Goal: Task Accomplishment & Management: Manage account settings

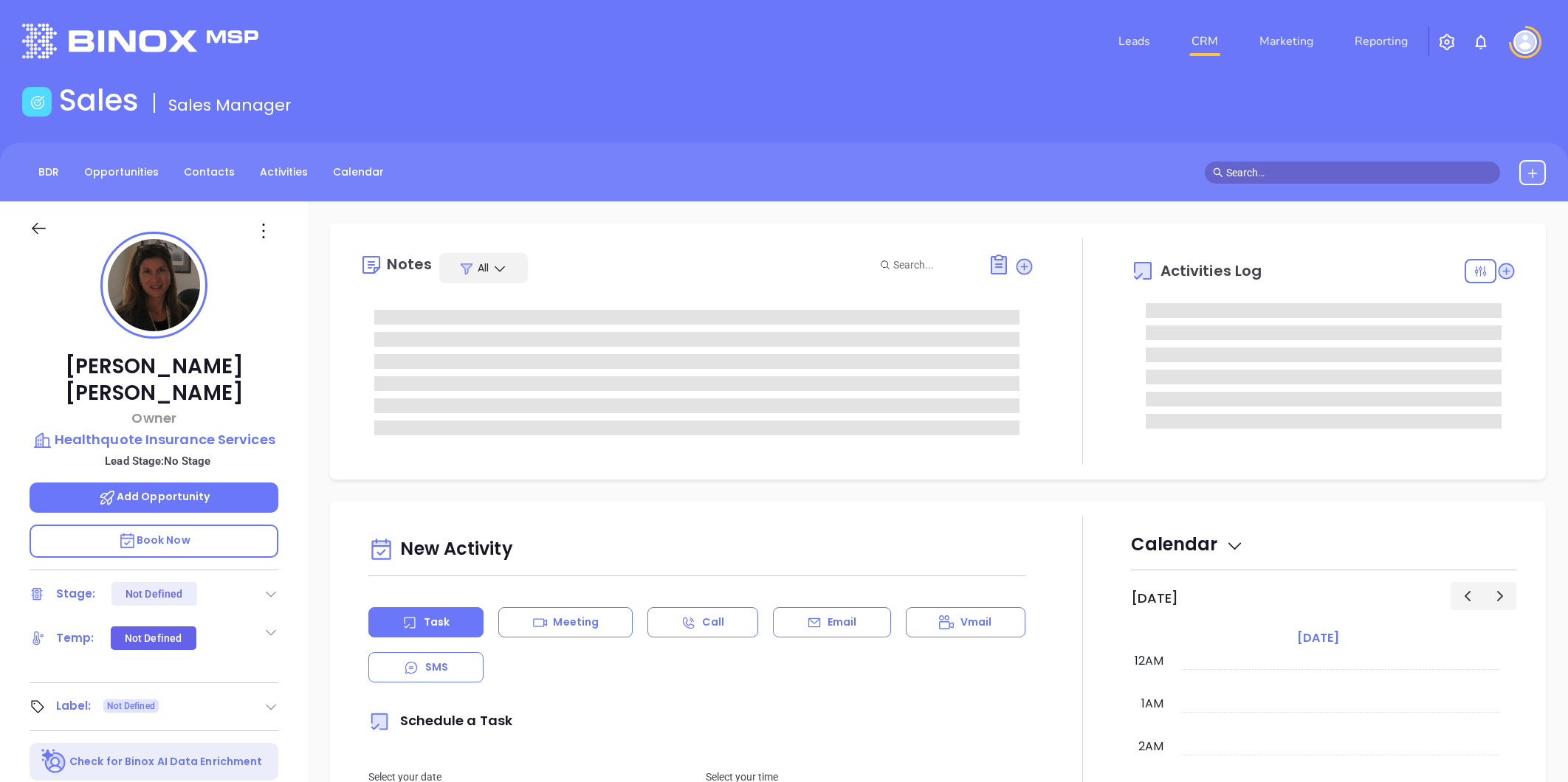
type input "[PERSON_NAME]"
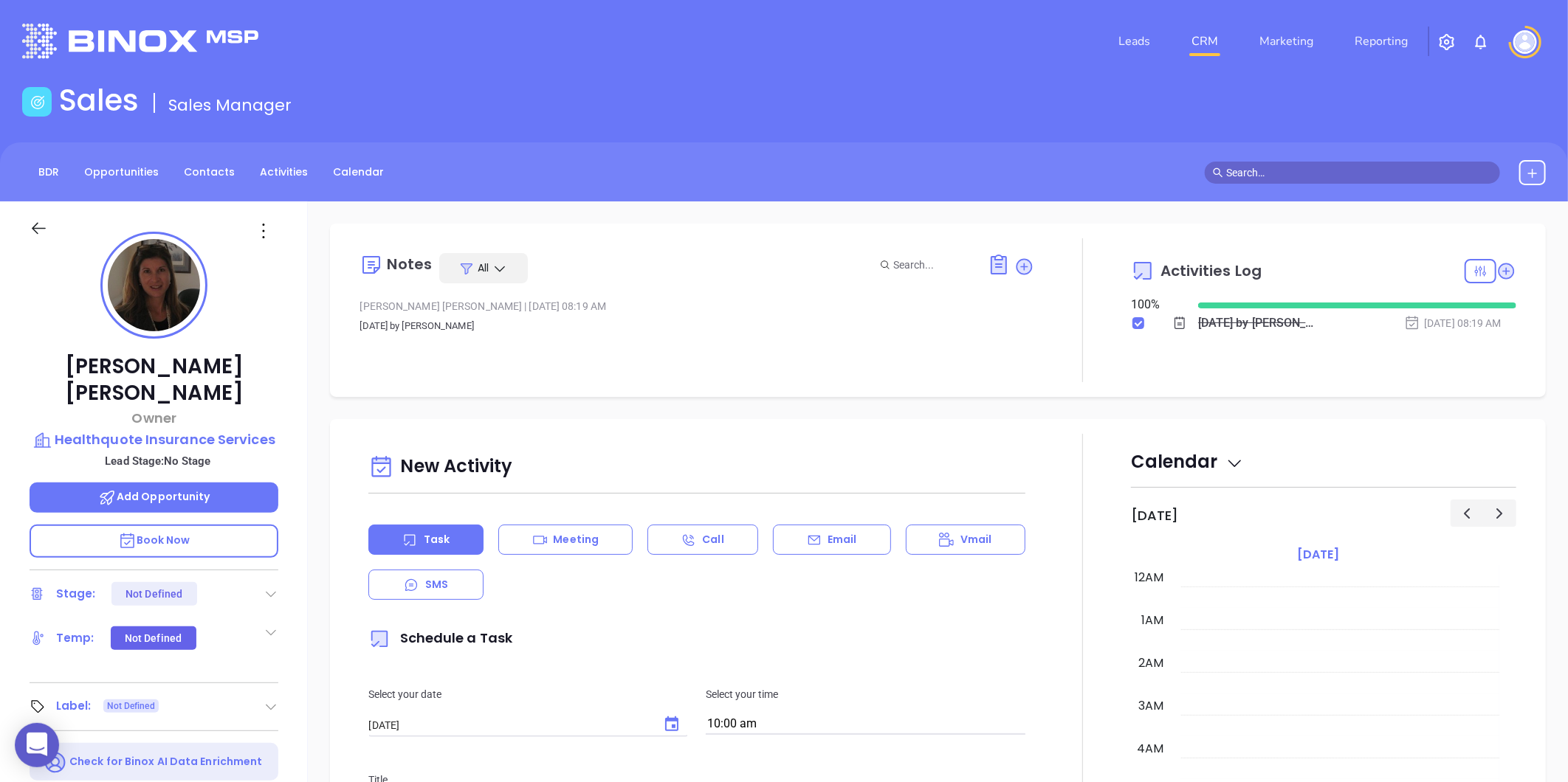
scroll to position [301, 0]
click at [200, 176] on link "Contacts" at bounding box center [209, 172] width 69 height 25
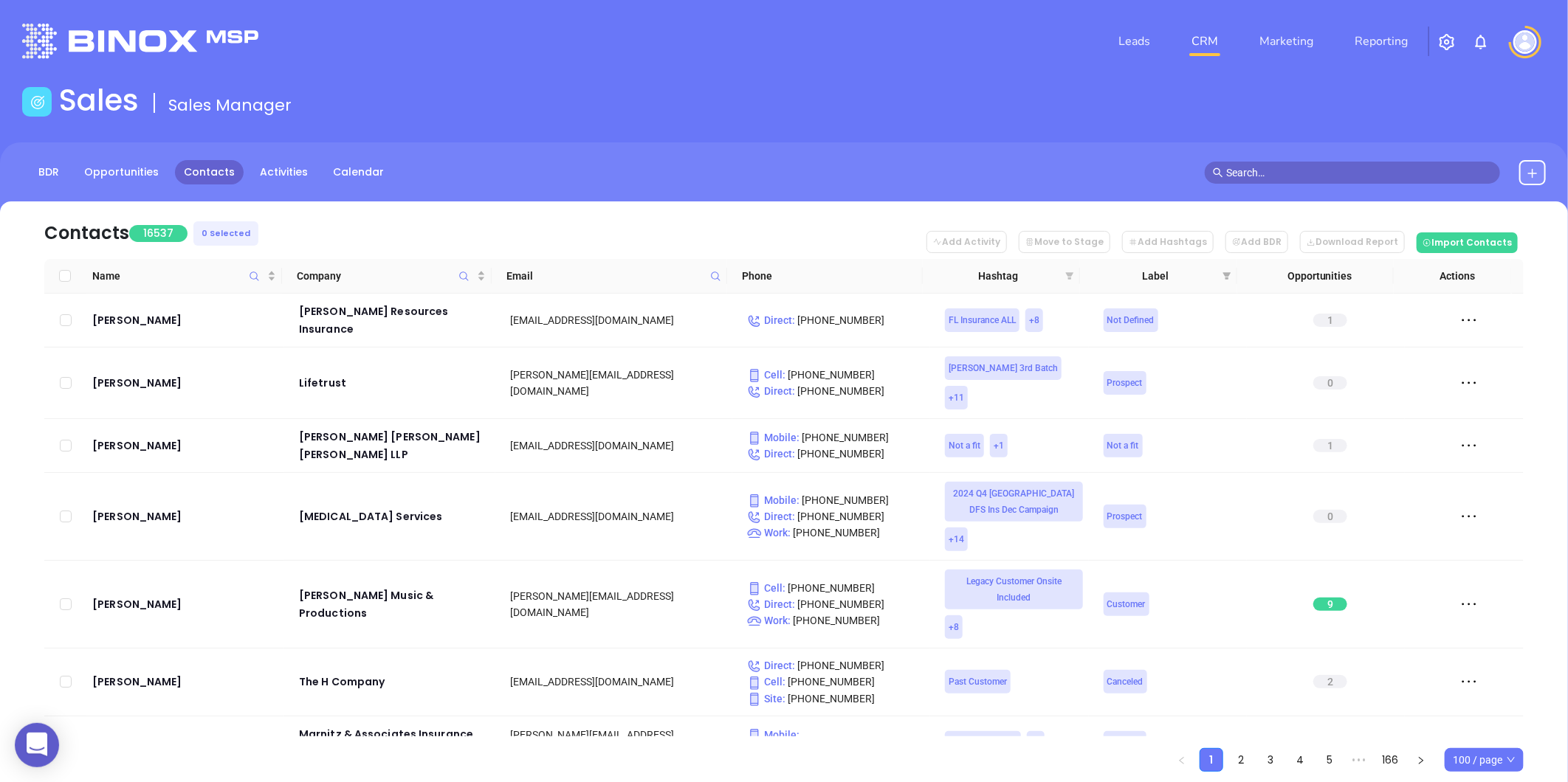
click at [1069, 274] on icon "filter" at bounding box center [1070, 276] width 9 height 8
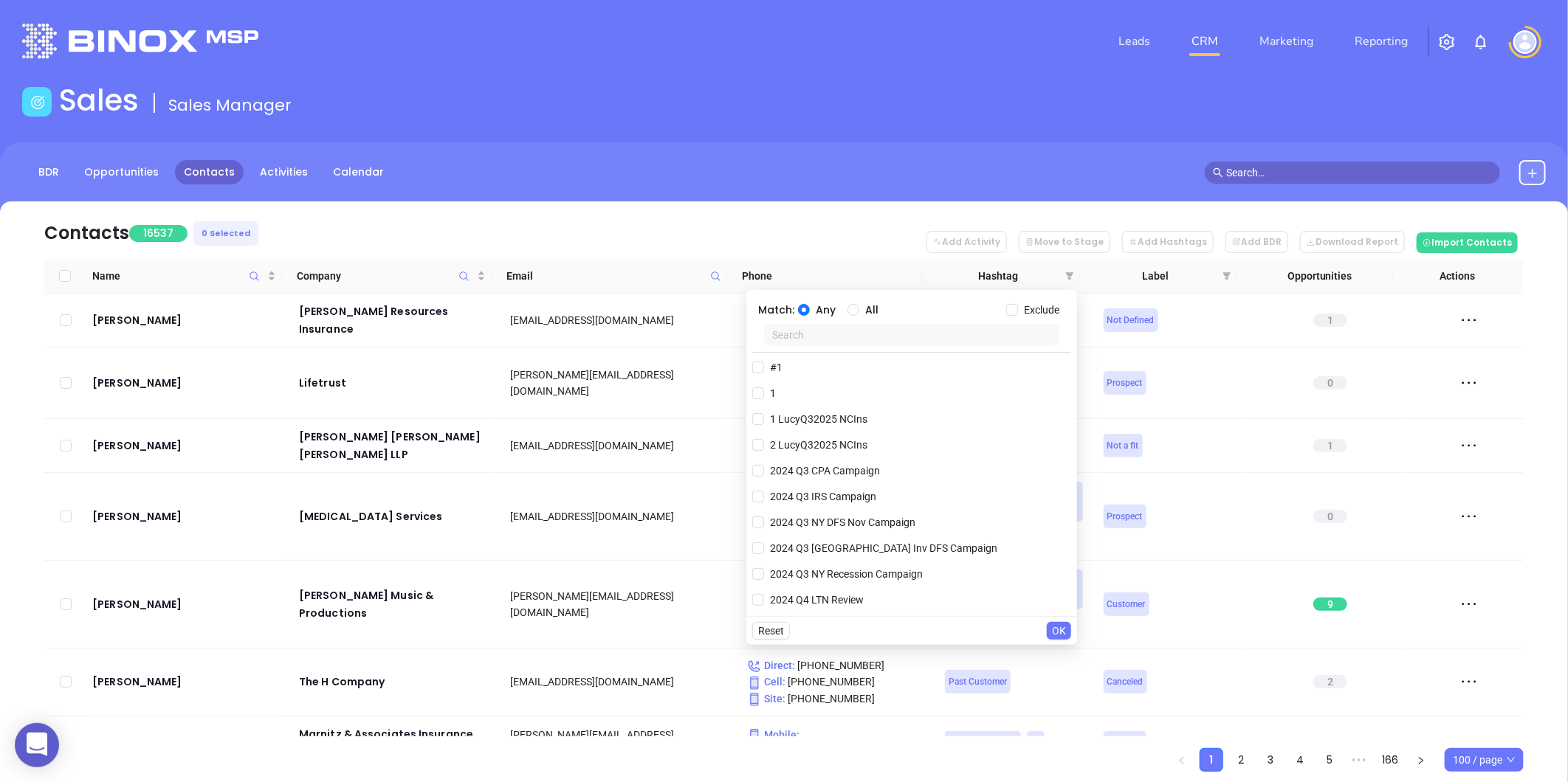
scroll to position [42, 0]
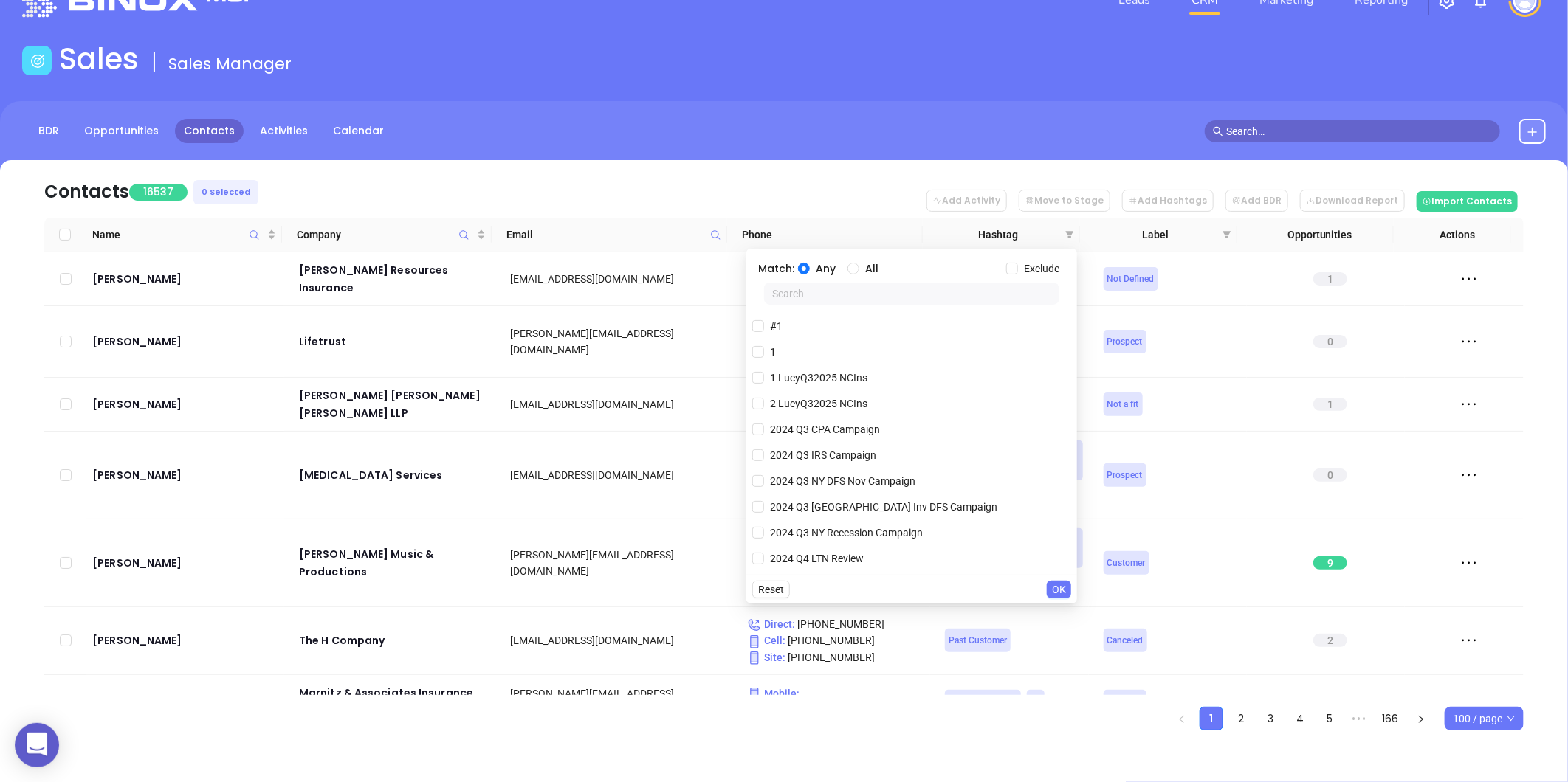
click at [880, 286] on input "text" at bounding box center [912, 293] width 295 height 22
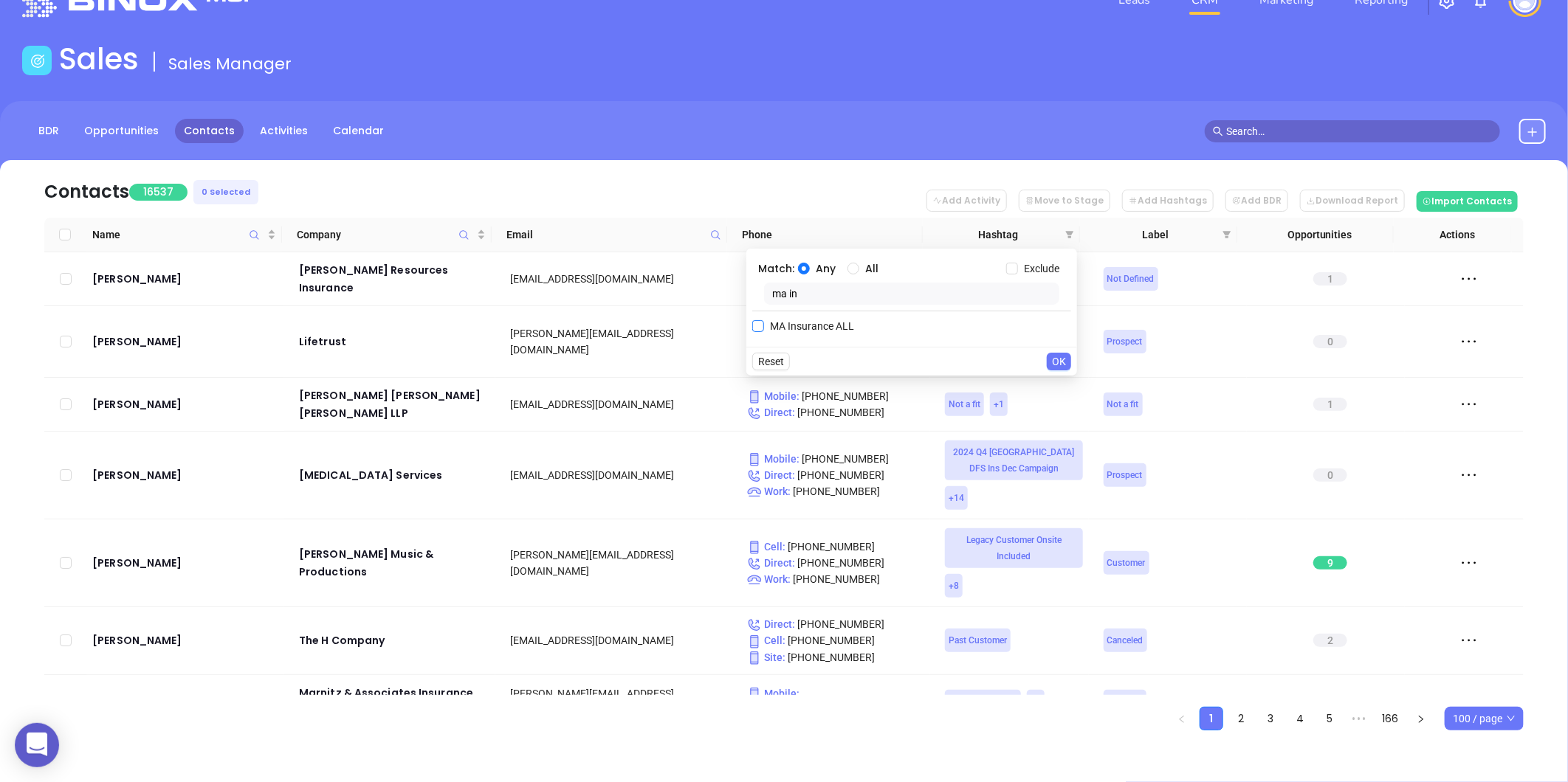
type input "ma in"
click at [800, 335] on label "MA Insurance ALL" at bounding box center [806, 325] width 108 height 22
click at [764, 332] on input "MA Insurance ALL" at bounding box center [758, 326] width 11 height 11
checkbox input "true"
click at [1021, 264] on span "Exclude" at bounding box center [1041, 269] width 47 height 16
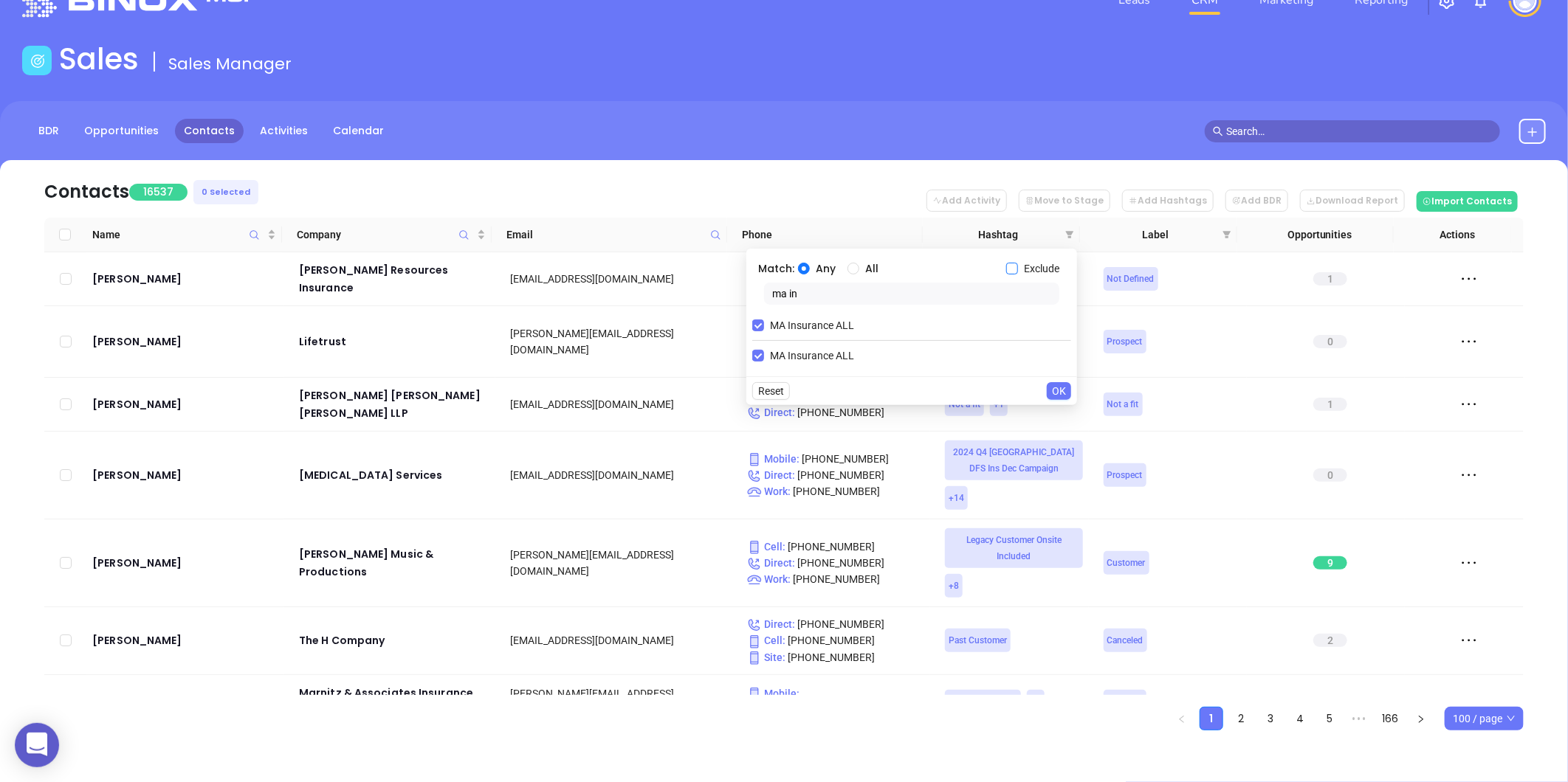
click at [1018, 264] on input "Exclude" at bounding box center [1012, 269] width 11 height 11
checkbox input "true"
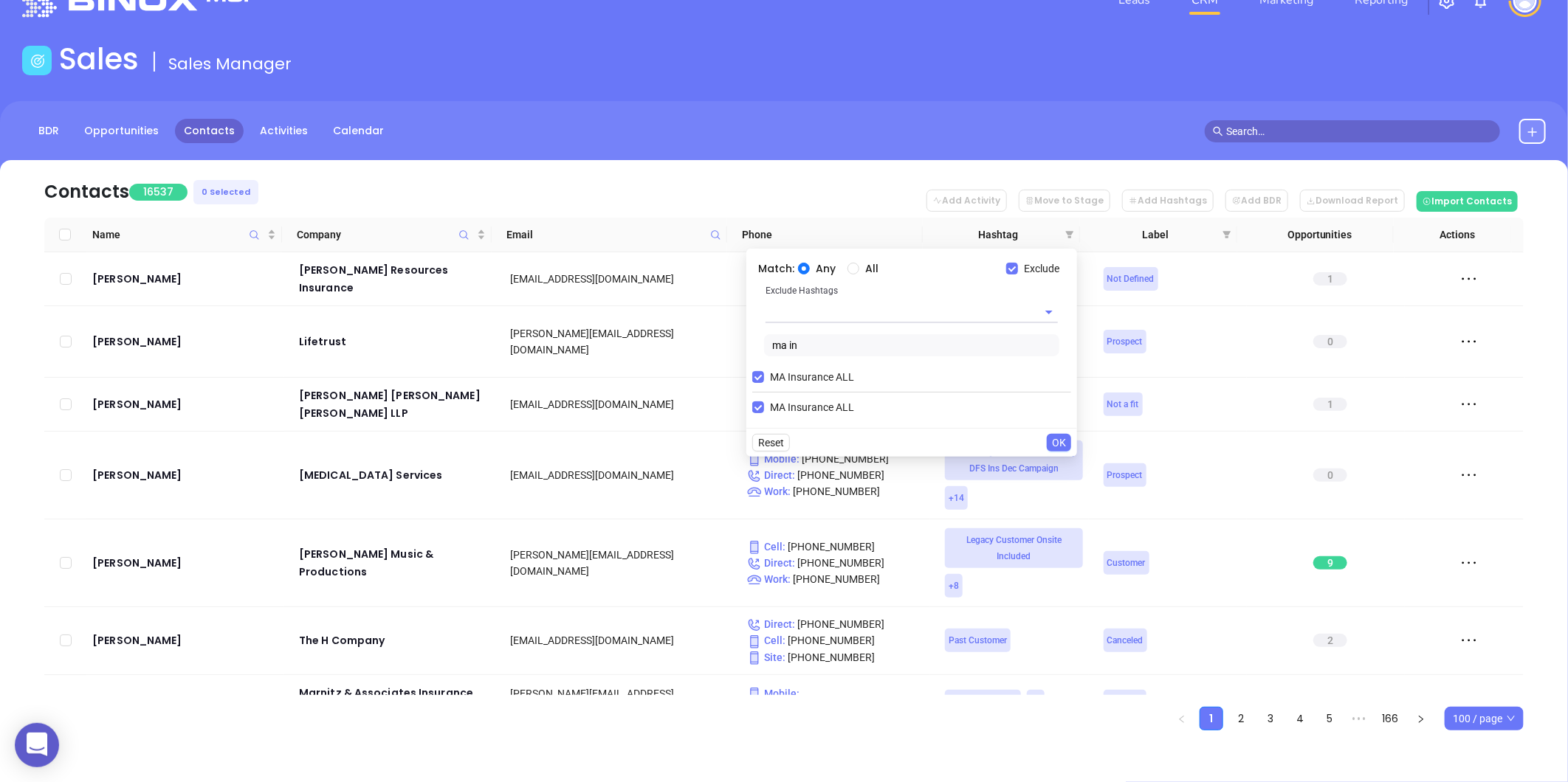
click at [876, 316] on input "text" at bounding box center [890, 311] width 251 height 22
type input "extra"
click at [828, 311] on input "text" at bounding box center [890, 311] width 251 height 22
type input "extra"
click at [788, 333] on li "Extra Contact" at bounding box center [911, 346] width 292 height 26
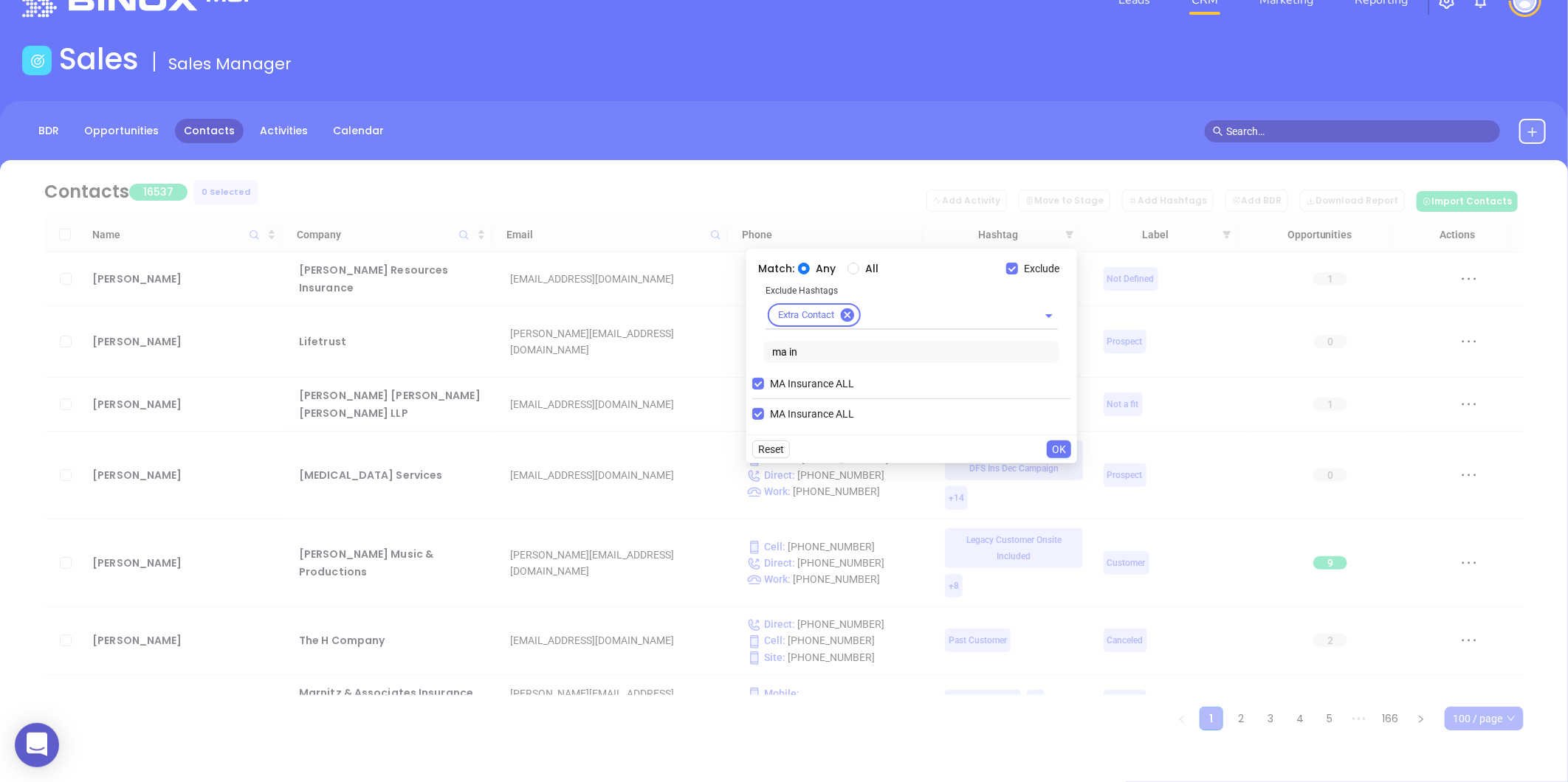
click at [1054, 452] on span "OK" at bounding box center [1058, 449] width 14 height 16
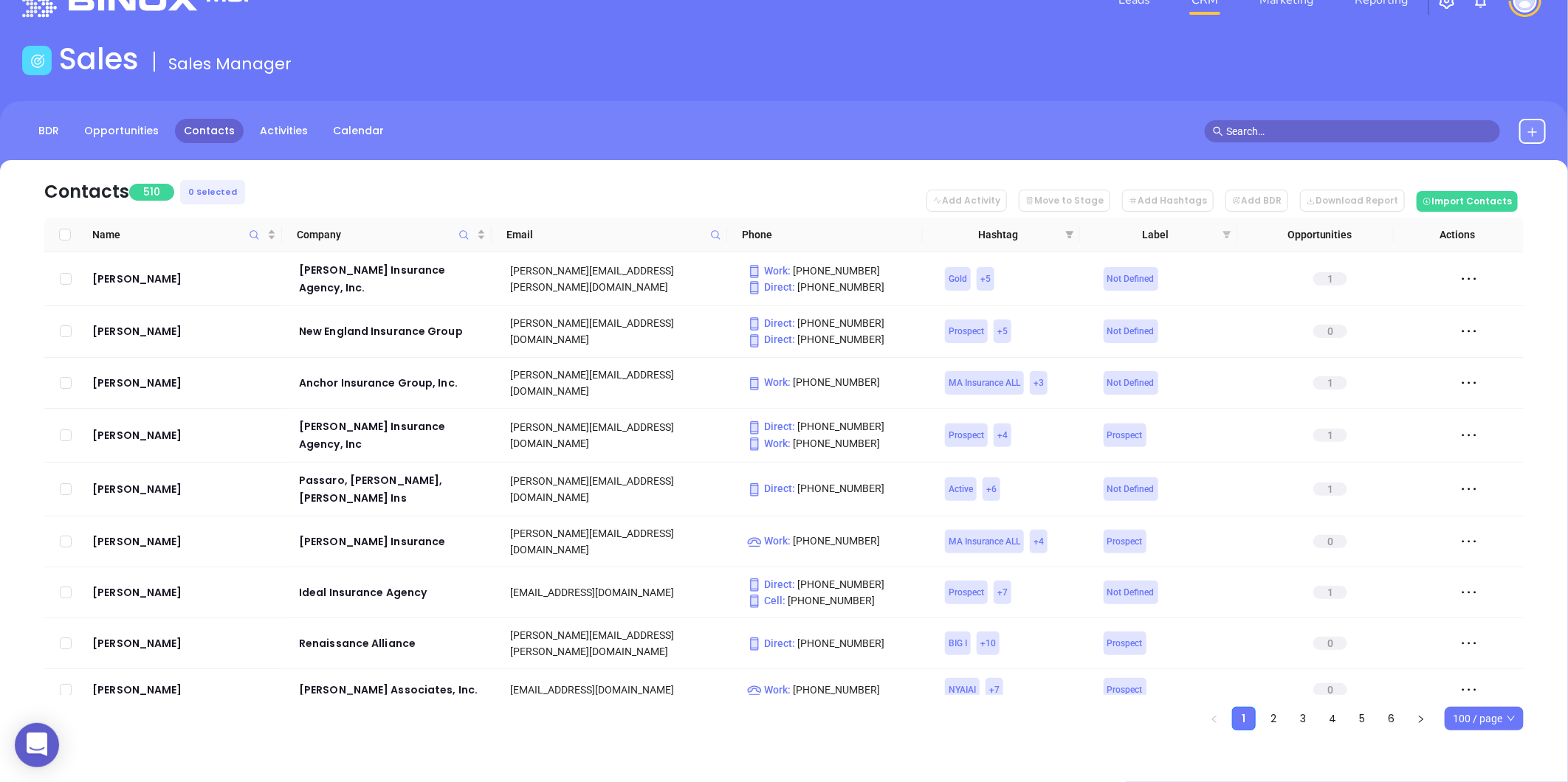
click at [1224, 232] on icon "filter" at bounding box center [1227, 235] width 9 height 8
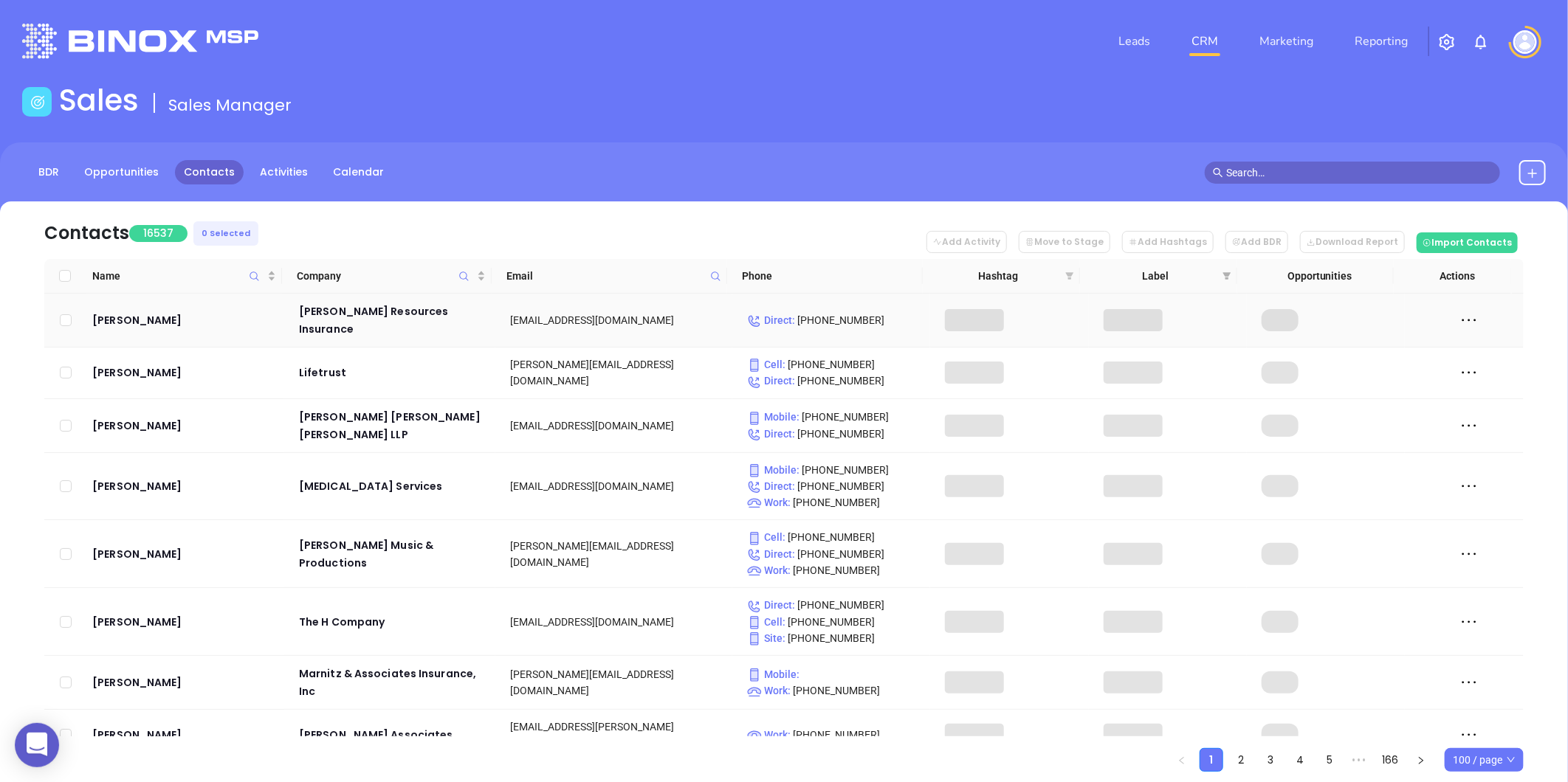
drag, startPoint x: 1069, startPoint y: 275, endPoint x: 1055, endPoint y: 287, distance: 18.4
click at [1069, 275] on icon "filter" at bounding box center [1070, 276] width 9 height 8
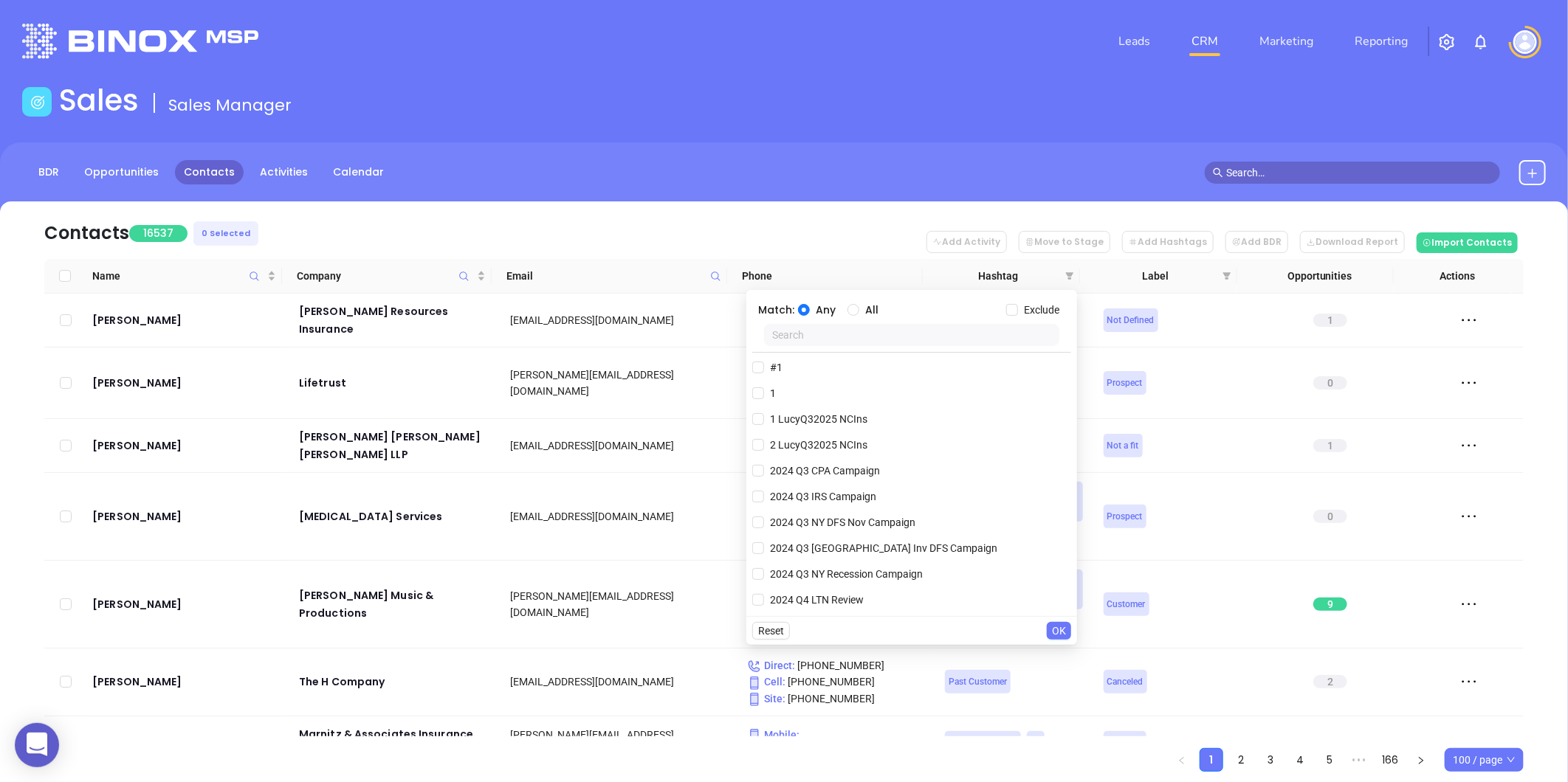
click at [965, 329] on input "text" at bounding box center [912, 335] width 295 height 22
paste input "VickyQ32025 LAIns"
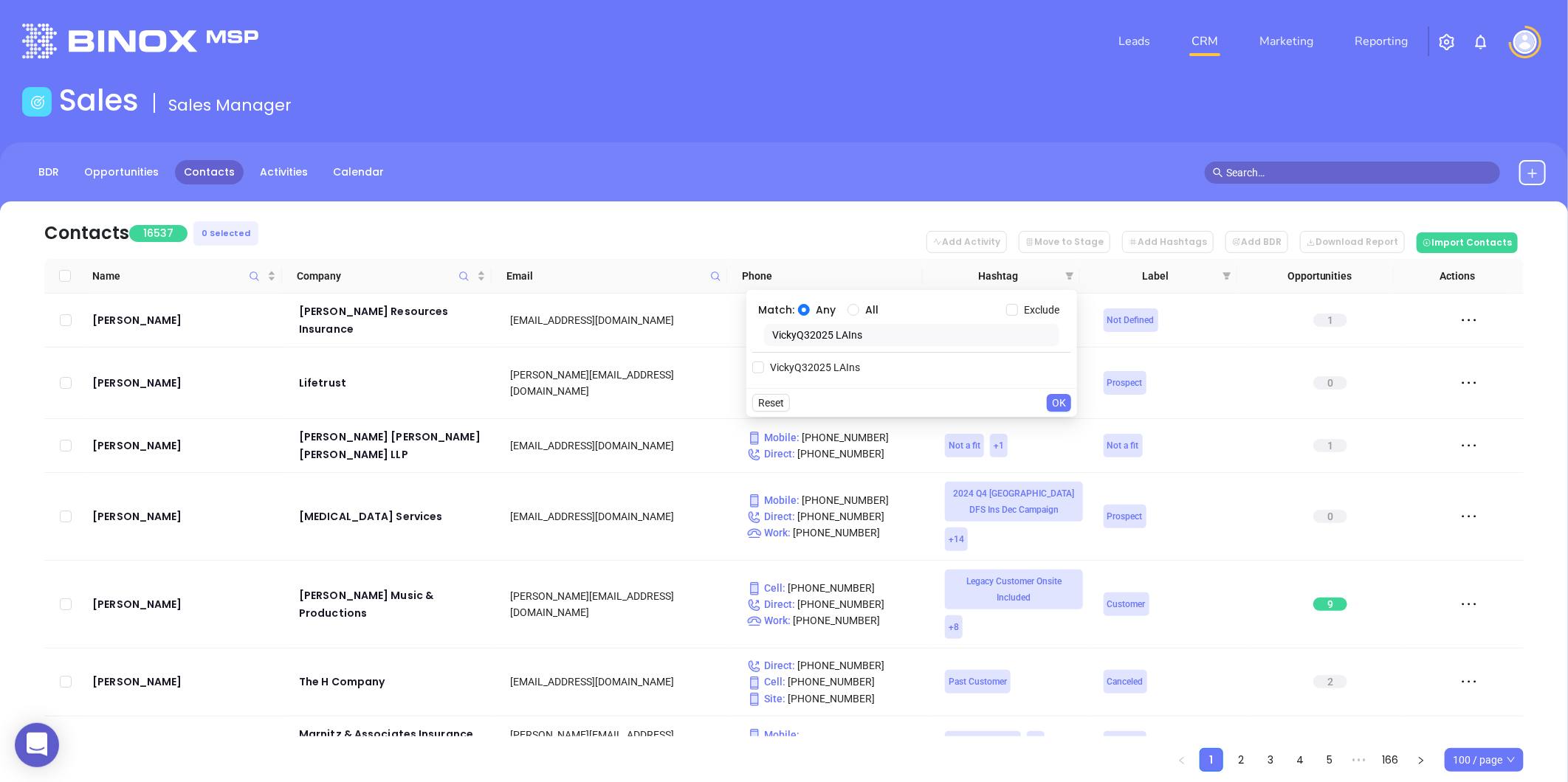
drag, startPoint x: 964, startPoint y: 328, endPoint x: 923, endPoint y: 365, distance: 55.2
click at [956, 336] on input "VickyQ32025 LAIns" at bounding box center [912, 335] width 295 height 22
type input "VickyQ32025 LAIns"
click at [793, 368] on span "VickyQ32025 LAIns" at bounding box center [815, 367] width 102 height 16
click at [764, 368] on input "VickyQ32025 LAIns" at bounding box center [758, 367] width 11 height 11
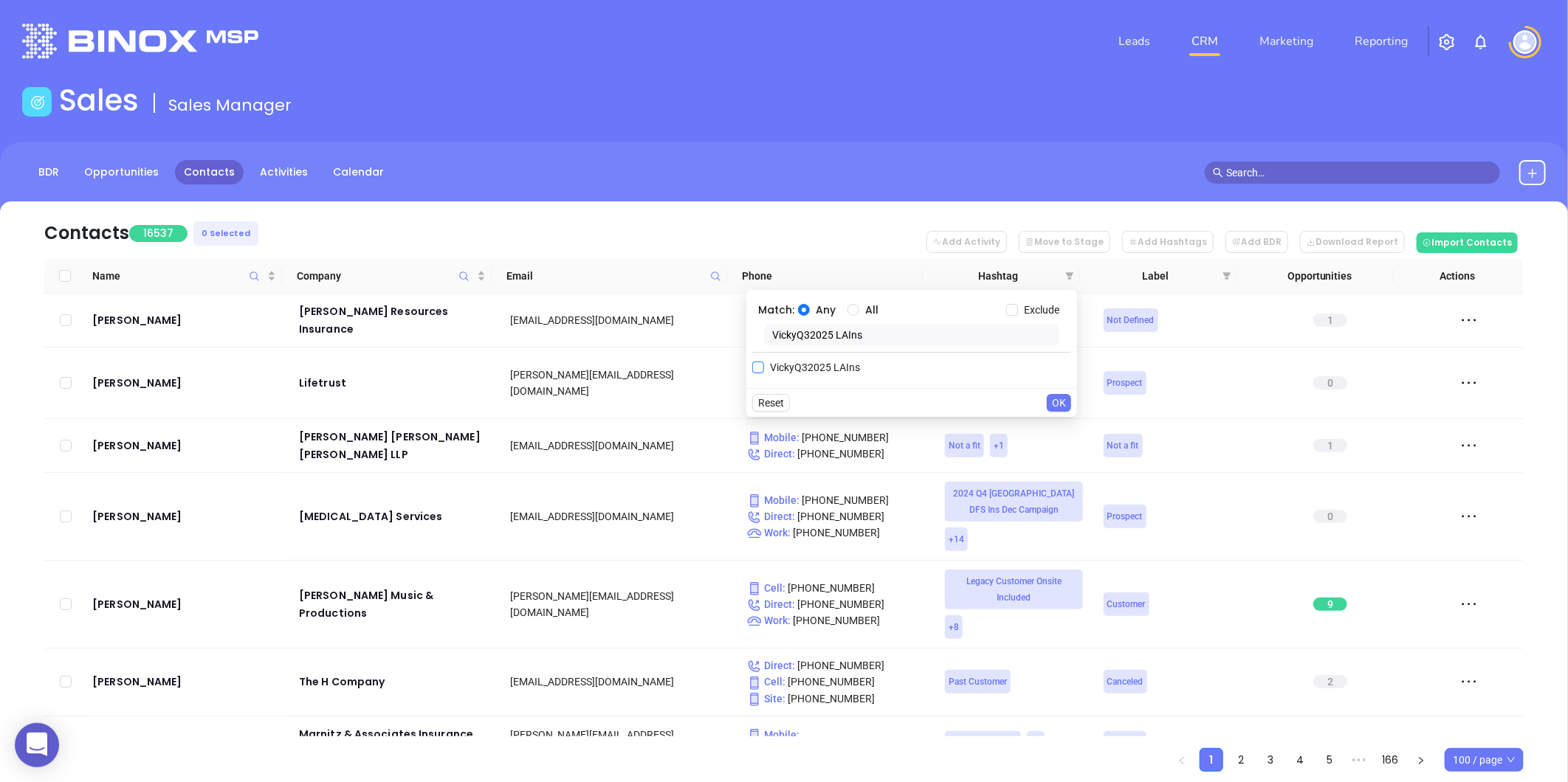
checkbox input "true"
click at [1055, 432] on span "OK" at bounding box center [1058, 432] width 14 height 16
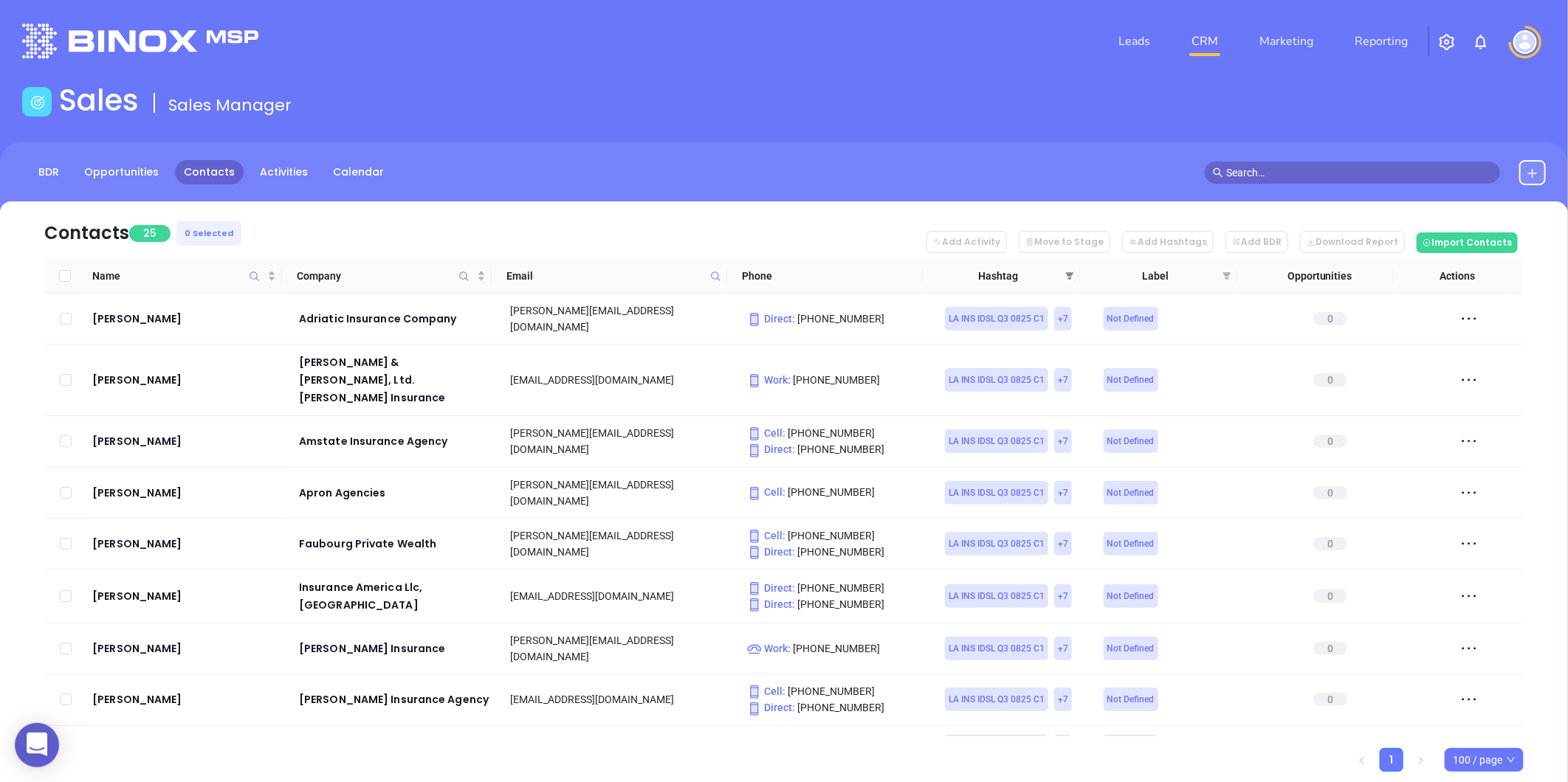
click at [1065, 273] on icon "filter" at bounding box center [1069, 275] width 9 height 9
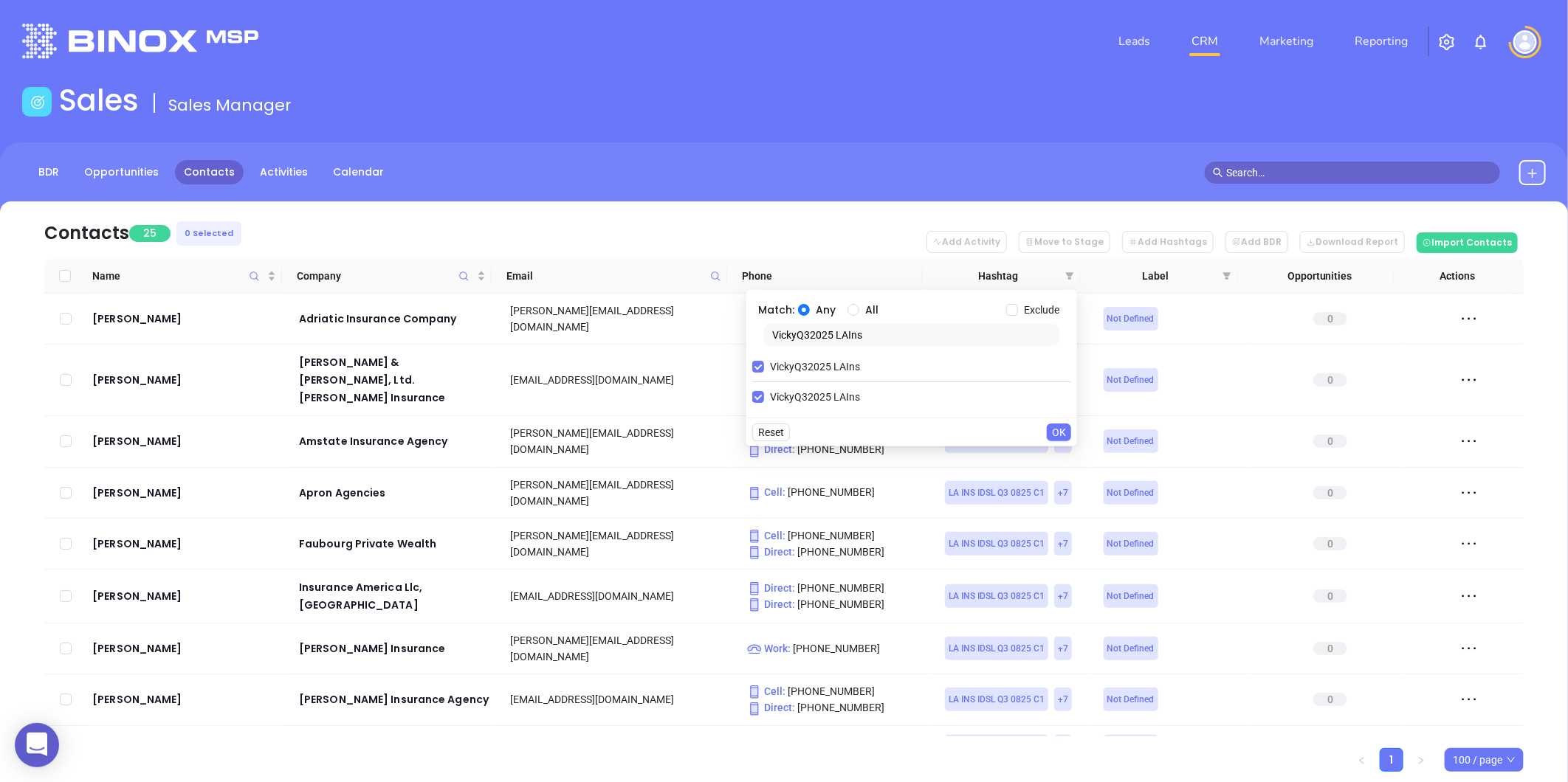
drag, startPoint x: 874, startPoint y: 337, endPoint x: 655, endPoint y: 416, distance: 232.8
click at [658, 413] on body "0 Leads CRM Marketing Reporting Financial Leads Leads Sales Sales Manager BDR O…" at bounding box center [784, 391] width 1568 height 782
paste input "Anabel"
type input "AnabelQ32025 LAIns"
drag, startPoint x: 757, startPoint y: 365, endPoint x: 774, endPoint y: 398, distance: 37.1
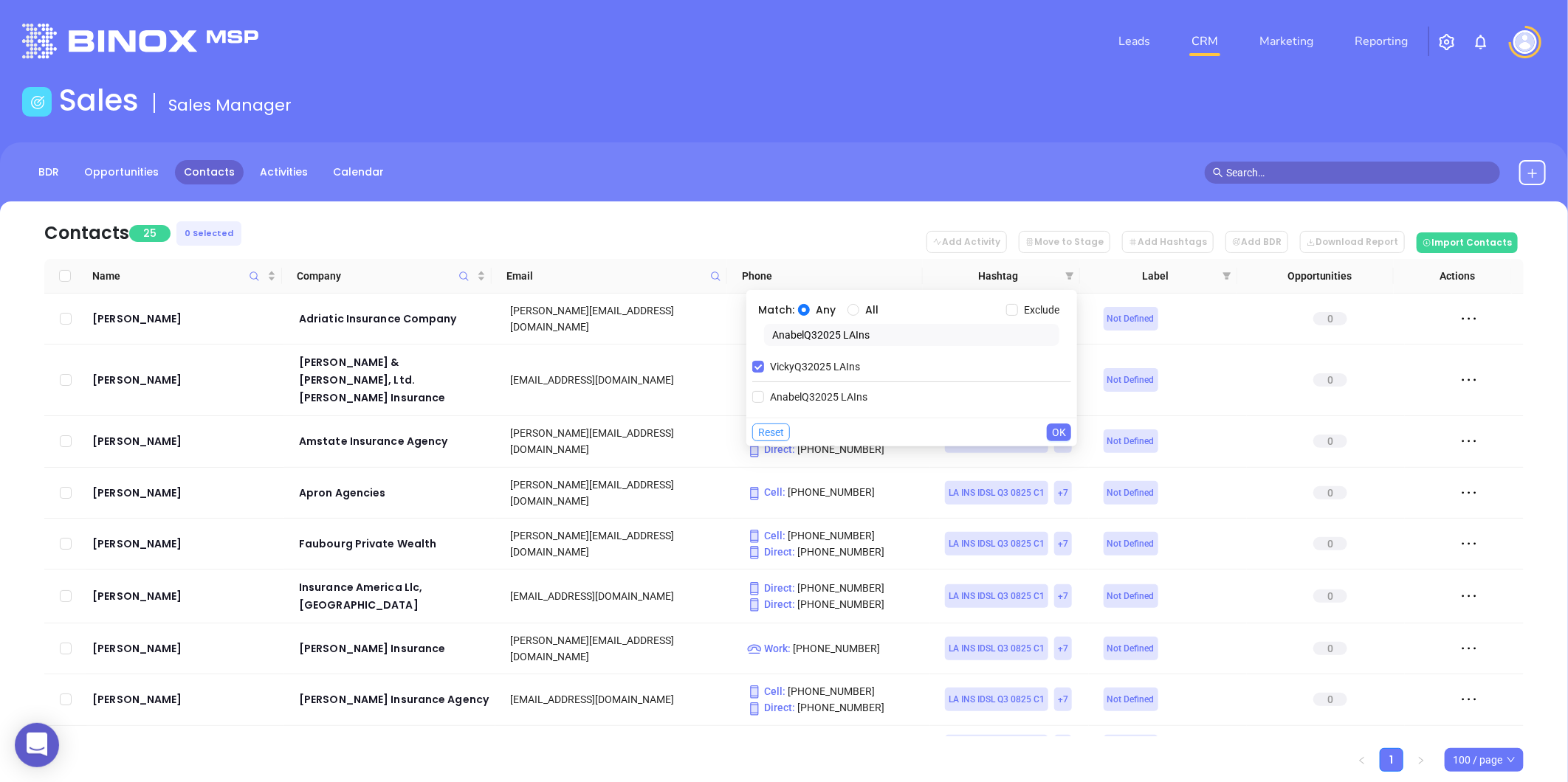
click at [757, 366] on input "VickyQ32025 LAIns" at bounding box center [758, 367] width 11 height 11
click at [758, 370] on input "AnabelQ32025 LAIns" at bounding box center [758, 367] width 11 height 11
checkbox input "true"
click at [1053, 429] on span "OK" at bounding box center [1058, 432] width 14 height 16
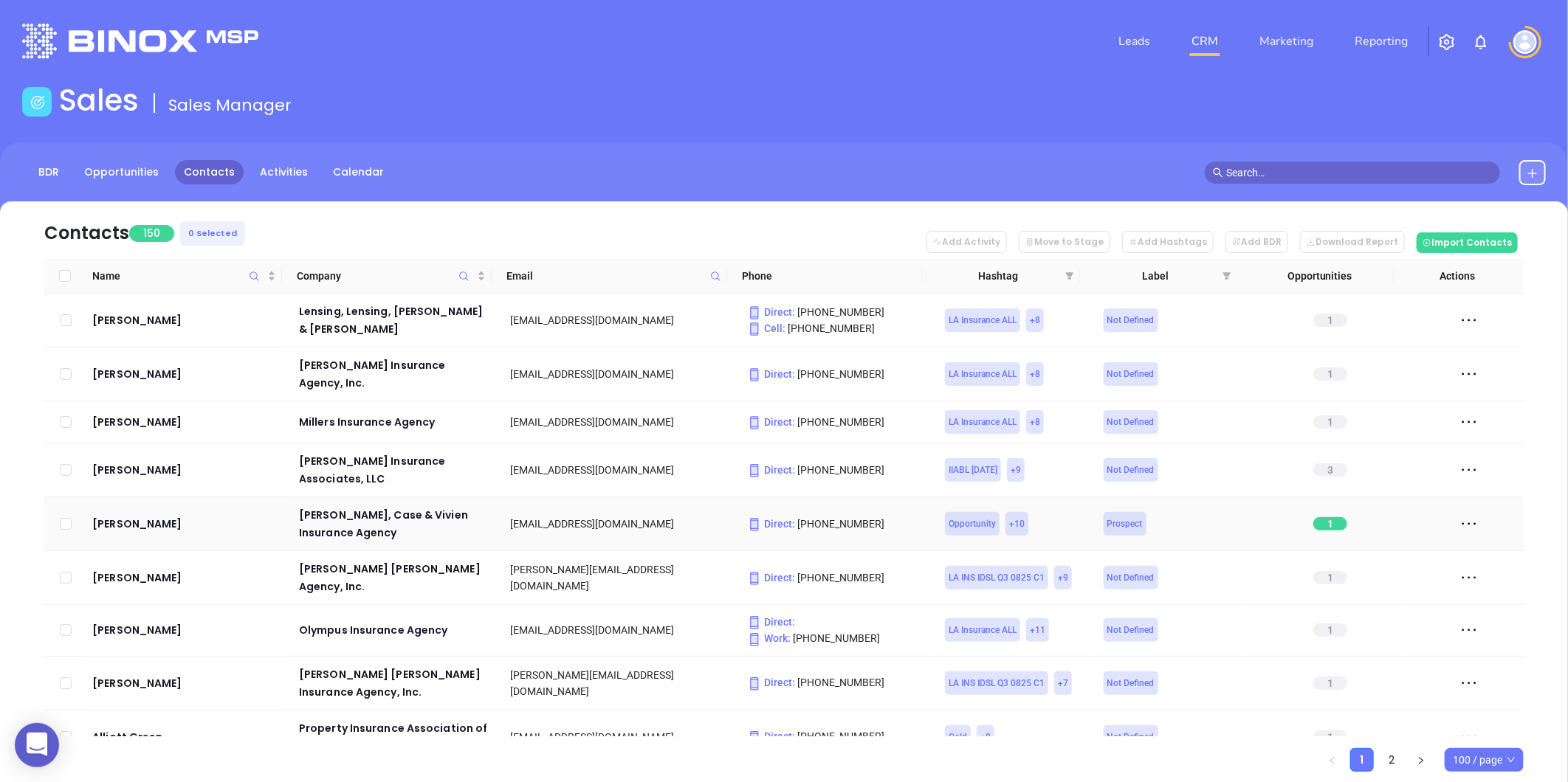
drag, startPoint x: 124, startPoint y: 495, endPoint x: 467, endPoint y: 212, distance: 444.7
click at [533, 147] on div "BDR Opportunities Contacts Activities Calendar" at bounding box center [784, 180] width 1568 height 74
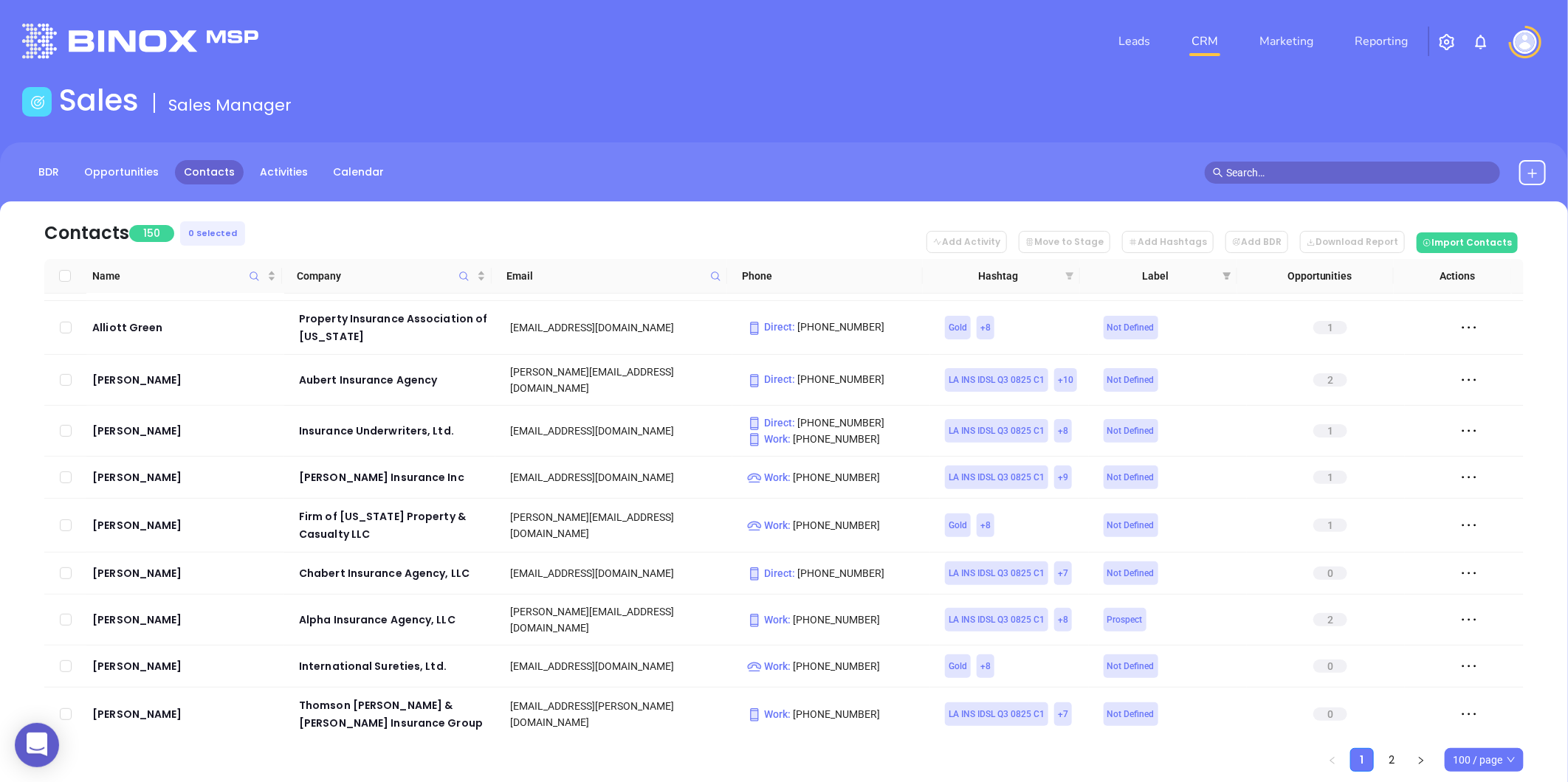
click at [1071, 274] on icon "filter" at bounding box center [1070, 276] width 9 height 8
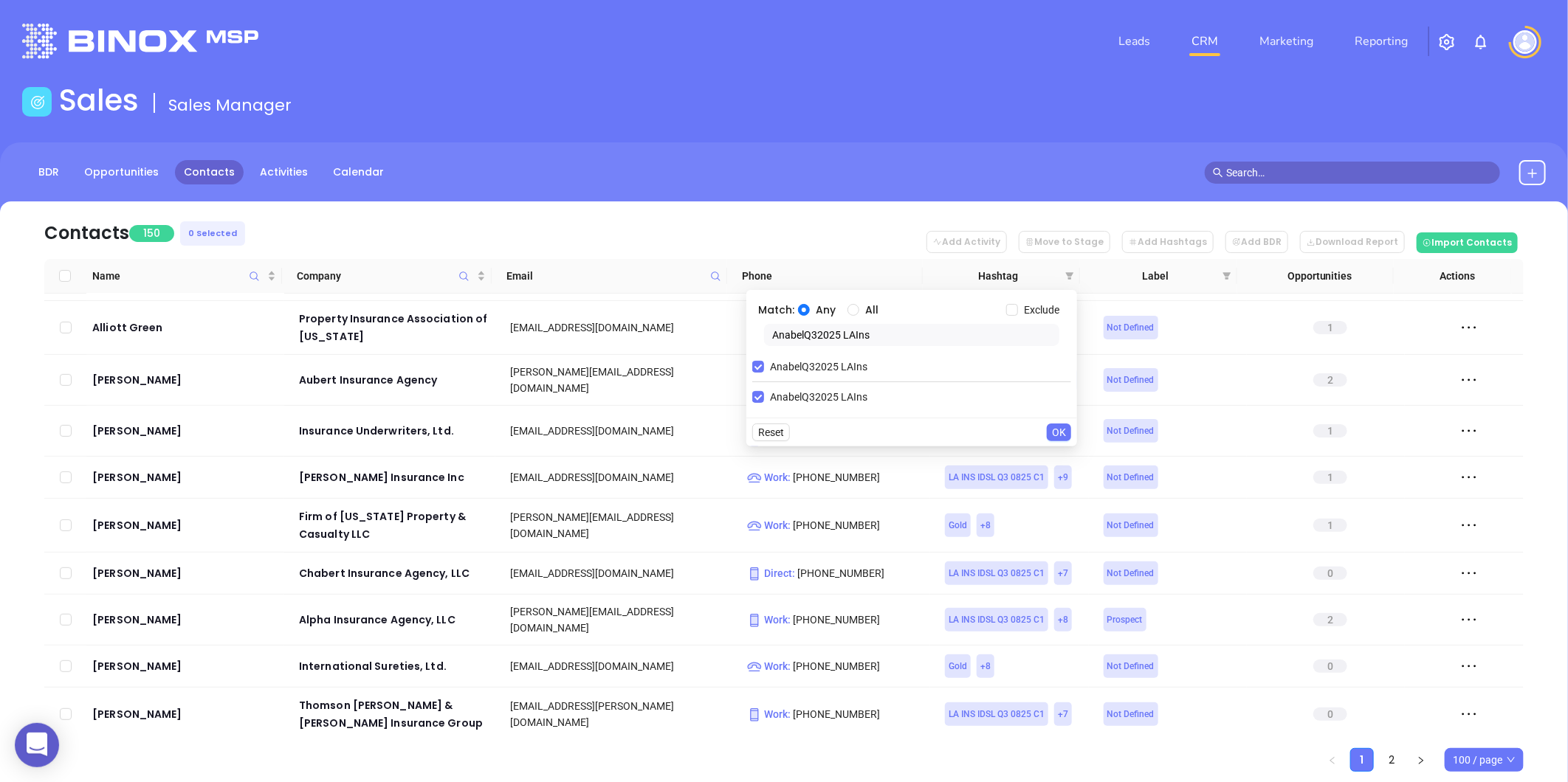
drag, startPoint x: 881, startPoint y: 341, endPoint x: 631, endPoint y: 403, distance: 257.6
click at [597, 415] on body "0 Leads CRM Marketing Reporting Financial Leads Leads Sales Sales Manager BDR O…" at bounding box center [784, 391] width 1568 height 782
paste input "Karina"
type input "KarinaQ32025 LAIns"
click at [757, 395] on input "KarinaQ32025 LAIns" at bounding box center [758, 397] width 11 height 11
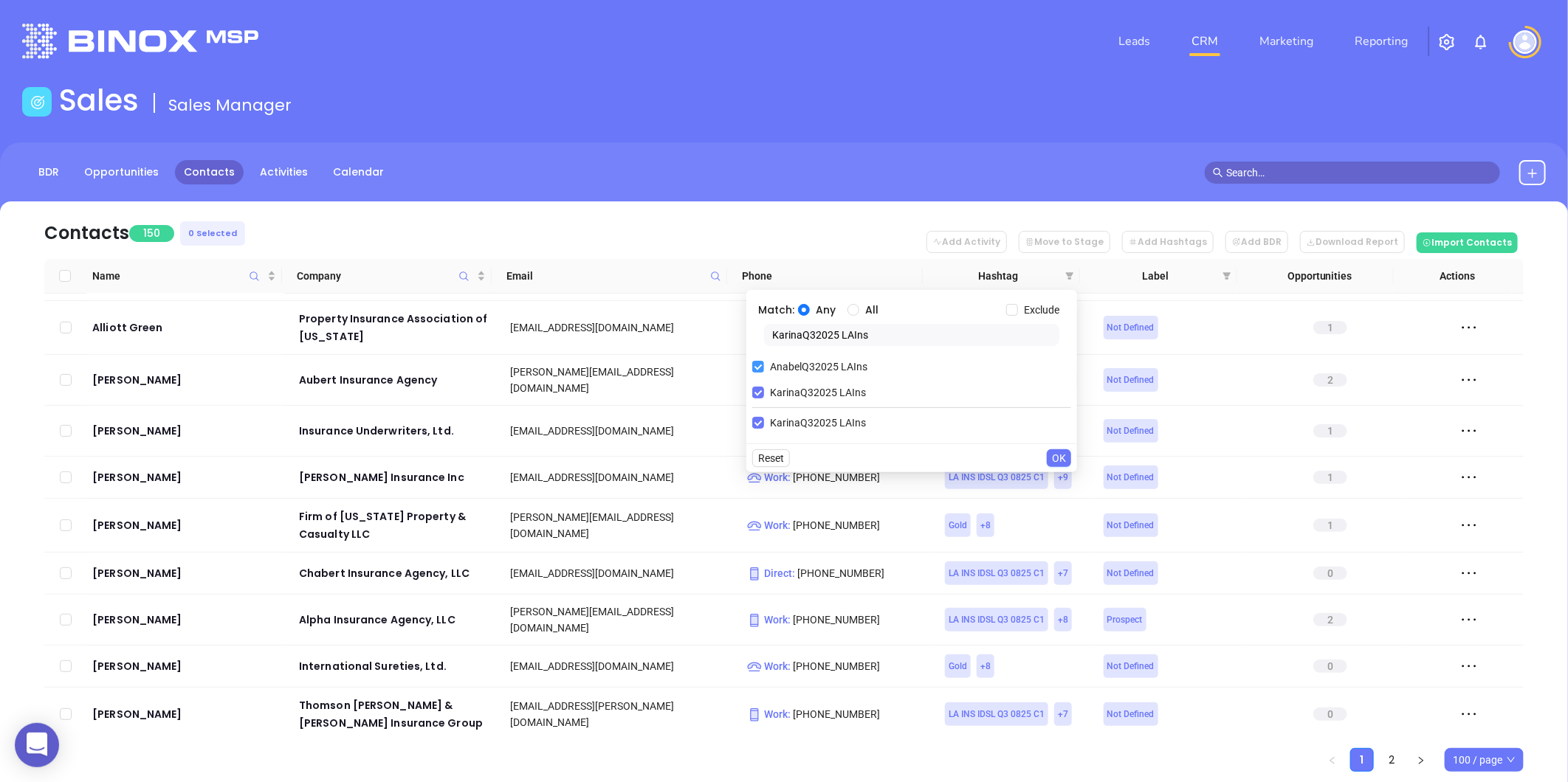
click at [758, 366] on input "AnabelQ32025 LAIns" at bounding box center [758, 367] width 11 height 11
click at [1057, 434] on span "OK" at bounding box center [1058, 432] width 14 height 16
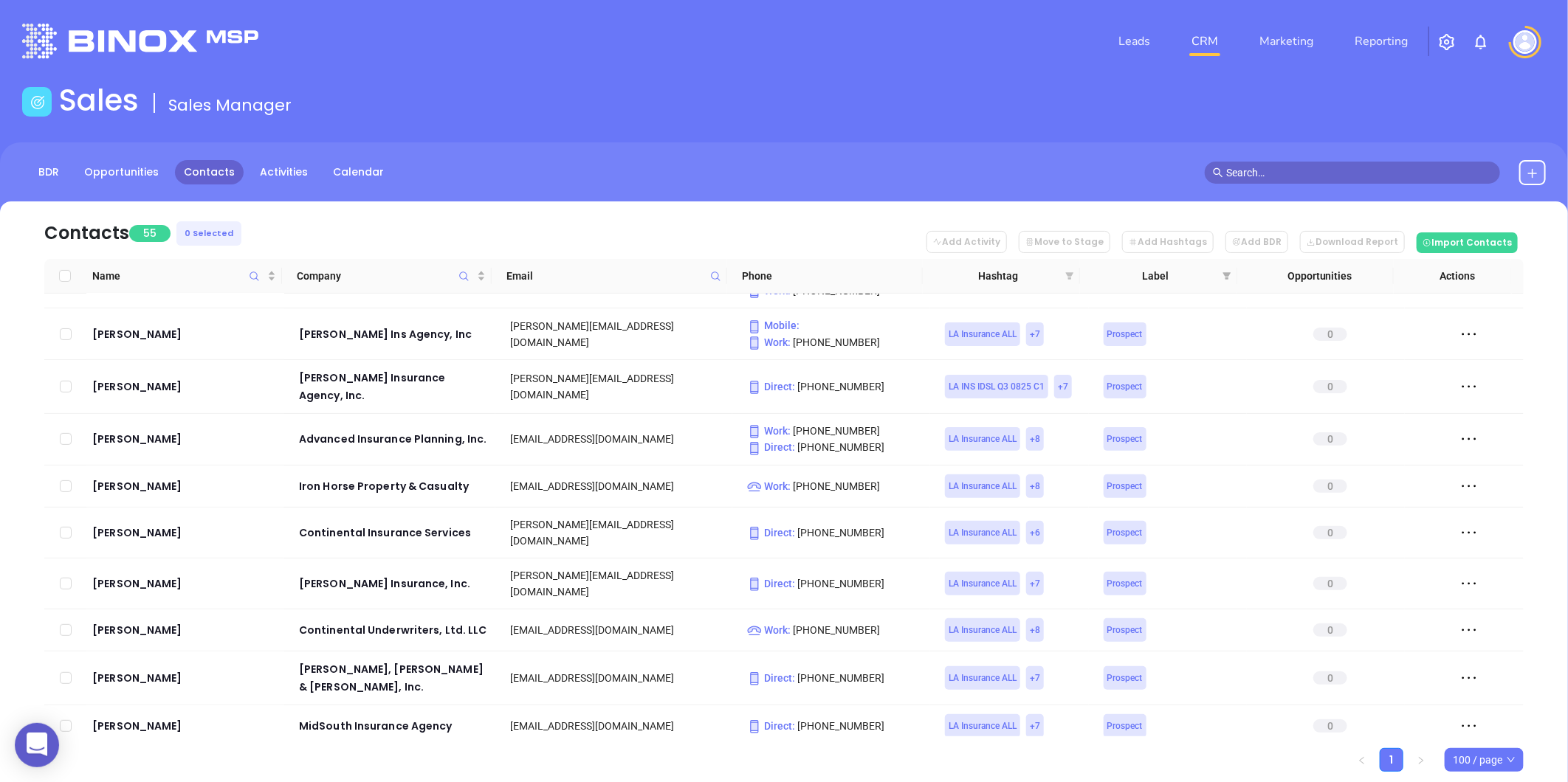
click at [1071, 274] on icon "filter" at bounding box center [1070, 276] width 9 height 8
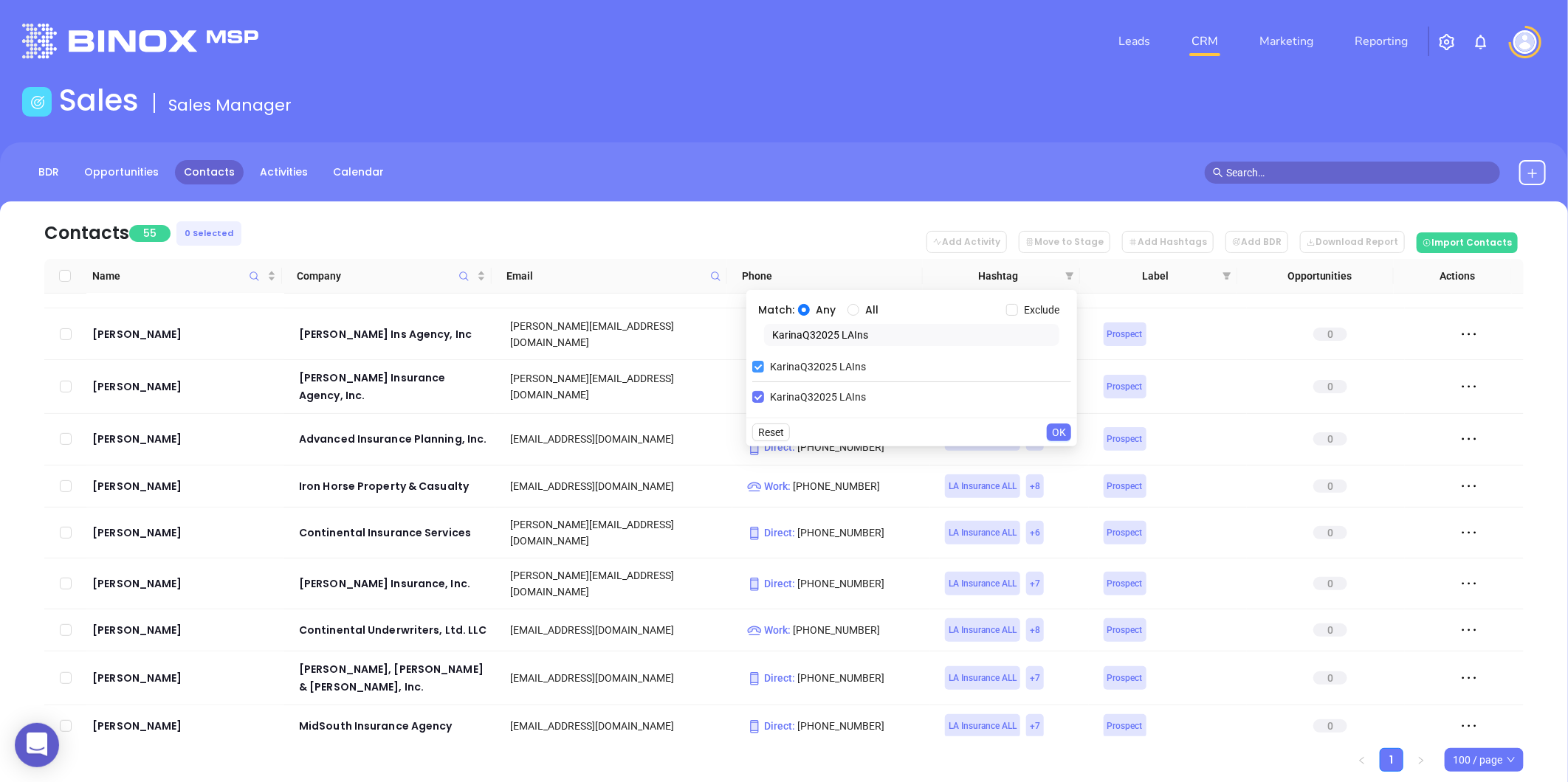
click at [754, 371] on input "KarinaQ32025 LAIns" at bounding box center [758, 367] width 11 height 11
checkbox input "false"
drag, startPoint x: 891, startPoint y: 334, endPoint x: 747, endPoint y: 365, distance: 147.3
click at [706, 352] on body "0 Leads CRM Marketing Reporting Financial Leads Leads Sales Sales Manager BDR O…" at bounding box center [784, 391] width 1568 height 782
paste input "Vicky"
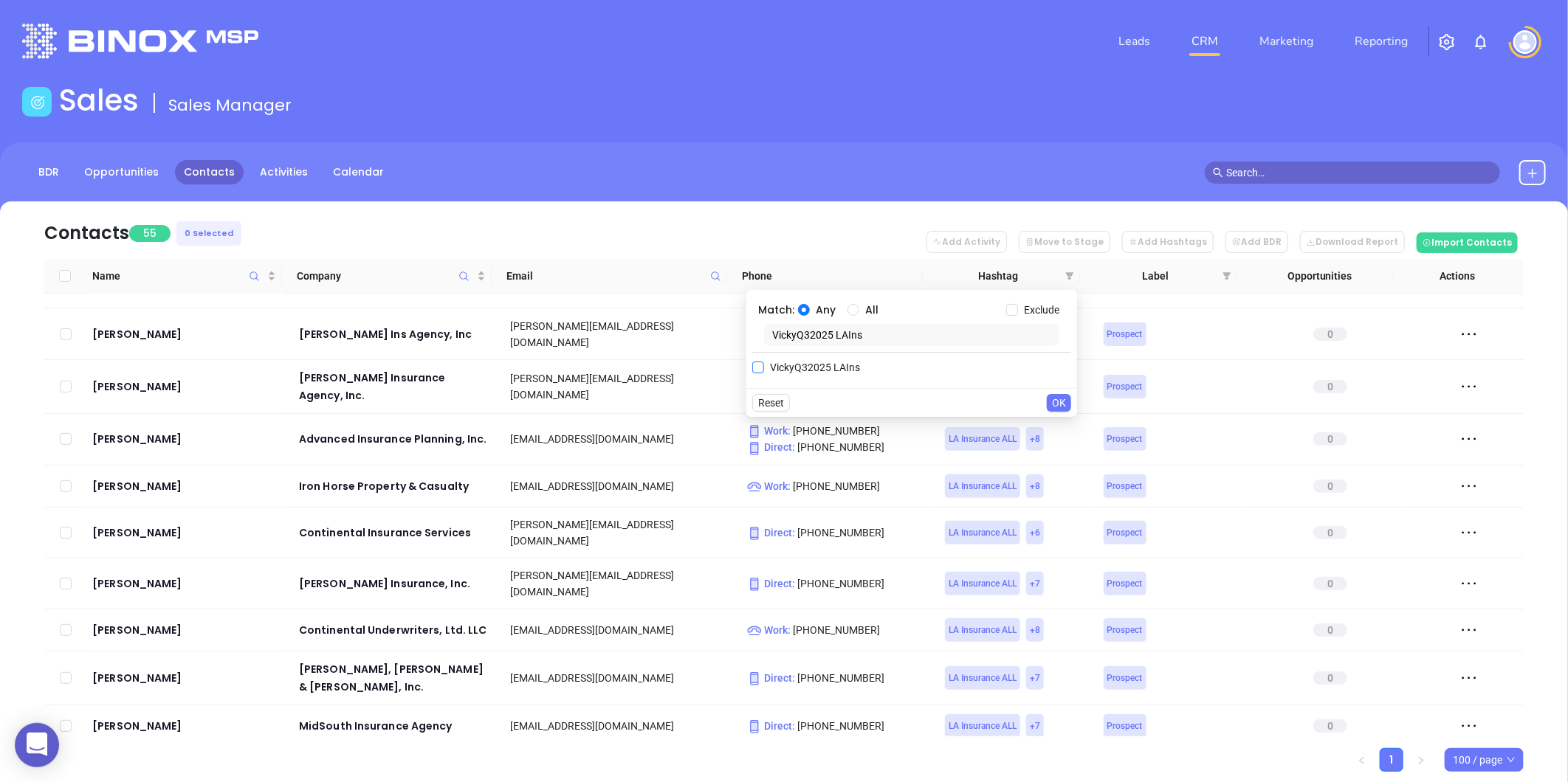
type input "VickyQ32025 LAIns"
click at [756, 362] on input "VickyQ32025 LAIns" at bounding box center [758, 367] width 11 height 11
checkbox input "true"
drag, startPoint x: 1050, startPoint y: 433, endPoint x: 1078, endPoint y: 424, distance: 29.4
click at [1049, 433] on button "OK" at bounding box center [1059, 432] width 25 height 18
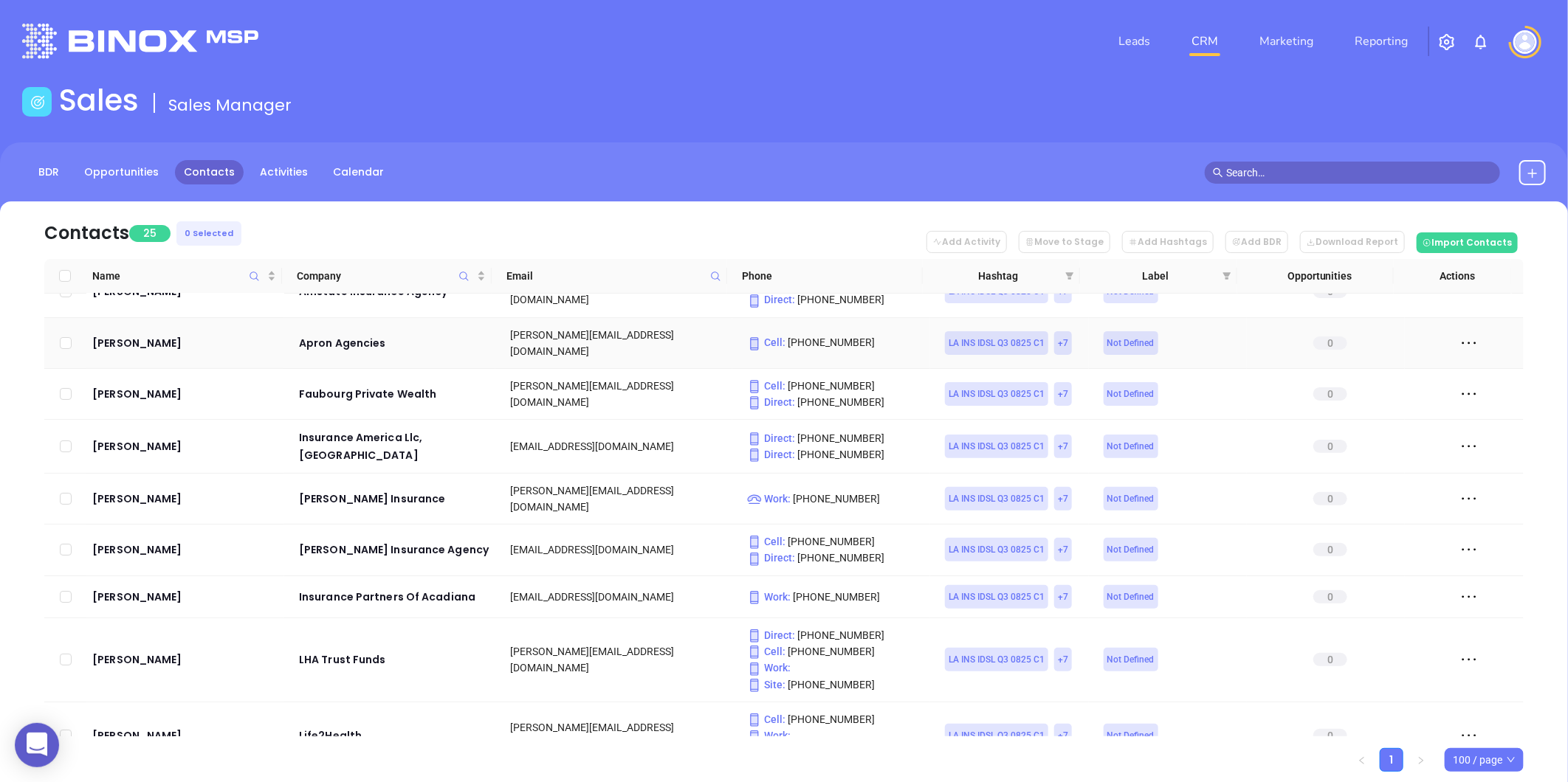
scroll to position [164, 0]
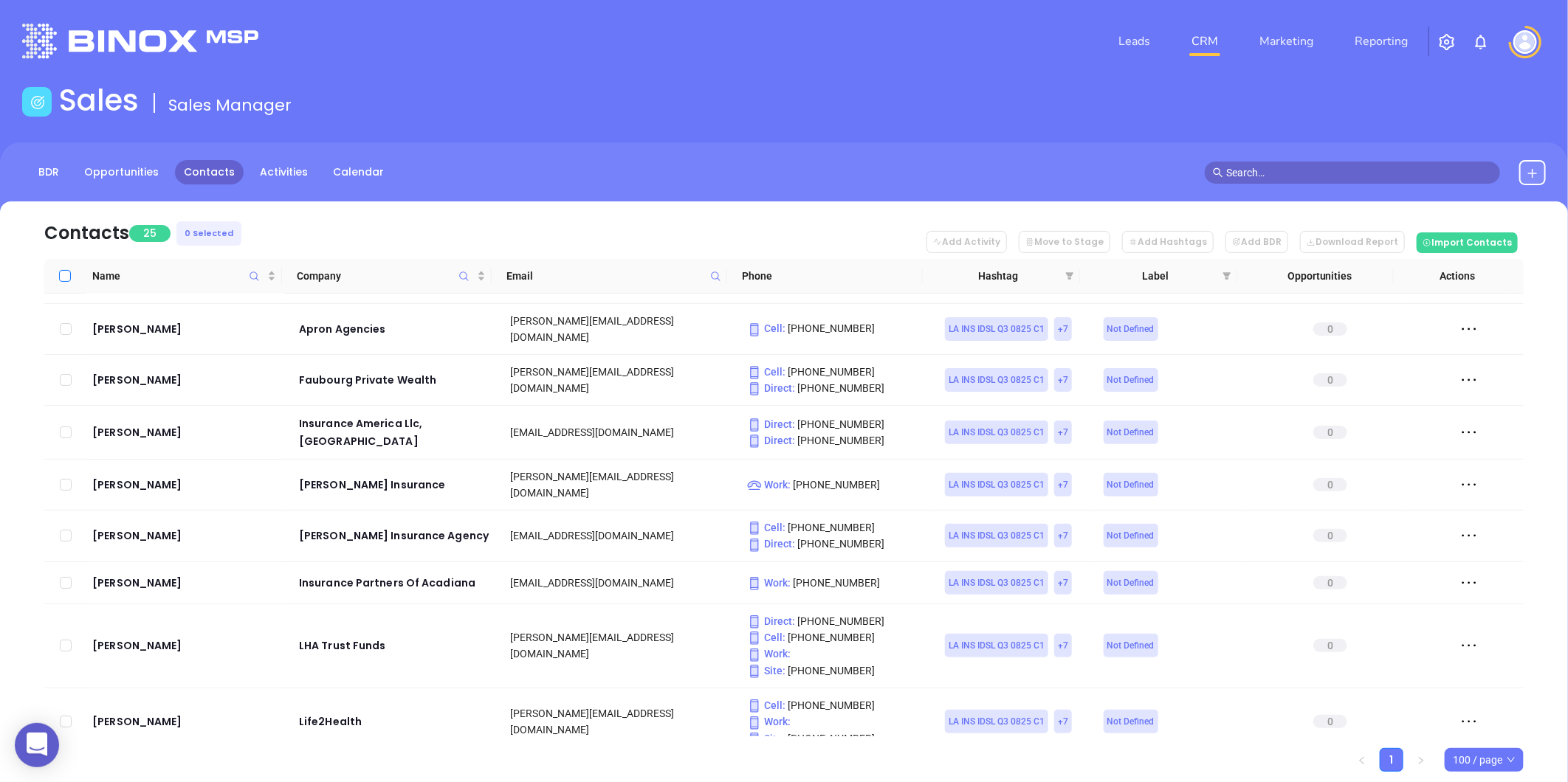
click at [64, 271] on input "Select all" at bounding box center [64, 276] width 11 height 11
checkbox input "true"
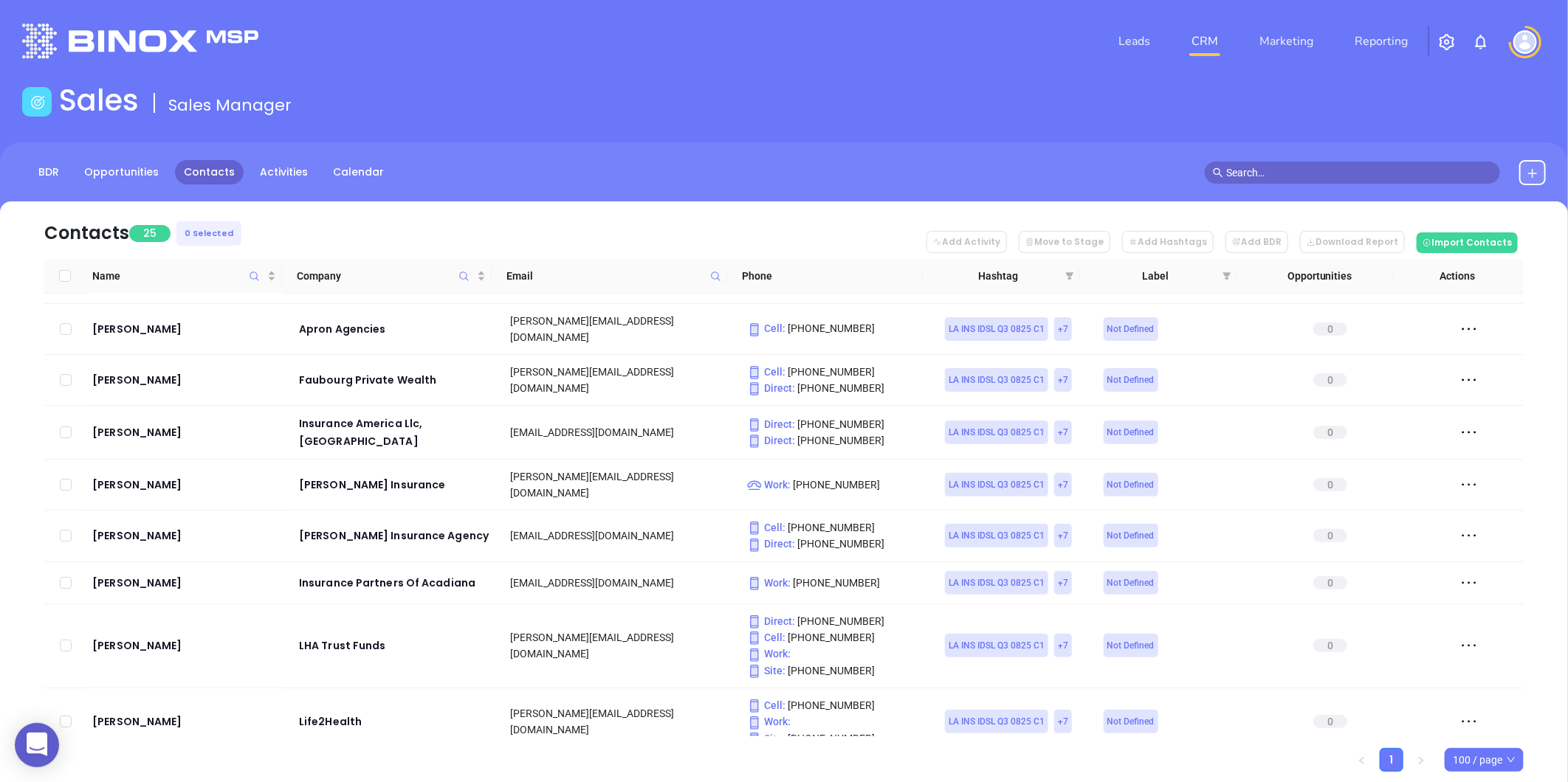
checkbox input "true"
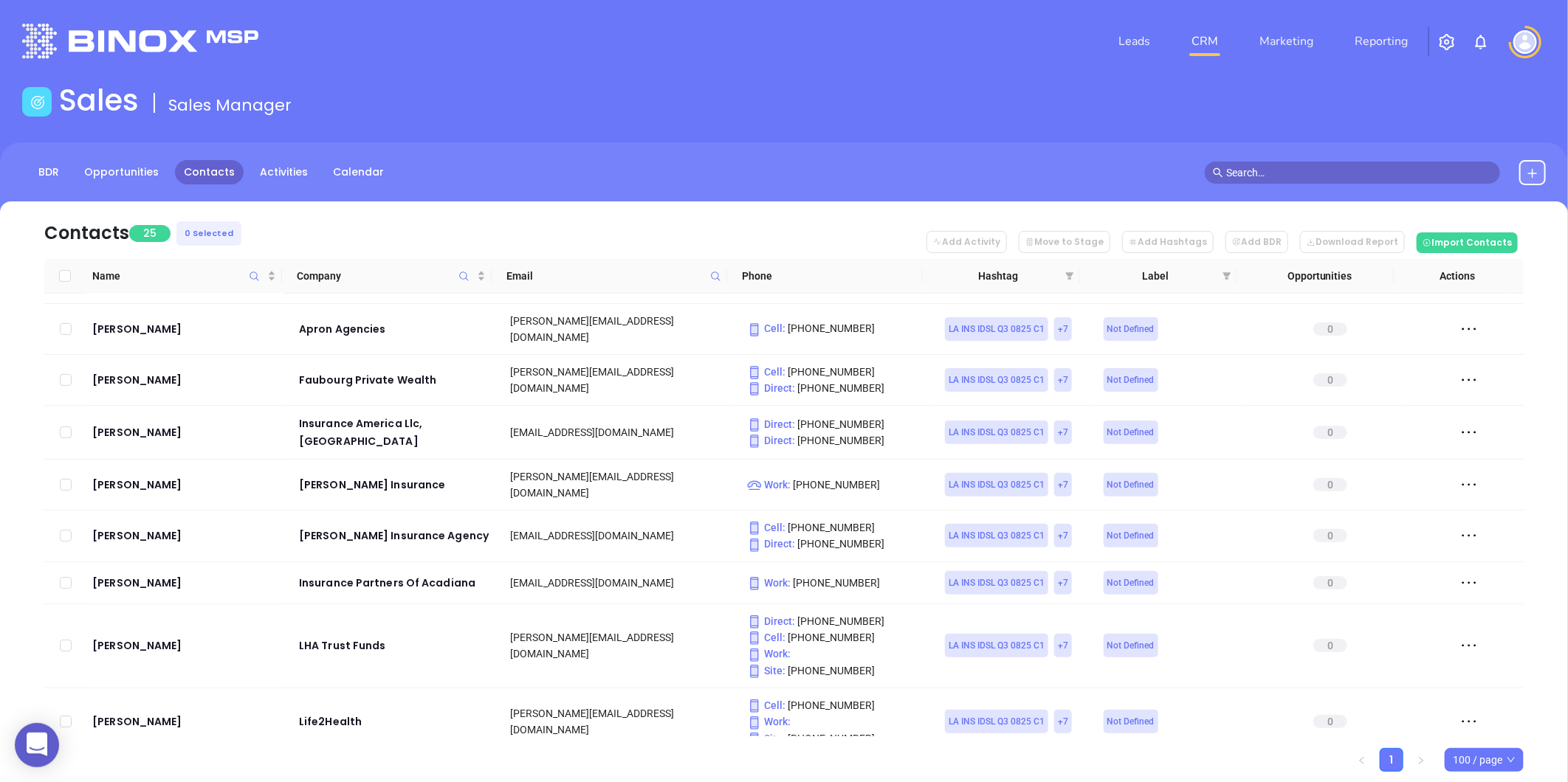
checkbox input "true"
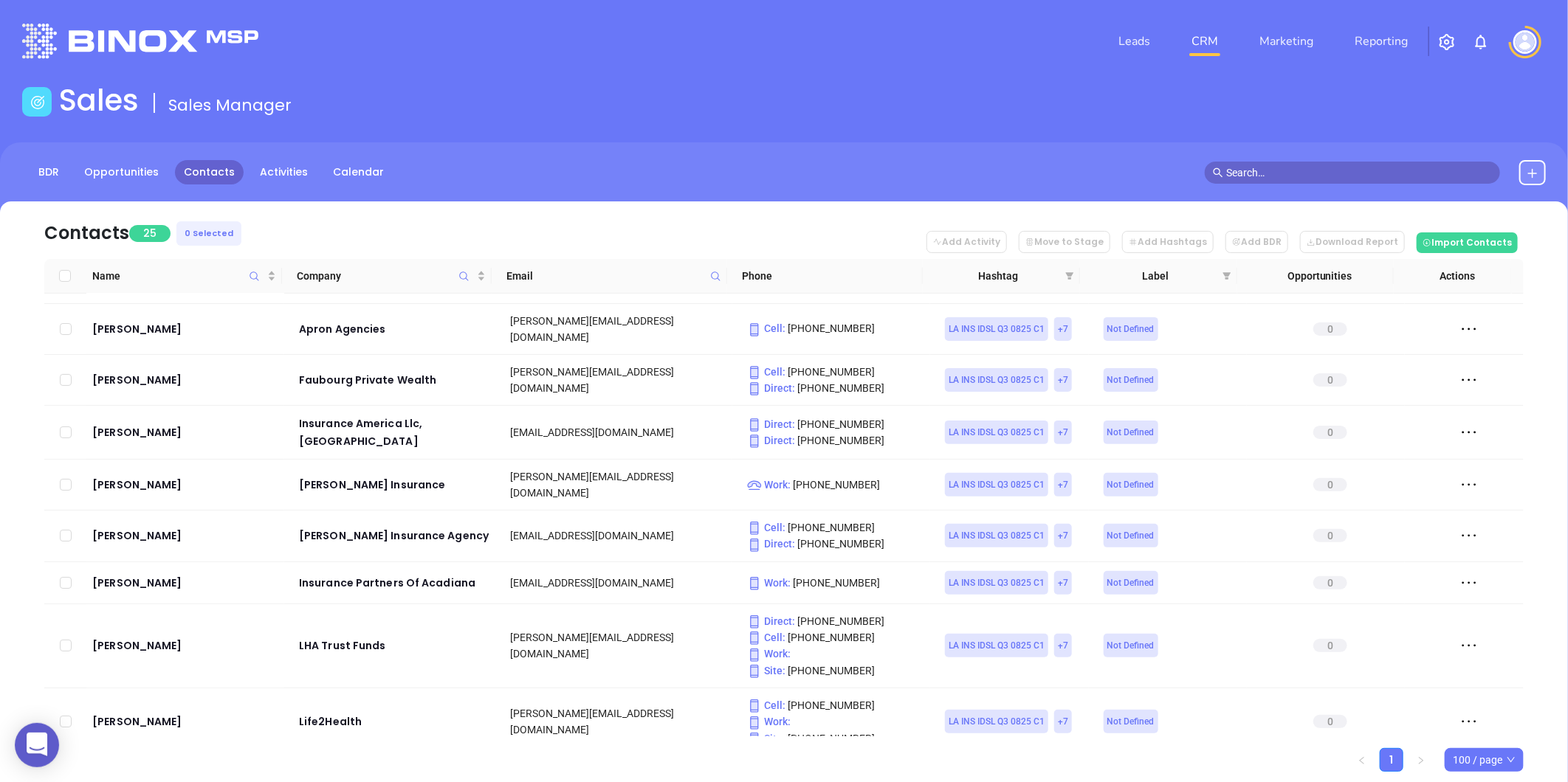
checkbox input "true"
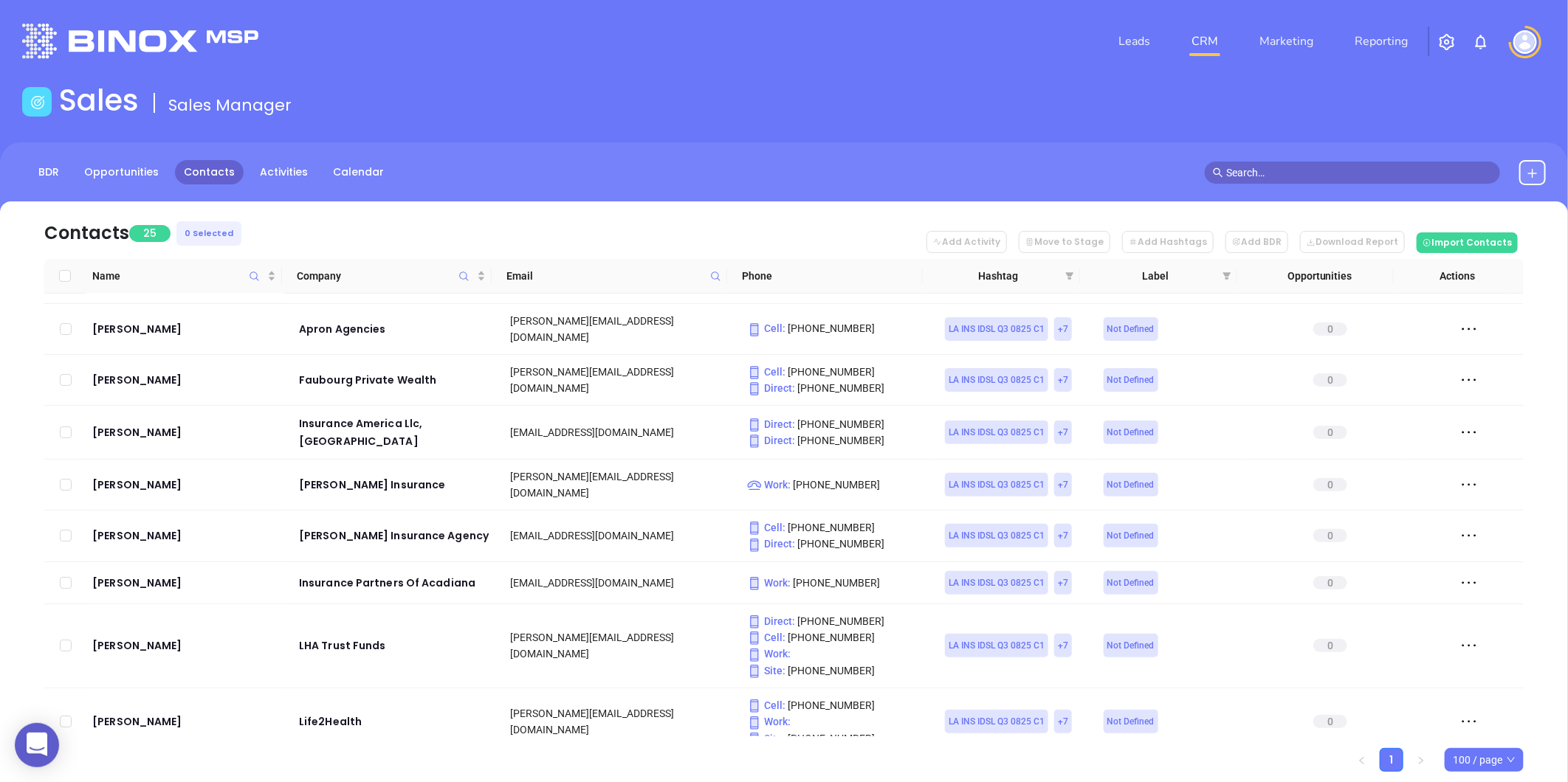
checkbox input "true"
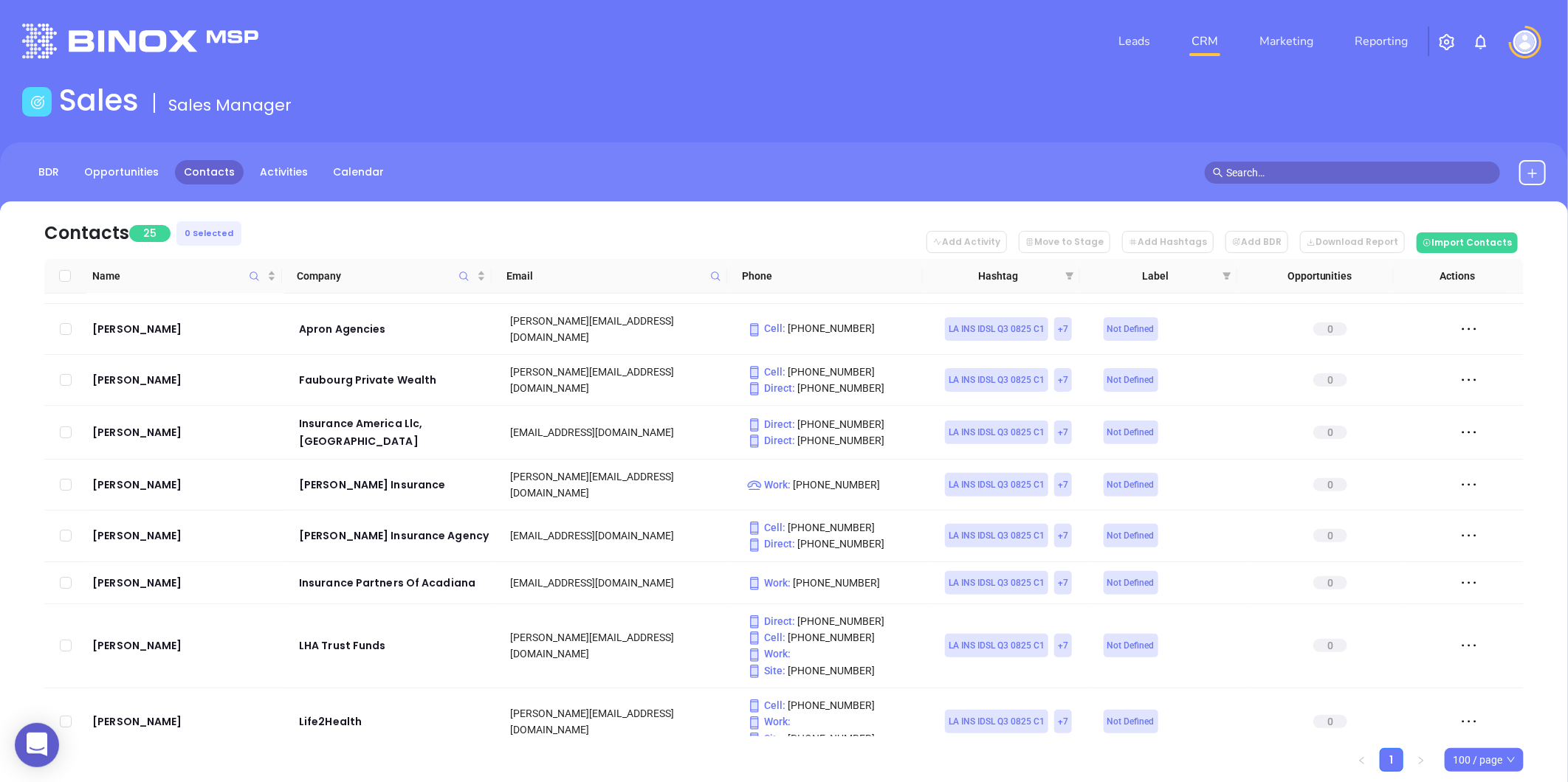
checkbox input "true"
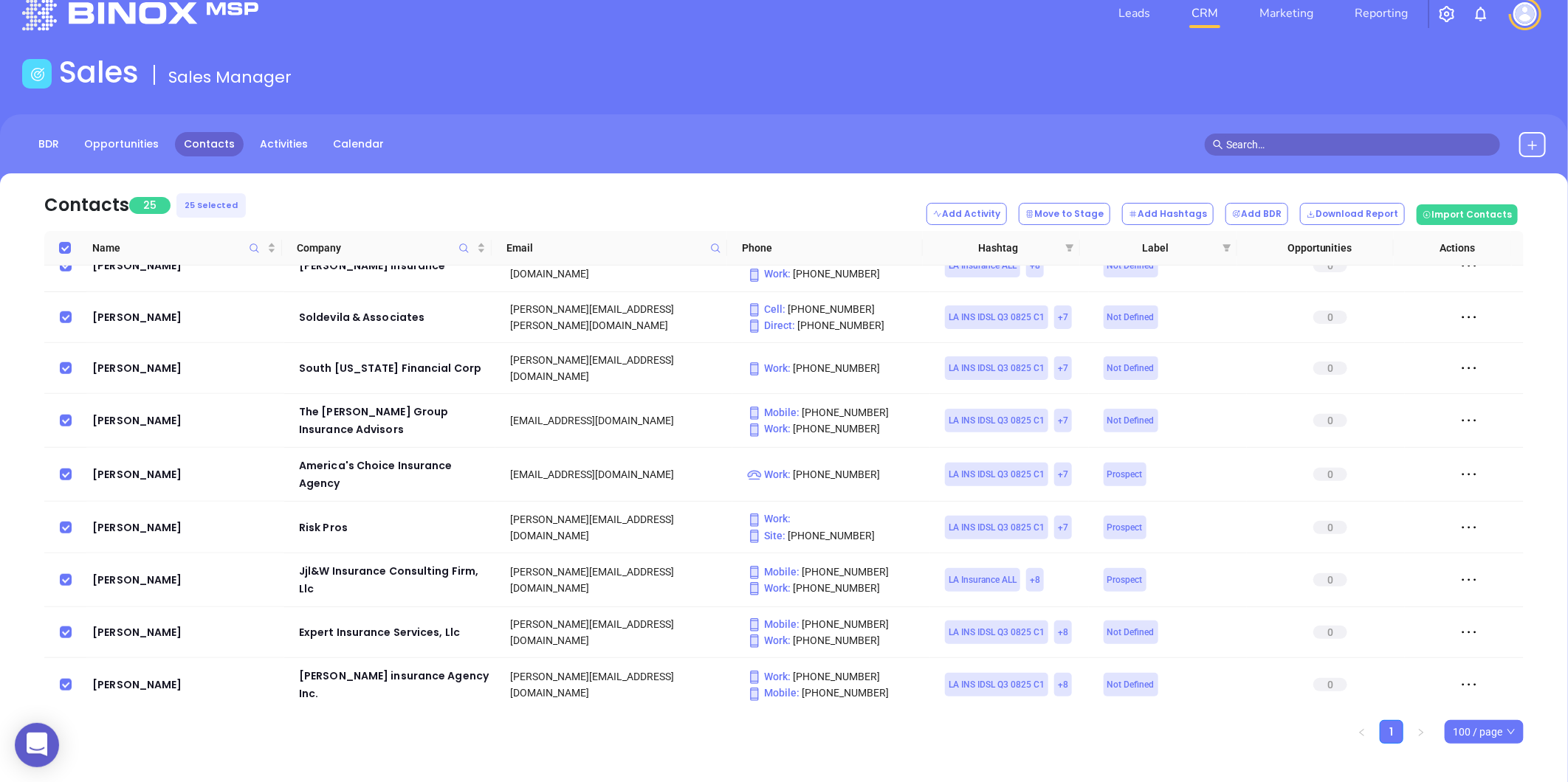
scroll to position [42, 0]
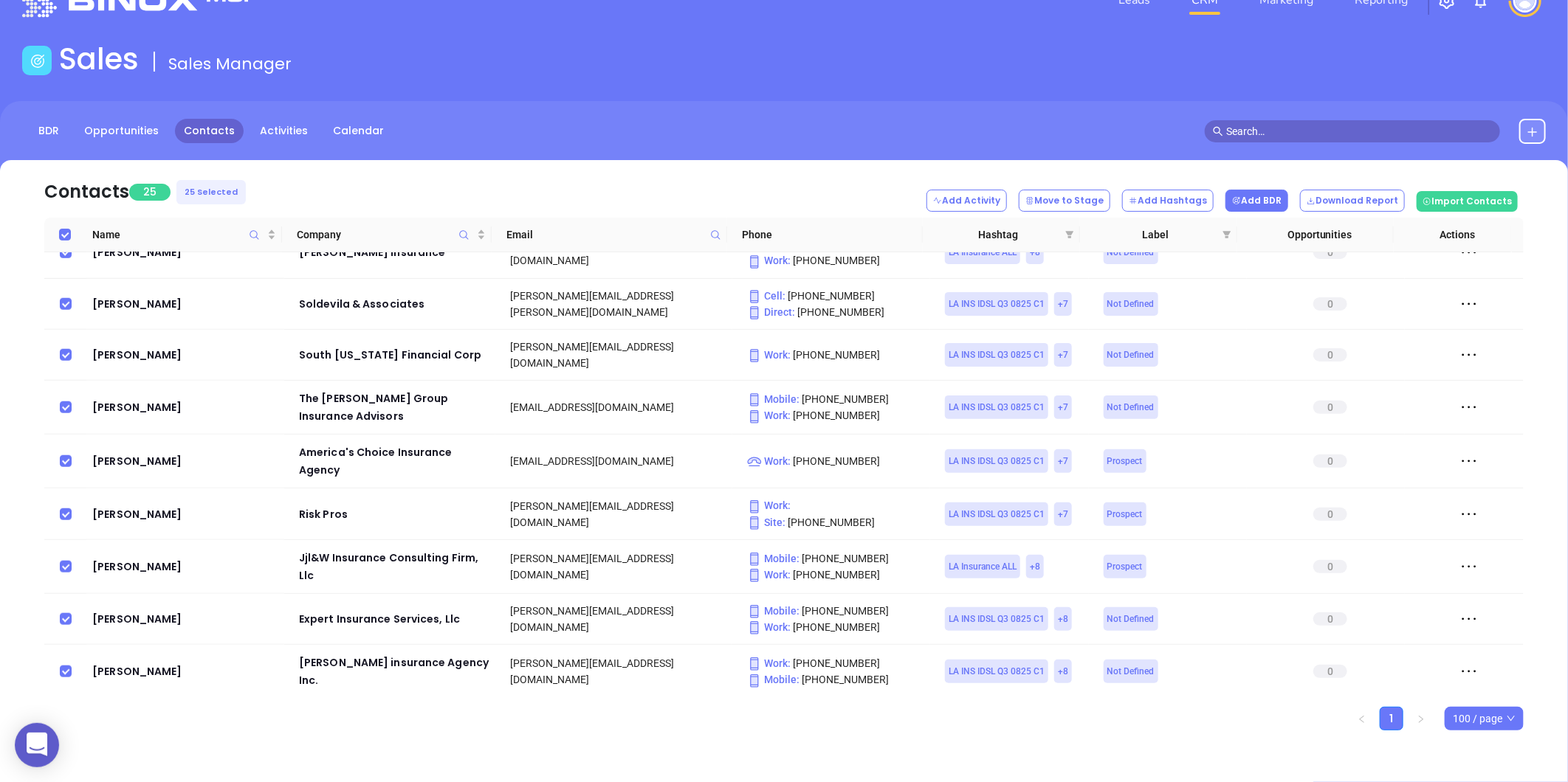
click at [1283, 190] on button "Add BDR" at bounding box center [1257, 200] width 62 height 22
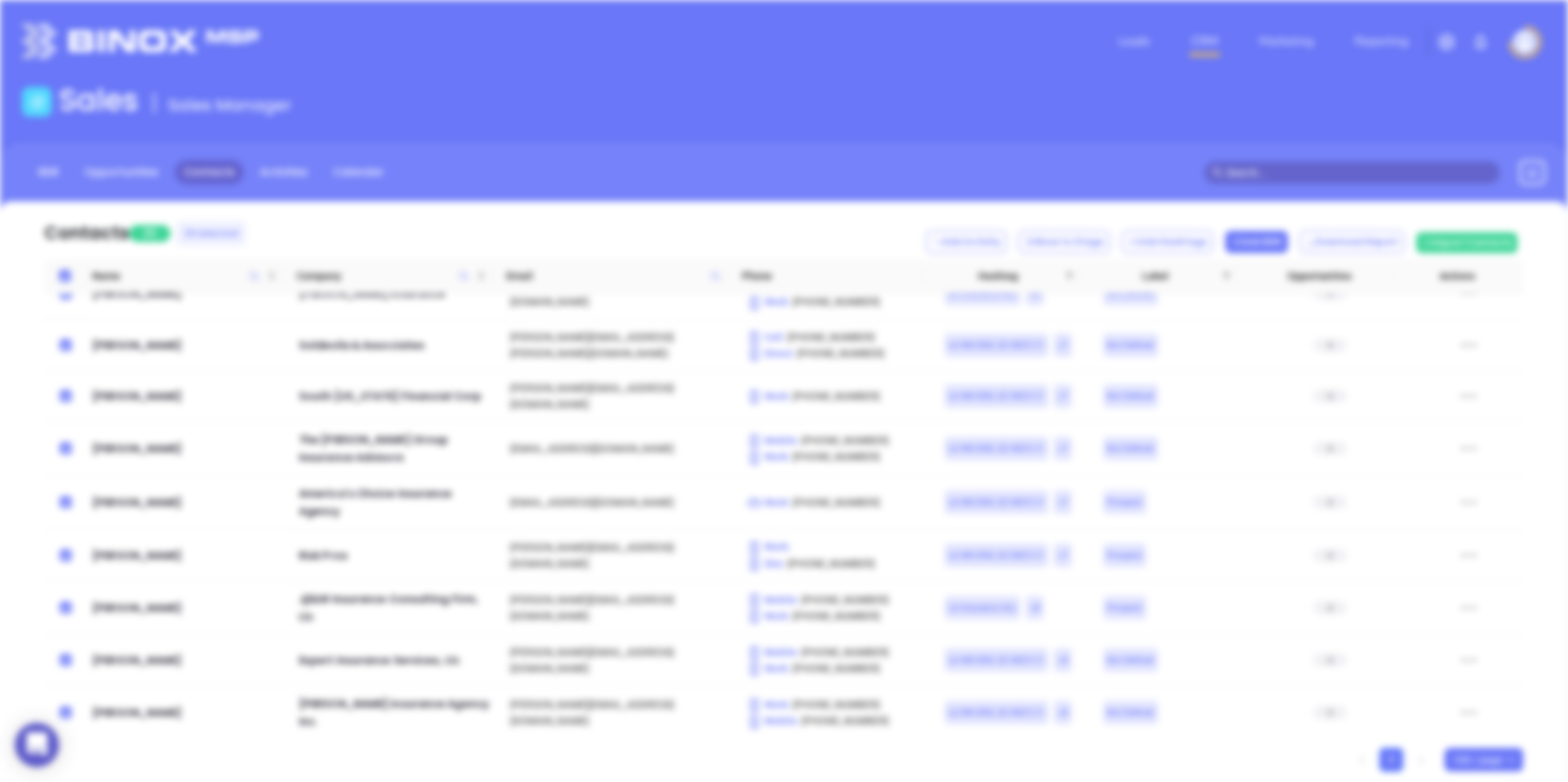
scroll to position [0, 0]
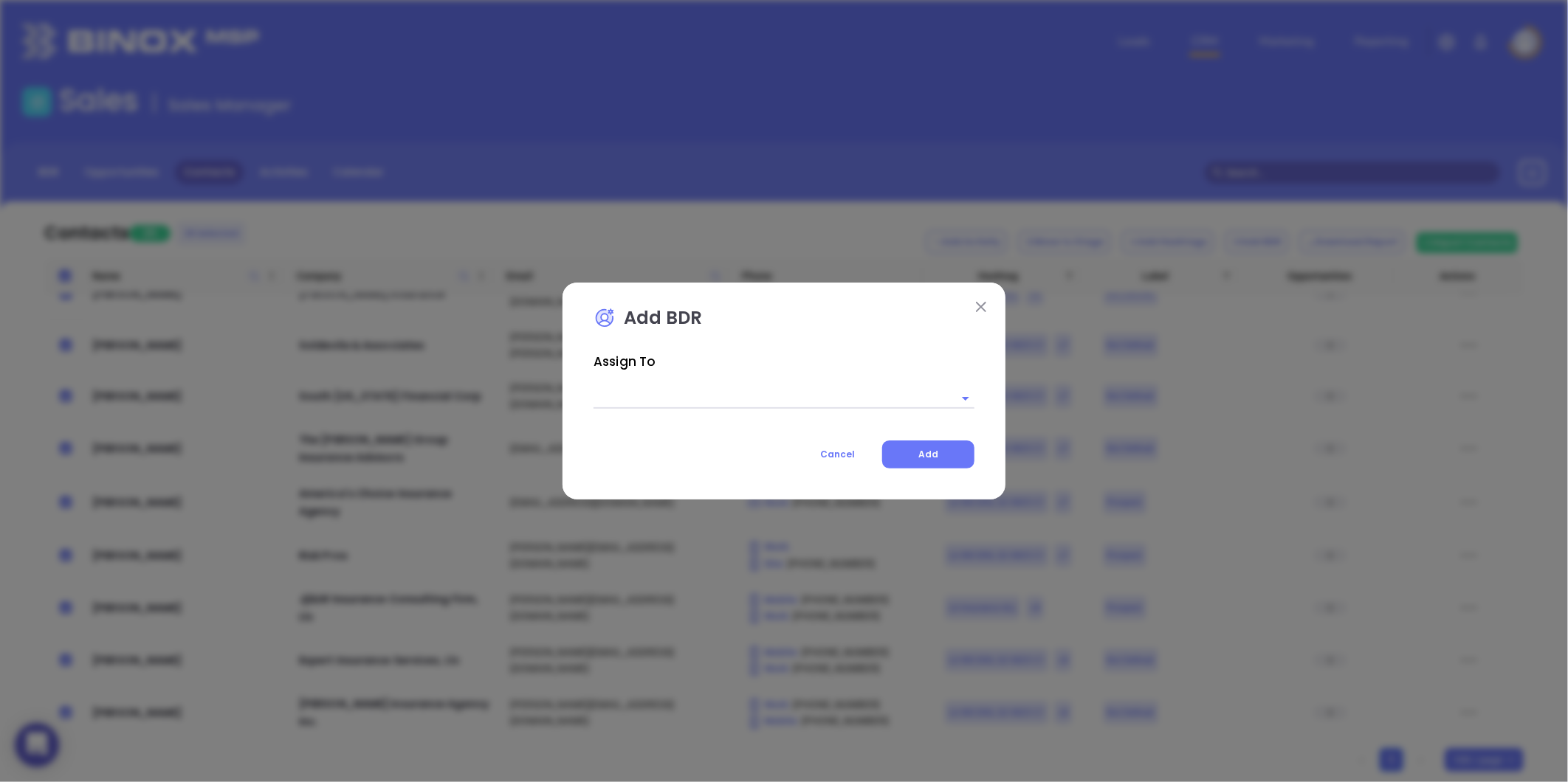
click at [839, 395] on input "text" at bounding box center [763, 398] width 340 height 22
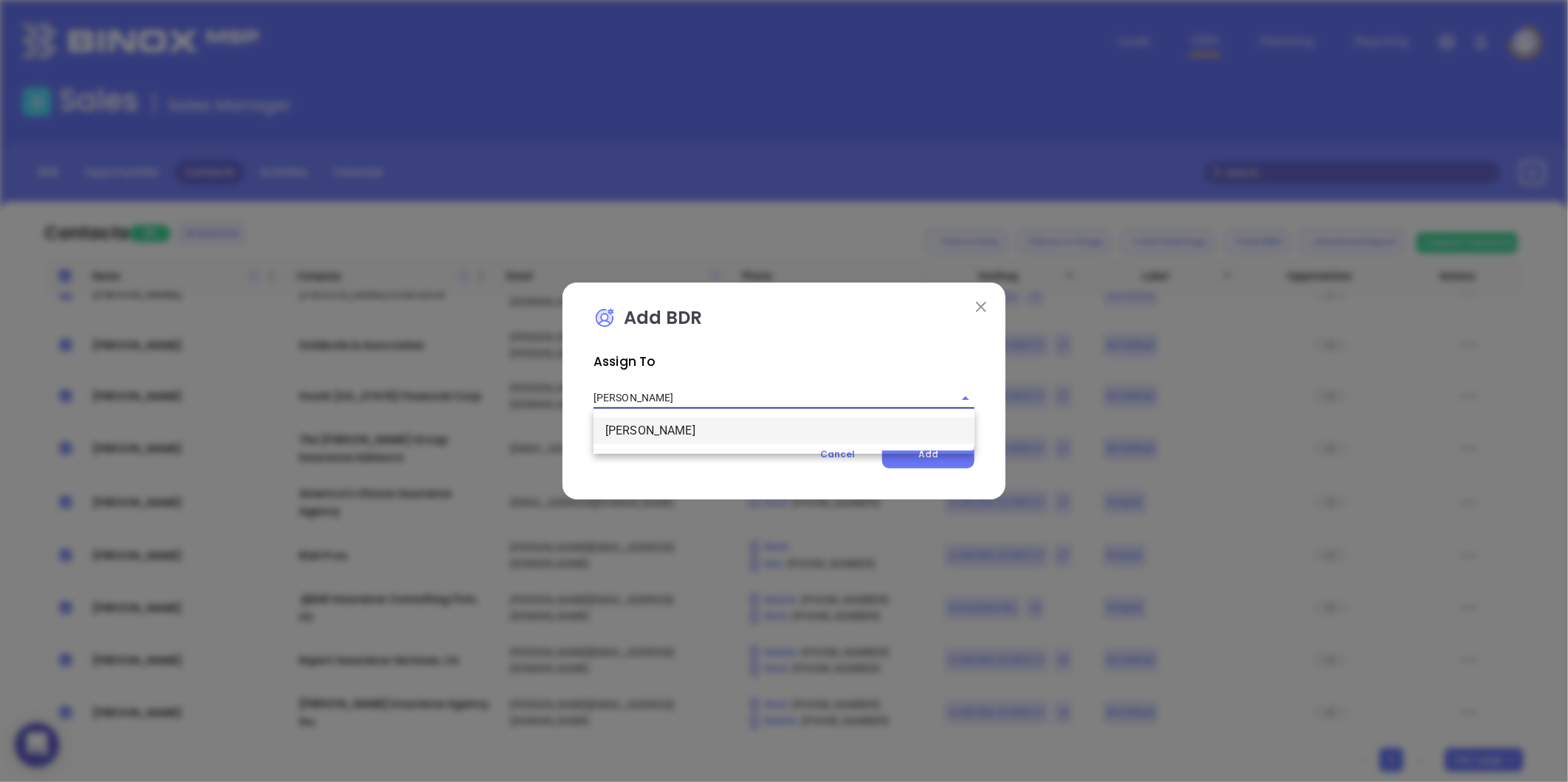
drag, startPoint x: 704, startPoint y: 424, endPoint x: 735, endPoint y: 428, distance: 31.3
click at [714, 428] on li "Anabell Dominguez" at bounding box center [784, 431] width 381 height 26
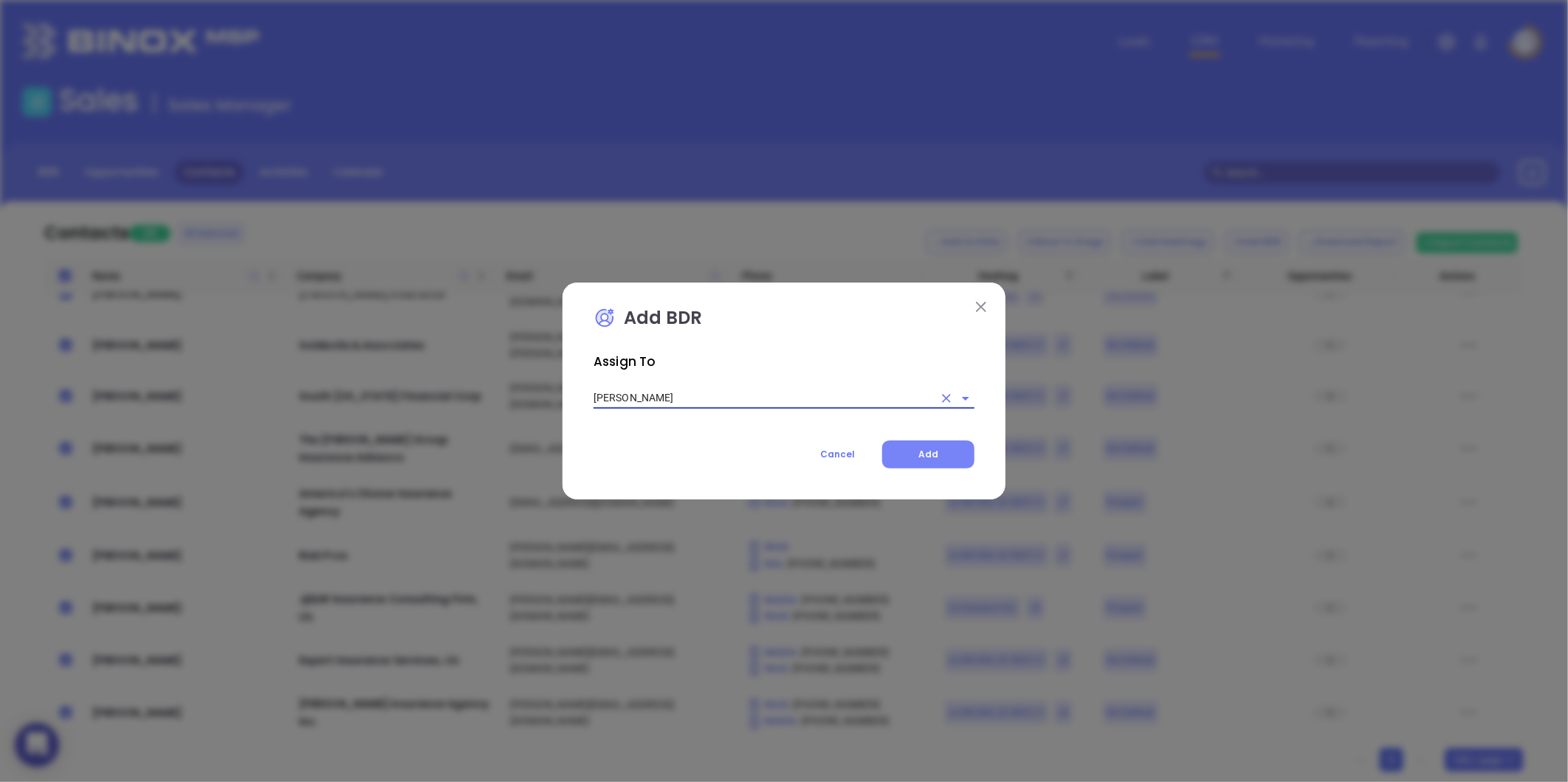
type input "Anabell Dominguez"
click at [936, 455] on span "Add" at bounding box center [928, 454] width 20 height 12
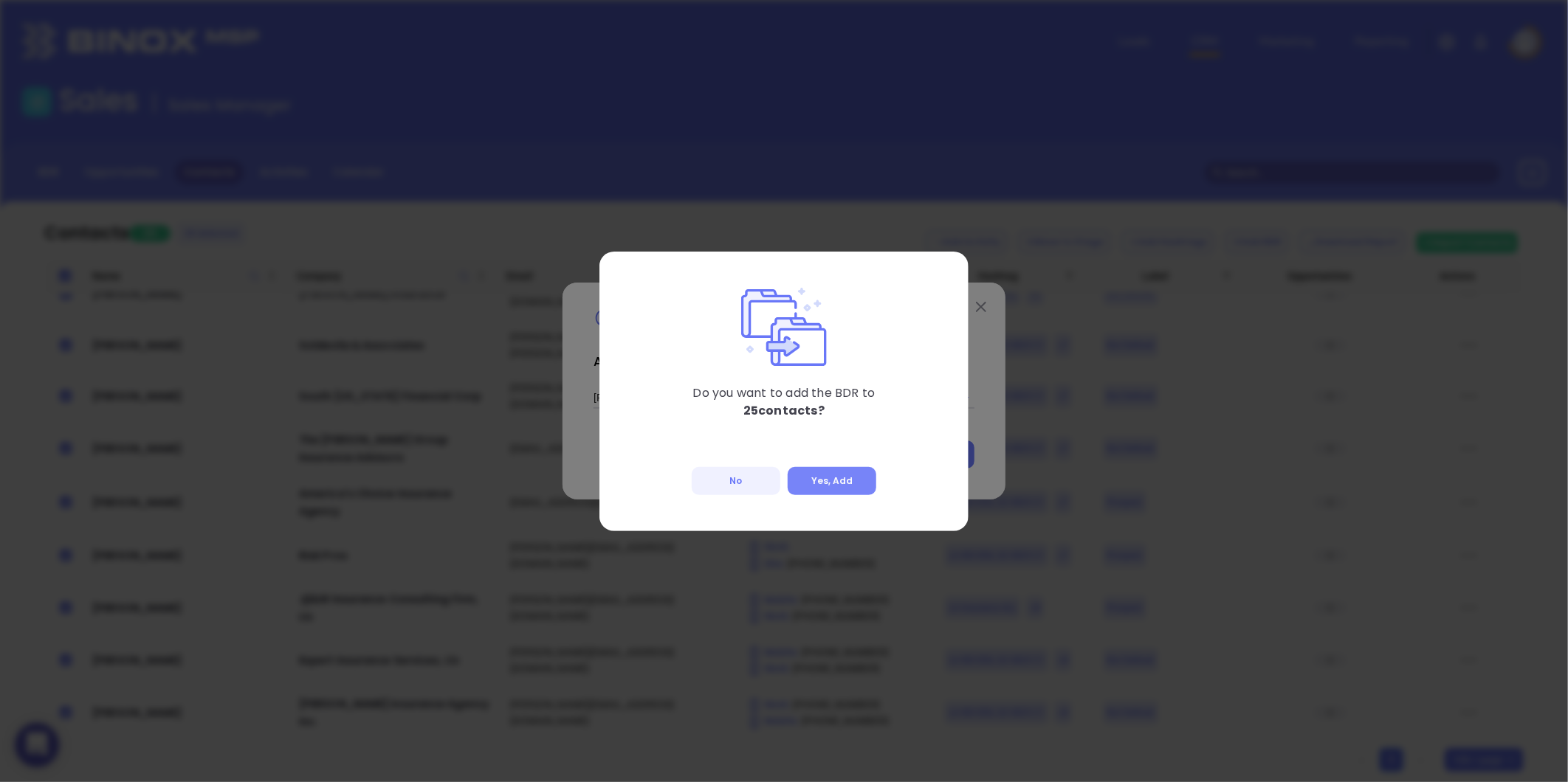
click at [850, 481] on button "Yes, Add" at bounding box center [832, 481] width 89 height 28
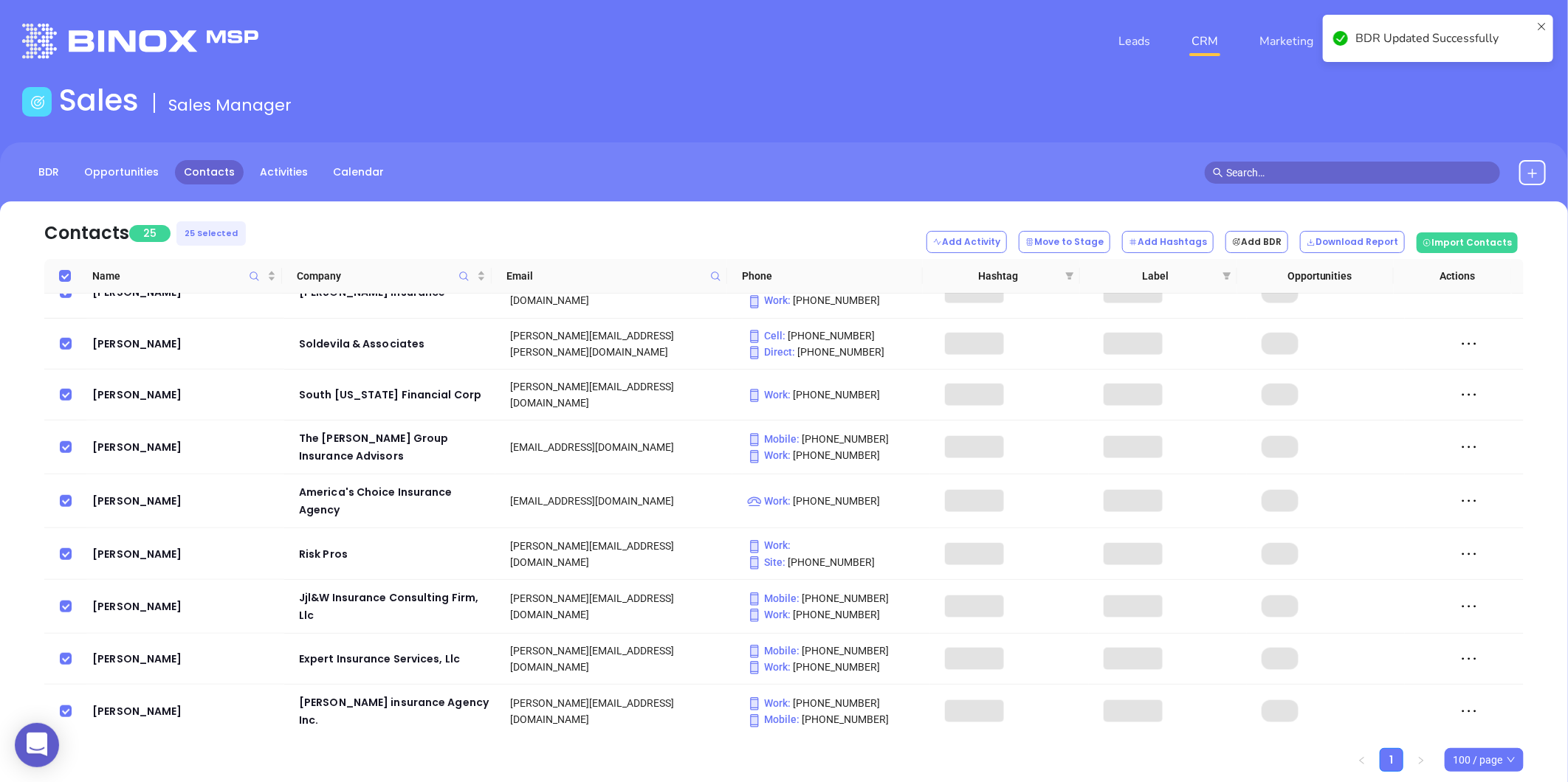
scroll to position [849, 0]
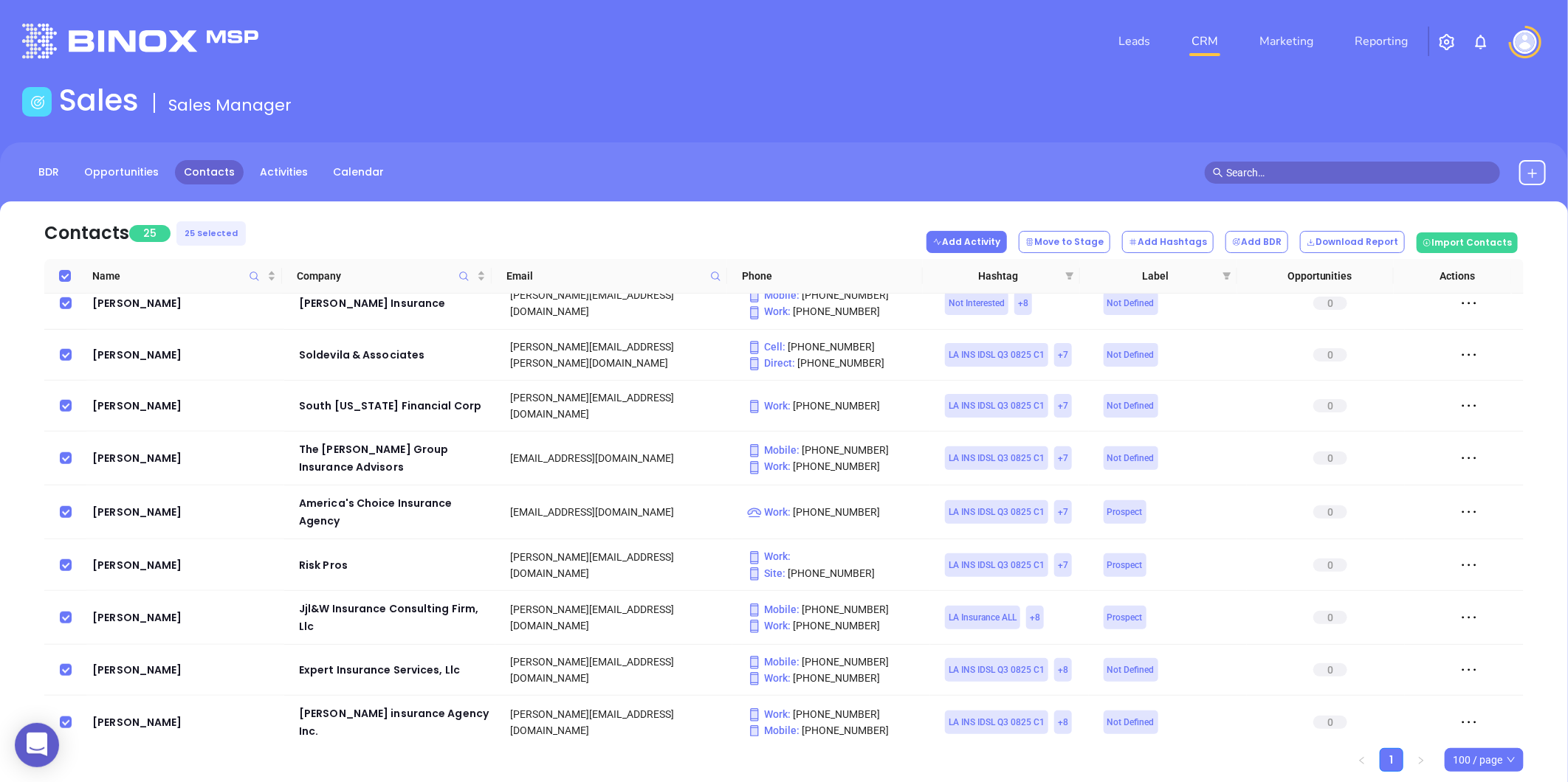
click at [992, 242] on button "Add Activity" at bounding box center [967, 241] width 80 height 22
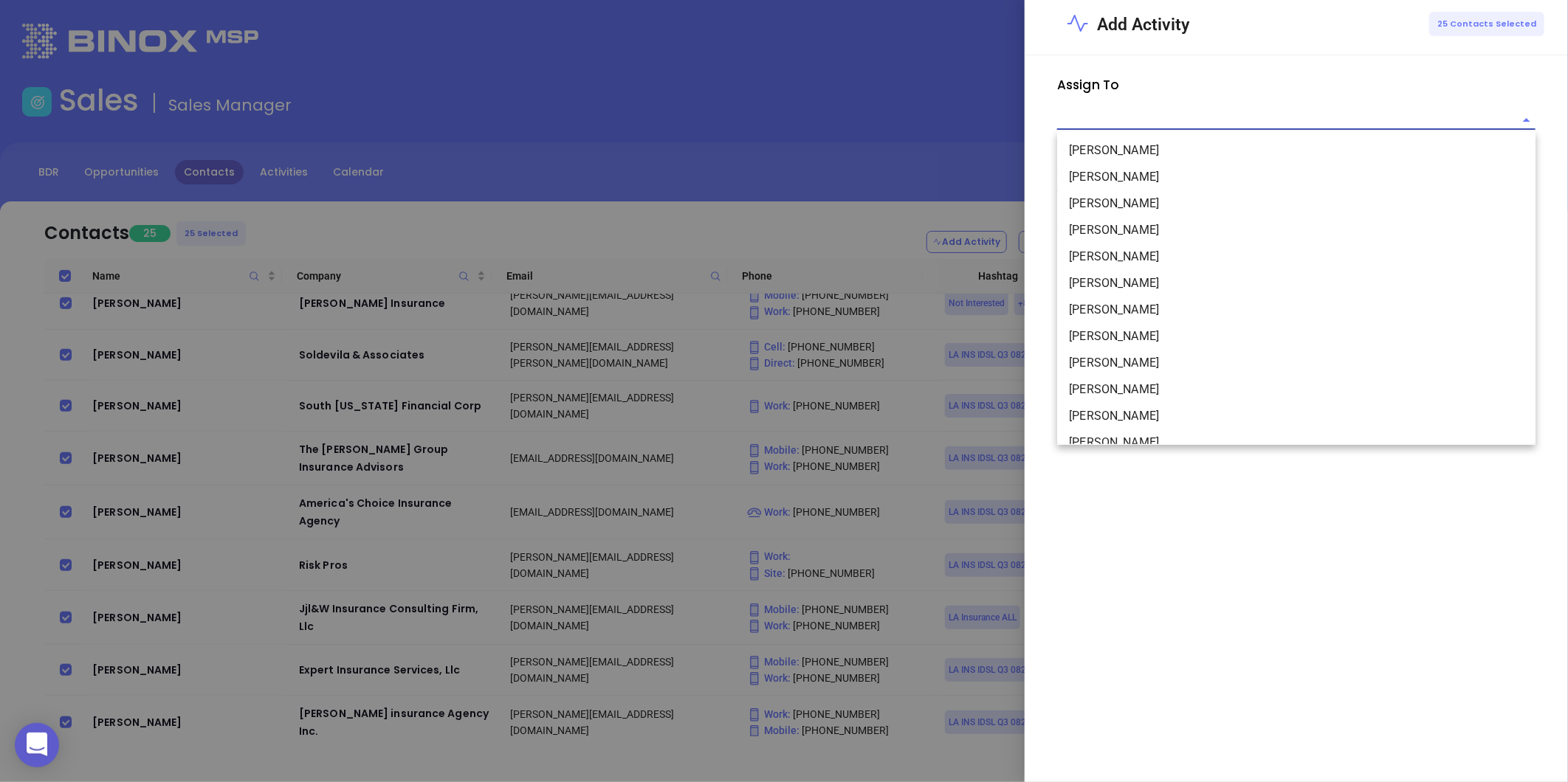
click at [1111, 118] on input "text" at bounding box center [1285, 120] width 456 height 19
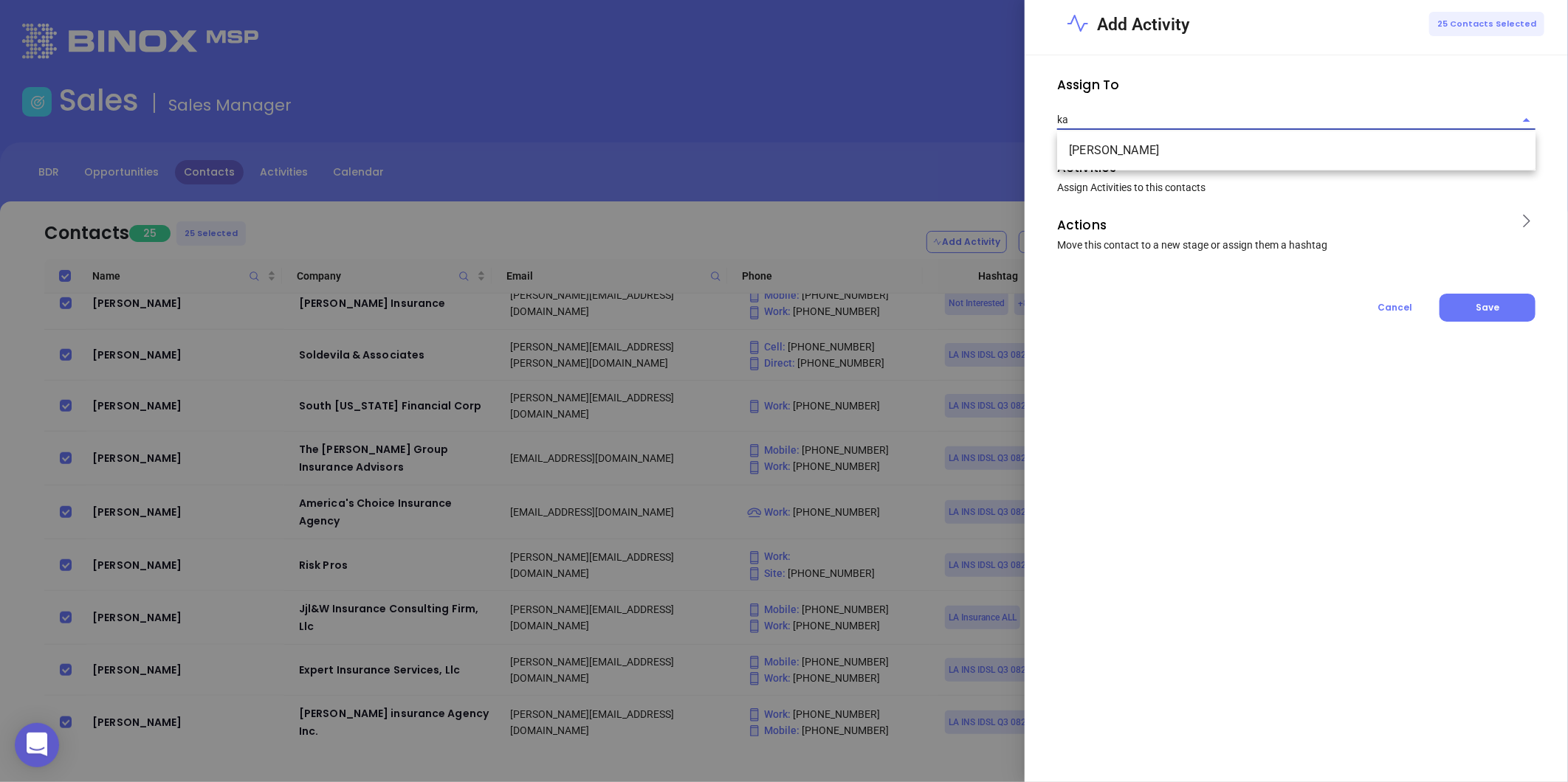
type input "k"
click at [1082, 149] on li "Anabell Dominguez" at bounding box center [1297, 150] width 479 height 26
type input "Anabell Dominguez"
click at [1515, 170] on div at bounding box center [1522, 164] width 27 height 16
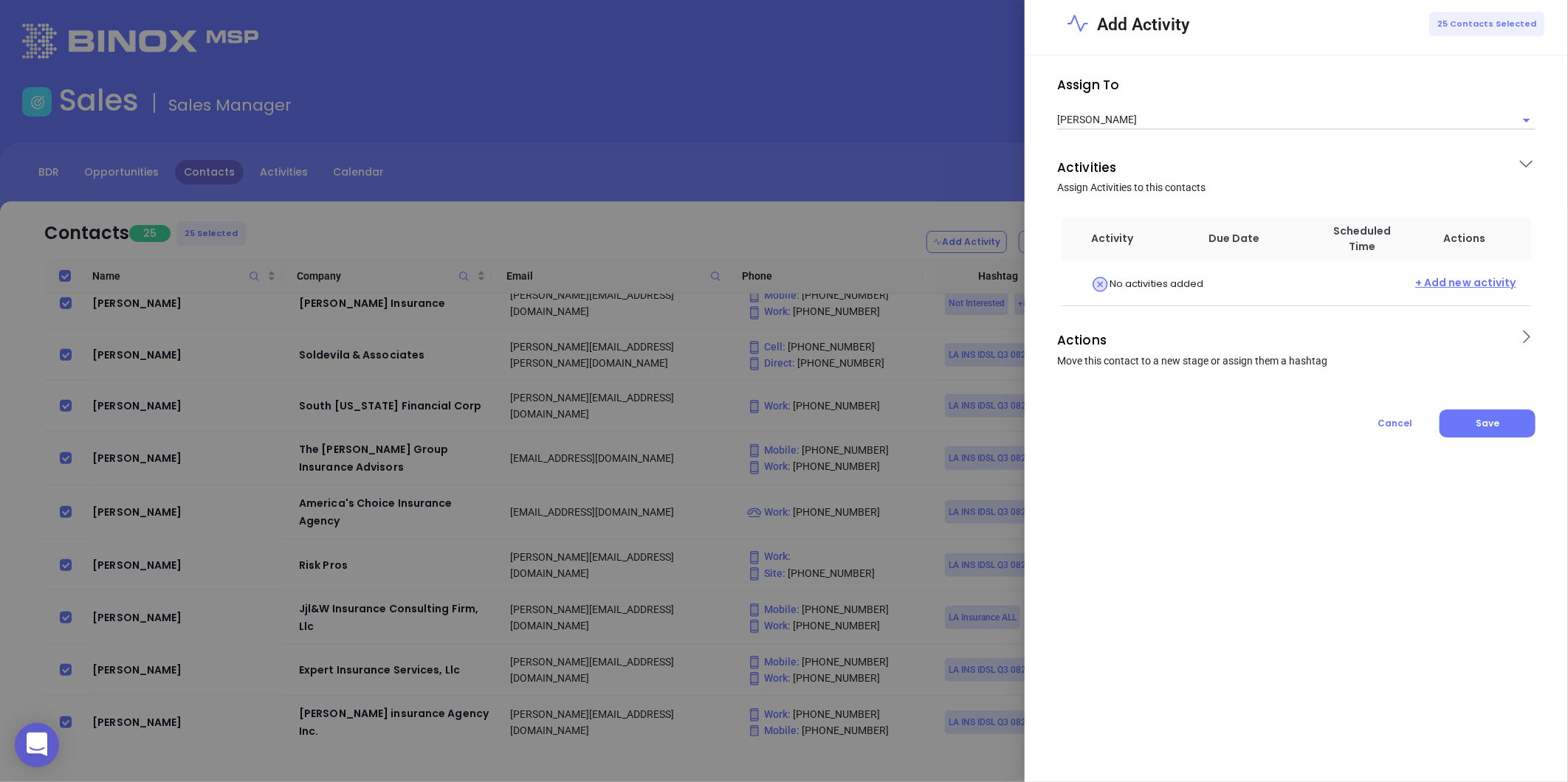
click at [1474, 281] on span "+ Add new activity" at bounding box center [1465, 285] width 101 height 19
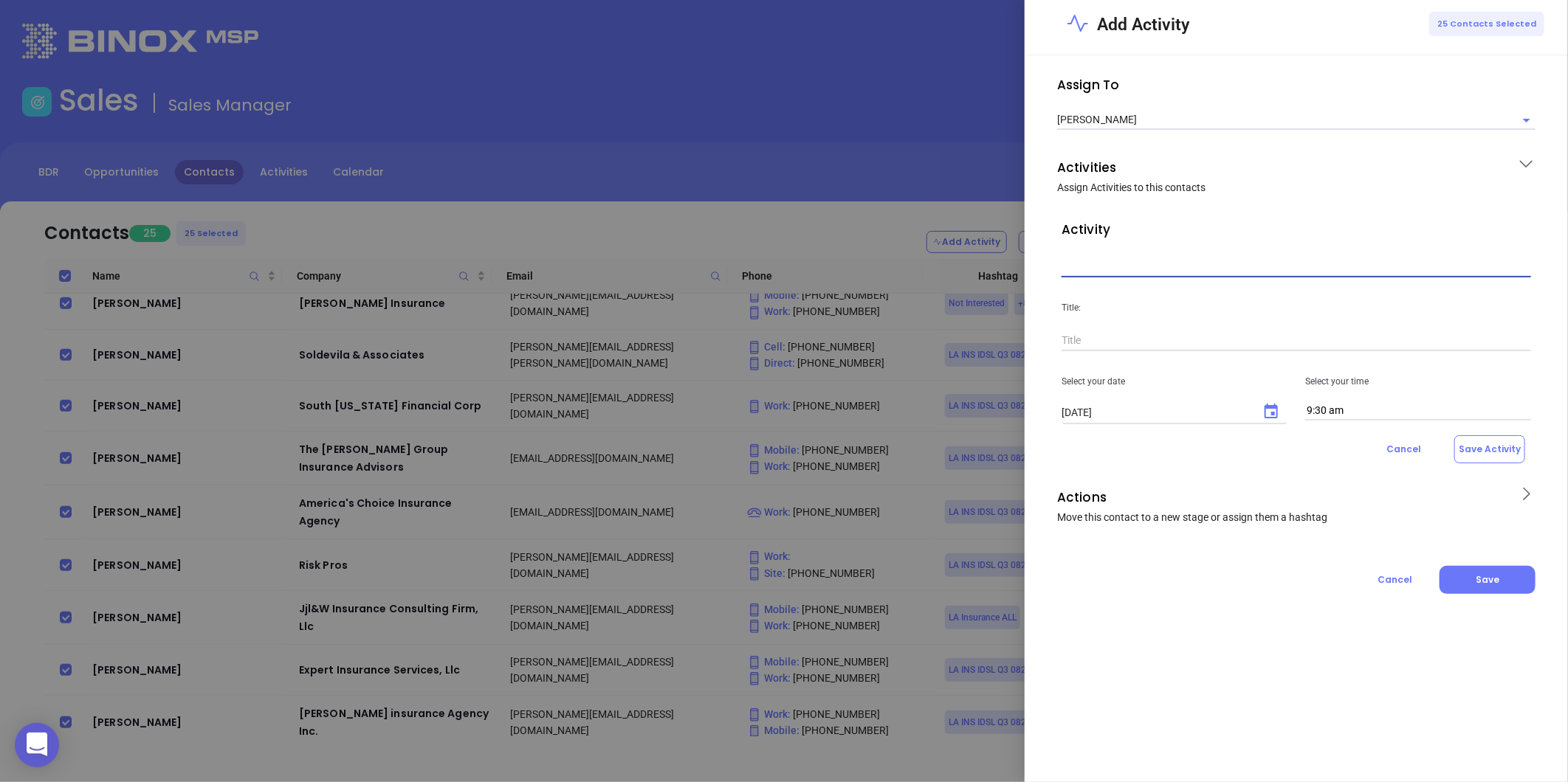
click at [1156, 273] on input "text" at bounding box center [1296, 266] width 469 height 22
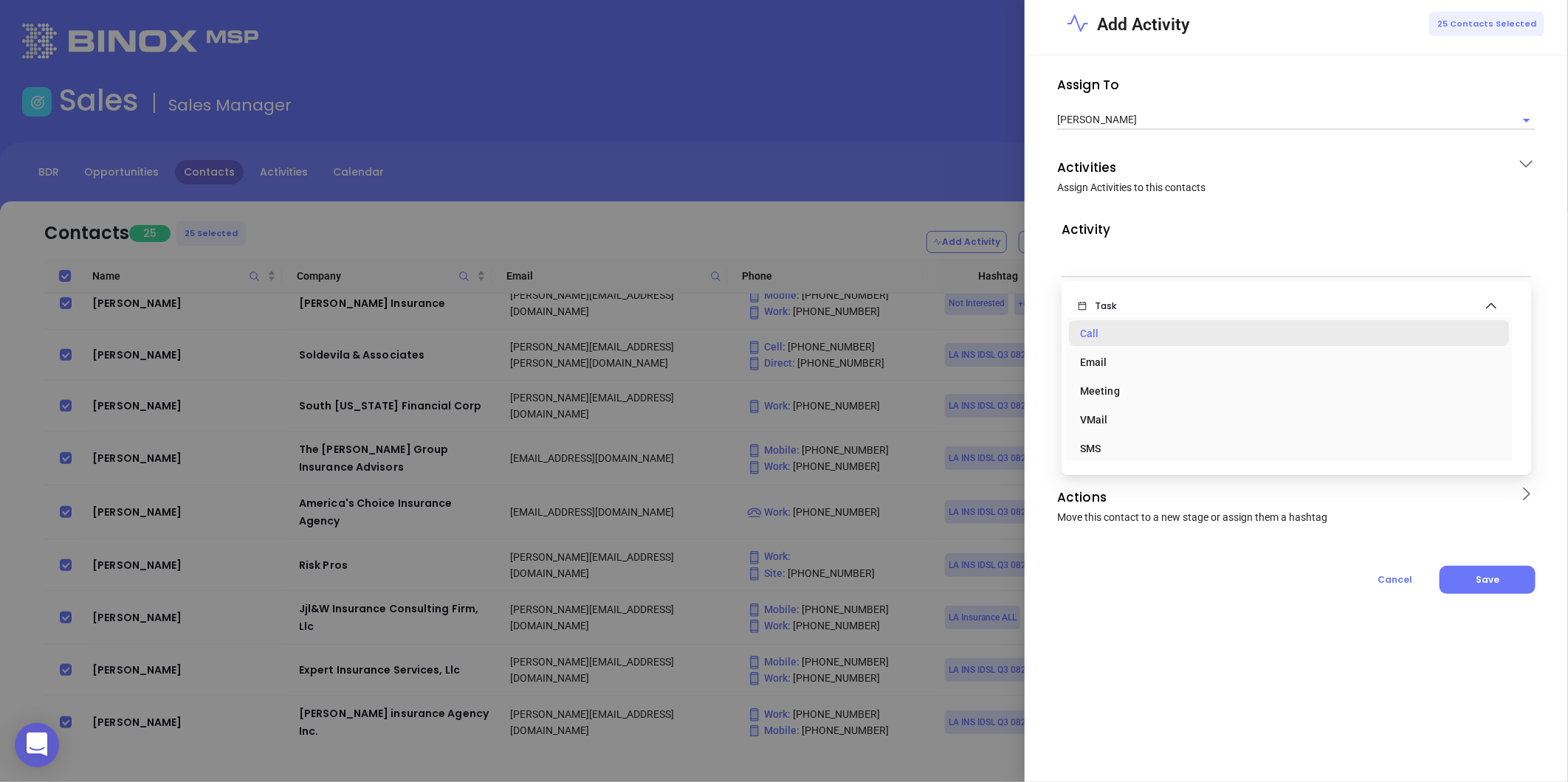
click at [1088, 334] on div "Call" at bounding box center [1288, 333] width 417 height 29
type input "Task Call"
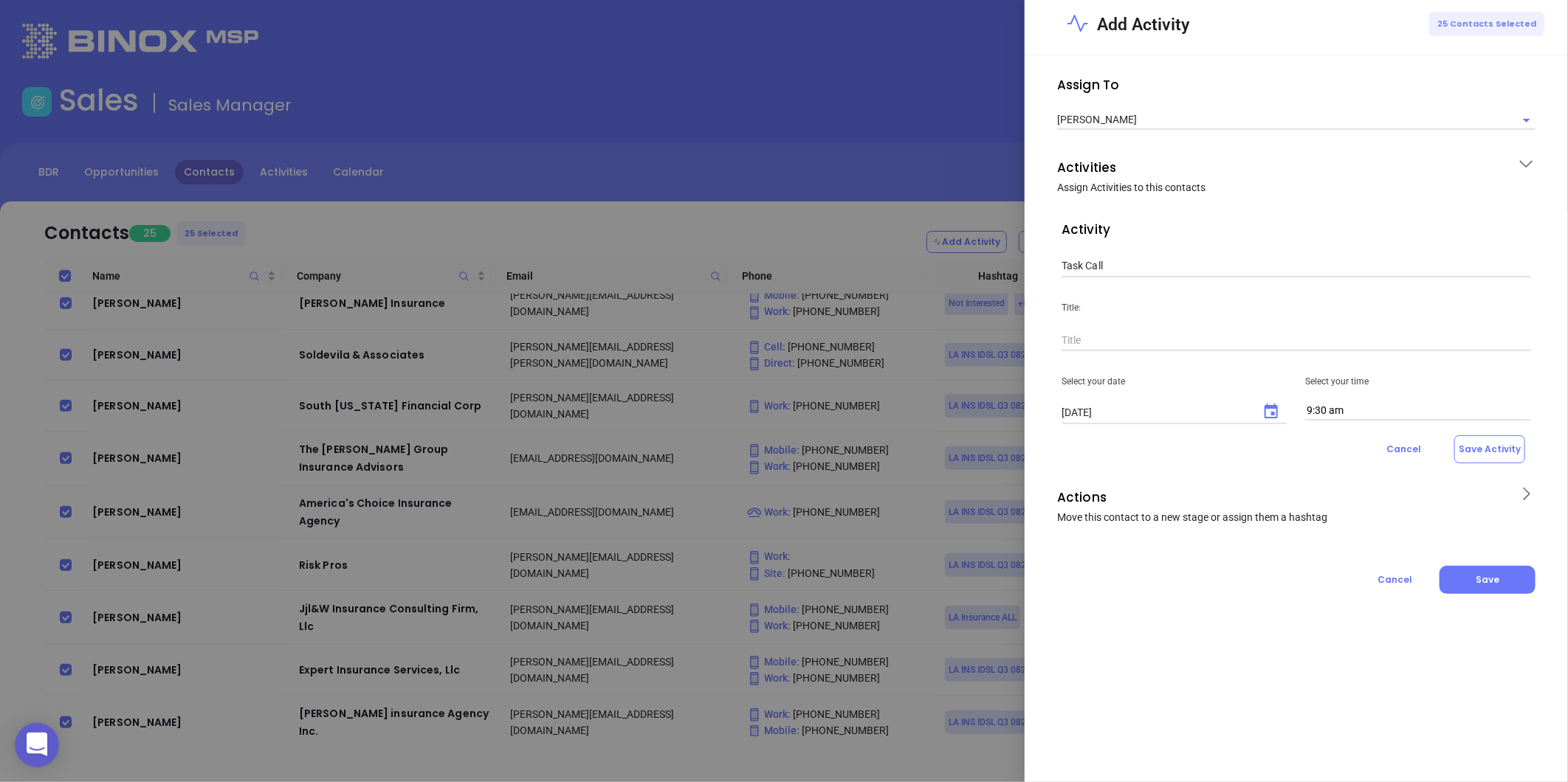
click at [1124, 340] on input "text" at bounding box center [1296, 340] width 469 height 22
type input "1st Call - LA Ins"
click at [1265, 408] on icon "Choose date, selected date is Sep 9, 2025" at bounding box center [1271, 411] width 13 height 15
click at [1118, 530] on button "8" at bounding box center [1122, 533] width 26 height 26
type input "09/08/2025"
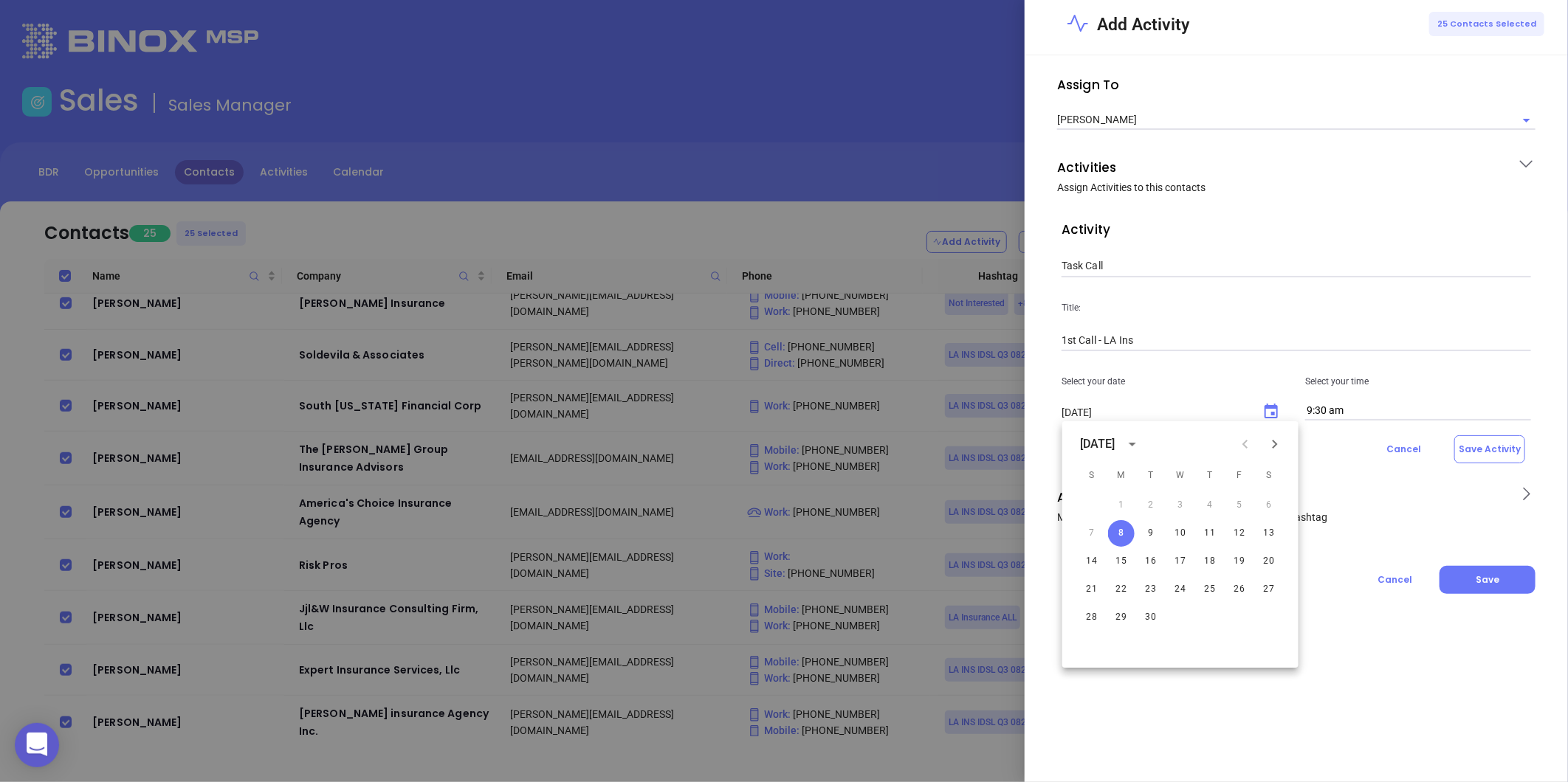
click at [1360, 408] on input "9:30 am" at bounding box center [1418, 411] width 226 height 19
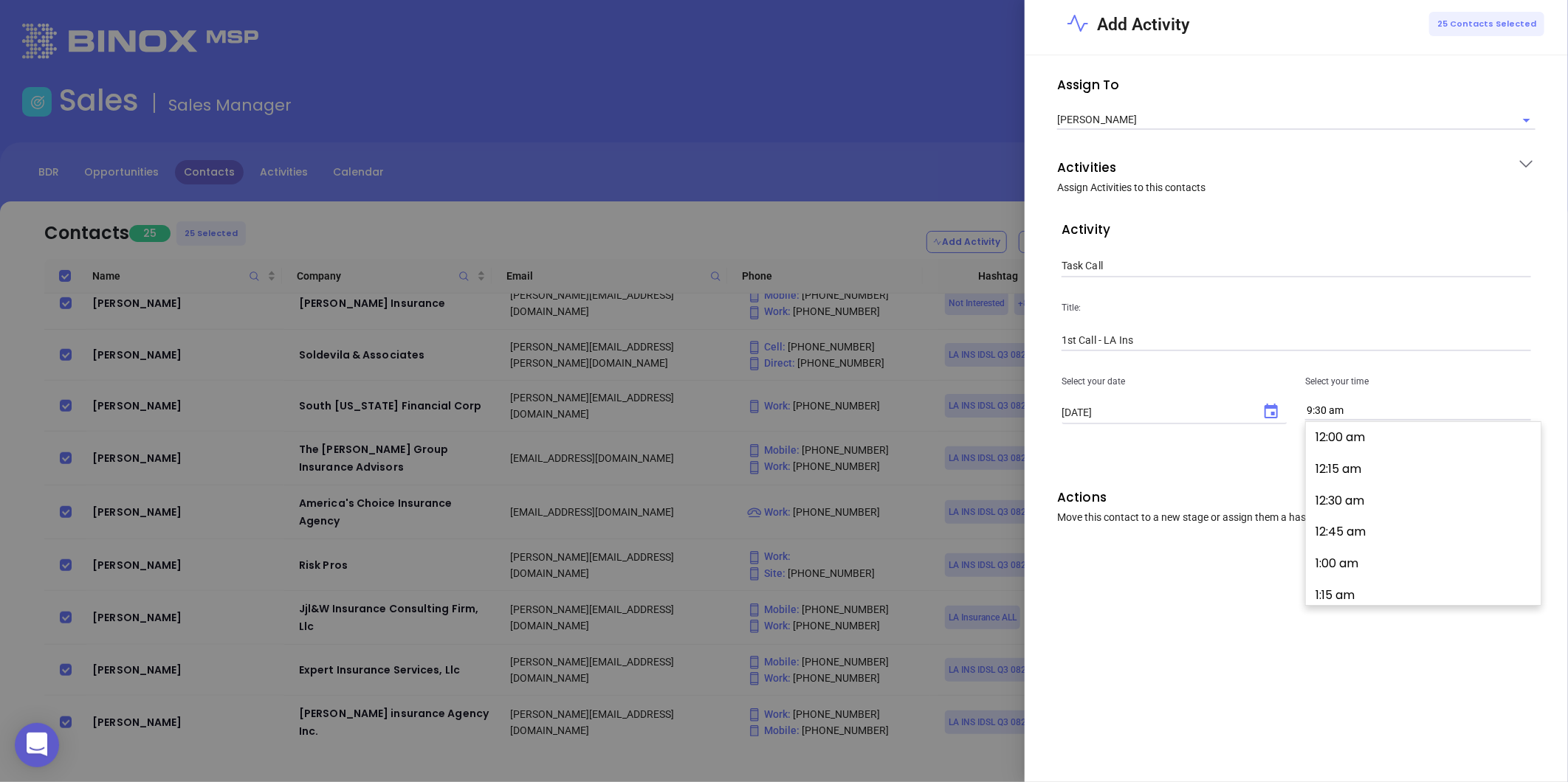
scroll to position [1174, 0]
click at [1348, 433] on button "9:15 am" at bounding box center [1426, 434] width 229 height 32
type input "9:15 am"
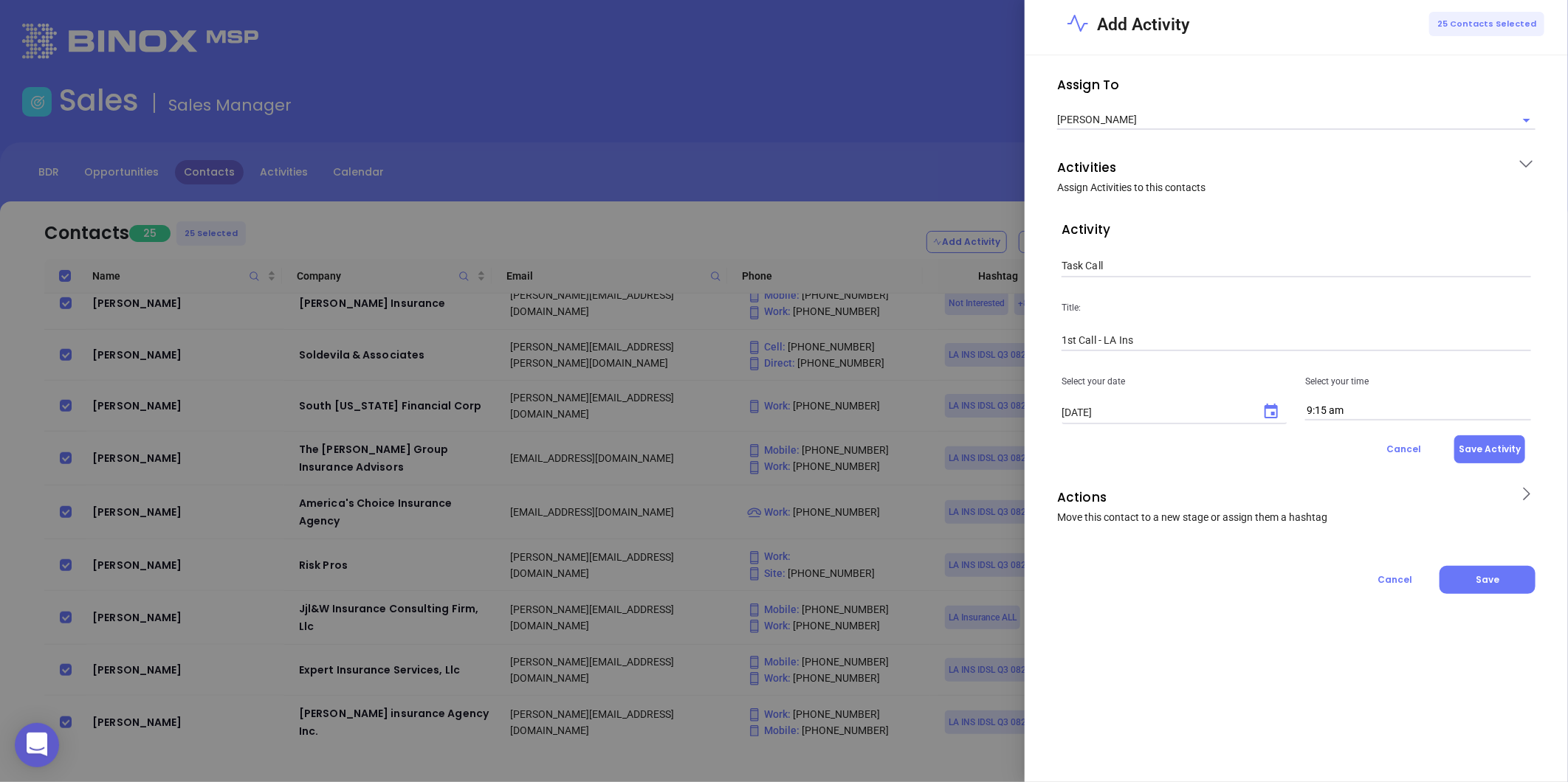
click at [1487, 444] on button "Save Activity" at bounding box center [1490, 449] width 71 height 28
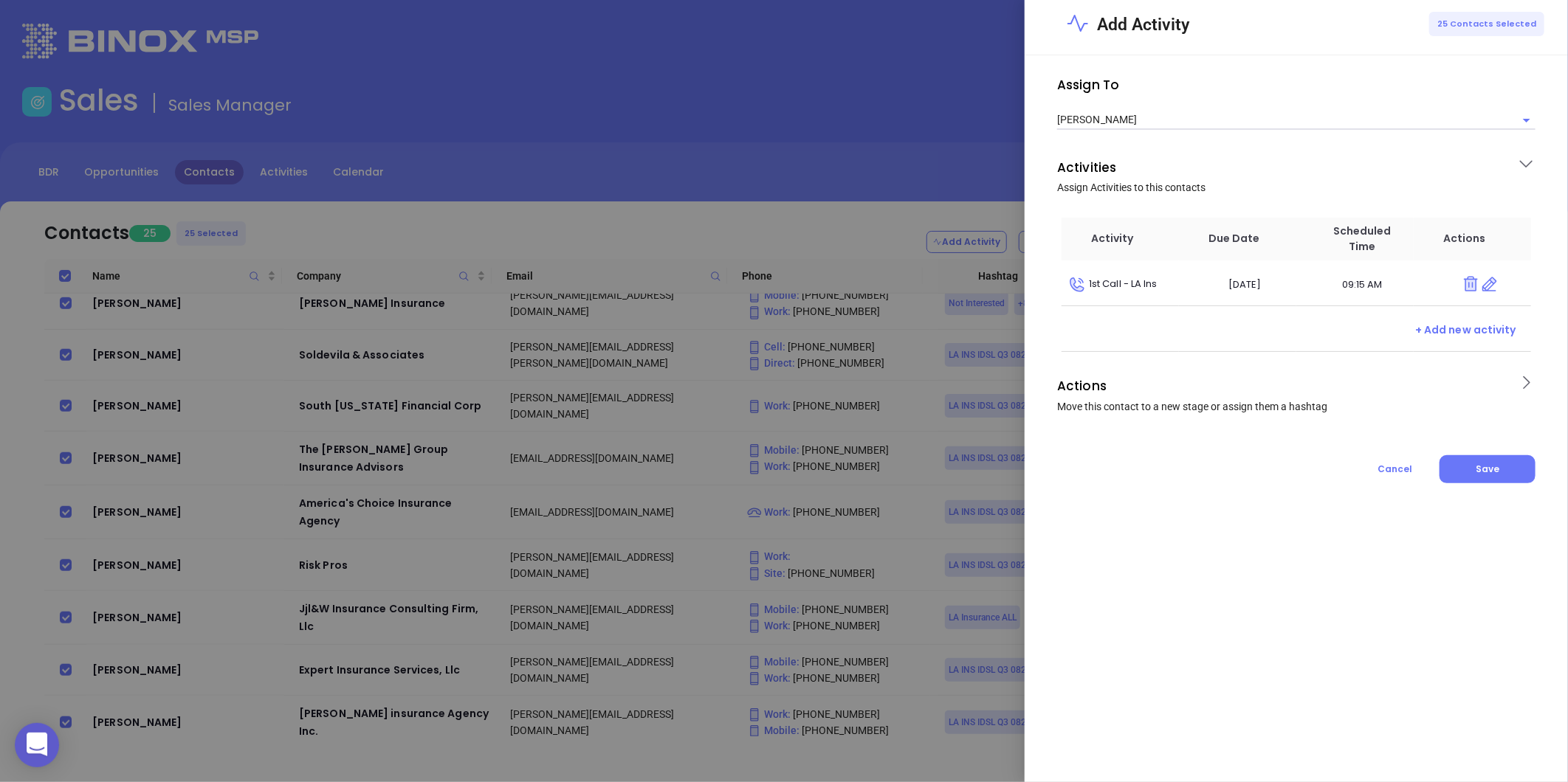
click at [1525, 382] on icon at bounding box center [1526, 383] width 19 height 19
click at [1172, 488] on div at bounding box center [1296, 497] width 469 height 22
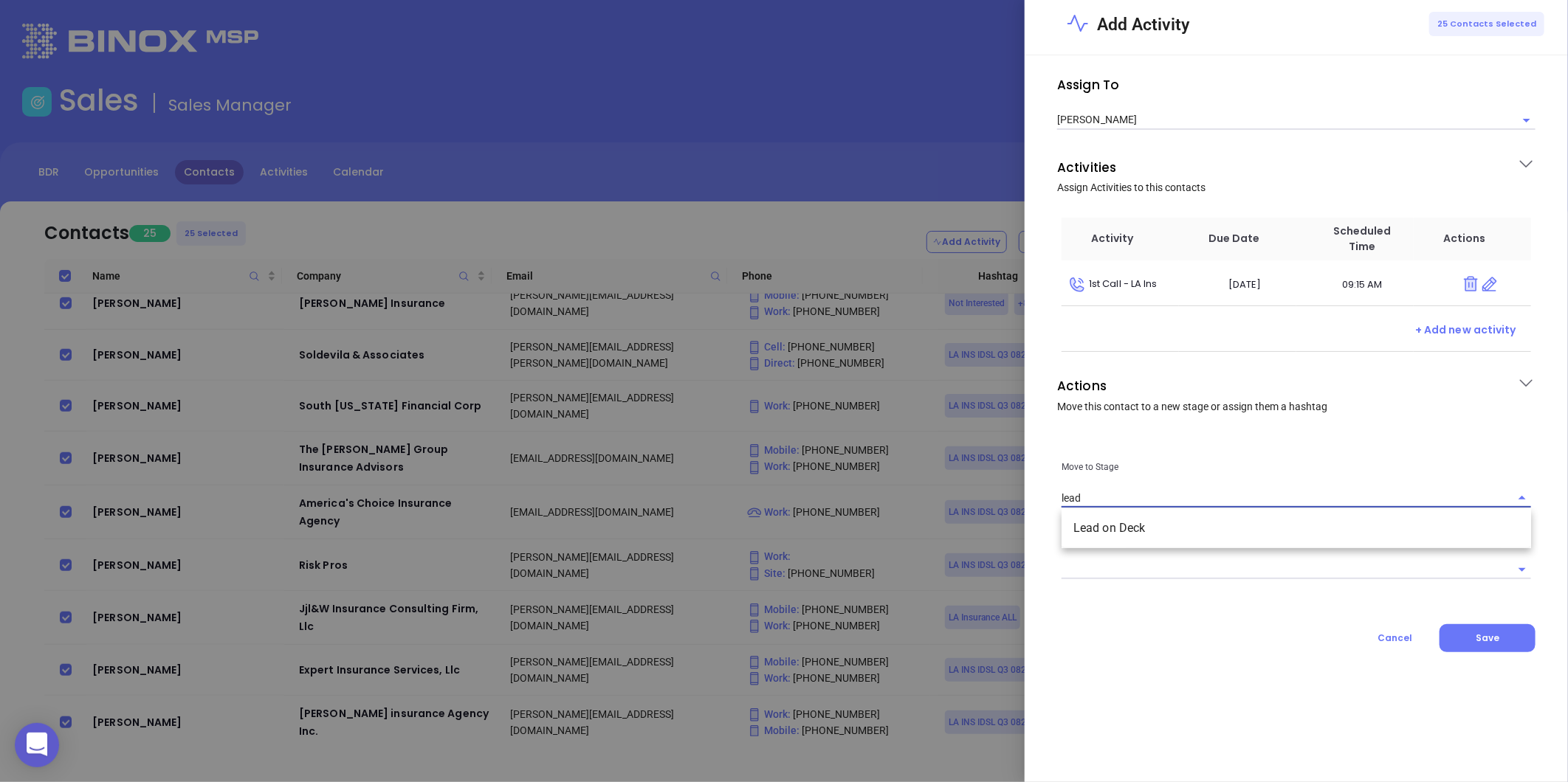
click at [1102, 531] on li "Lead on Deck" at bounding box center [1296, 529] width 469 height 26
type input "Lead on Deck"
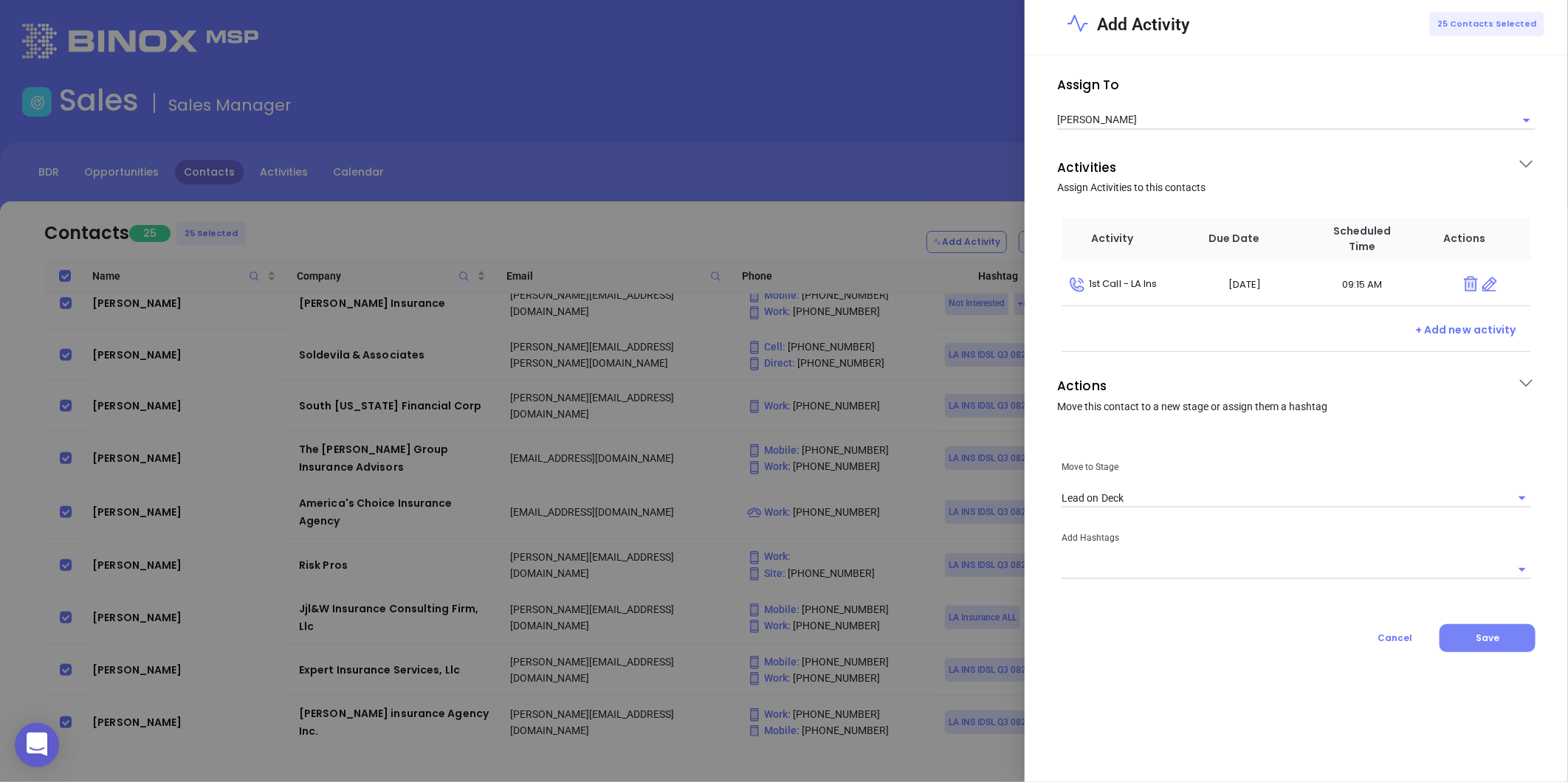
click at [1488, 637] on span "Save" at bounding box center [1487, 637] width 24 height 12
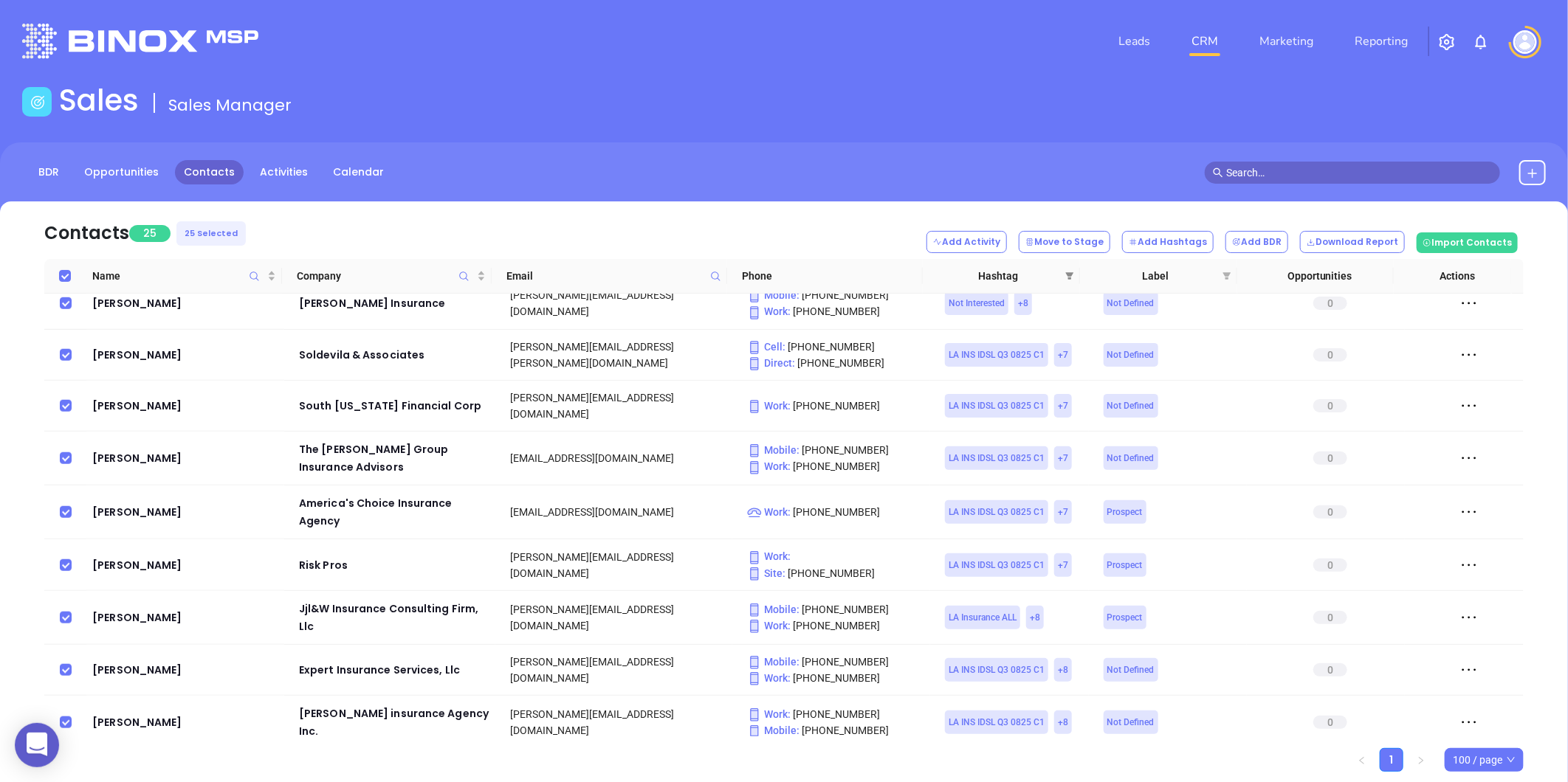
click at [1069, 274] on icon "filter" at bounding box center [1070, 276] width 9 height 8
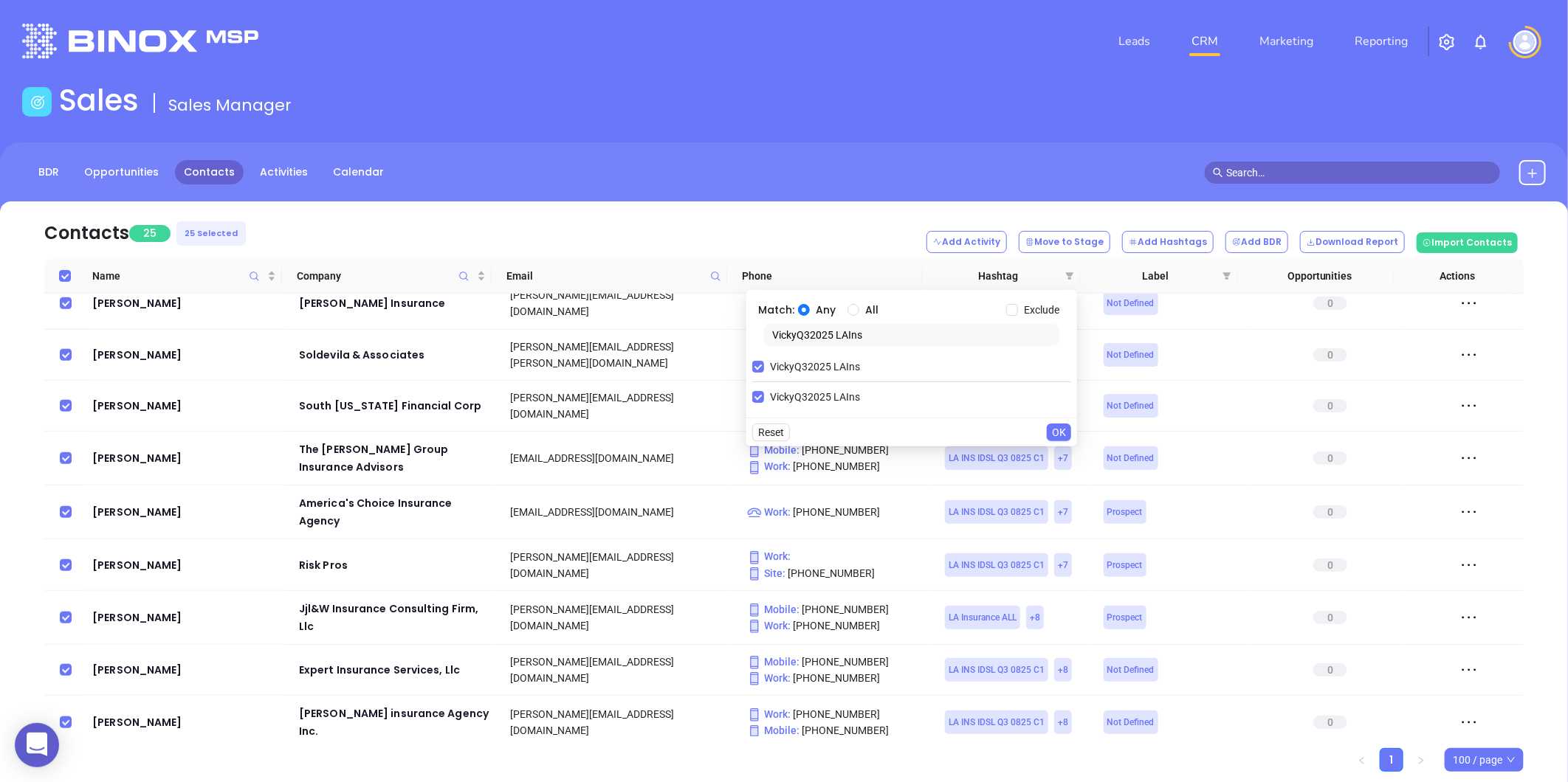
drag, startPoint x: 873, startPoint y: 339, endPoint x: 754, endPoint y: 341, distance: 119.0
click at [749, 341] on div "Match: Any All Exclude VickyQ32025 LAIns VickyQ32025 LAIns VickyQ32025 LAIns" at bounding box center [912, 354] width 331 height 128
click at [61, 273] on input "Select all" at bounding box center [64, 276] width 11 height 11
checkbox input "false"
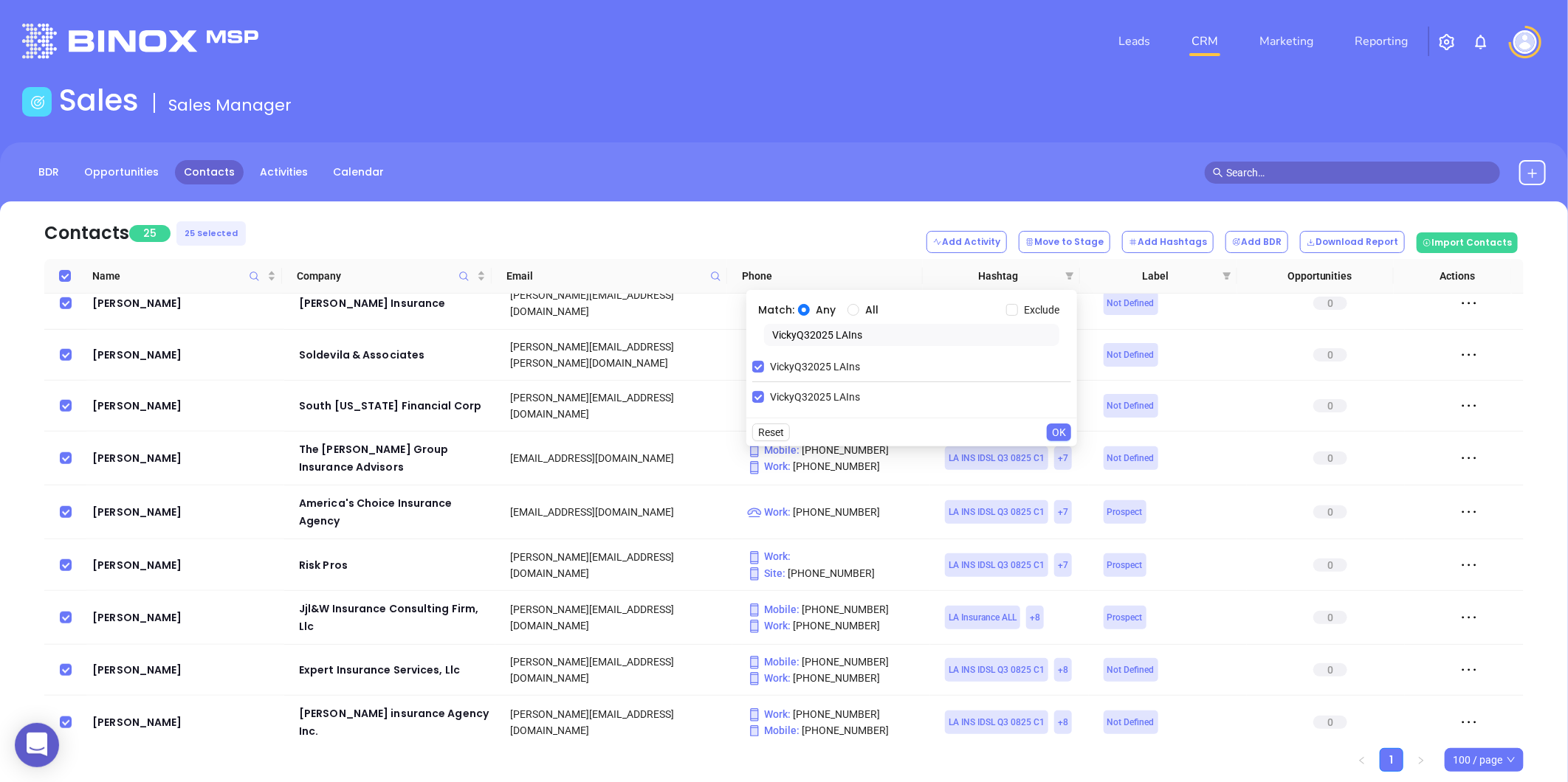
checkbox input "false"
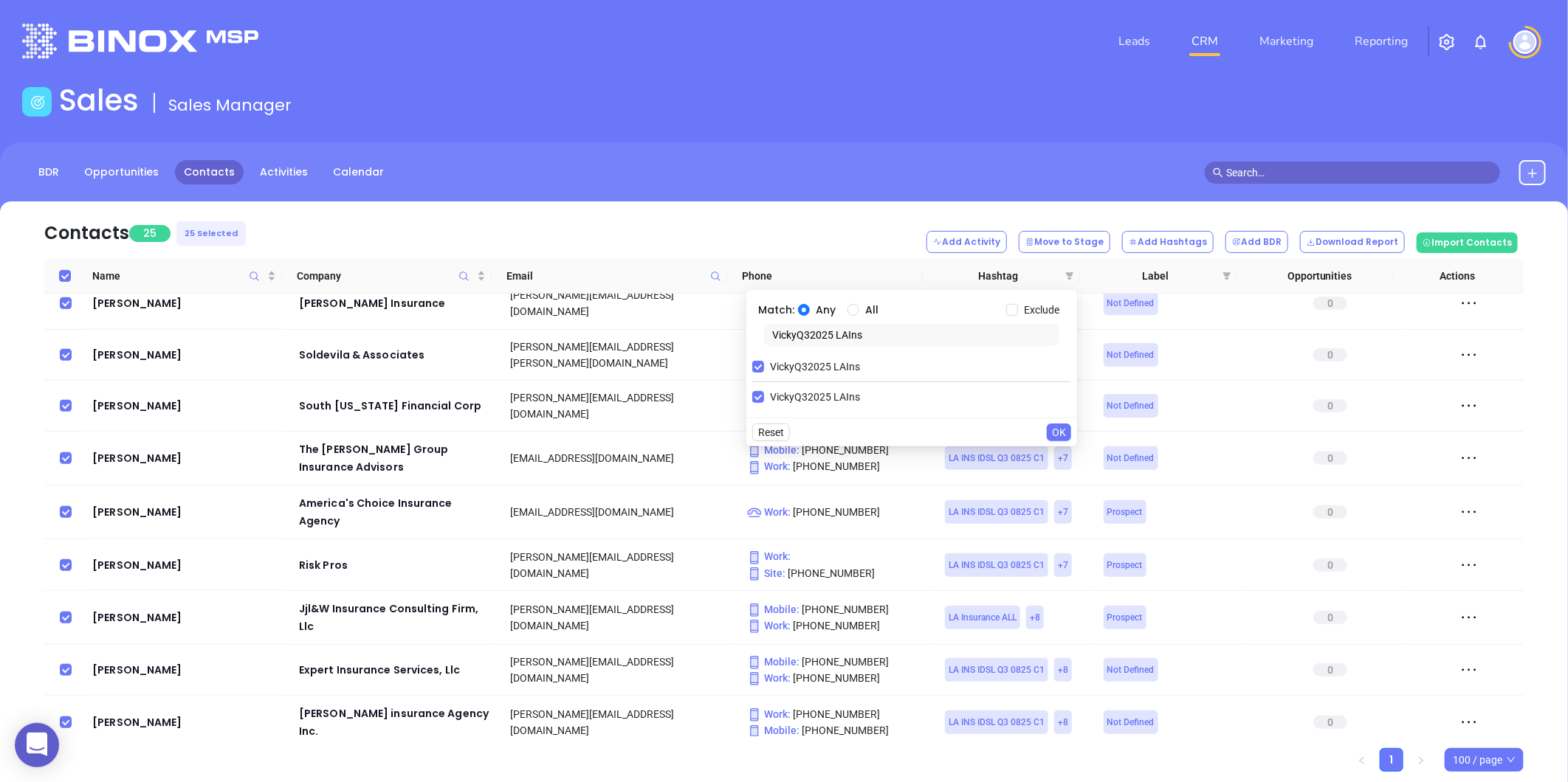
checkbox input "false"
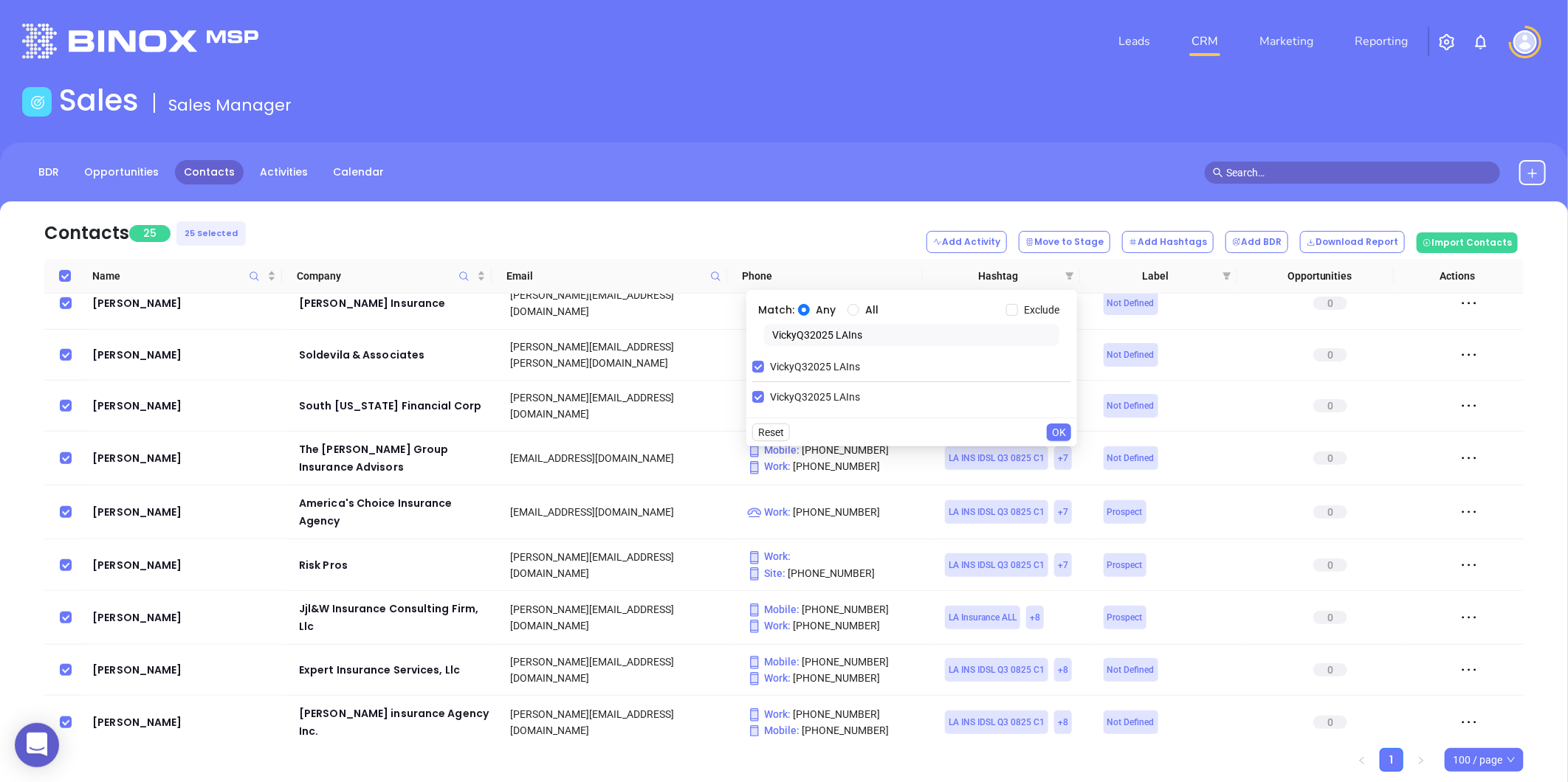
checkbox input "false"
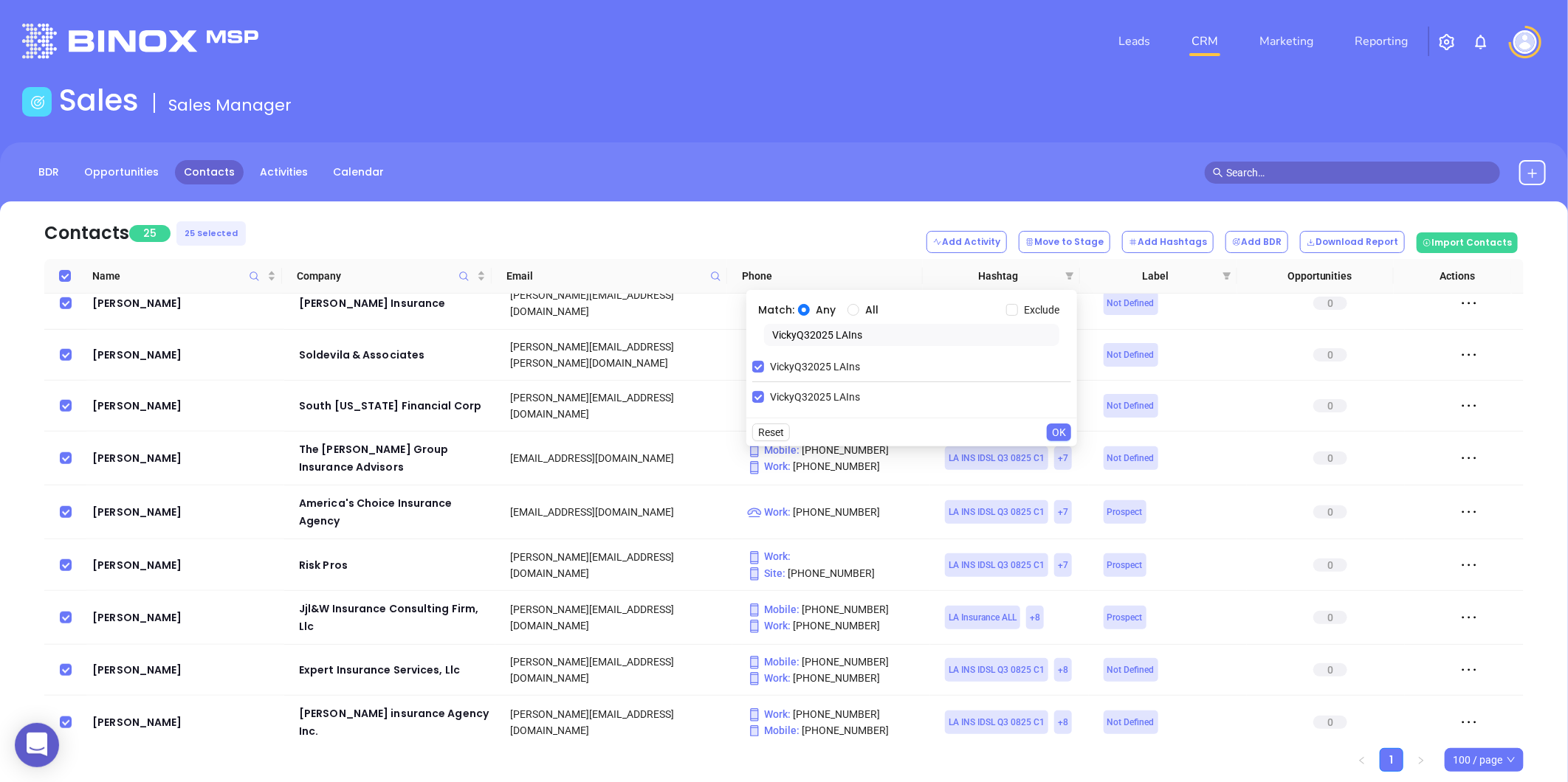
checkbox input "false"
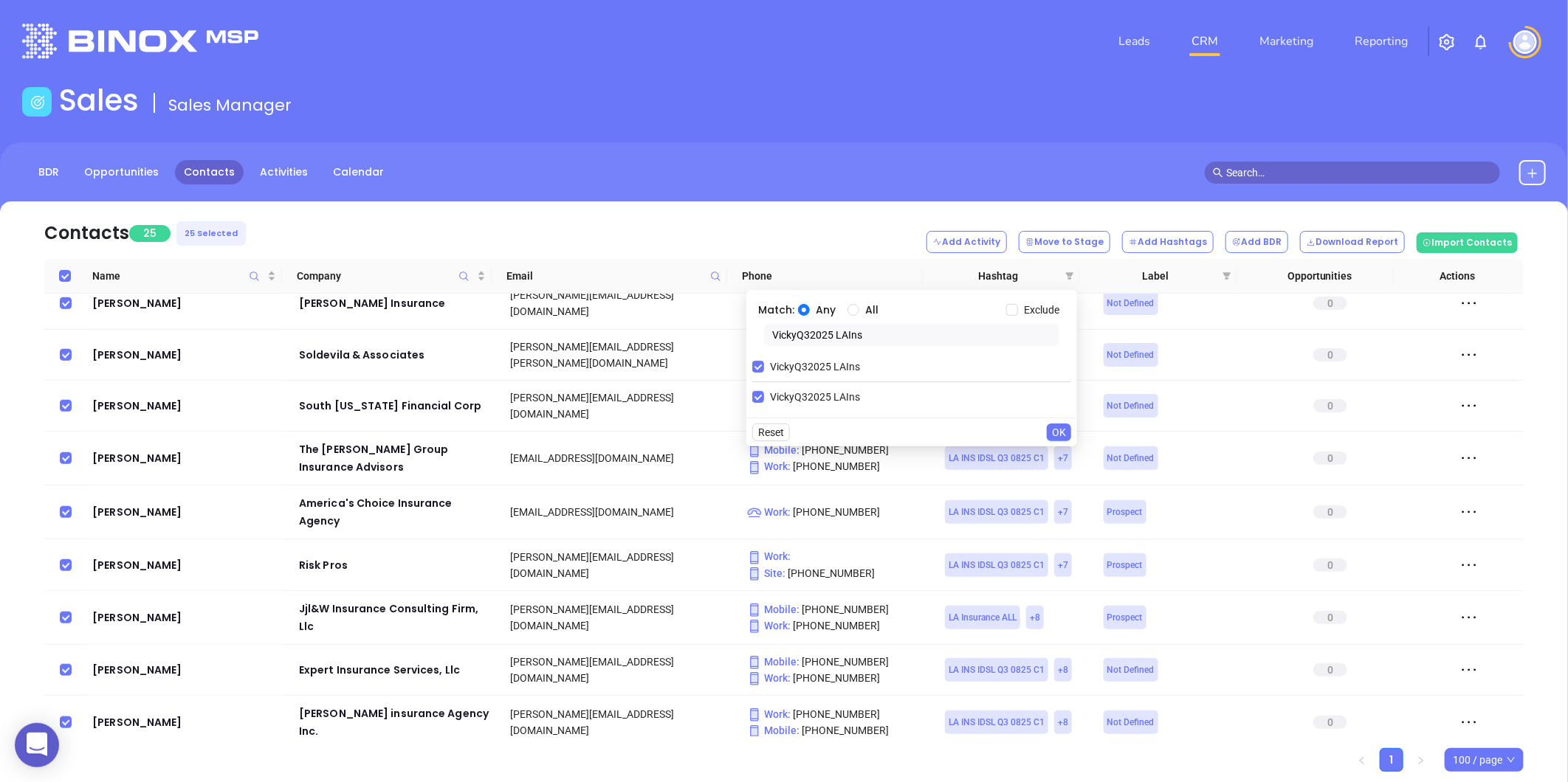
checkbox input "false"
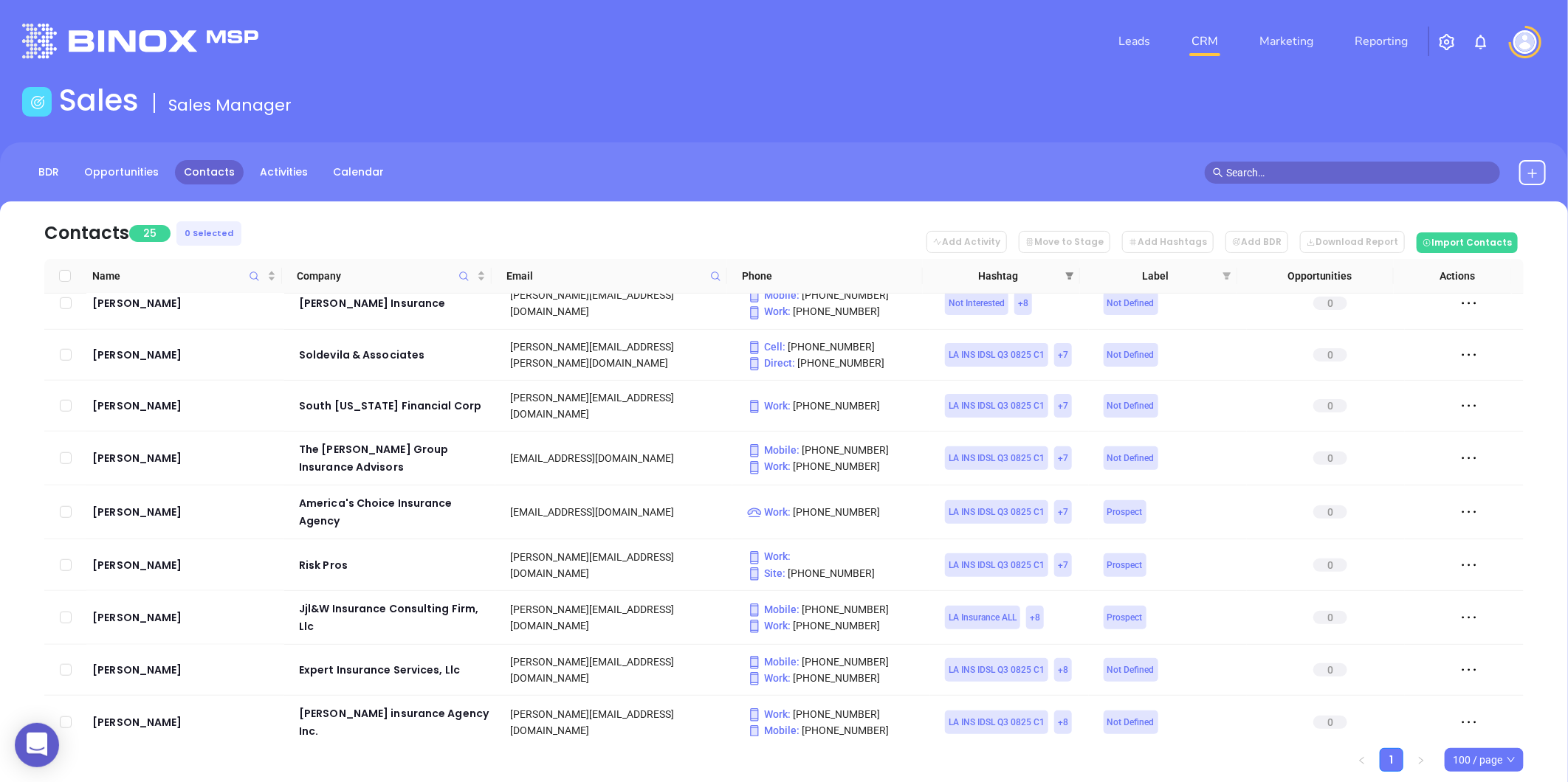
click at [1066, 270] on span at bounding box center [1070, 275] width 15 height 22
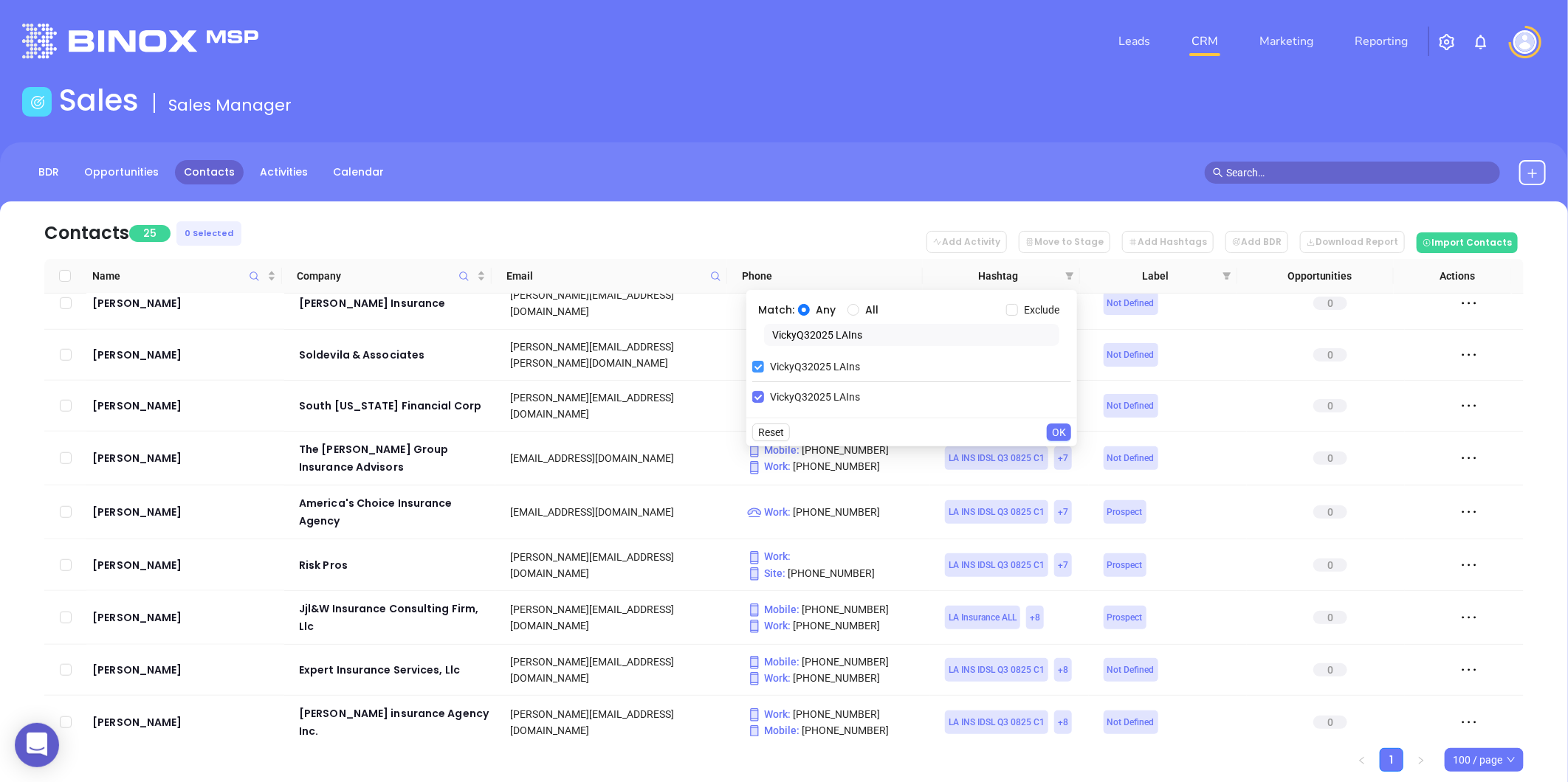
click at [768, 374] on span "VickyQ32025 LAIns" at bounding box center [815, 366] width 102 height 16
click at [764, 373] on input "VickyQ32025 LAIns" at bounding box center [758, 367] width 11 height 11
checkbox input "false"
drag, startPoint x: 884, startPoint y: 337, endPoint x: 748, endPoint y: 347, distance: 136.4
click at [751, 344] on div "Match: Any All Exclude VickyQ32025 LAIns VickyQ32025 LAIns" at bounding box center [912, 339] width 331 height 98
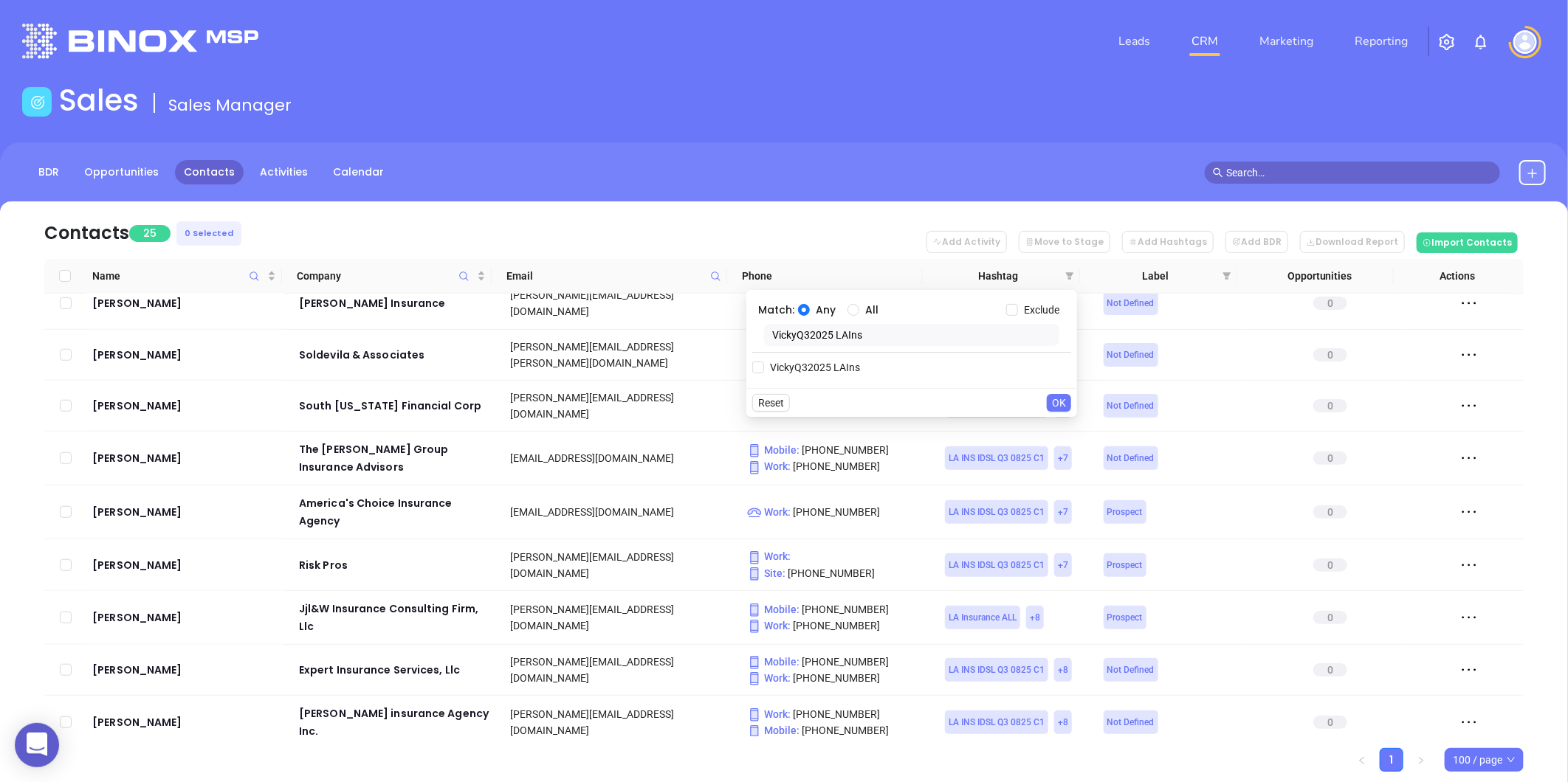
paste input "Anabel"
type input "AnabelQ32025 LAIns"
click at [757, 371] on input "AnabelQ32025 LAIns" at bounding box center [758, 367] width 11 height 11
checkbox input "true"
click at [1054, 426] on span "OK" at bounding box center [1058, 432] width 14 height 16
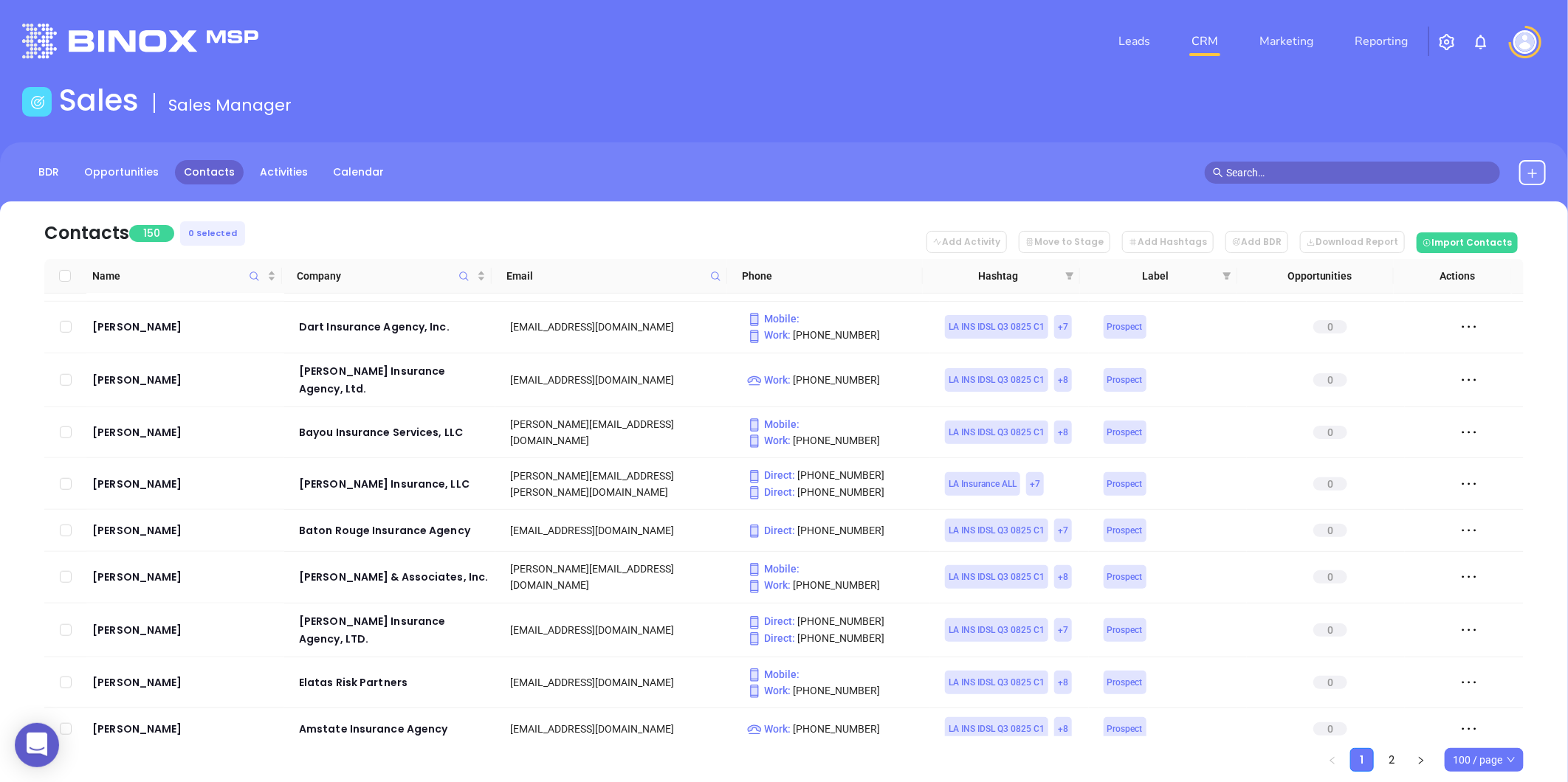
click at [1497, 753] on span "100 / page" at bounding box center [1484, 759] width 62 height 22
click at [1481, 728] on div "500 / page" at bounding box center [1484, 730] width 56 height 16
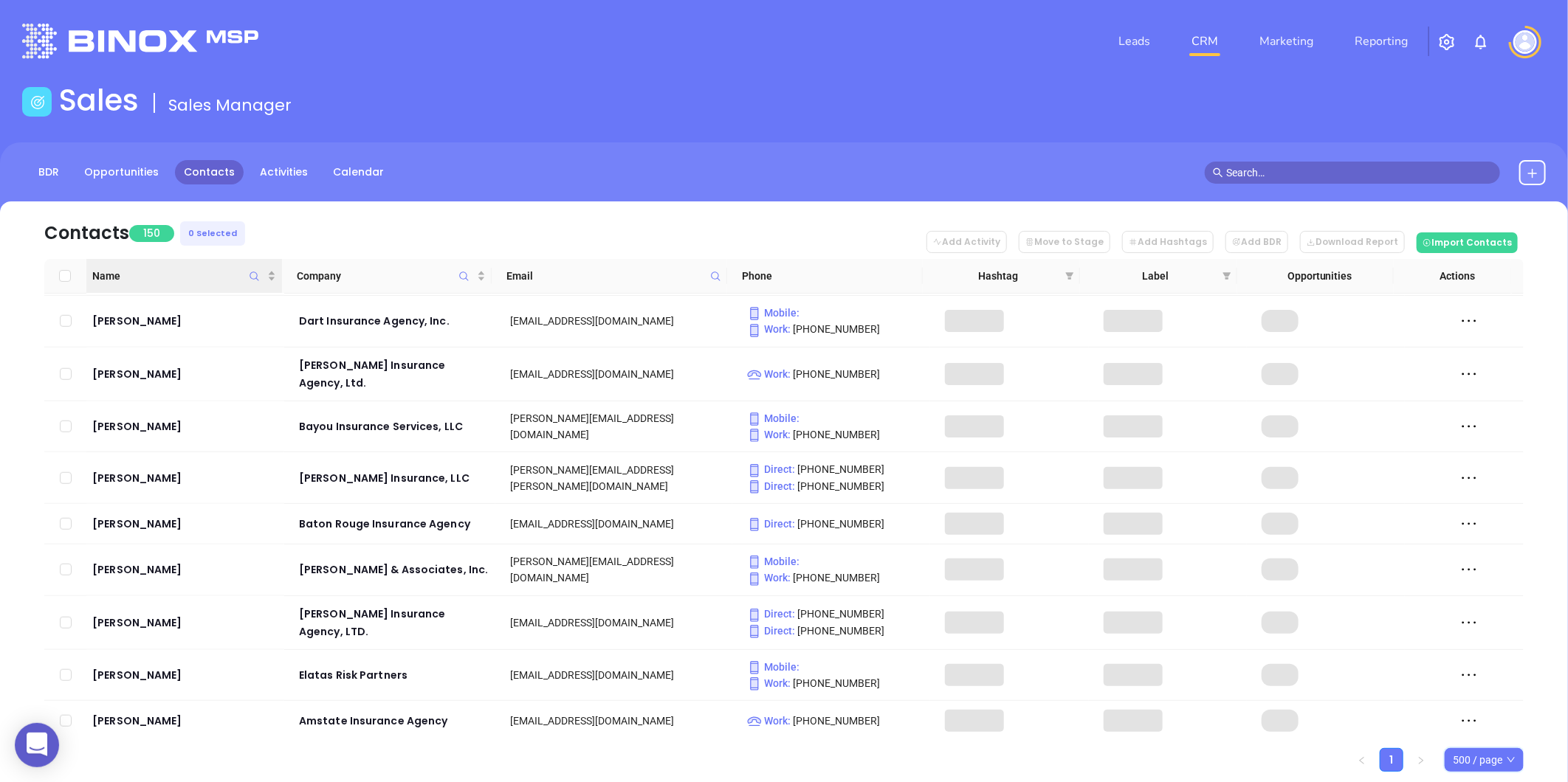
click at [67, 273] on input "Select all" at bounding box center [64, 276] width 11 height 11
checkbox input "true"
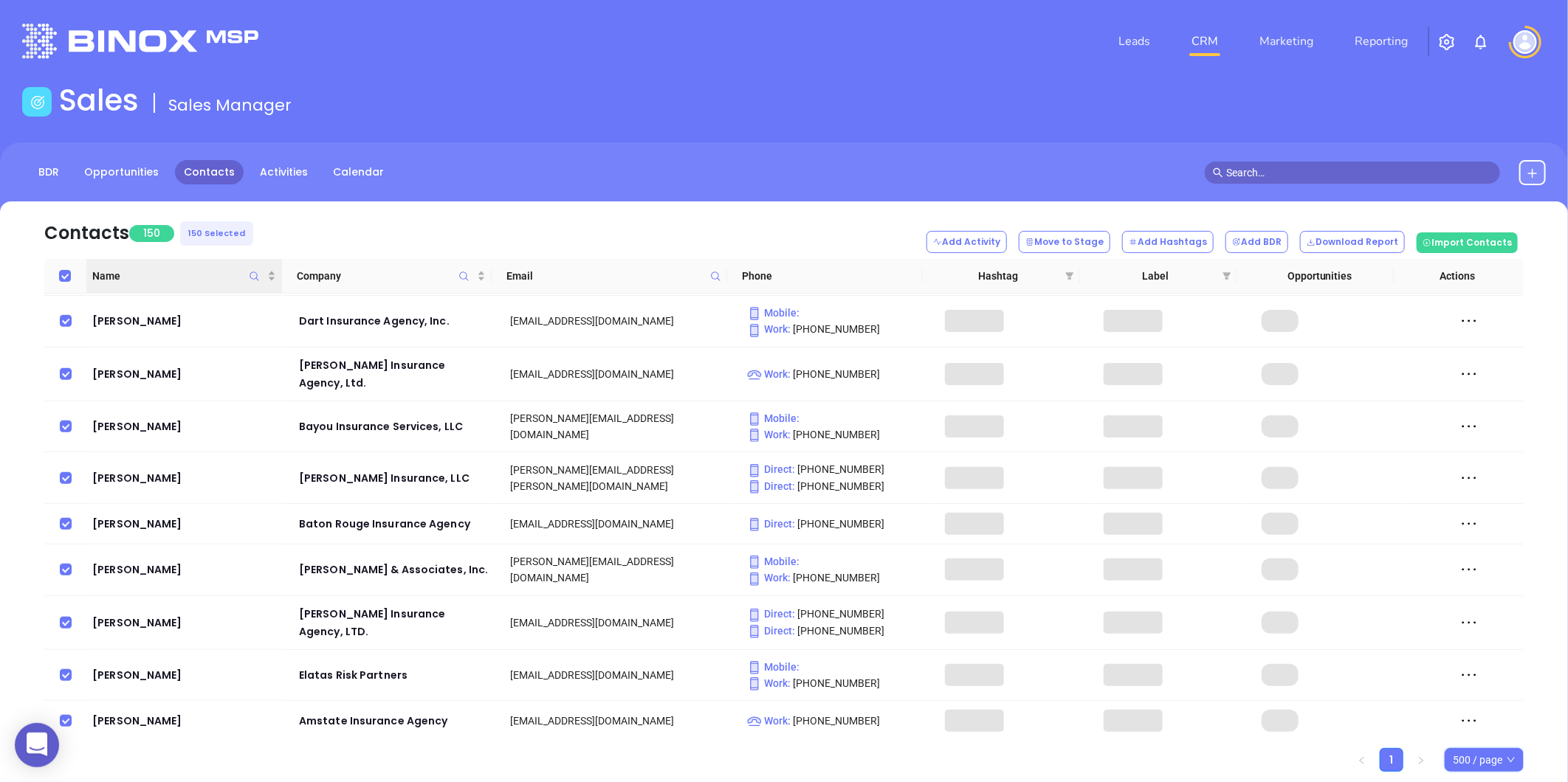
checkbox input "true"
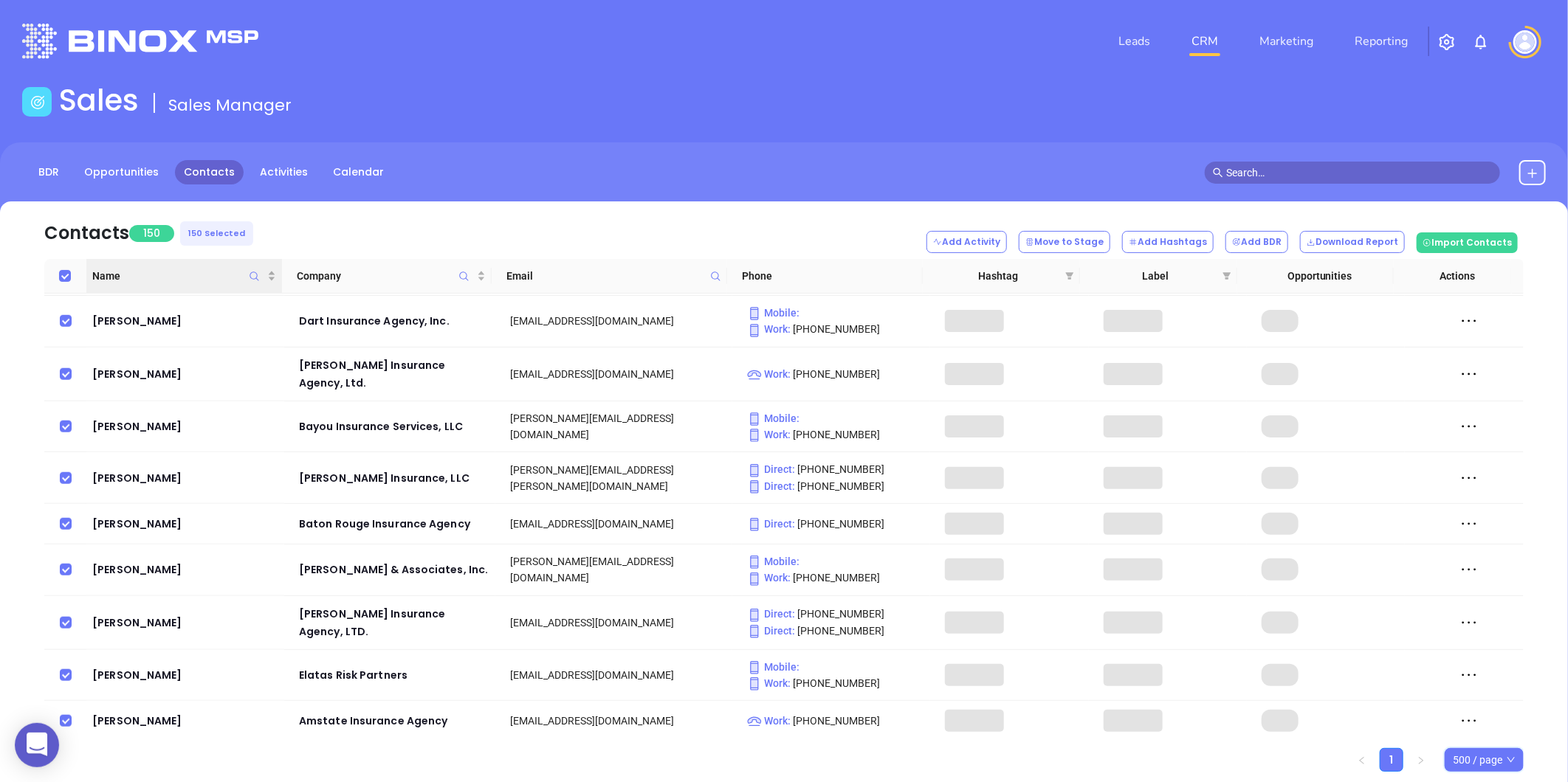
checkbox input "true"
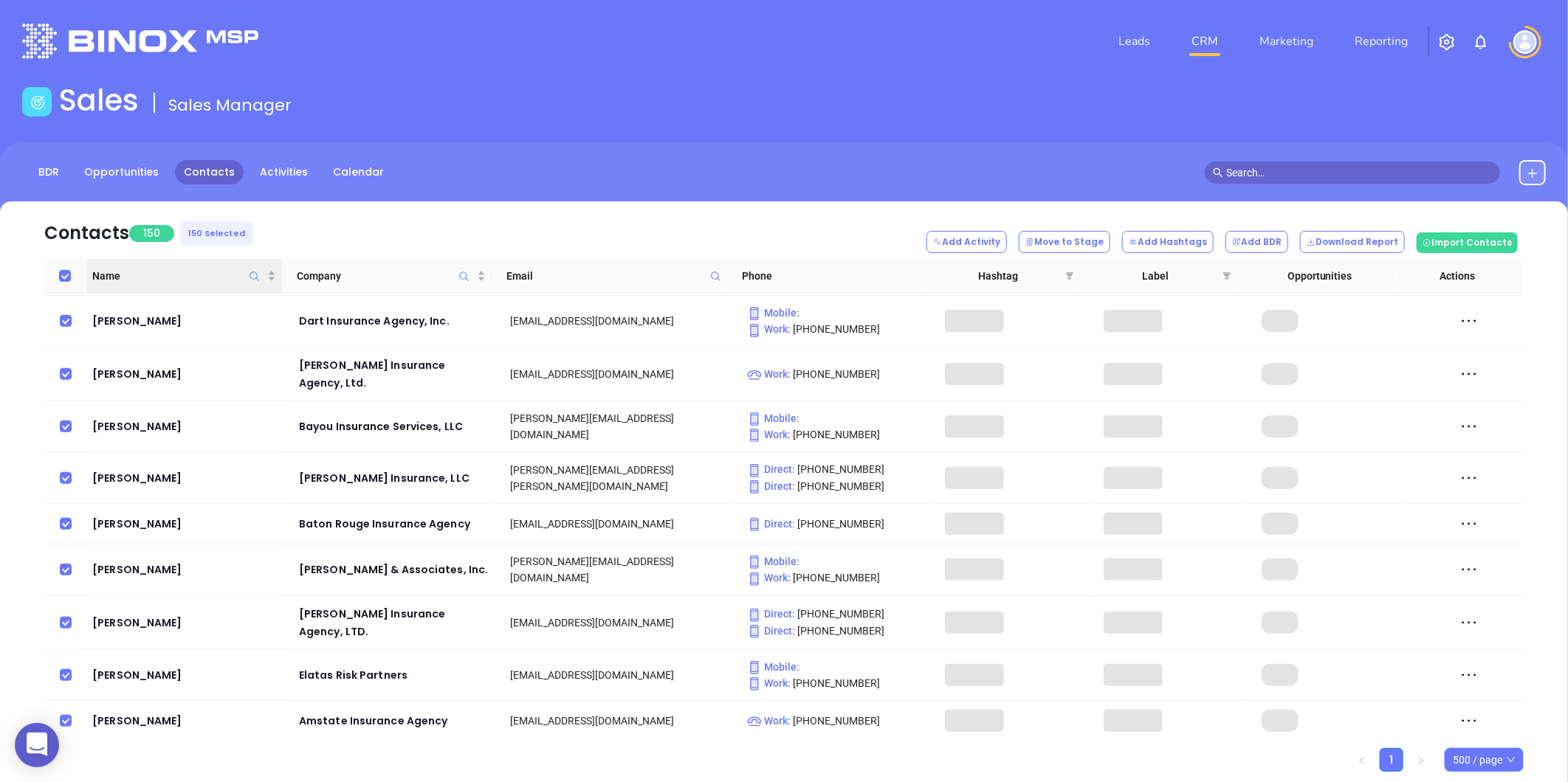
checkbox input "true"
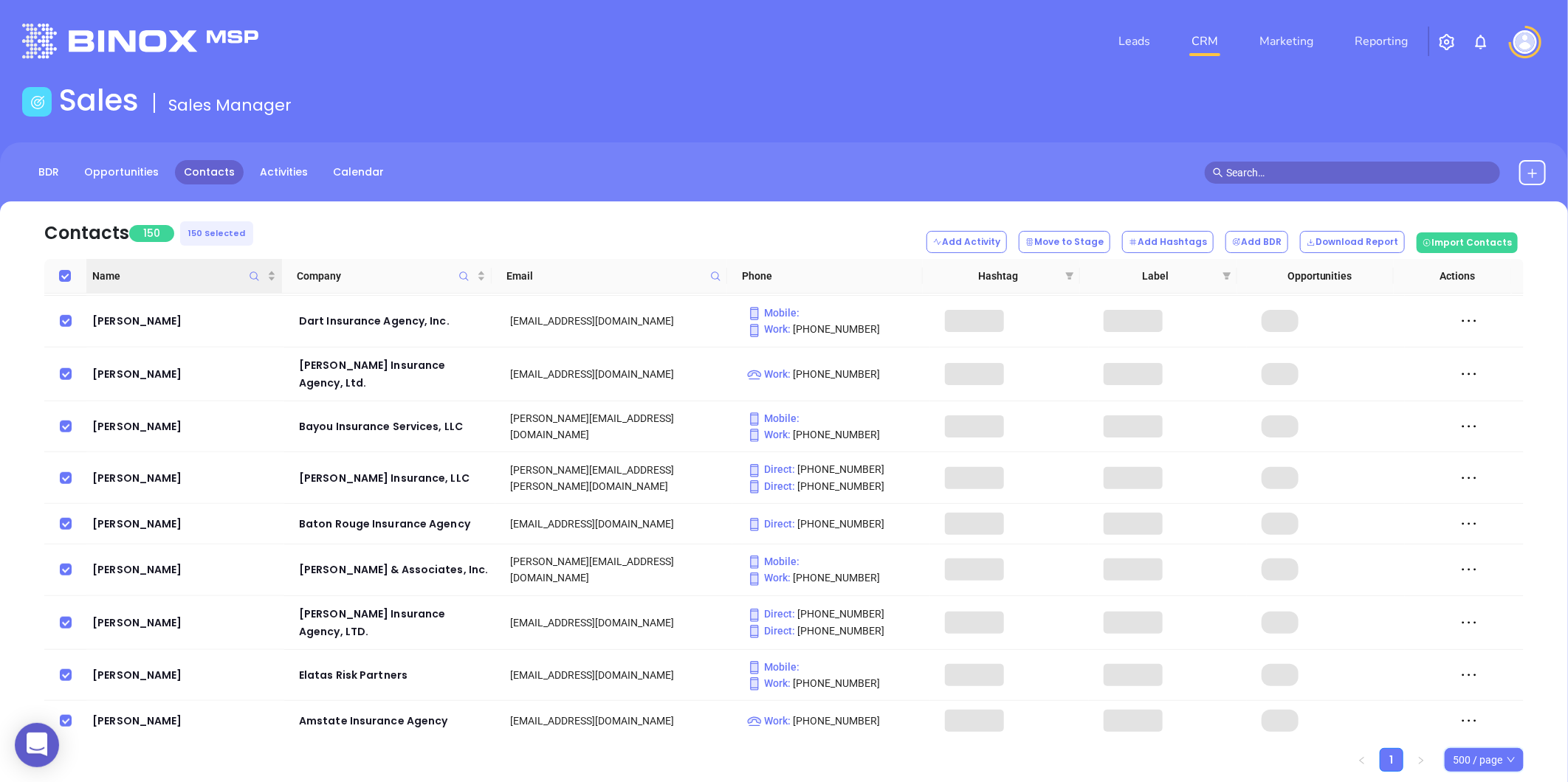
checkbox input "true"
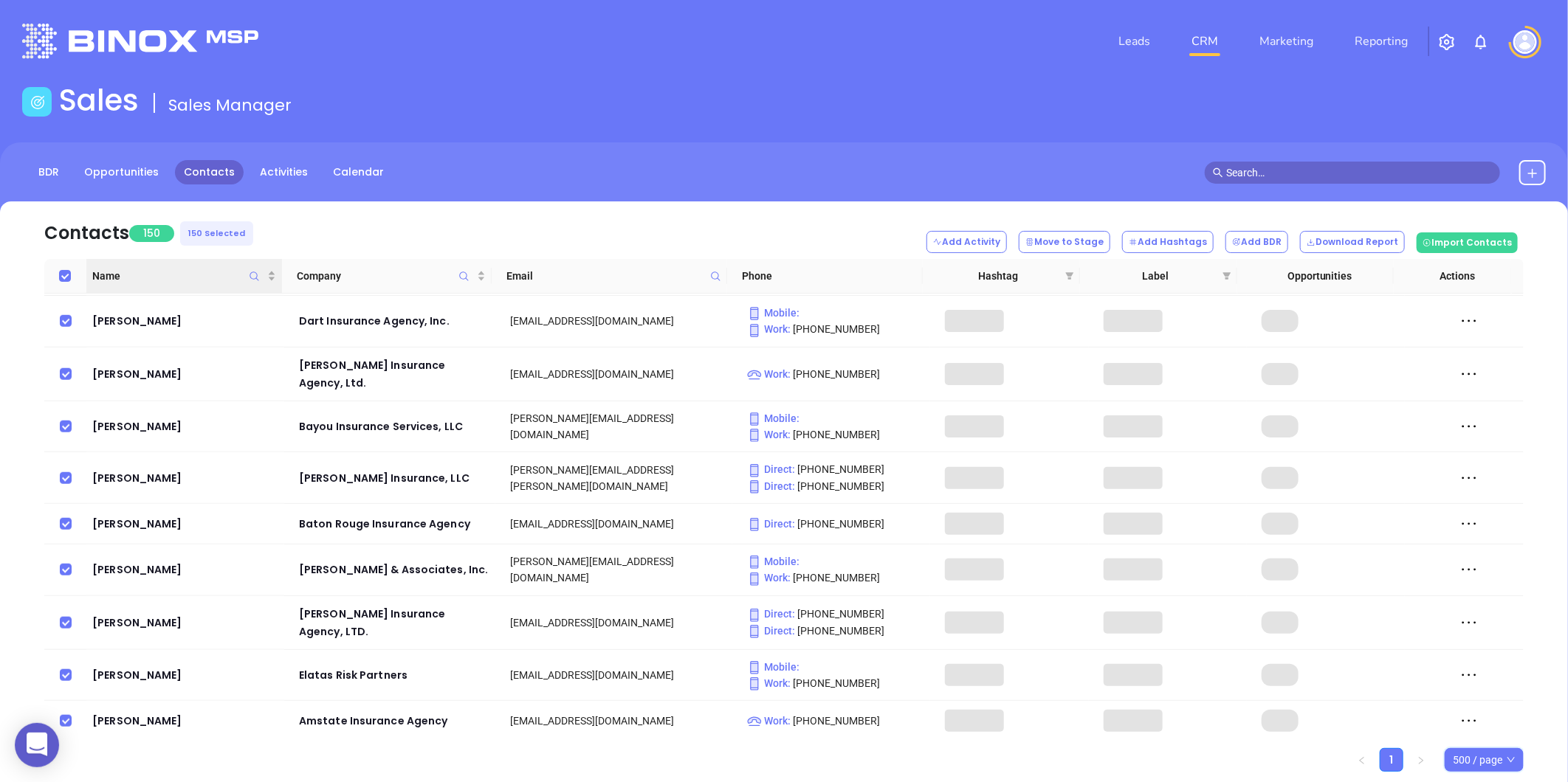
checkbox input "true"
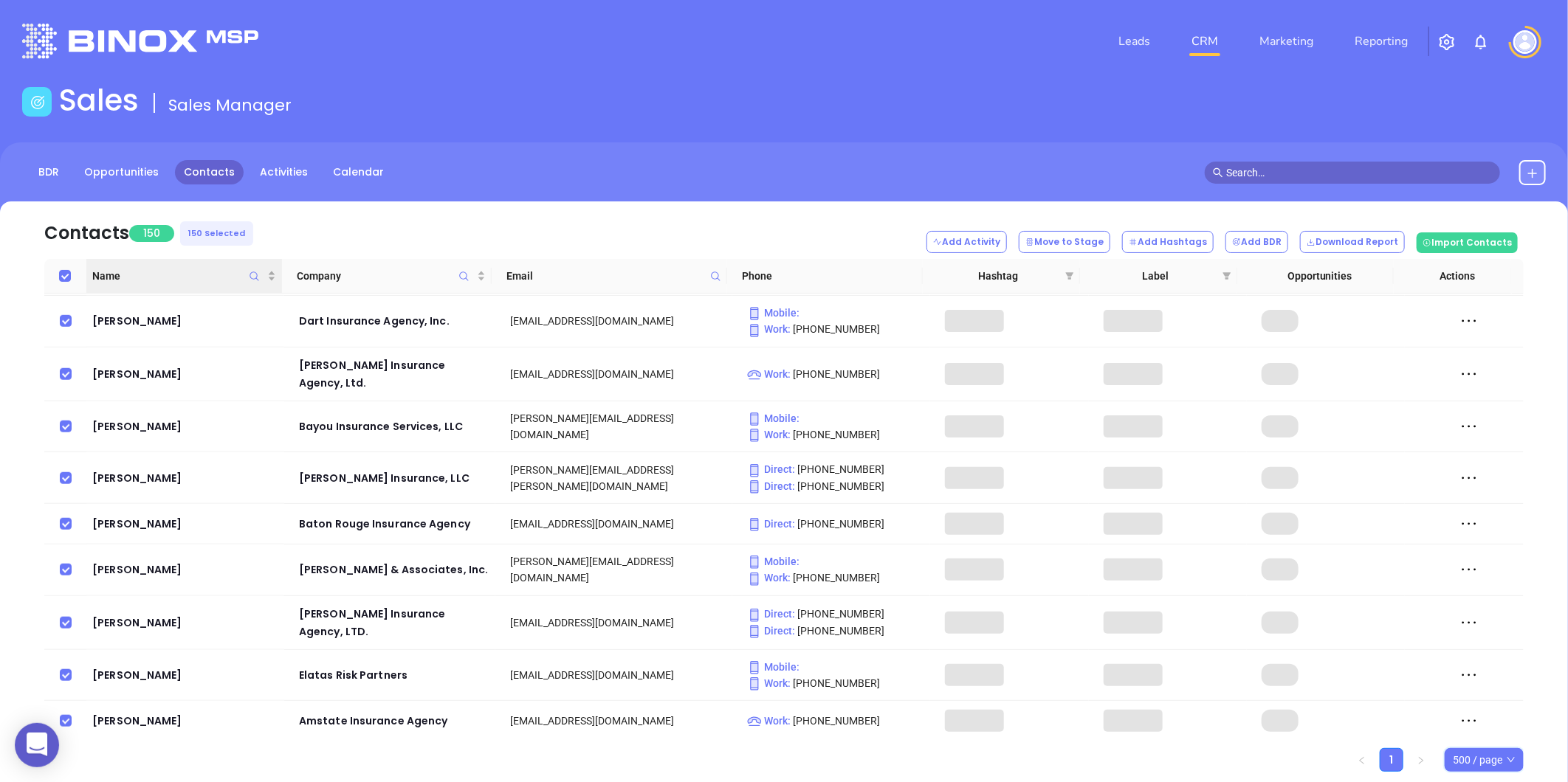
checkbox input "true"
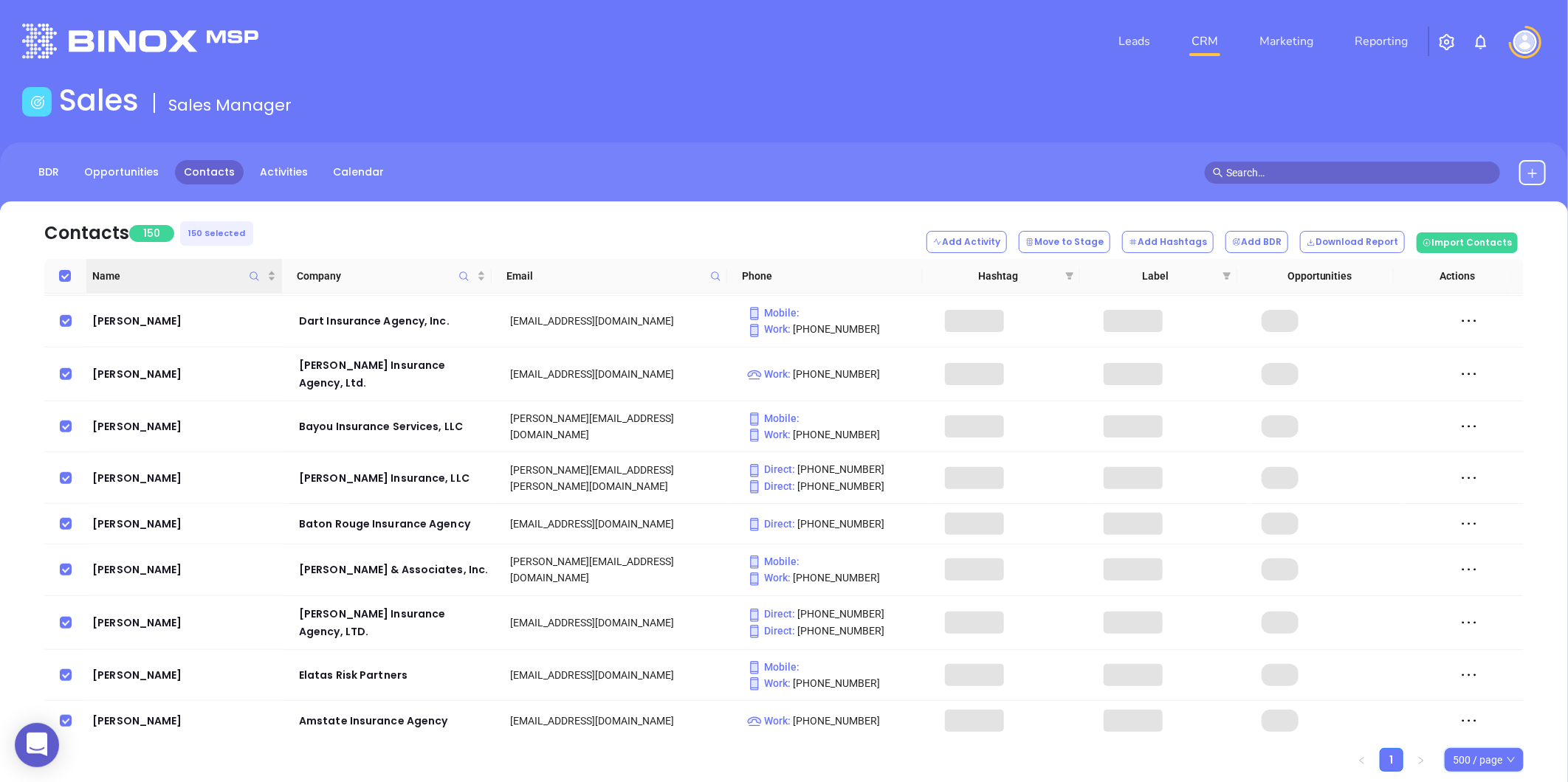
checkbox input "true"
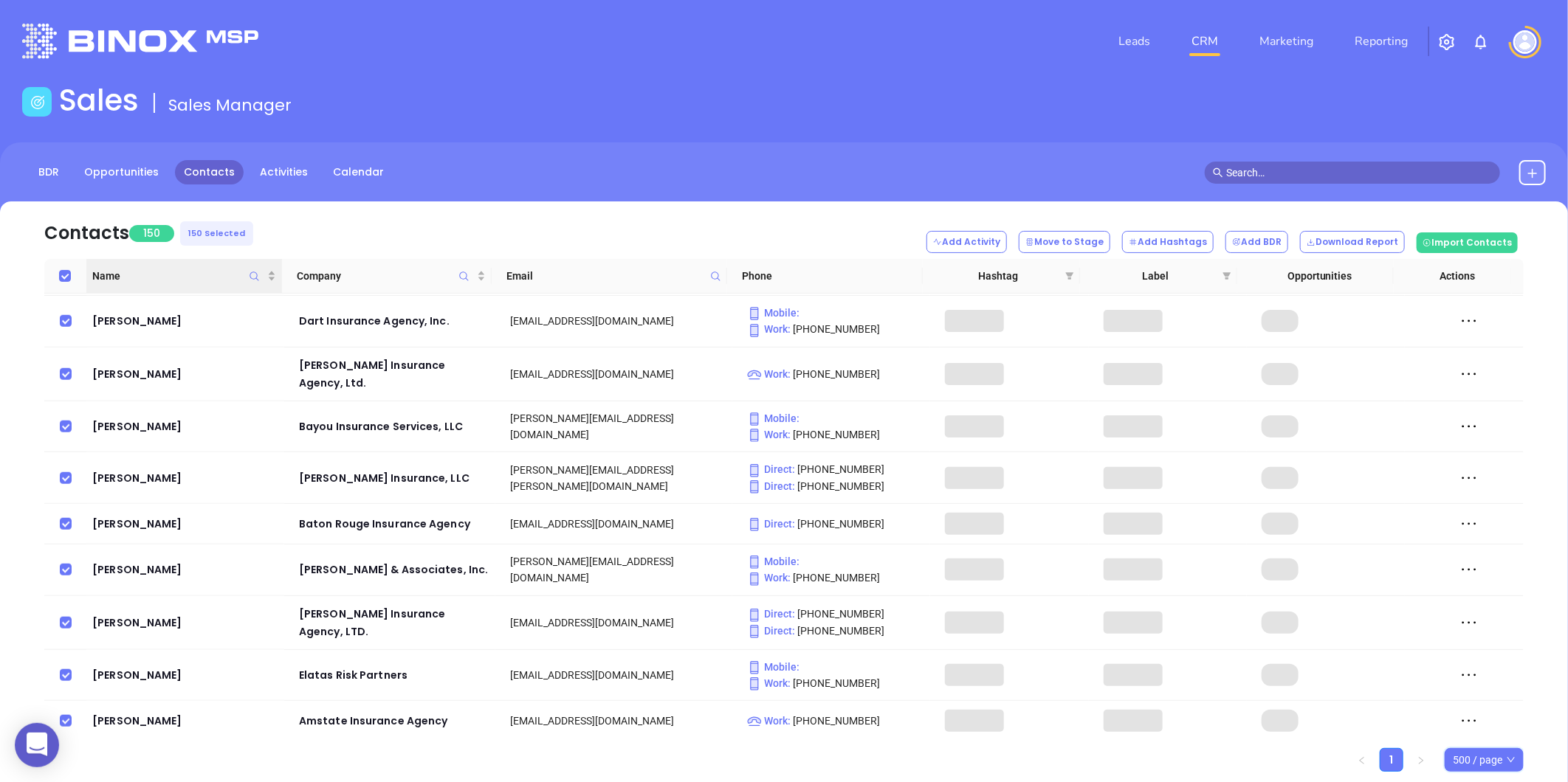
checkbox input "true"
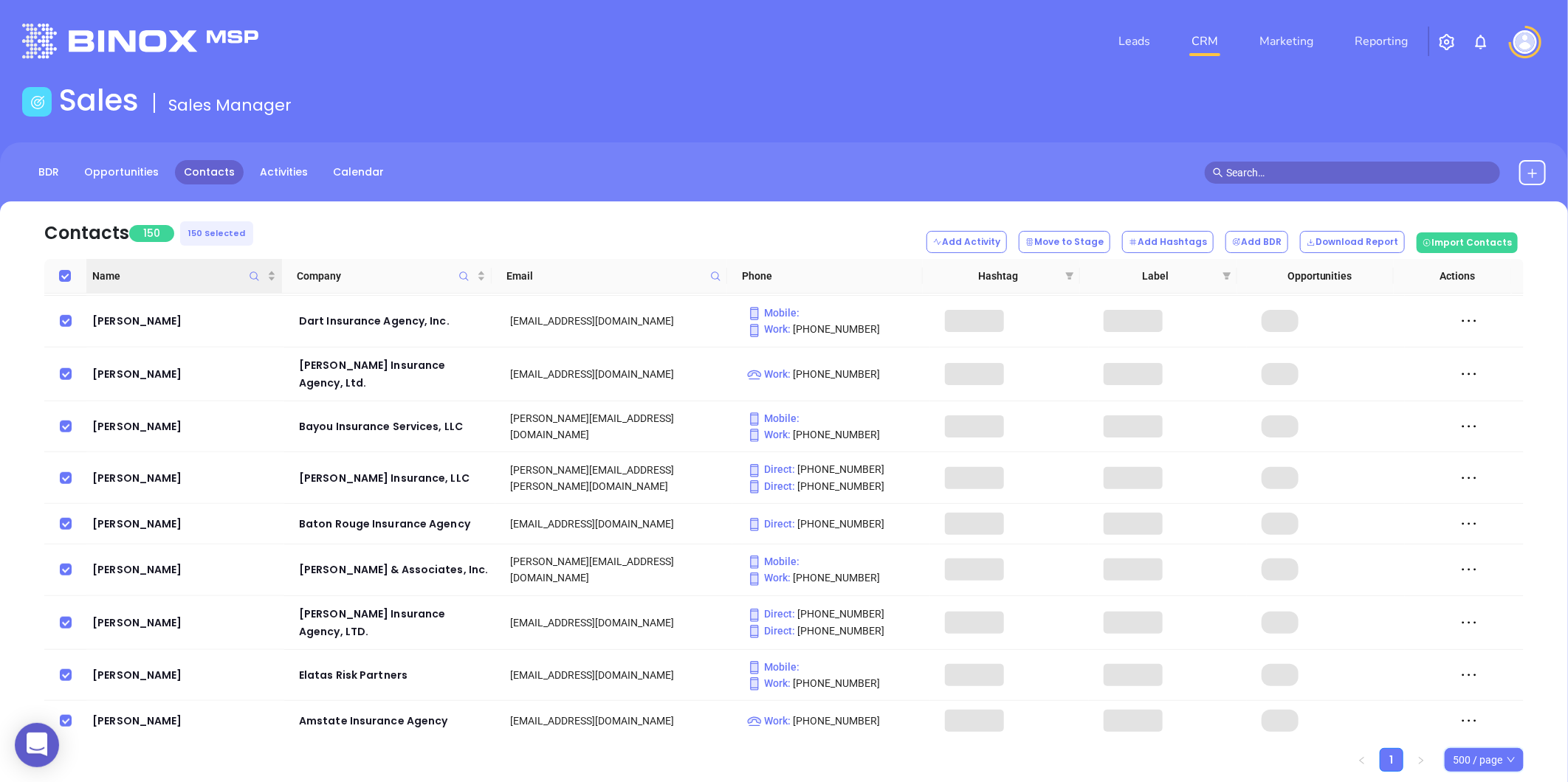
checkbox input "true"
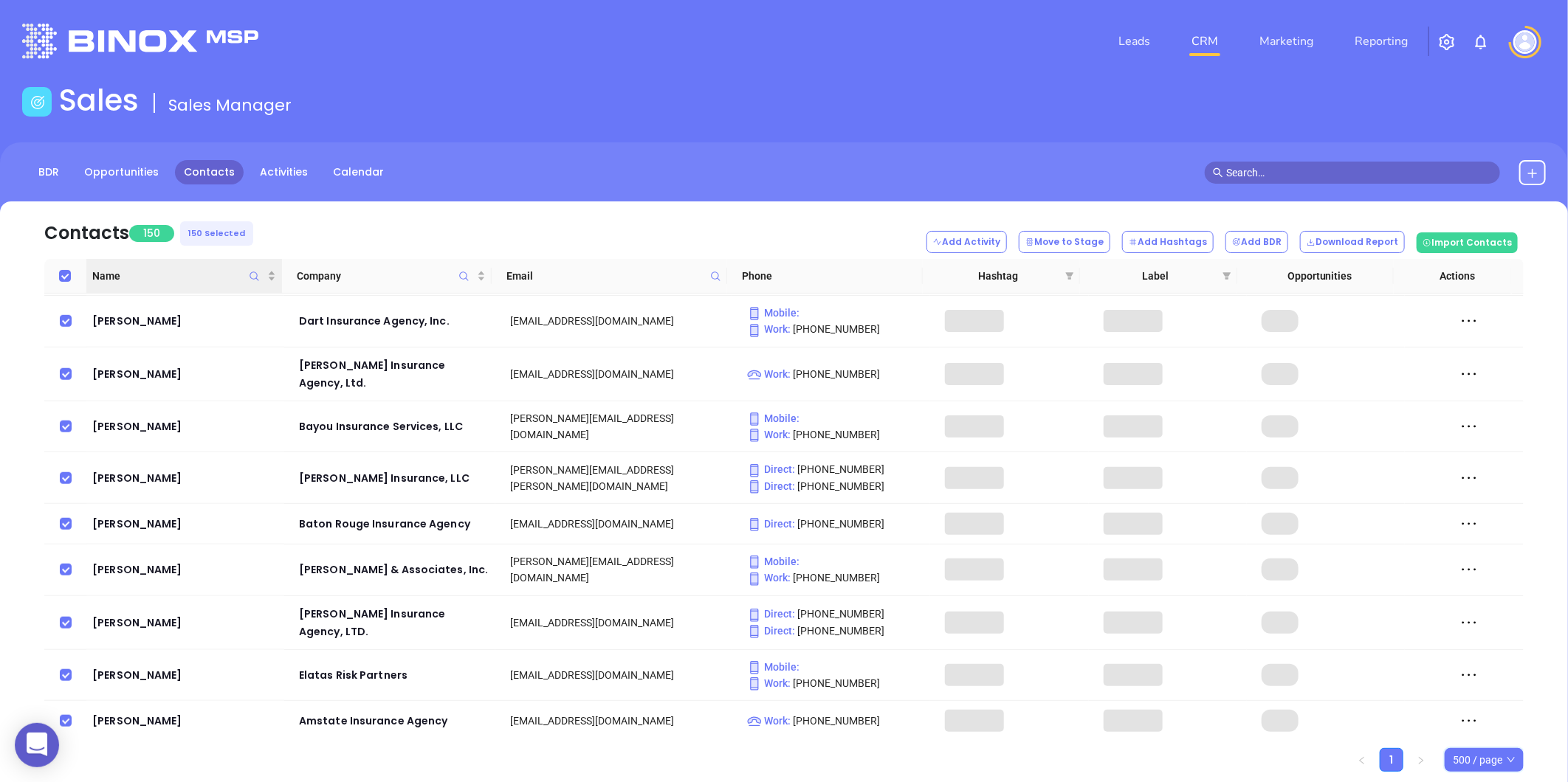
checkbox input "true"
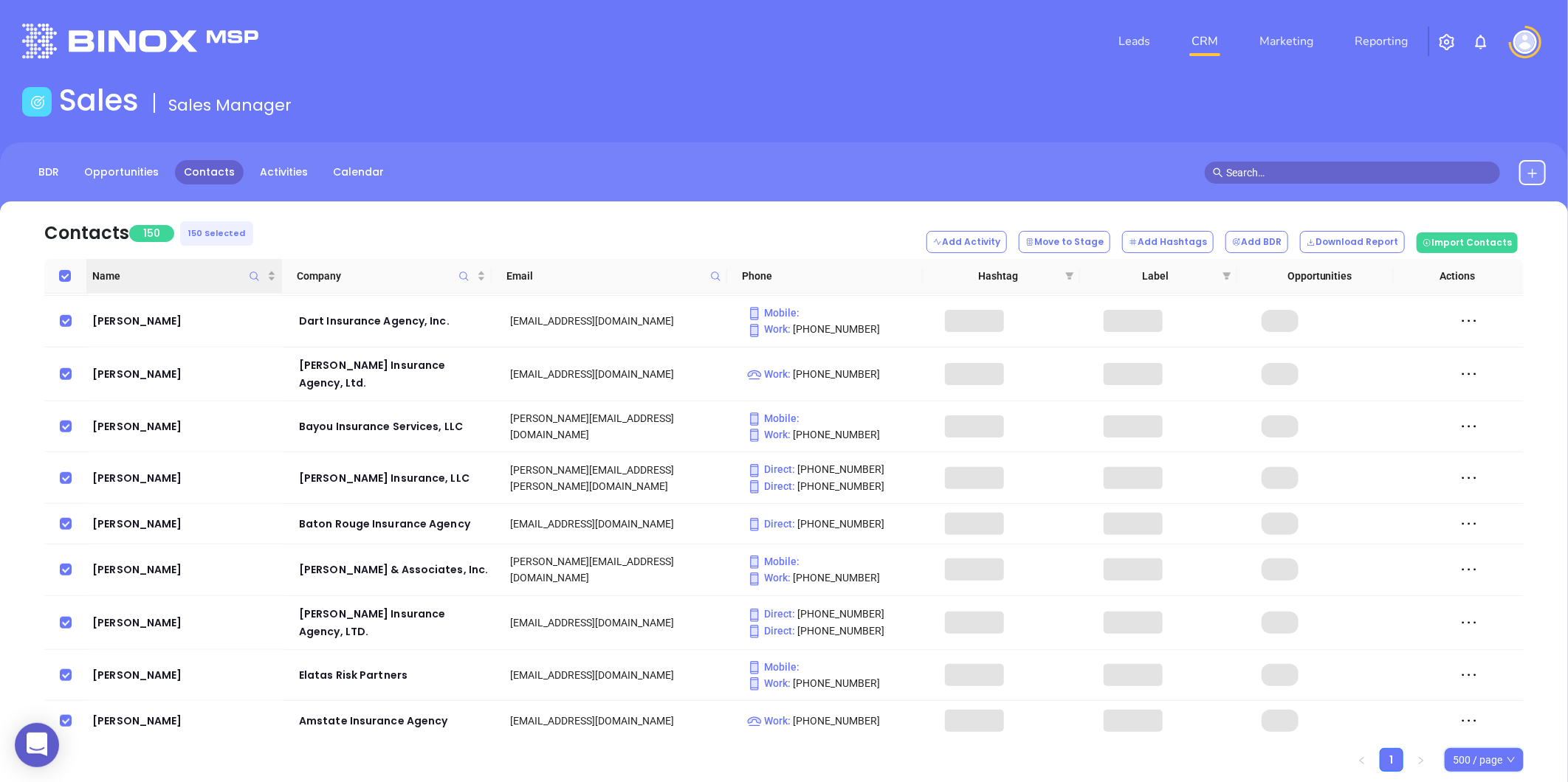
checkbox input "true"
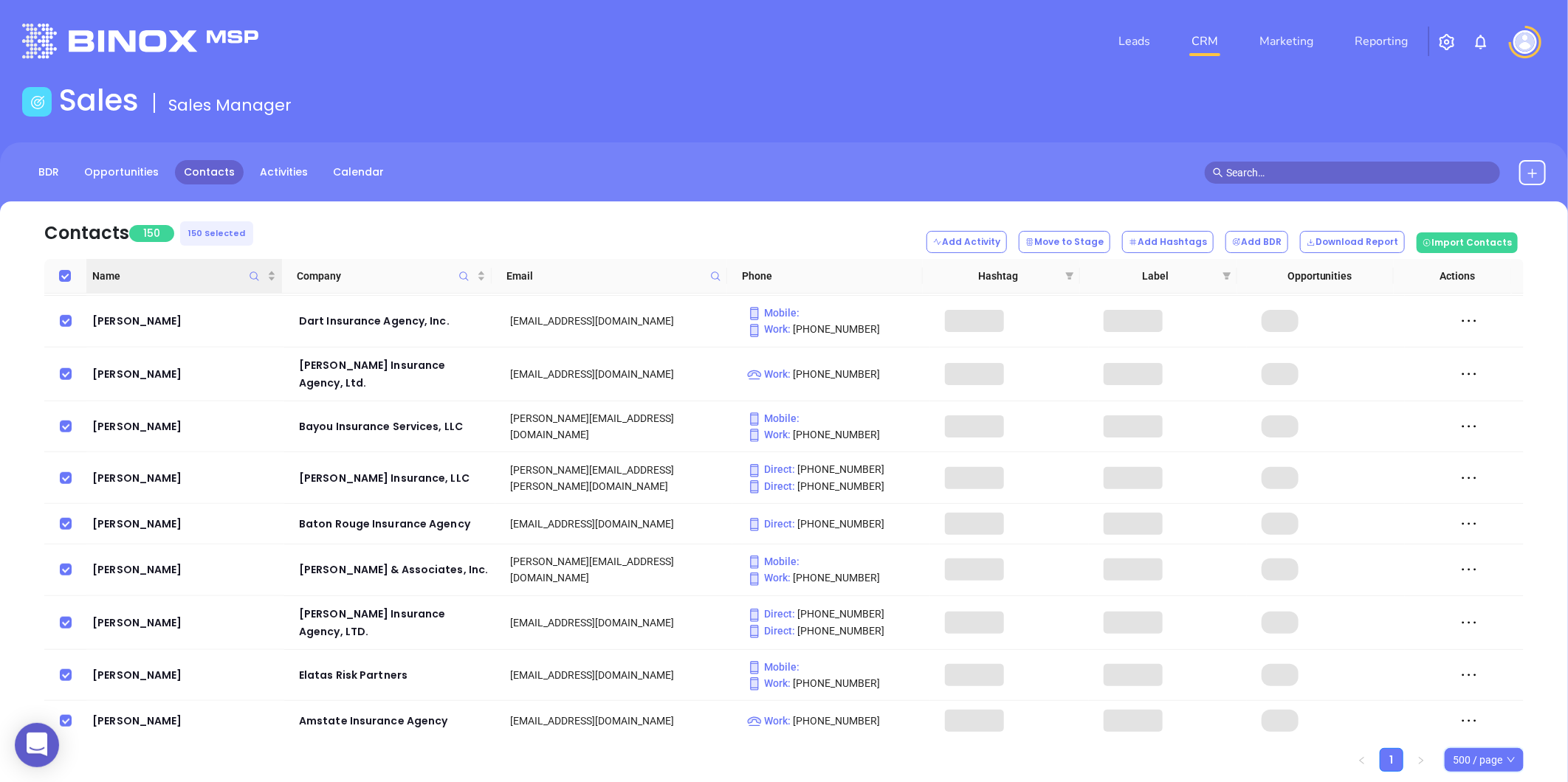
checkbox input "true"
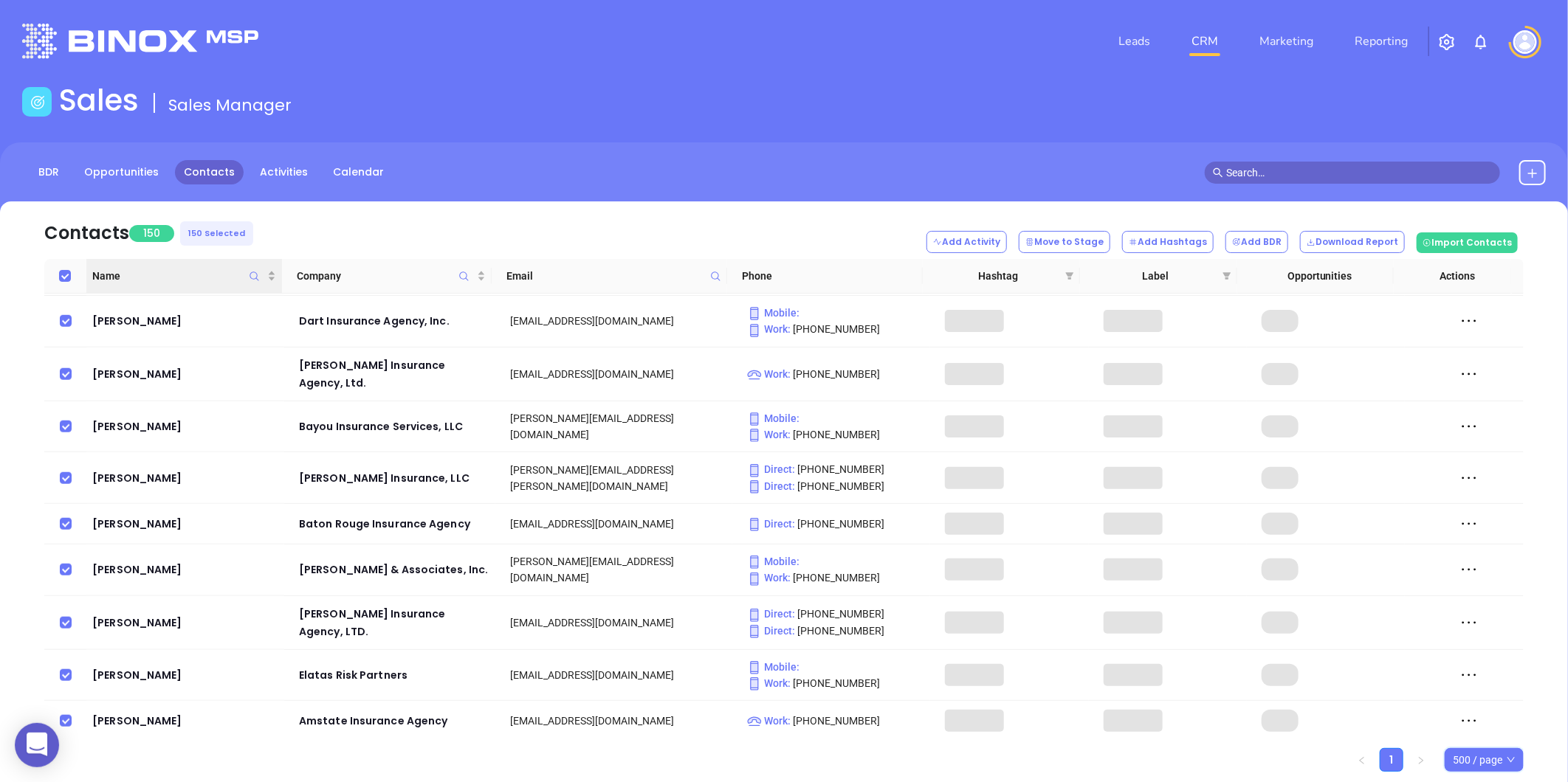
checkbox input "true"
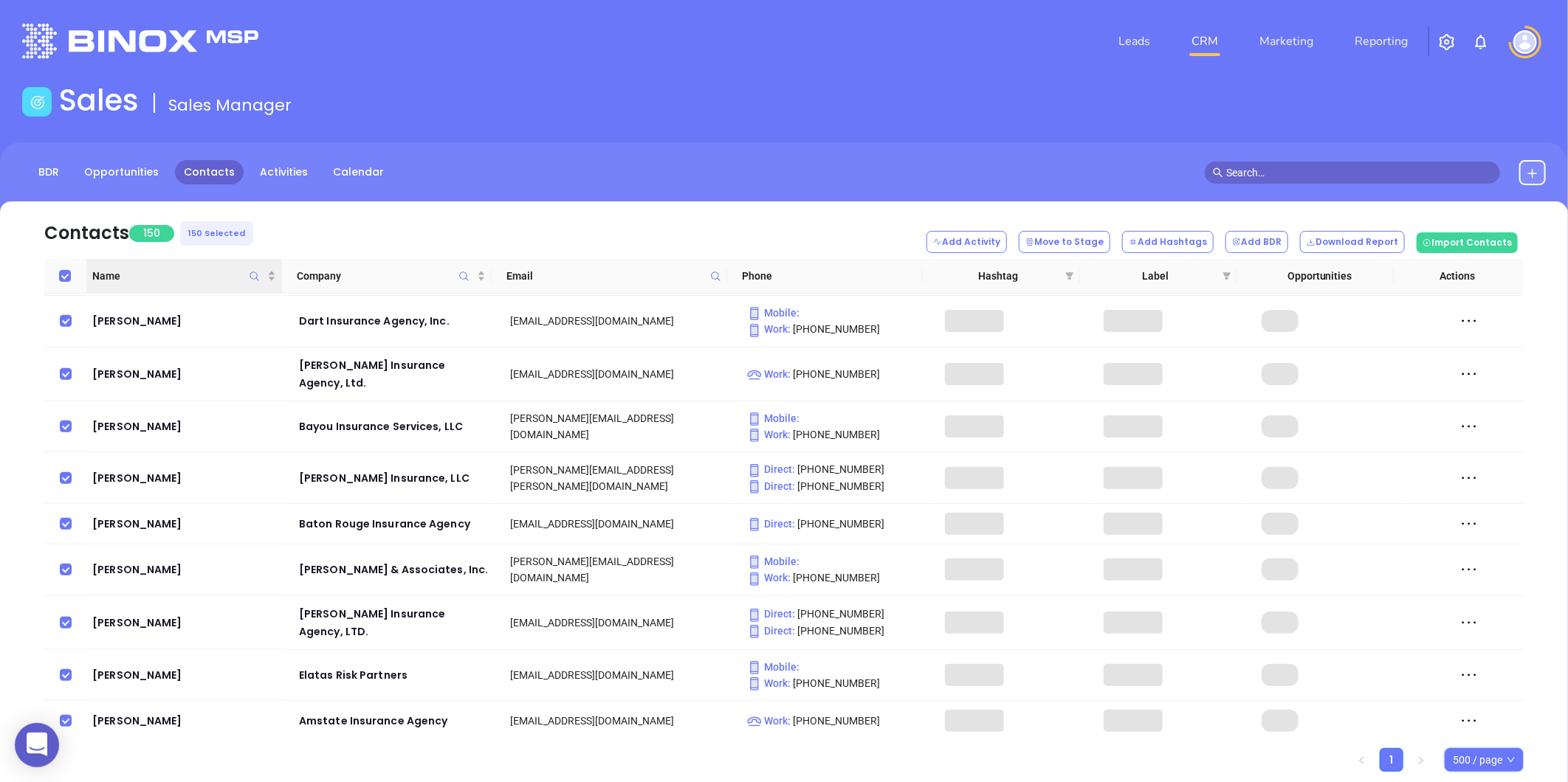
checkbox input "true"
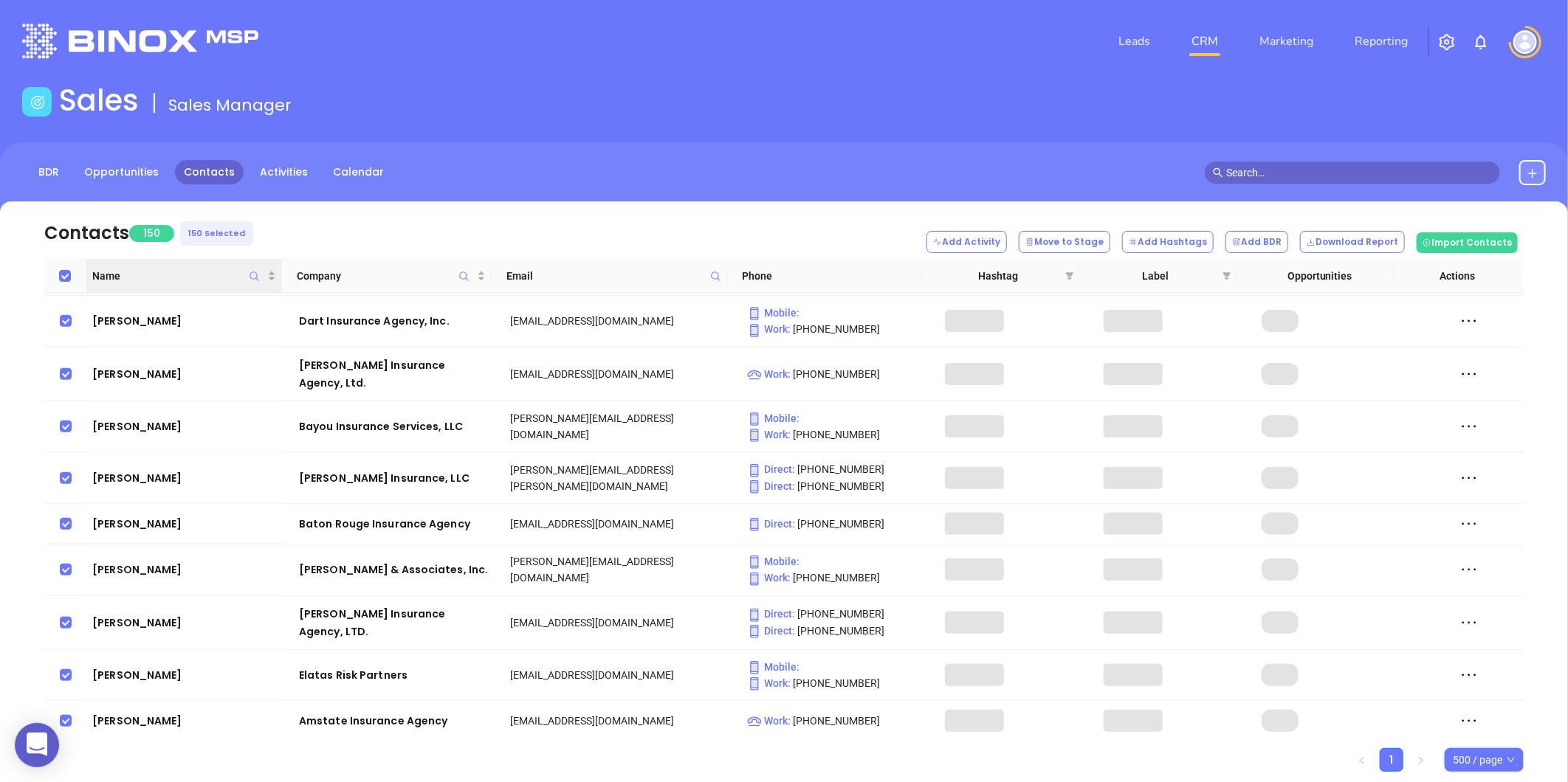
checkbox input "true"
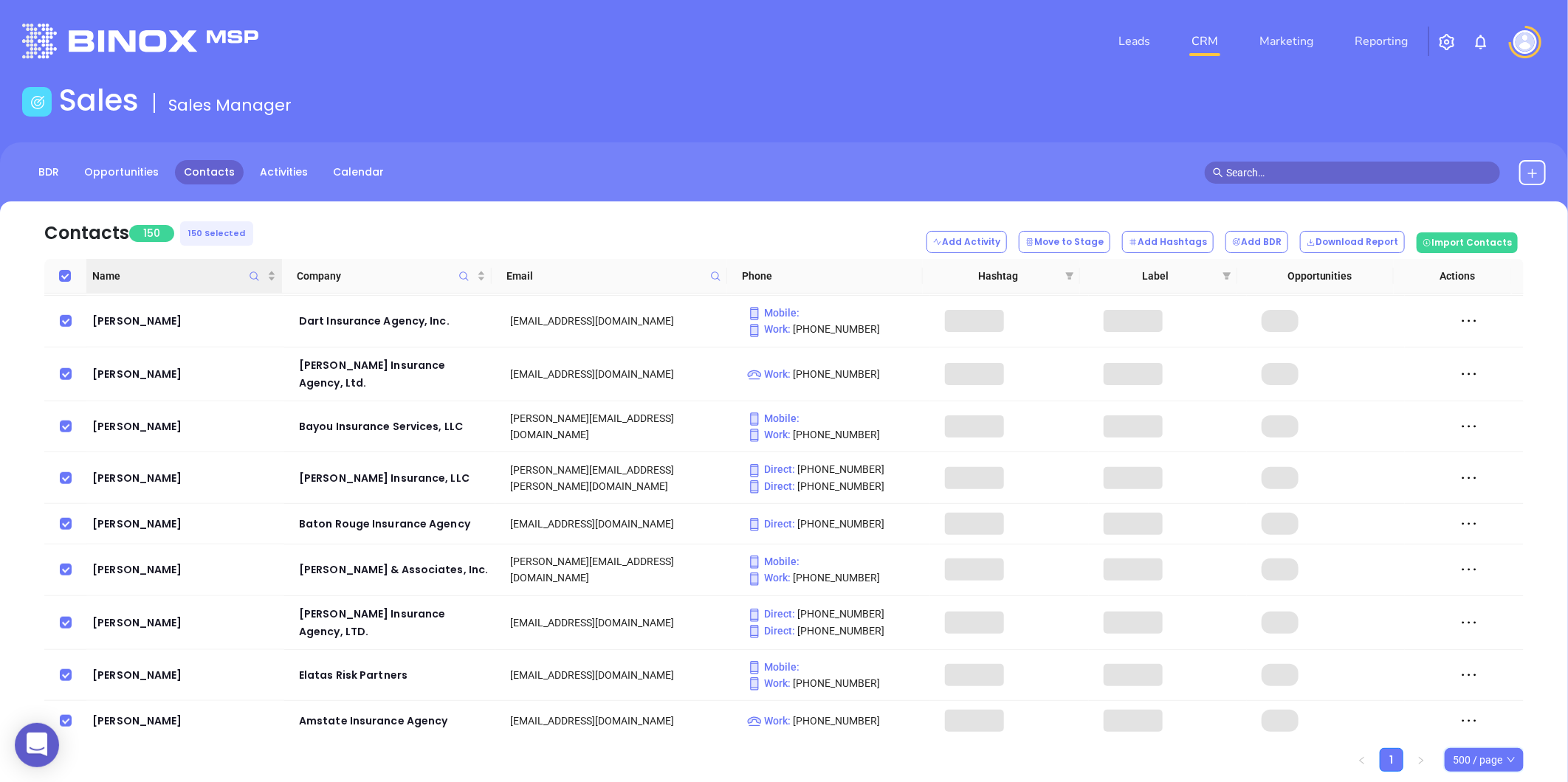
checkbox input "true"
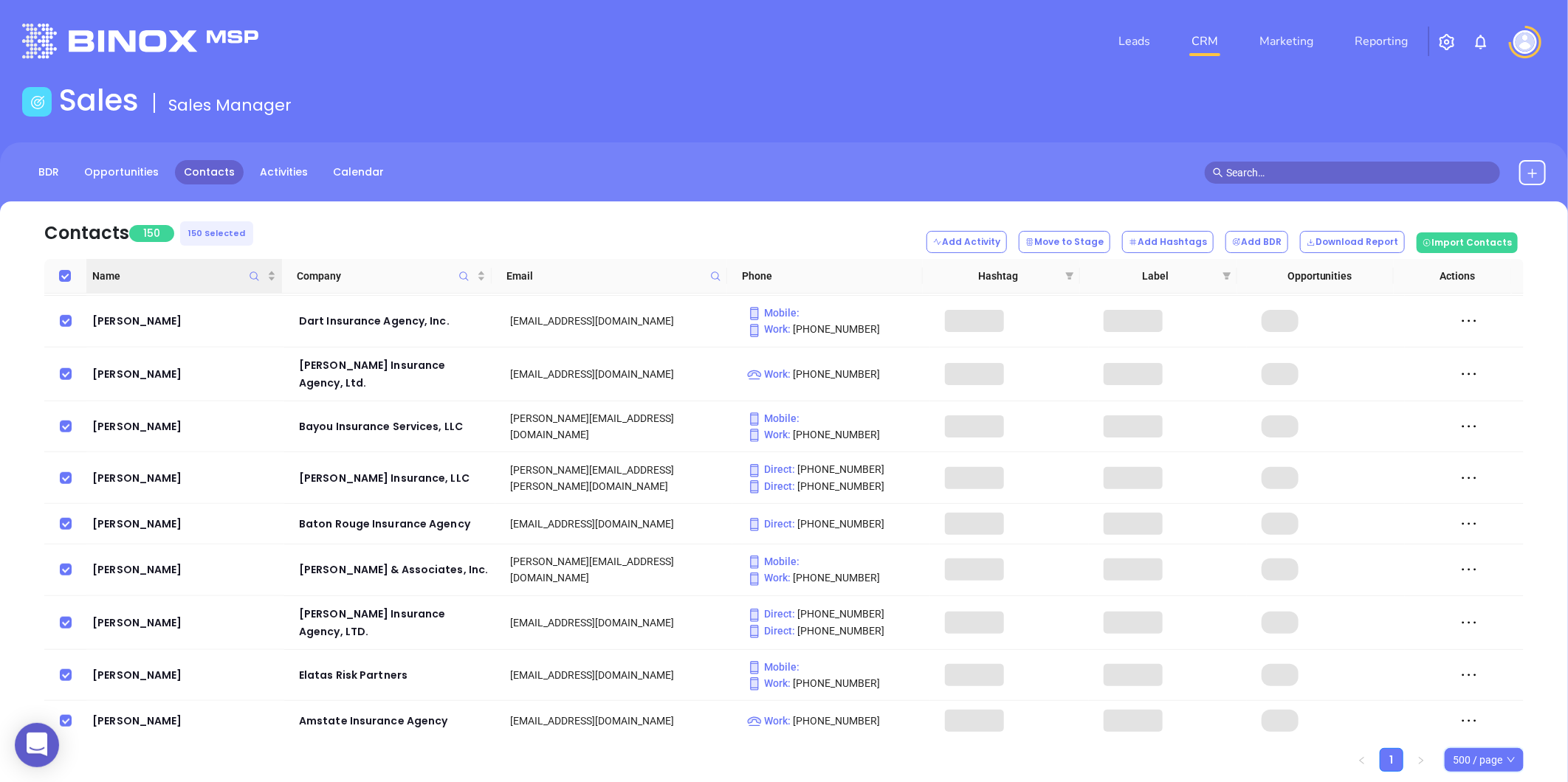
checkbox input "true"
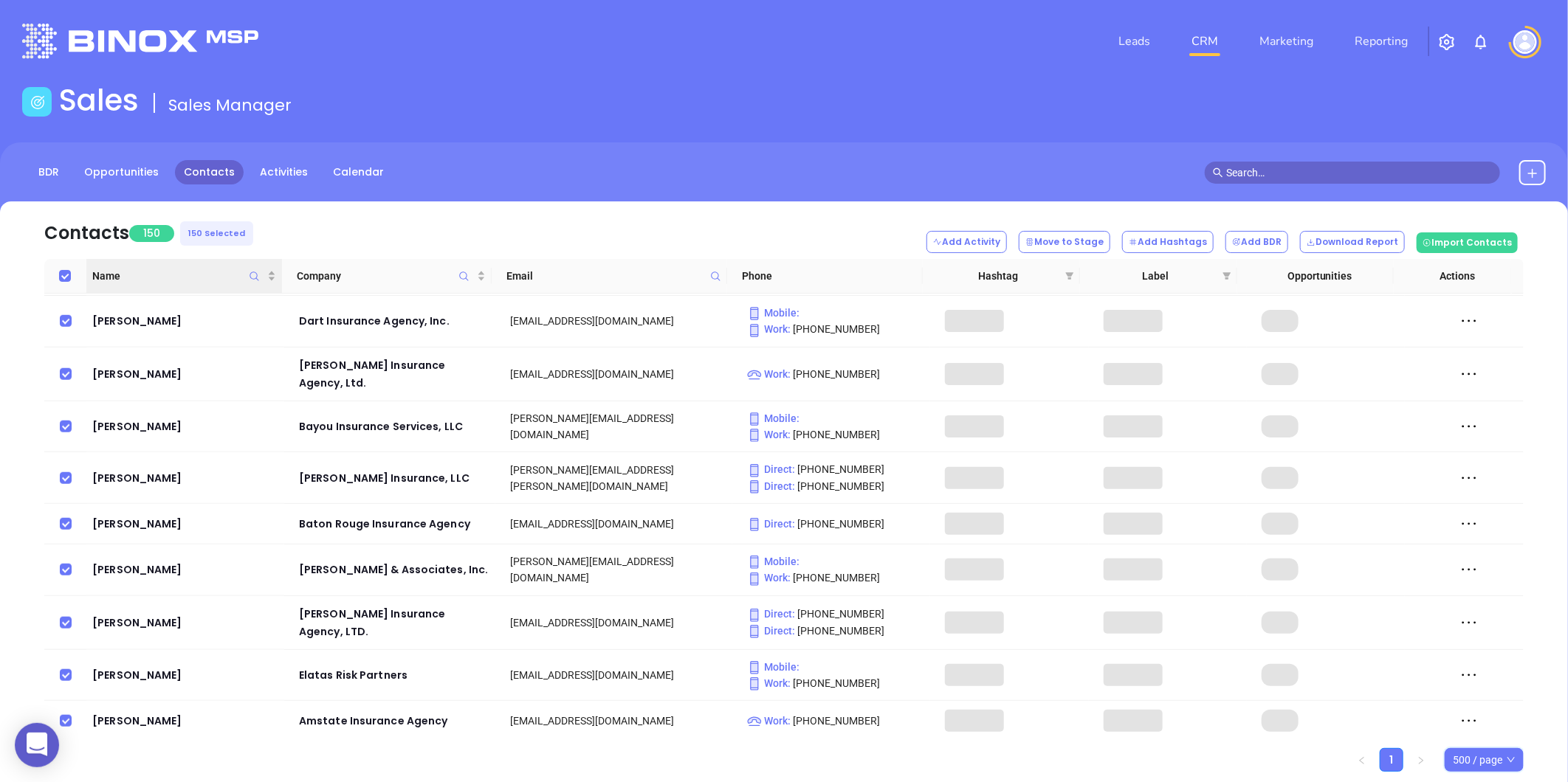
checkbox input "true"
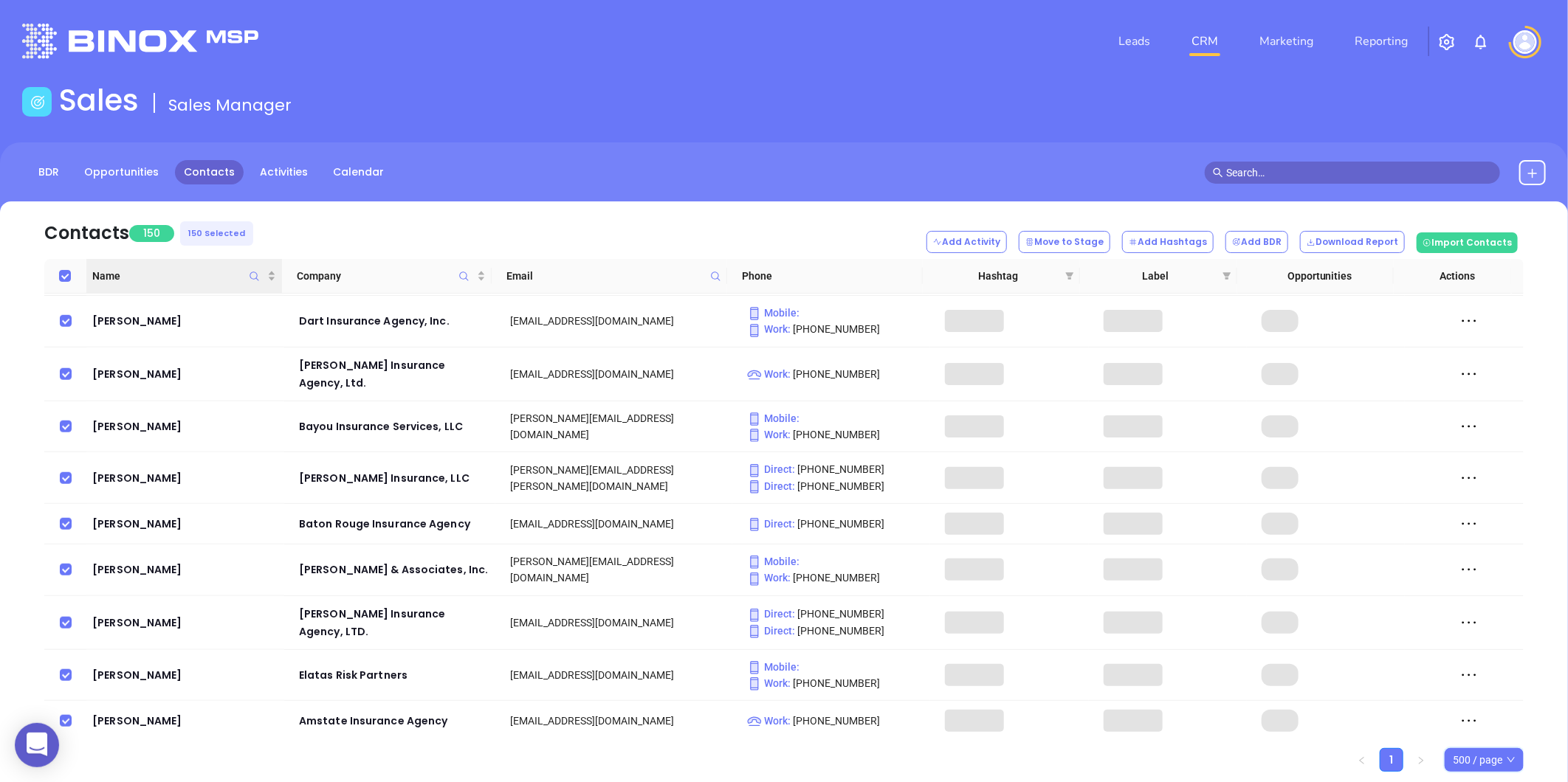
checkbox input "true"
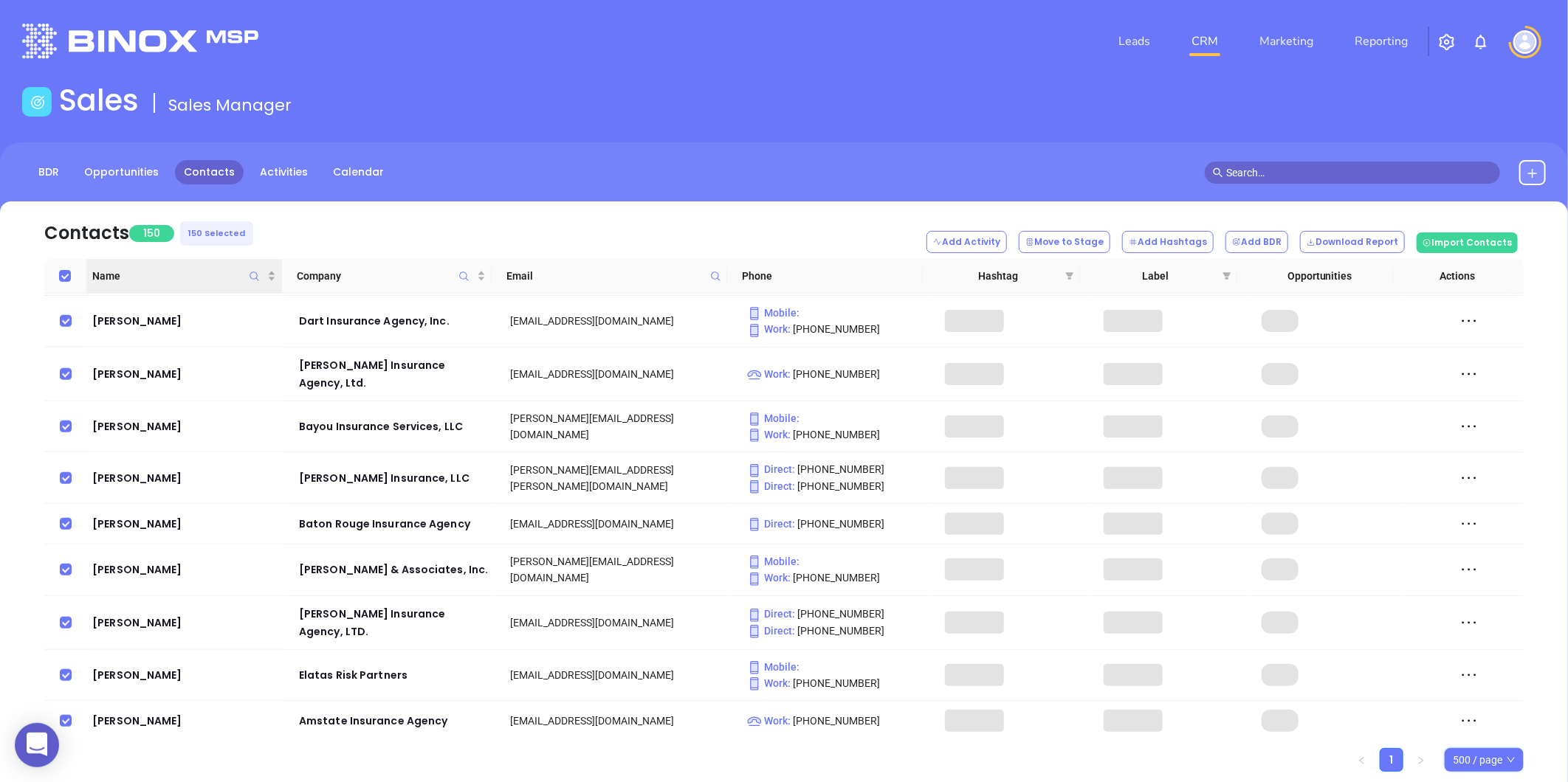
checkbox input "true"
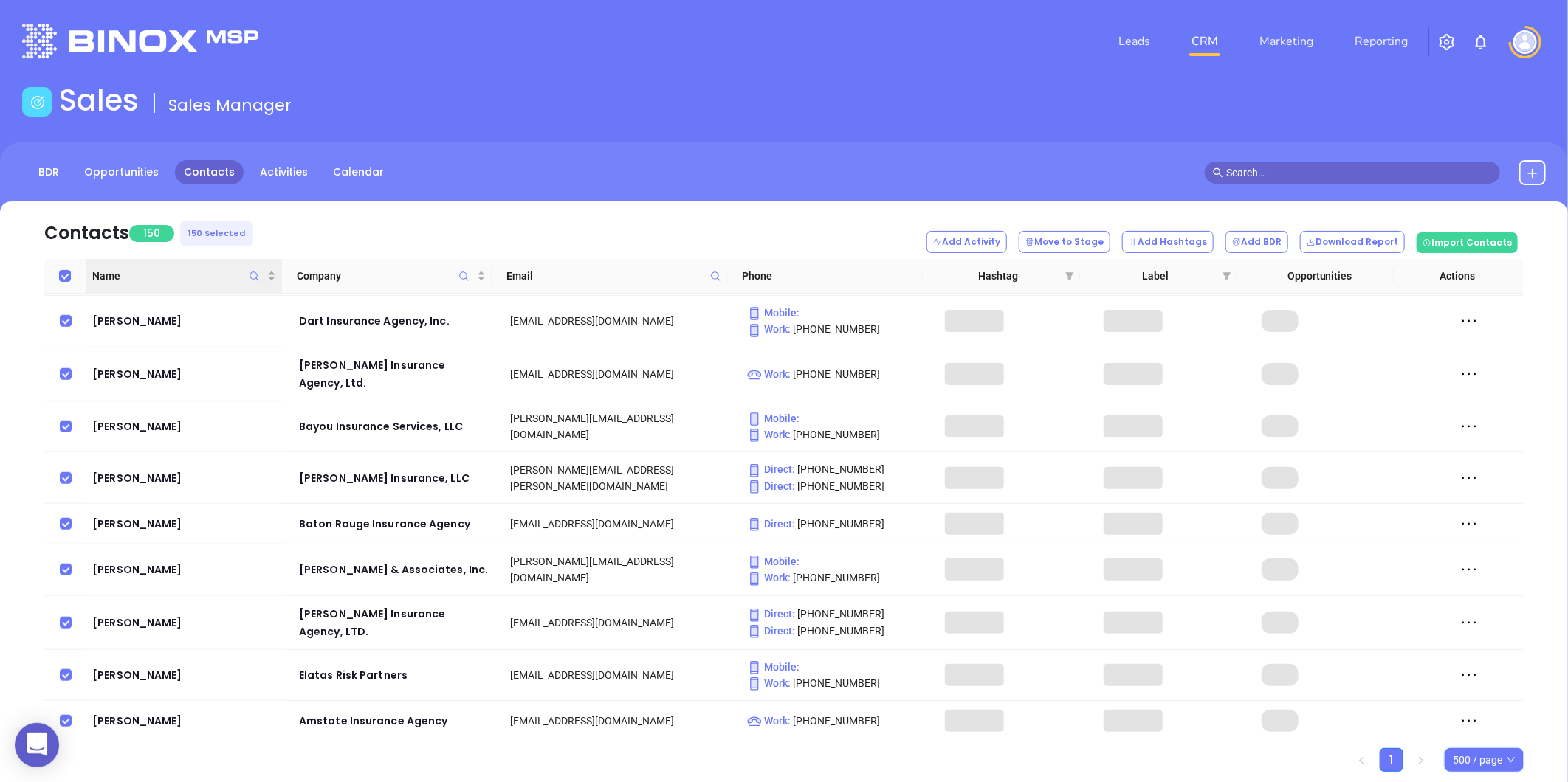
checkbox input "true"
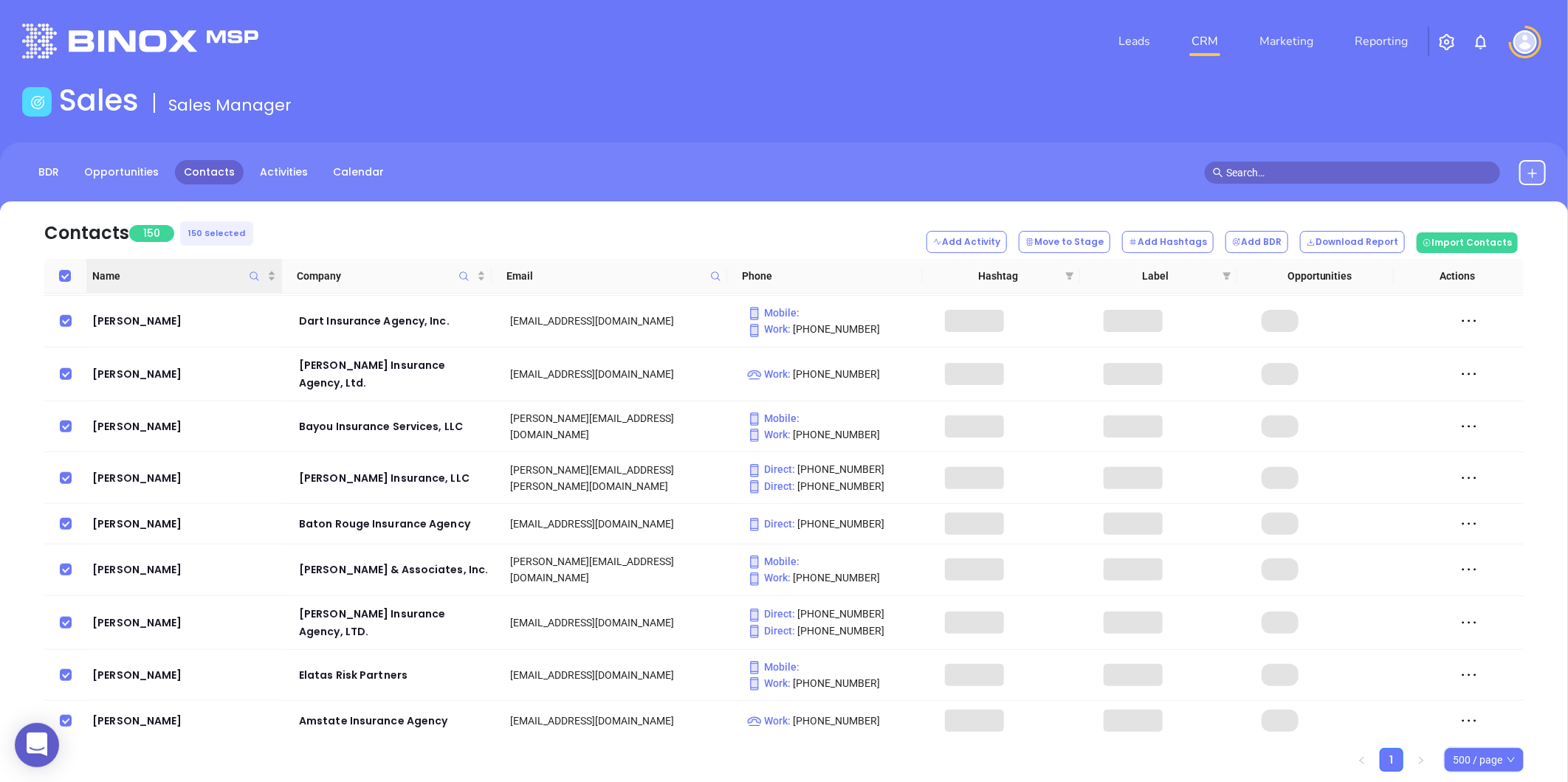
checkbox input "true"
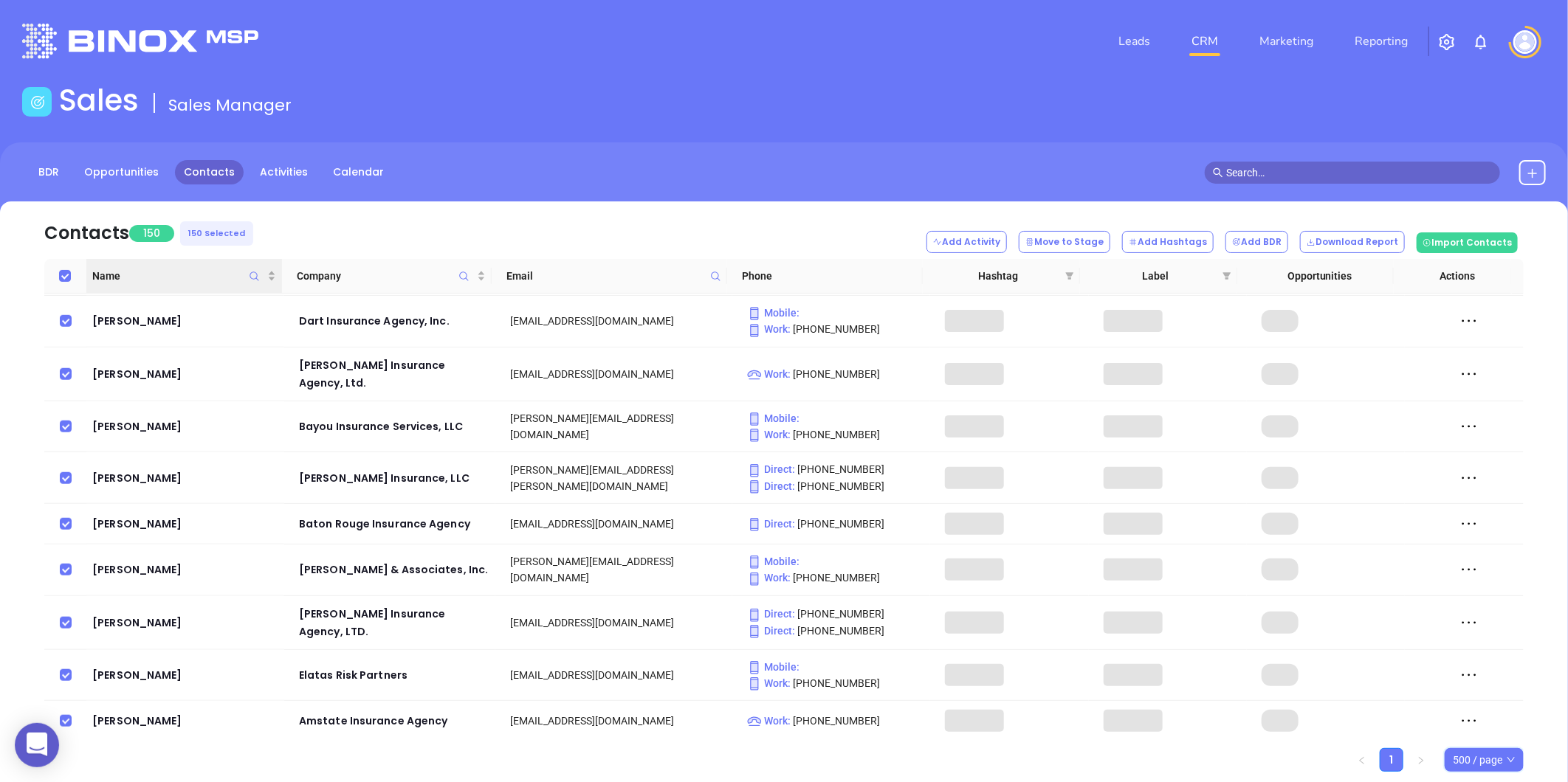
checkbox input "true"
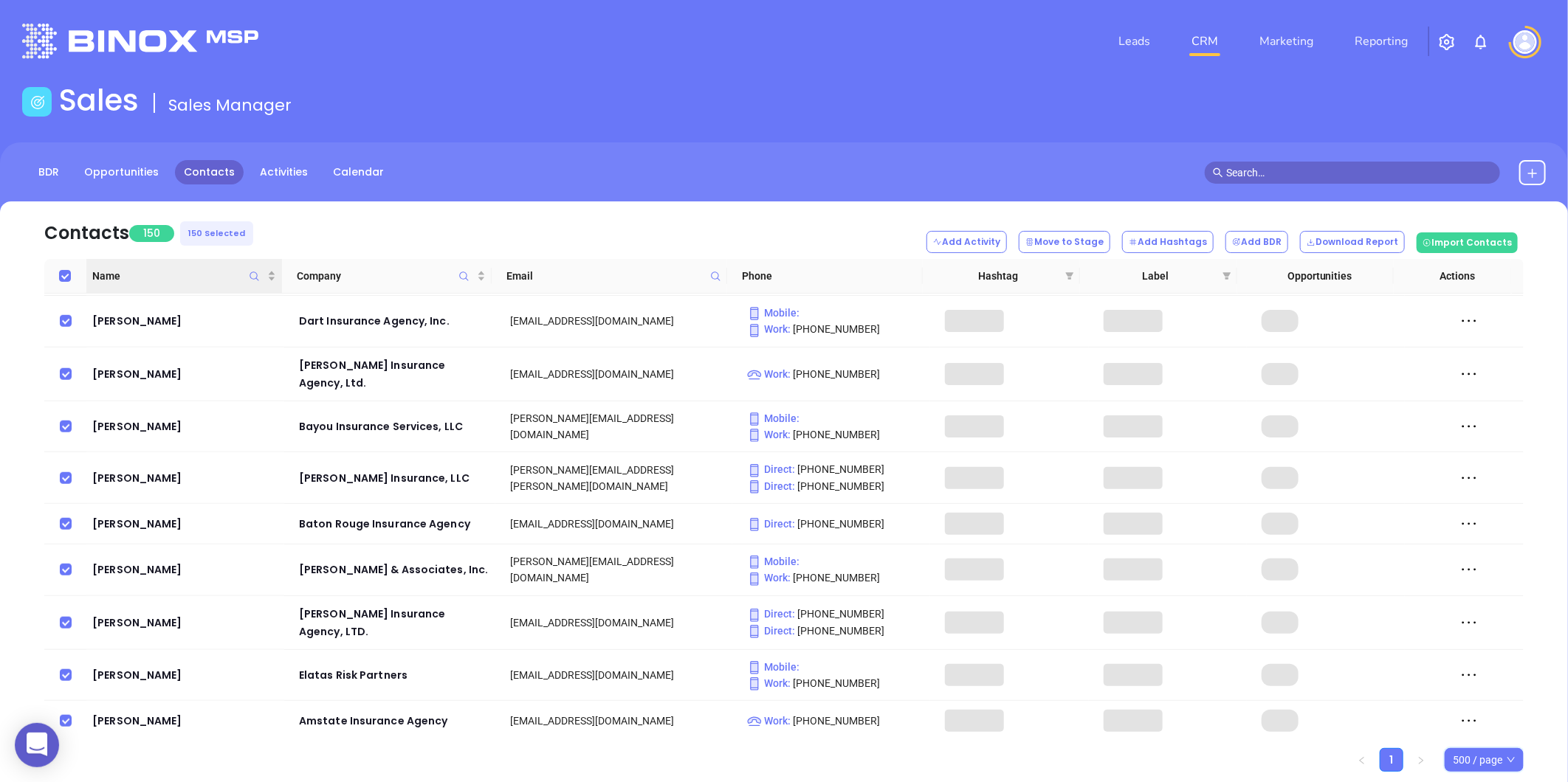
checkbox input "true"
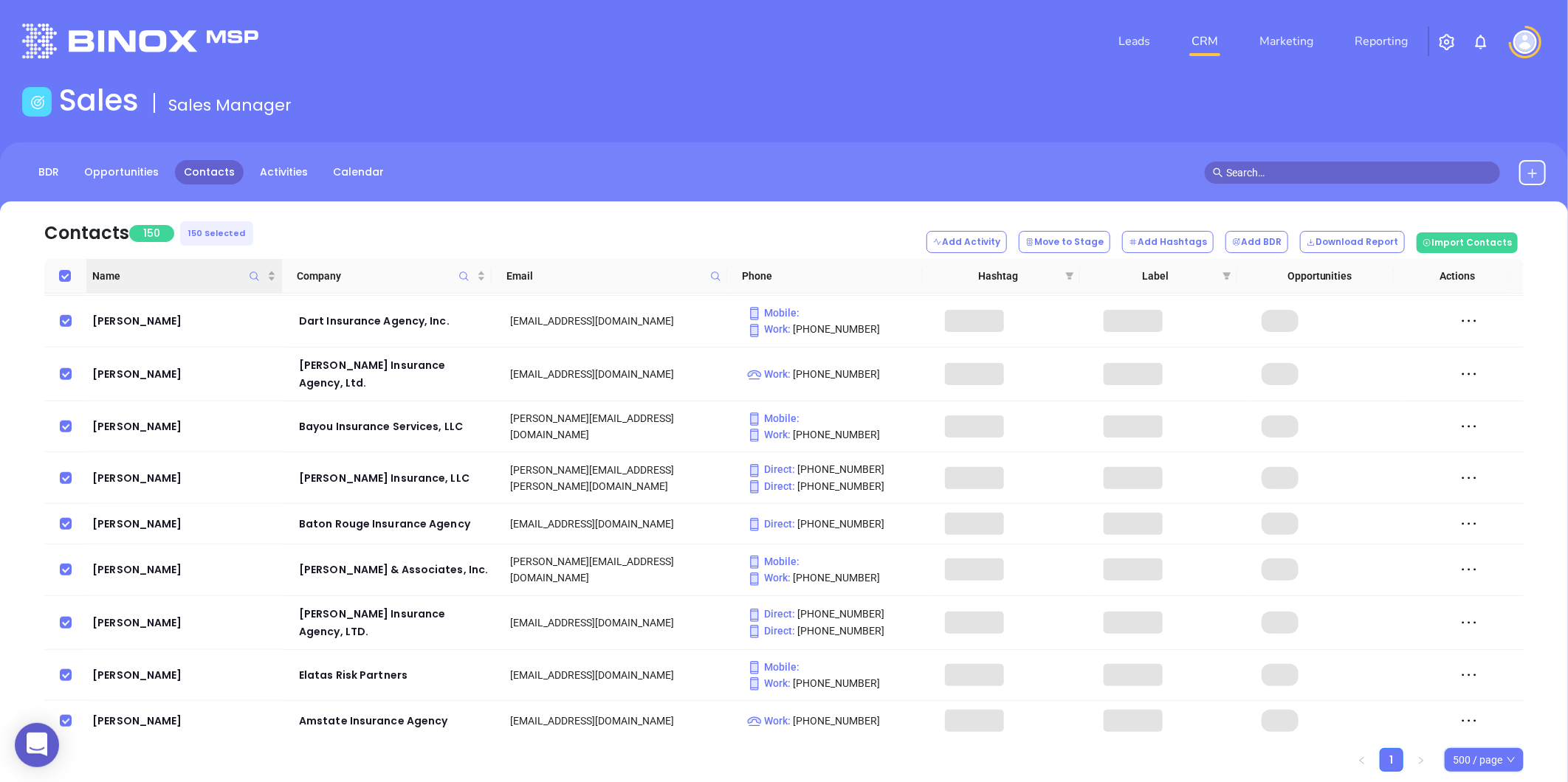
checkbox input "true"
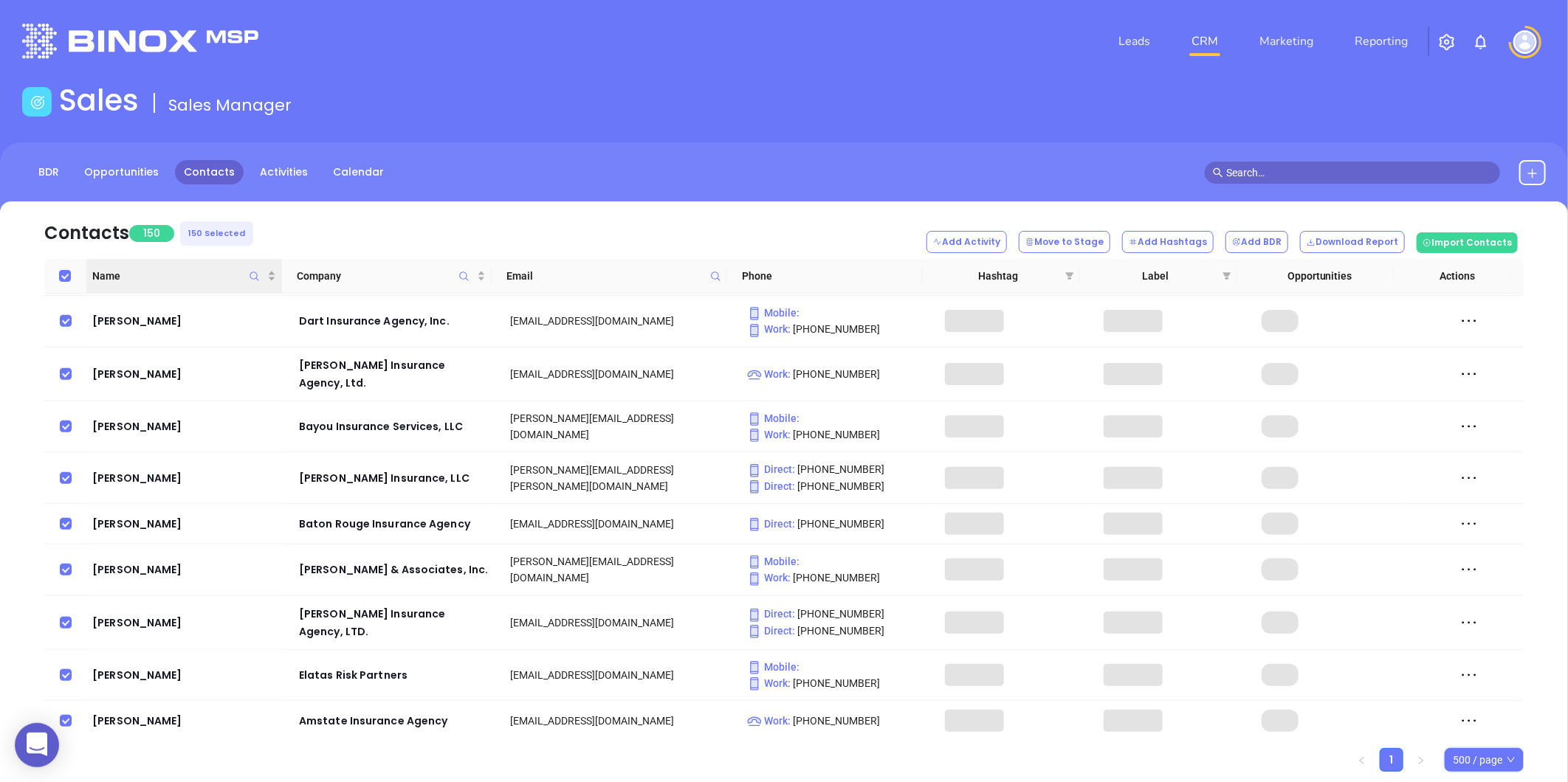
checkbox input "true"
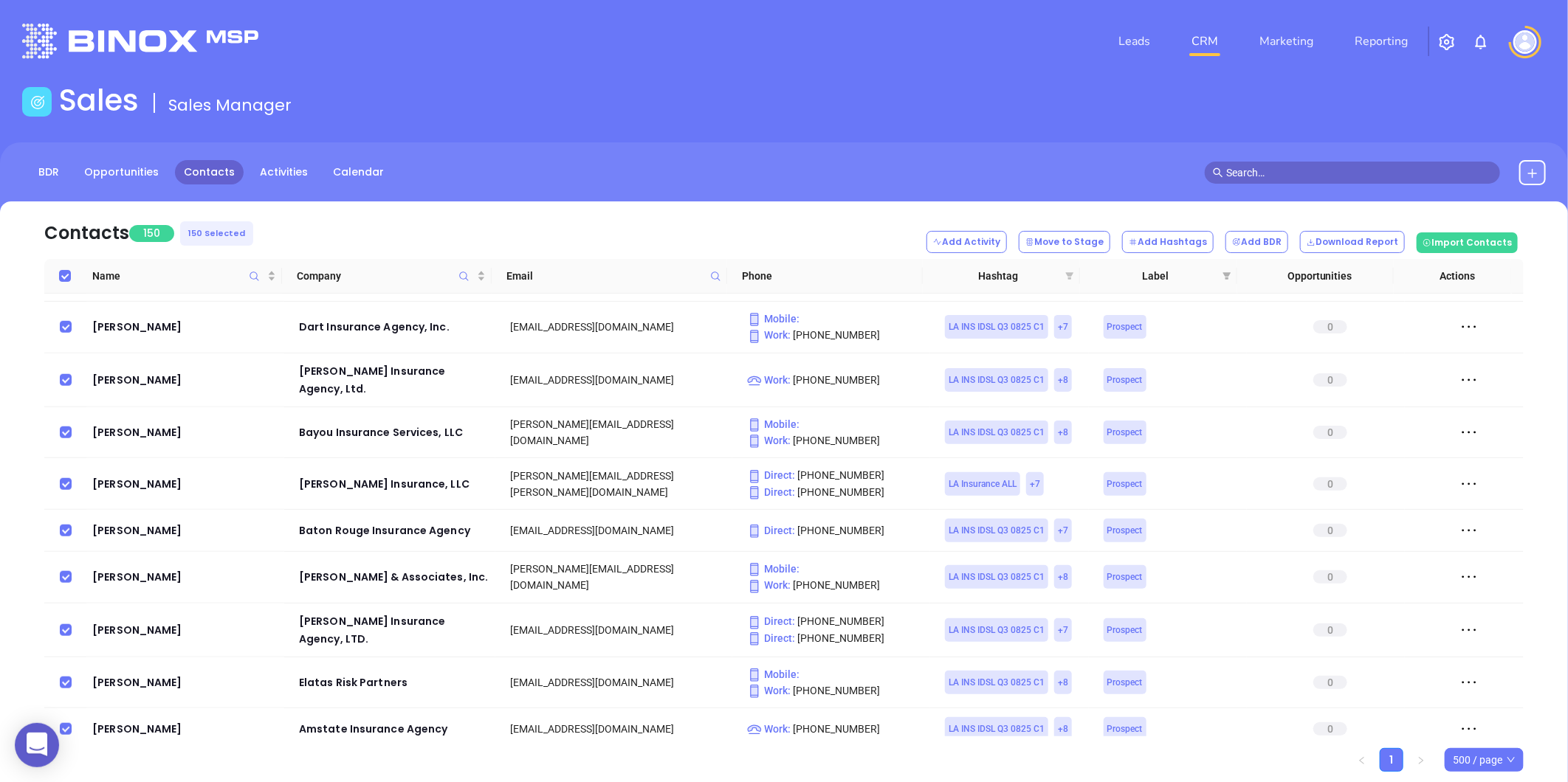
click at [1068, 274] on icon "filter" at bounding box center [1070, 276] width 9 height 8
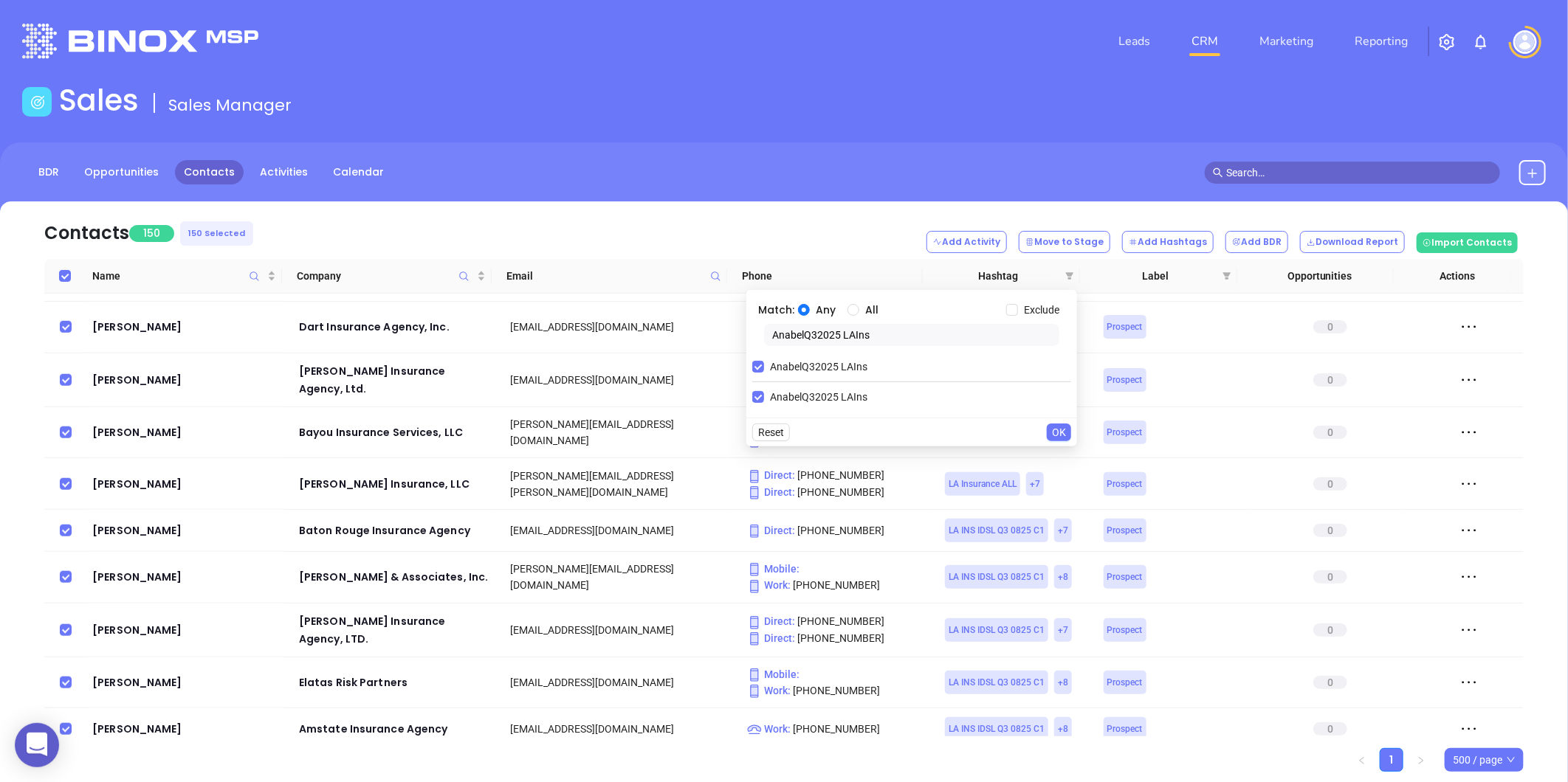
click at [838, 137] on main "Sales Sales Manager BDR Opportunities Contacts Activities Calendar Contacts 150…" at bounding box center [784, 453] width 1568 height 741
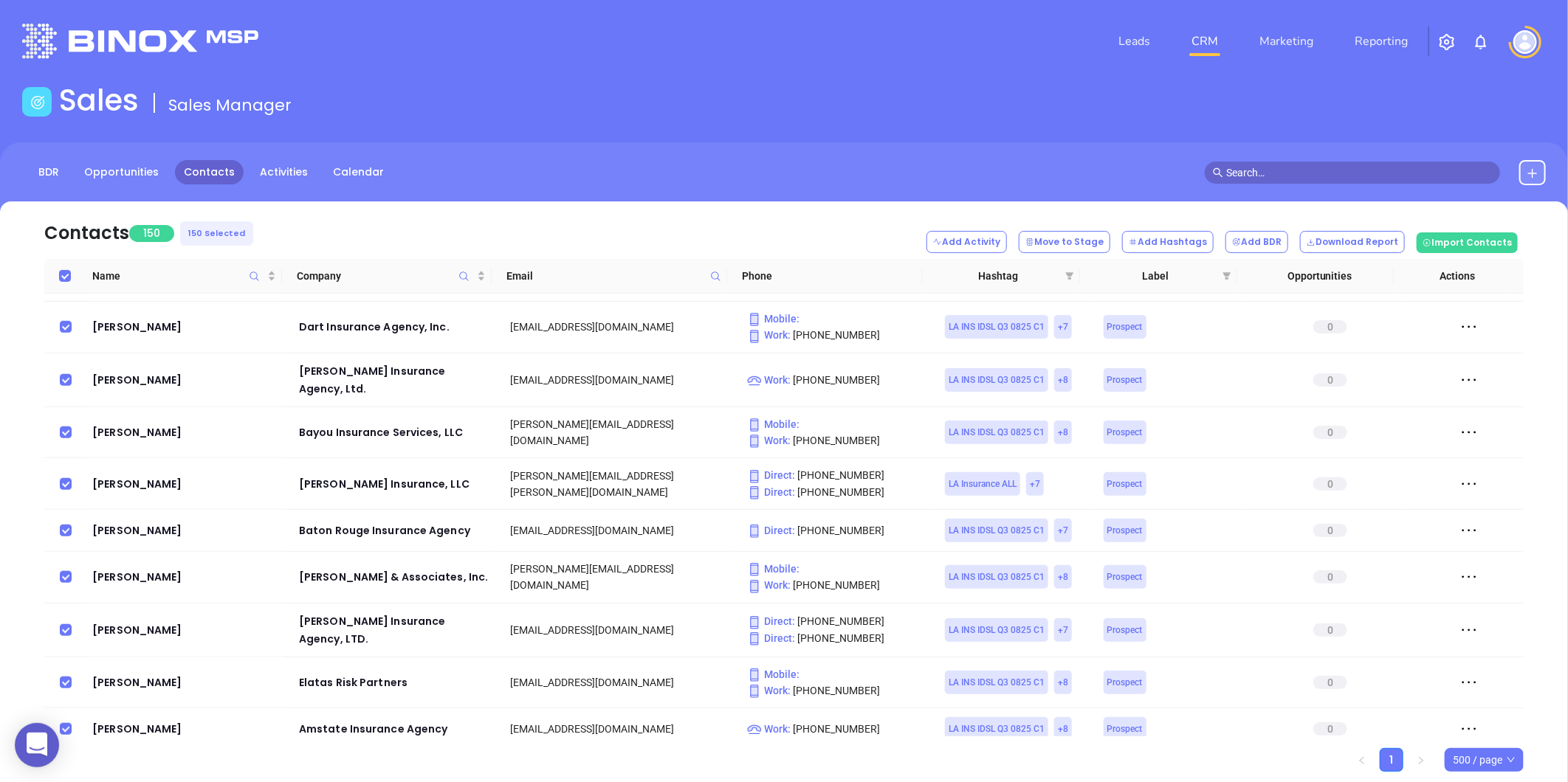
scroll to position [1341, 0]
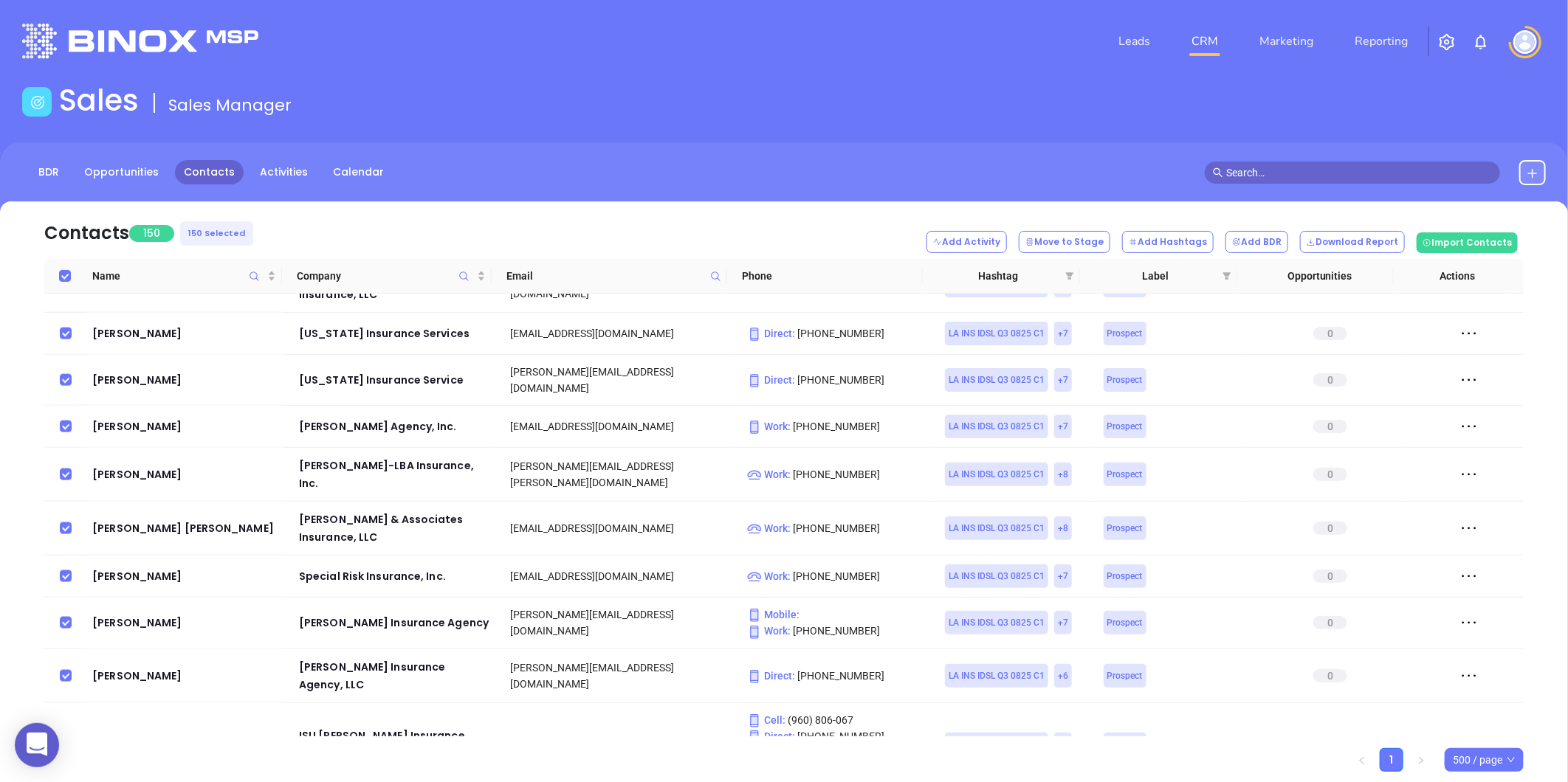
drag, startPoint x: 142, startPoint y: 568, endPoint x: 610, endPoint y: 183, distance: 606.0
click at [705, 130] on main "Sales Sales Manager BDR Opportunities Contacts Activities Calendar Contacts 150…" at bounding box center [784, 453] width 1568 height 741
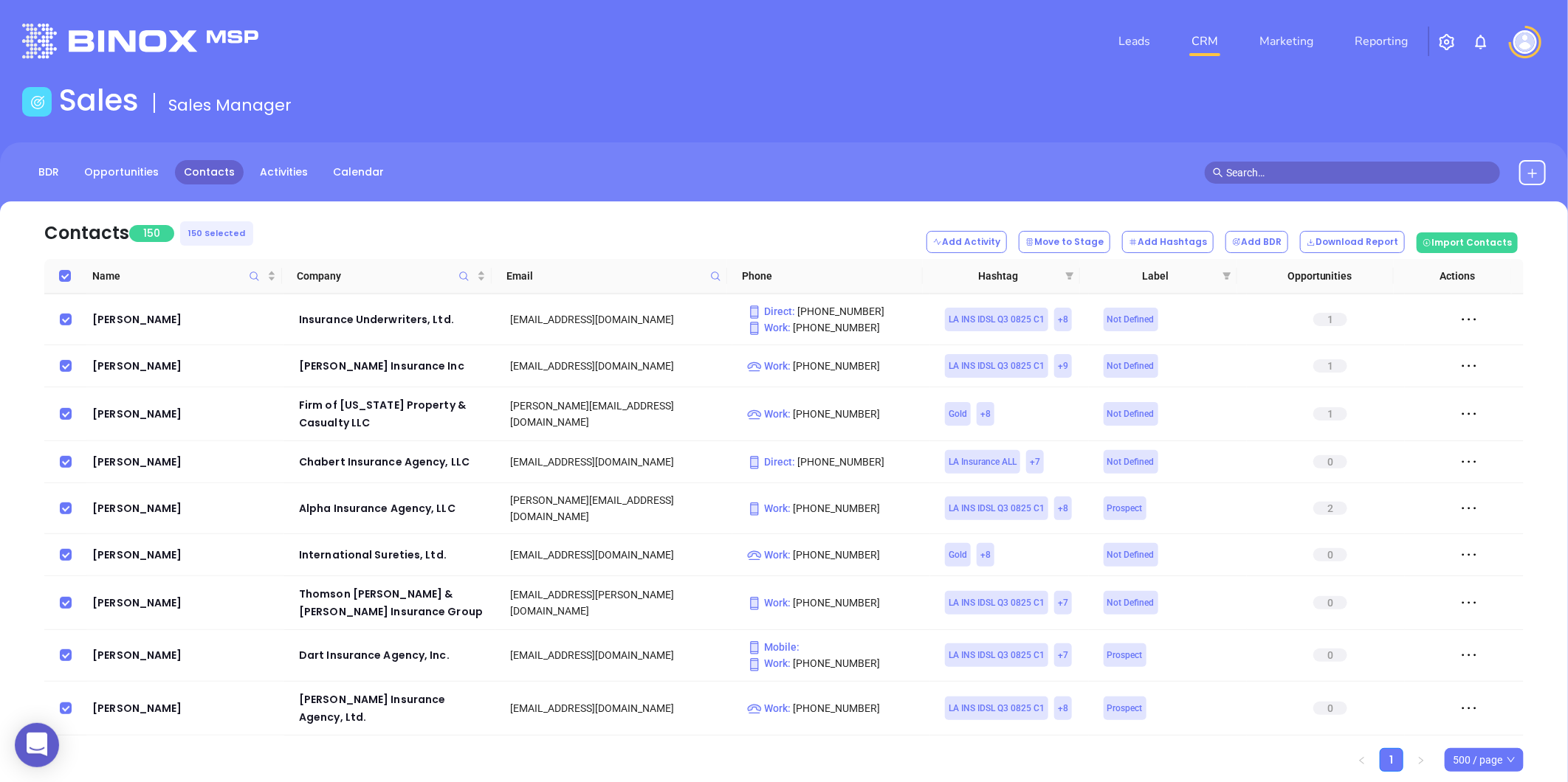
scroll to position [0, 0]
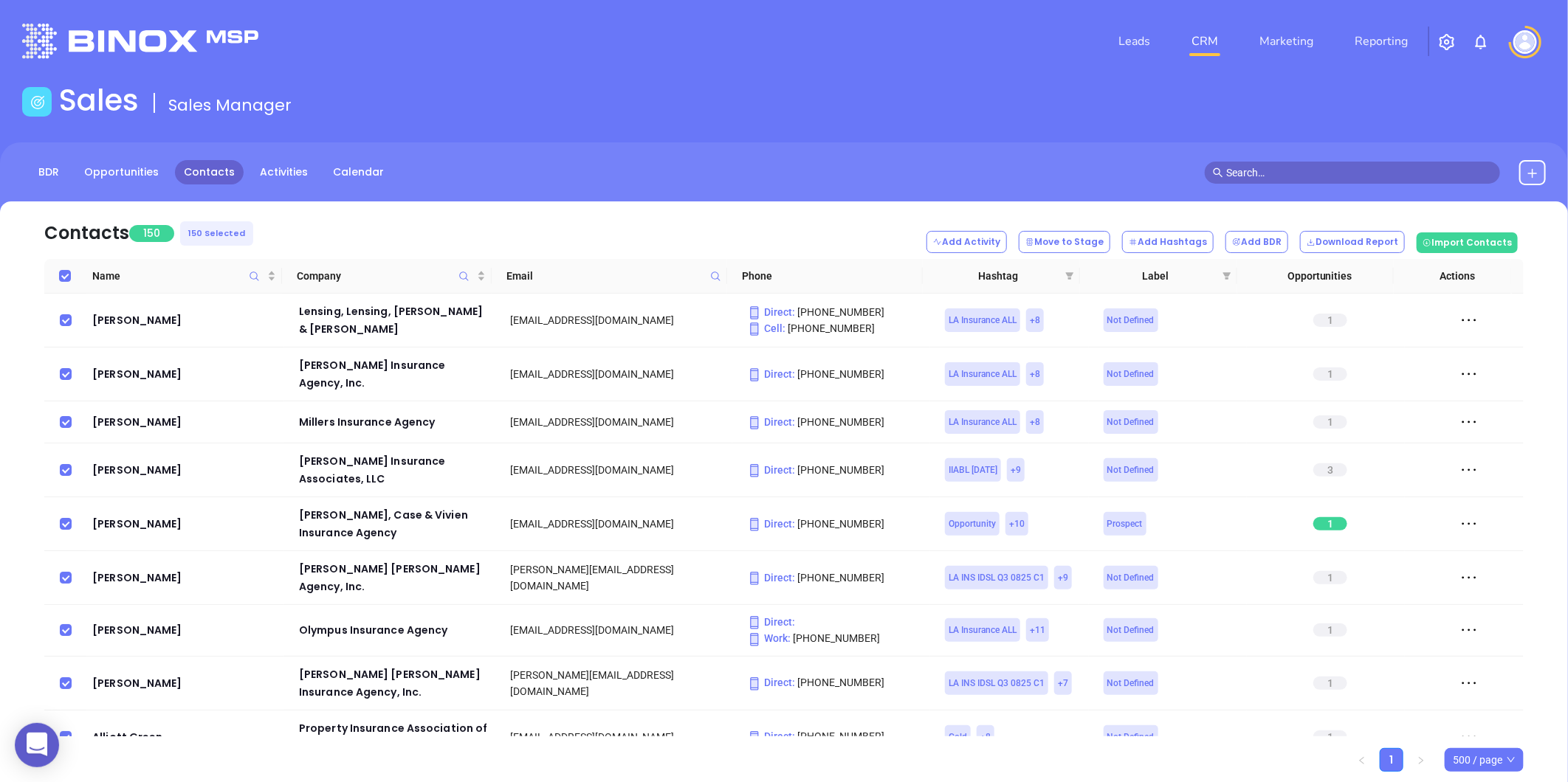
drag, startPoint x: 64, startPoint y: 499, endPoint x: 718, endPoint y: 408, distance: 660.3
click at [64, 518] on input "checkbox" at bounding box center [65, 524] width 11 height 11
click at [1266, 237] on button "Add BDR" at bounding box center [1257, 241] width 62 height 22
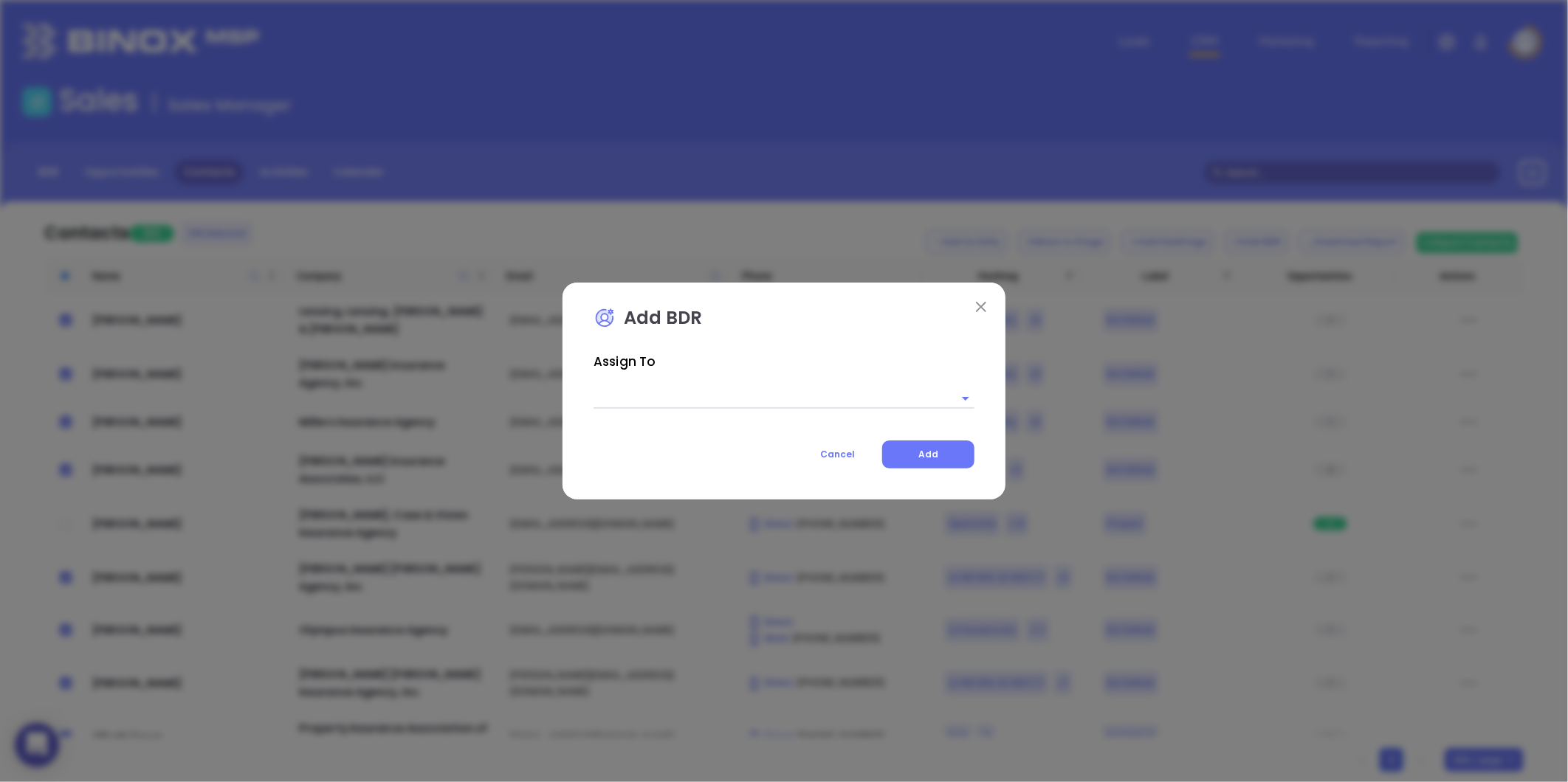
click at [779, 393] on input "text" at bounding box center [763, 398] width 340 height 22
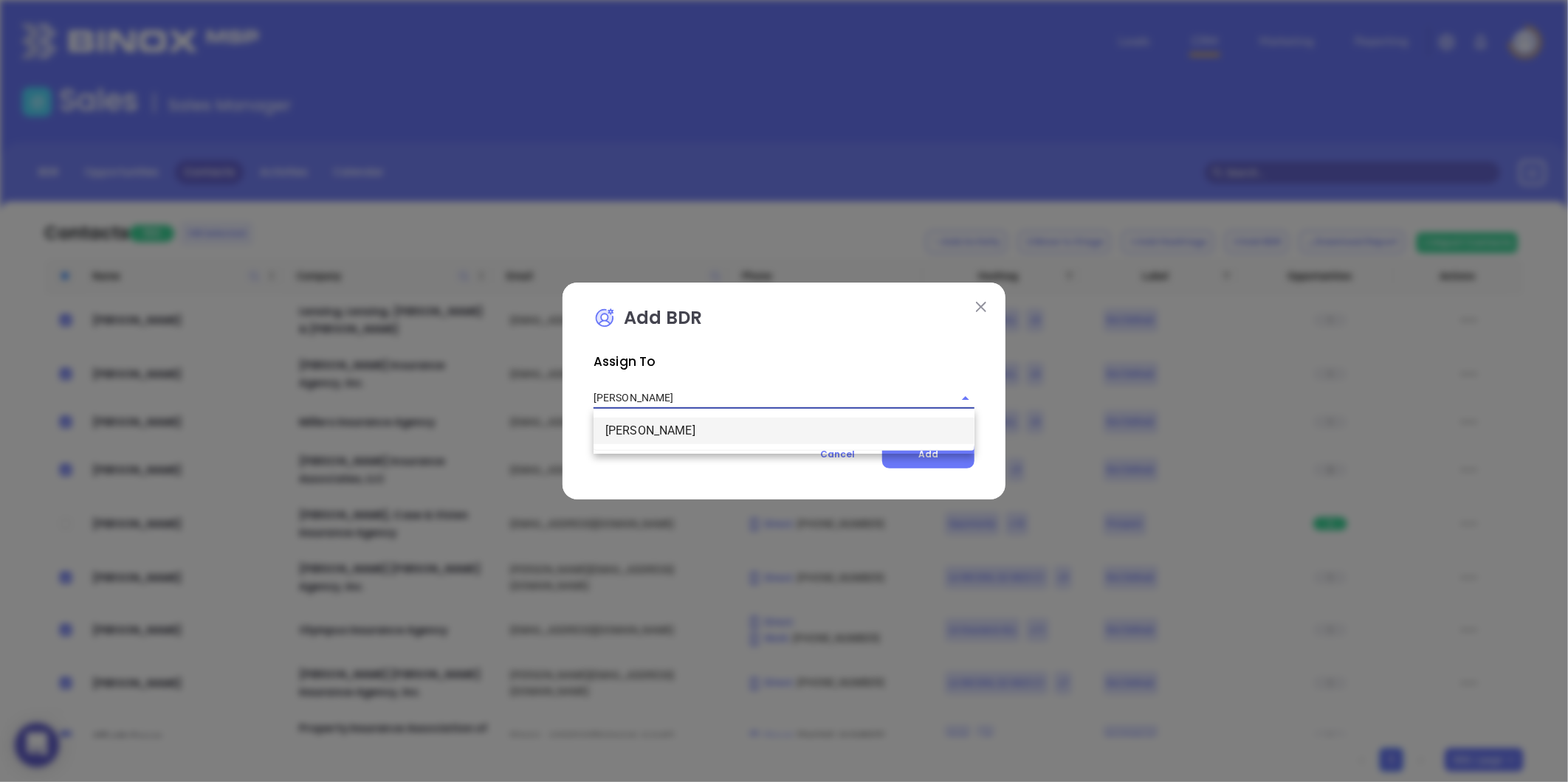
click at [691, 426] on li "Anabell Dominguez" at bounding box center [784, 431] width 381 height 26
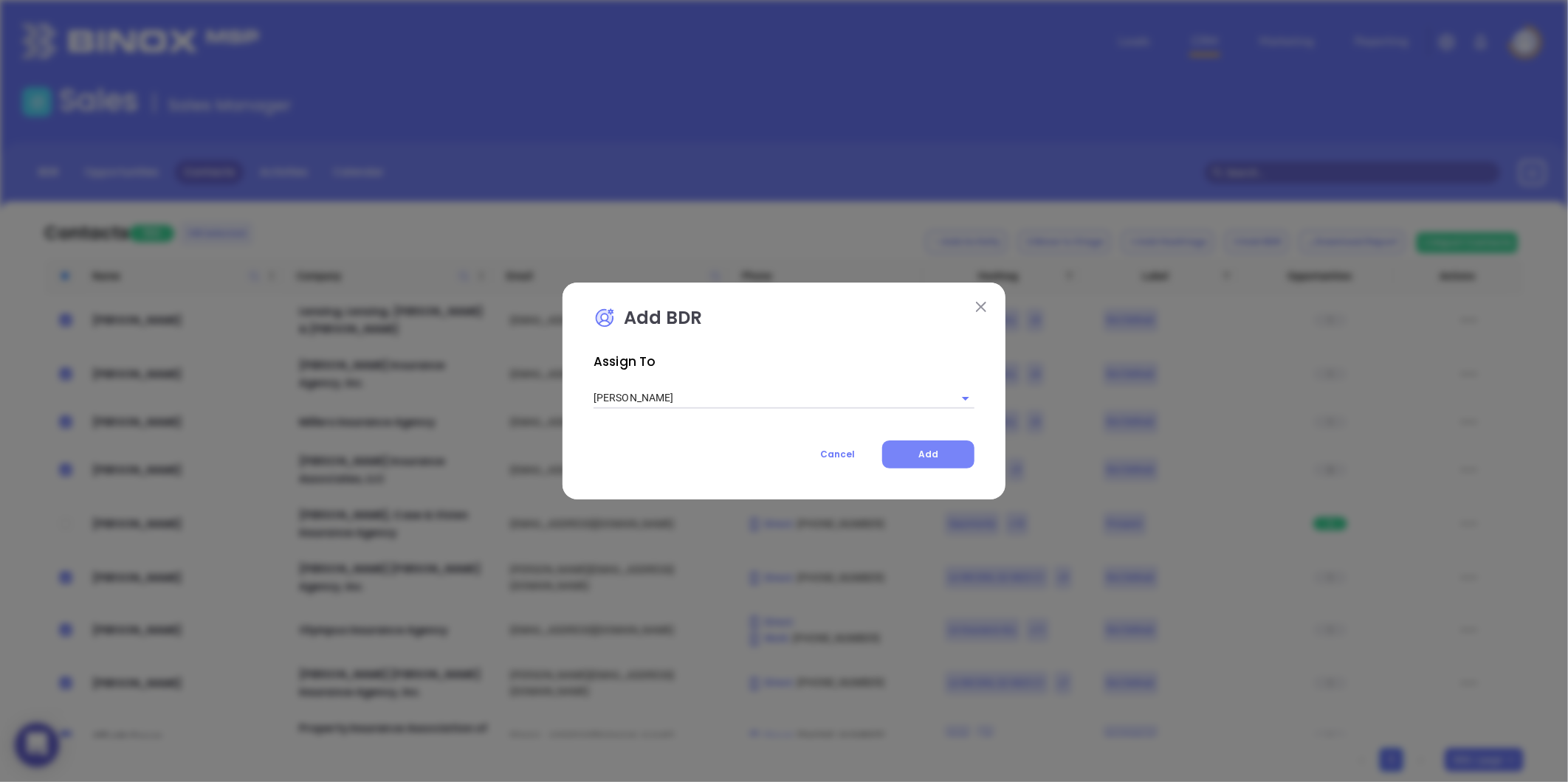
click at [939, 450] on button "Add" at bounding box center [929, 455] width 93 height 28
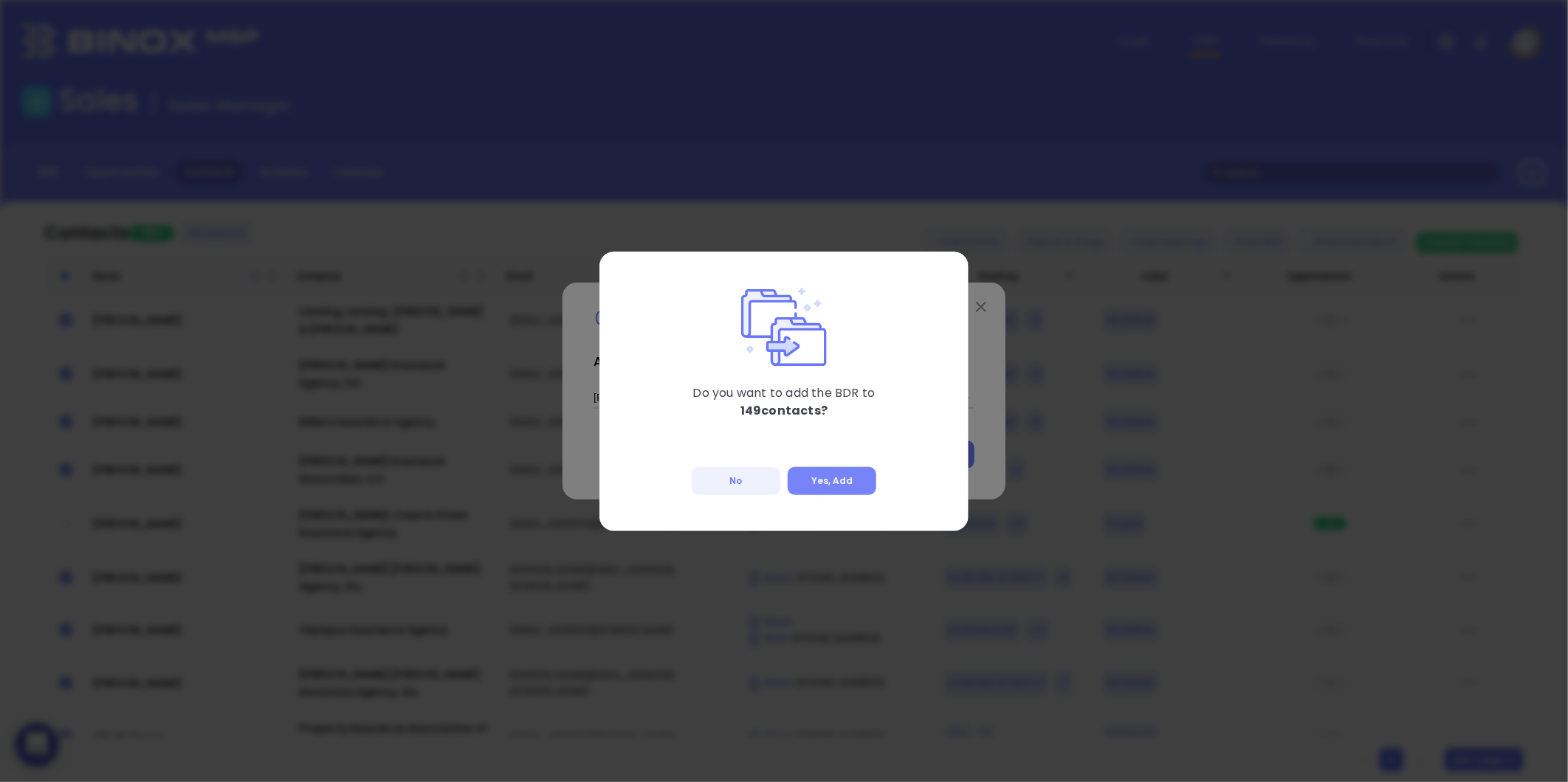
click at [844, 481] on button "Yes, Add" at bounding box center [832, 481] width 89 height 28
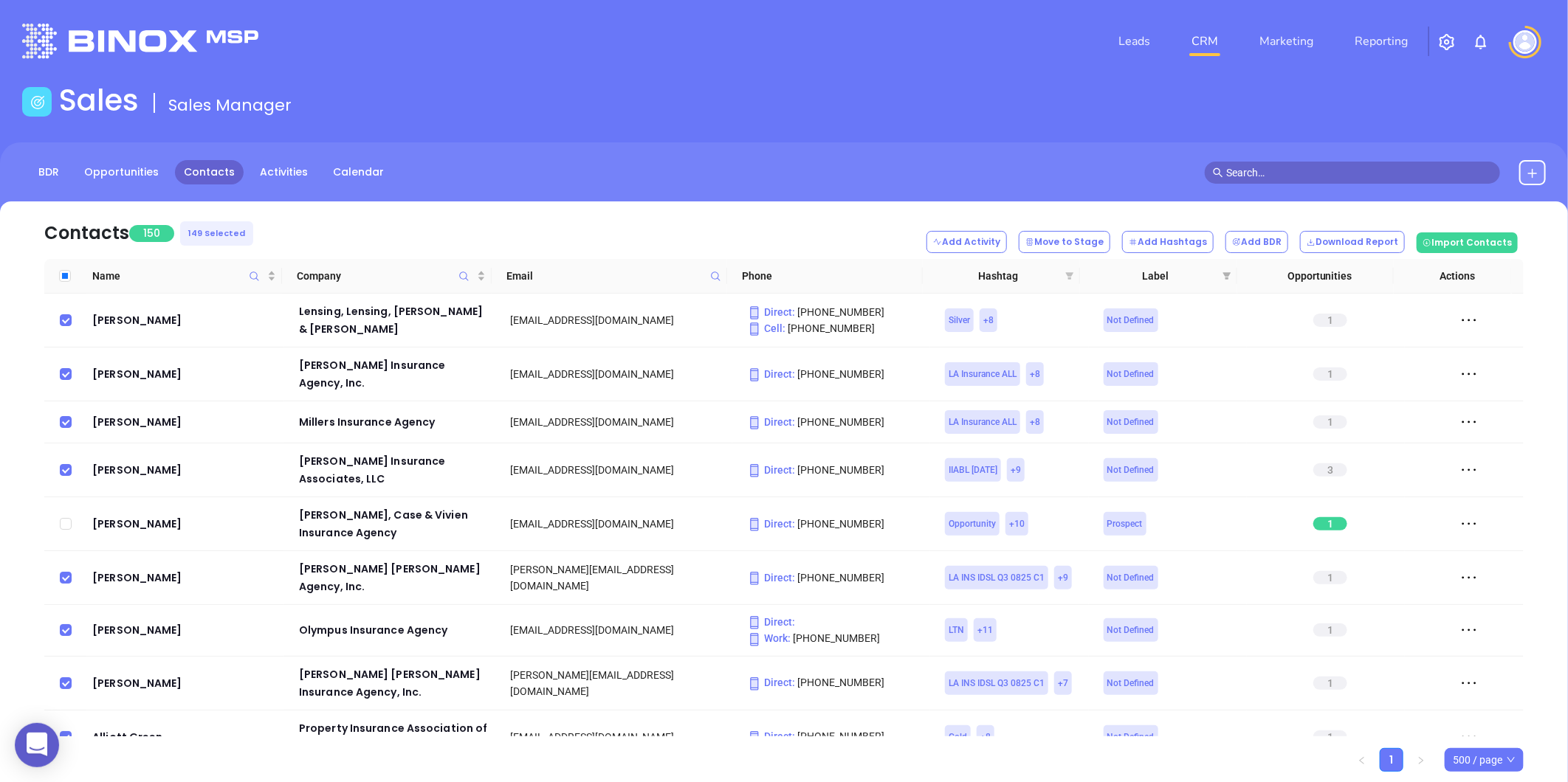
click at [1067, 274] on icon "filter" at bounding box center [1070, 276] width 9 height 8
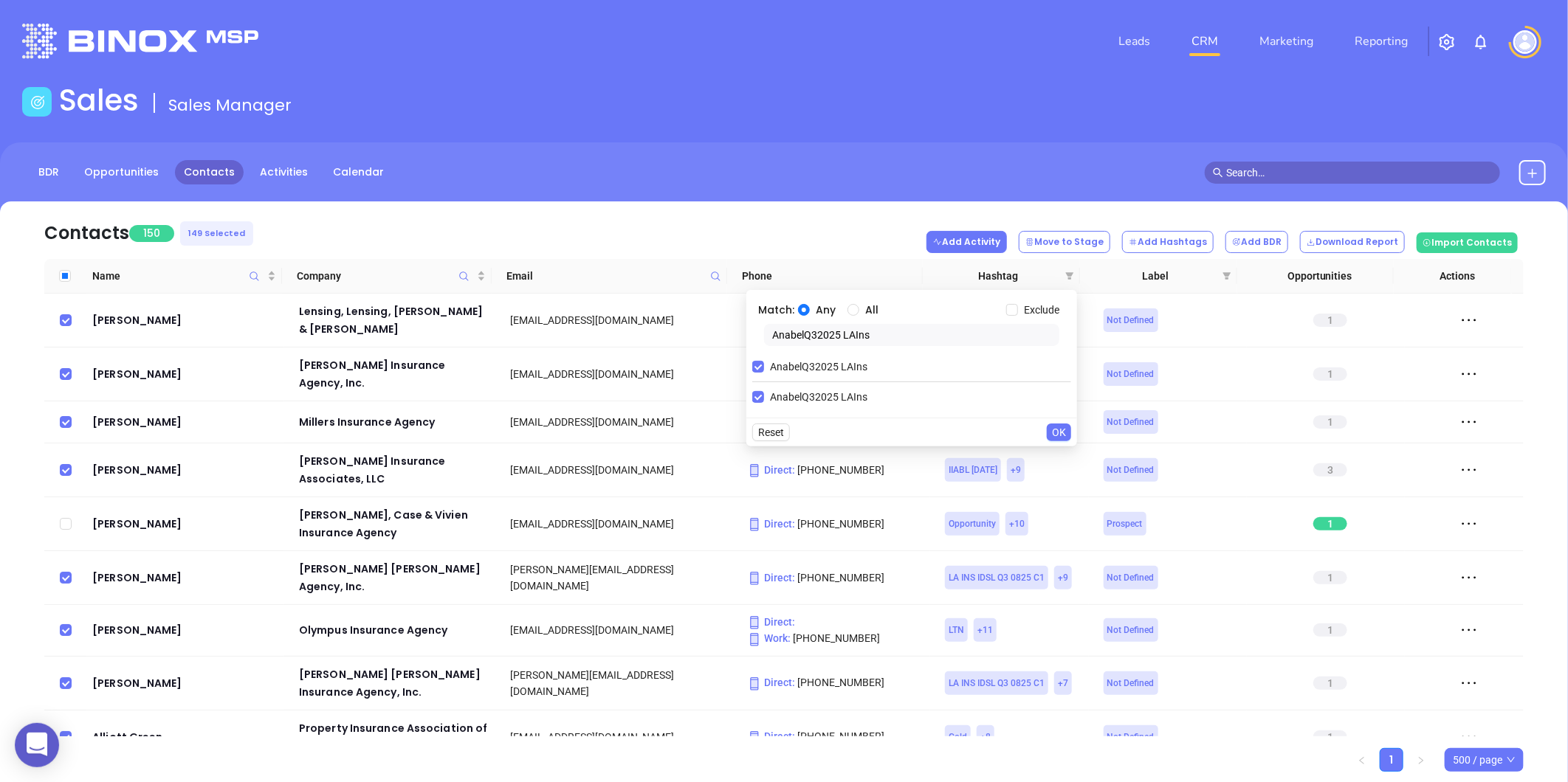
click at [985, 241] on button "Add Activity" at bounding box center [967, 241] width 80 height 22
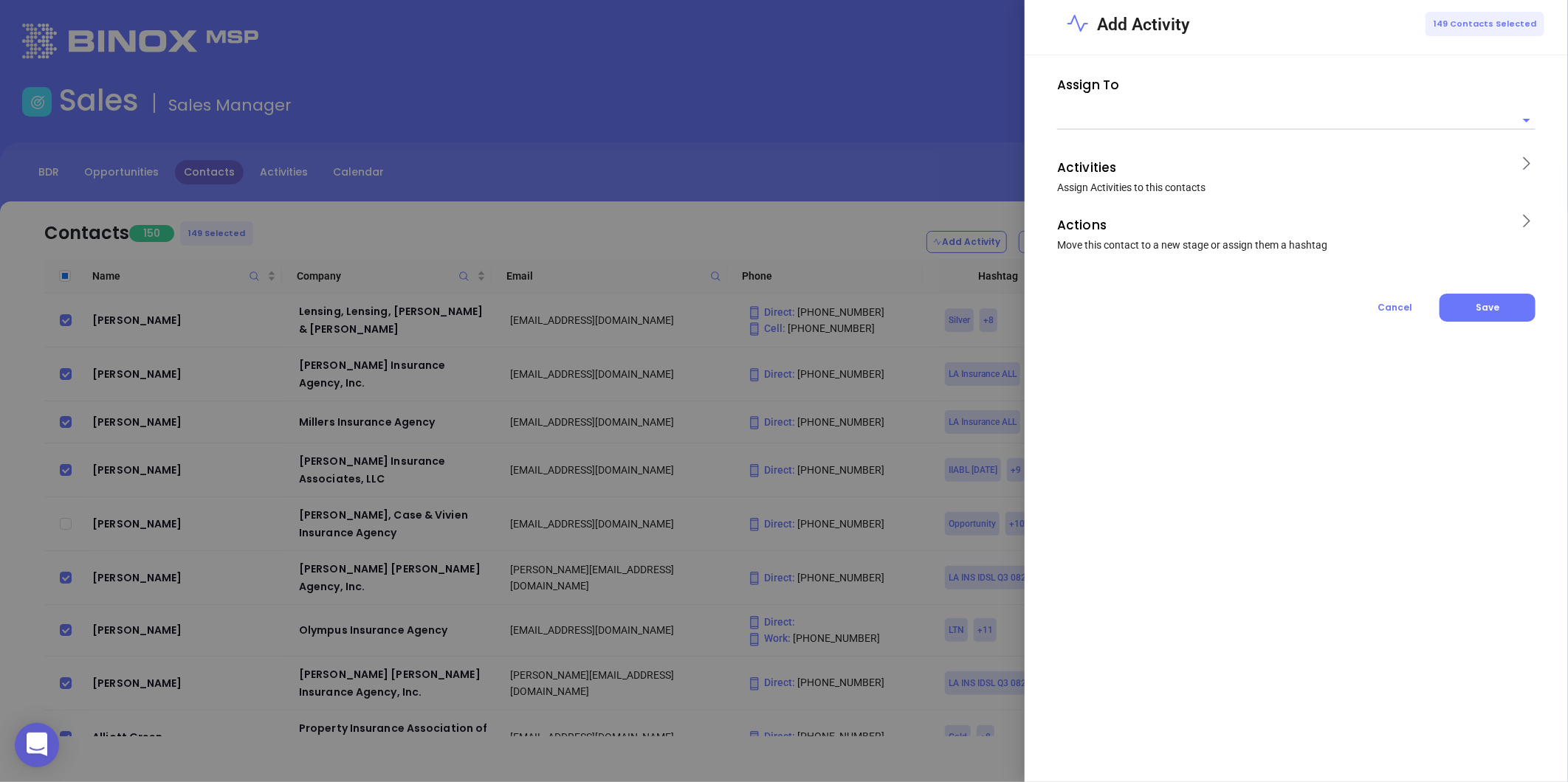
click at [1103, 119] on input "text" at bounding box center [1285, 120] width 456 height 19
click at [1148, 134] on ul "Anabell Dominguez" at bounding box center [1297, 150] width 479 height 39
click at [1144, 149] on li "Anabell Dominguez" at bounding box center [1297, 150] width 479 height 26
click at [1523, 159] on icon at bounding box center [1526, 164] width 19 height 19
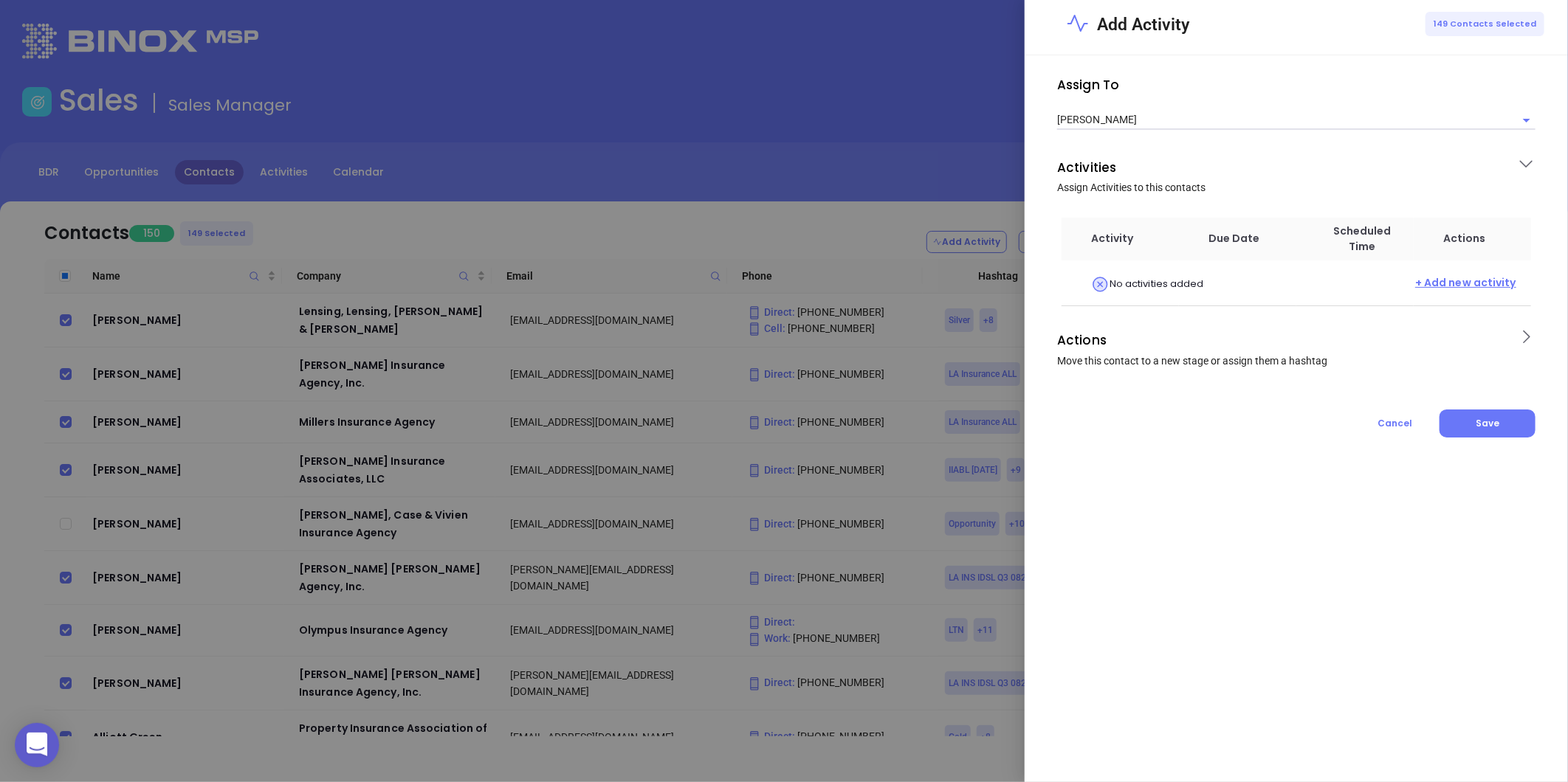
click at [1457, 281] on span "+ Add new activity" at bounding box center [1465, 285] width 101 height 19
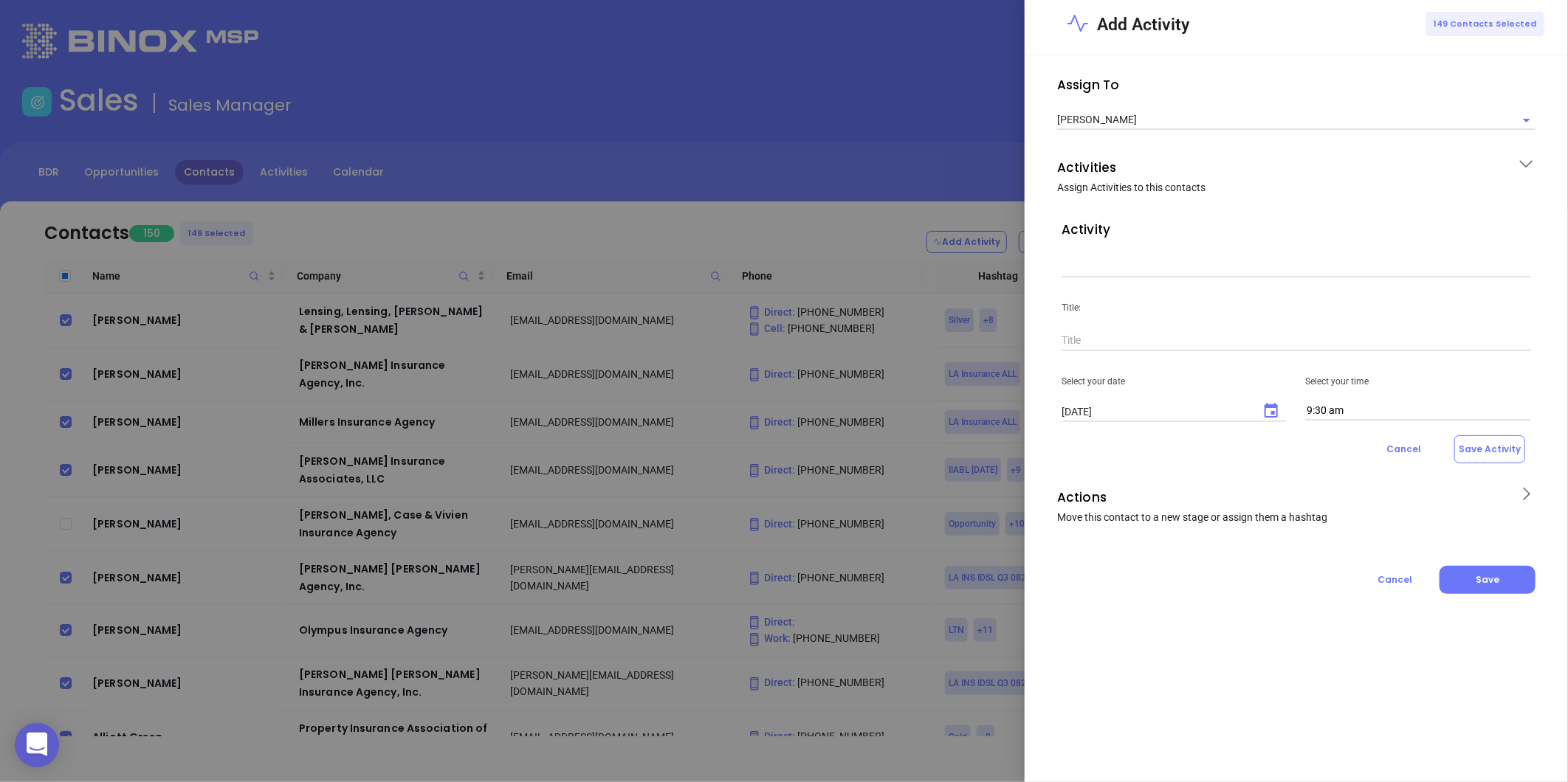
click at [1134, 268] on input "text" at bounding box center [1296, 266] width 469 height 22
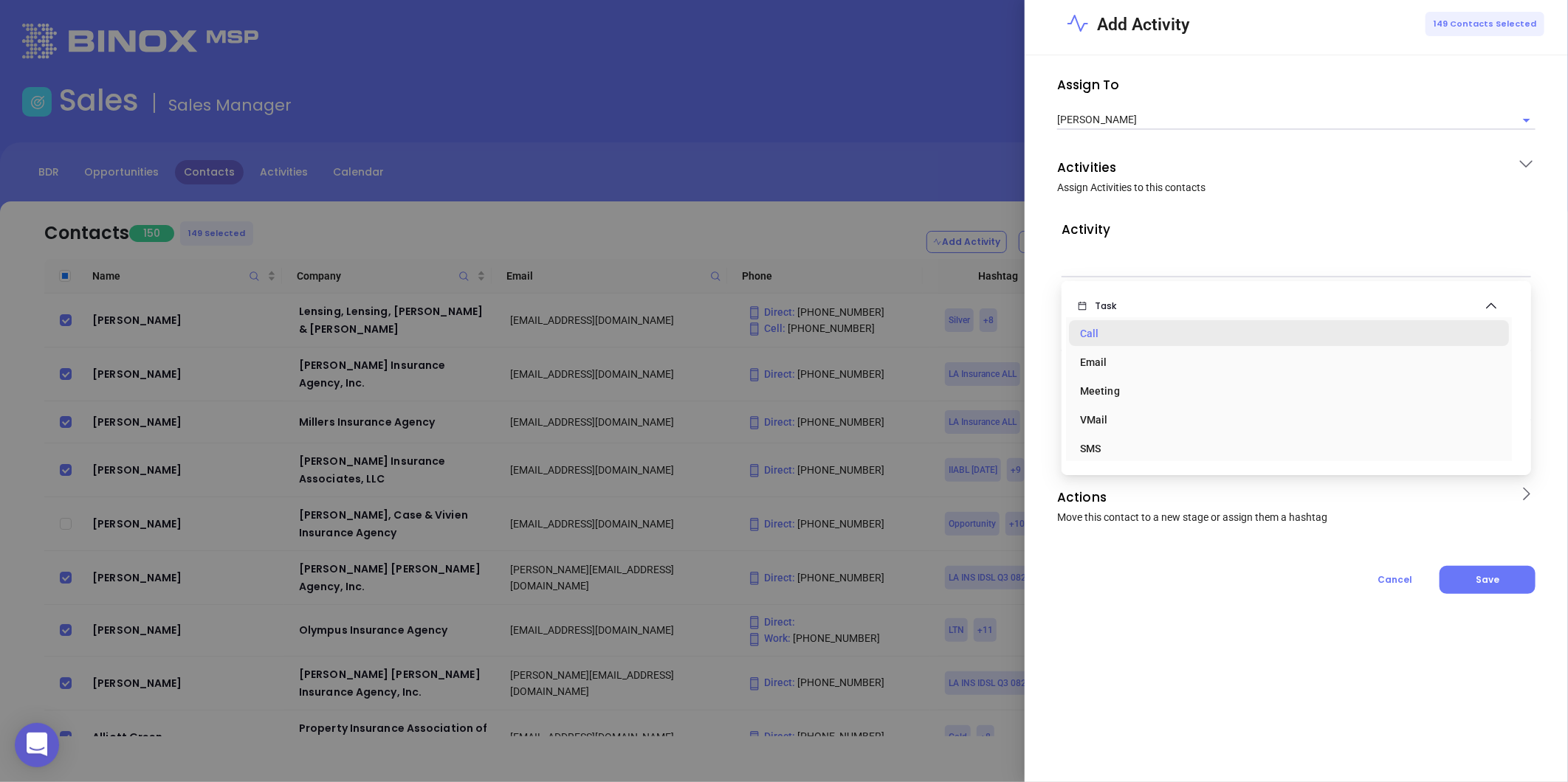
click at [1120, 329] on div "Call" at bounding box center [1288, 333] width 417 height 29
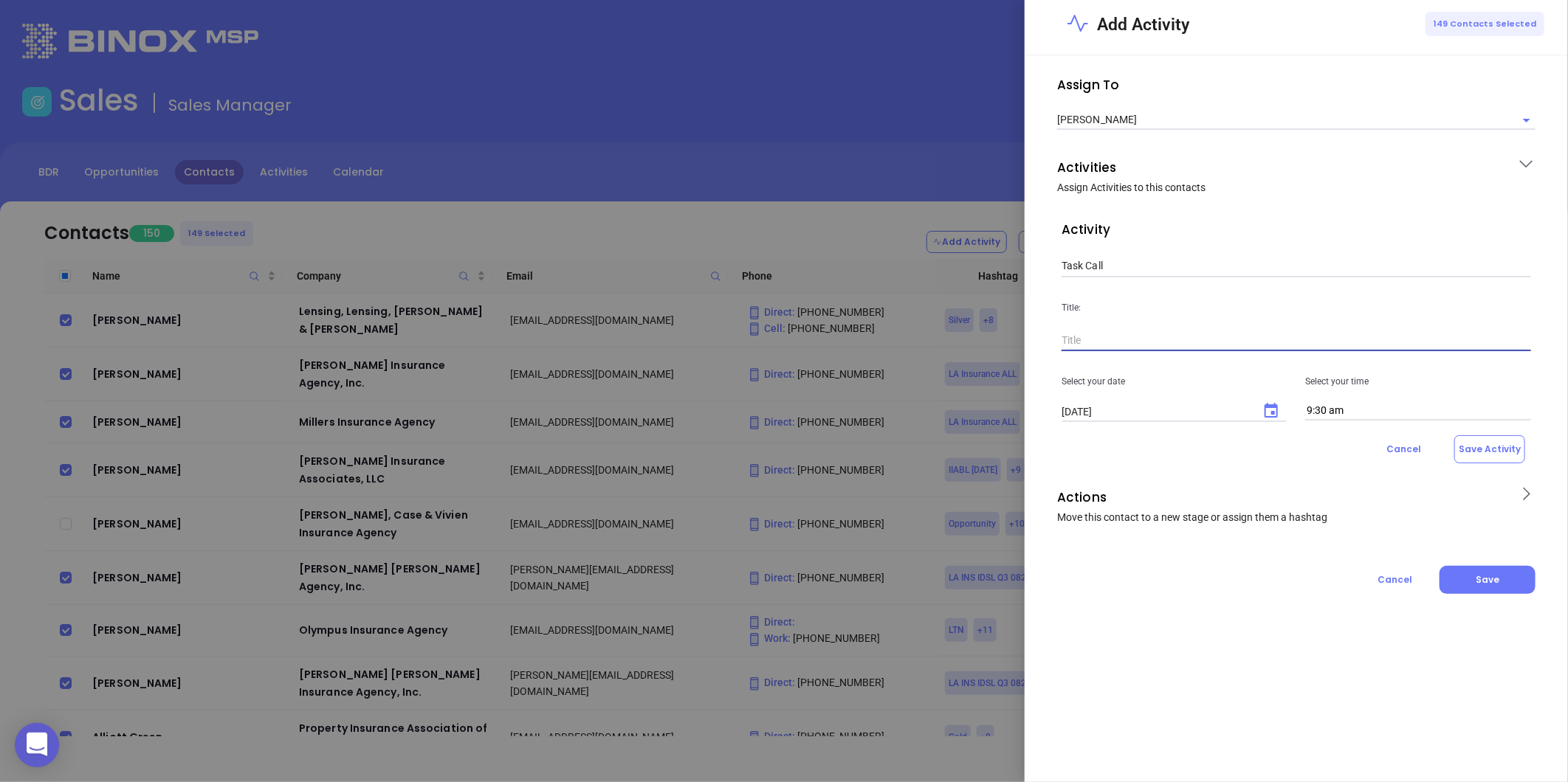
click at [1115, 341] on input "text" at bounding box center [1296, 340] width 469 height 22
click at [1274, 410] on icon "Choose date, selected date is Sep 9, 2025" at bounding box center [1271, 410] width 18 height 18
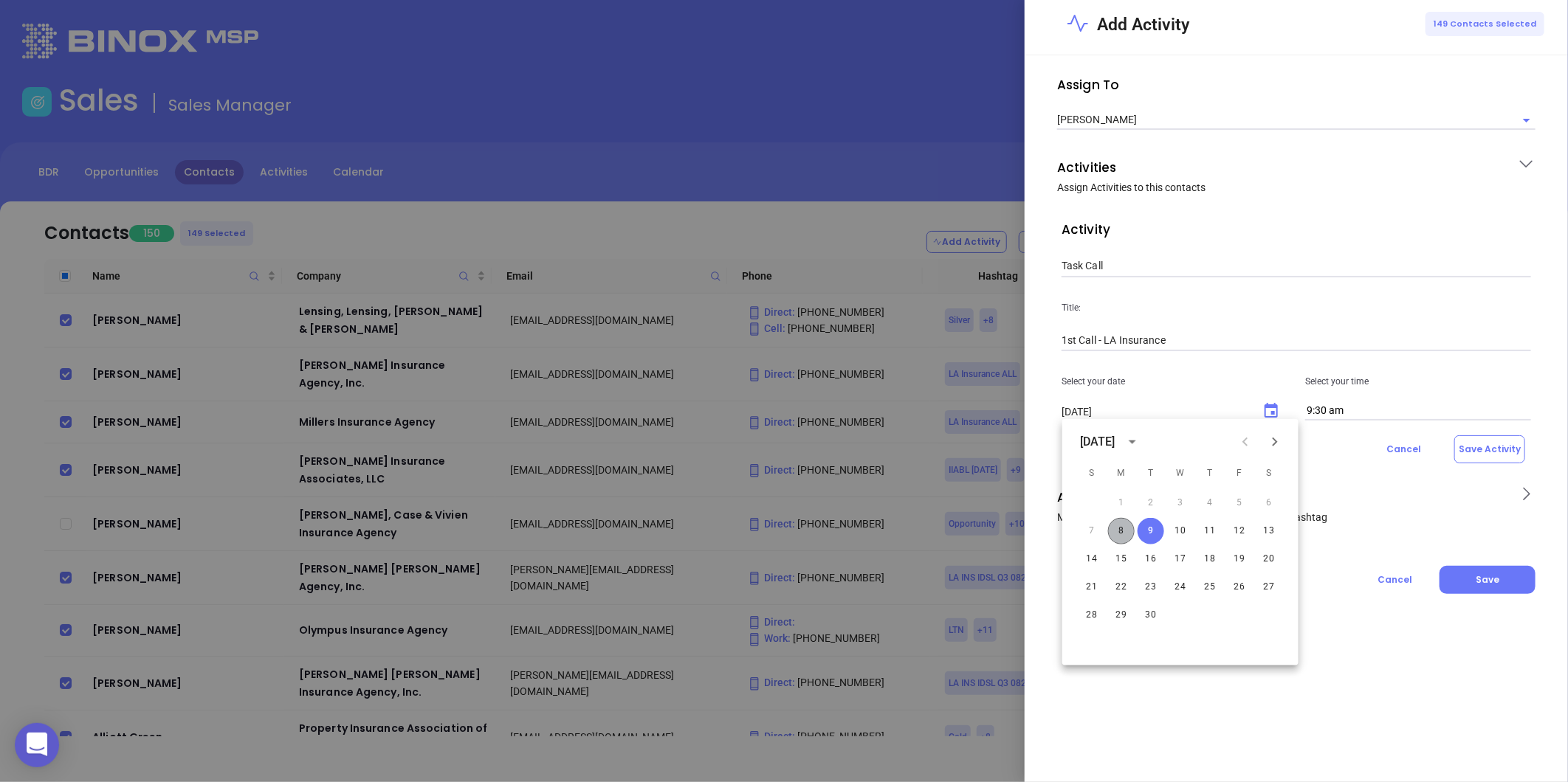
click at [1115, 527] on button "8" at bounding box center [1122, 531] width 26 height 26
click at [1371, 413] on input "9:30 am" at bounding box center [1418, 411] width 226 height 19
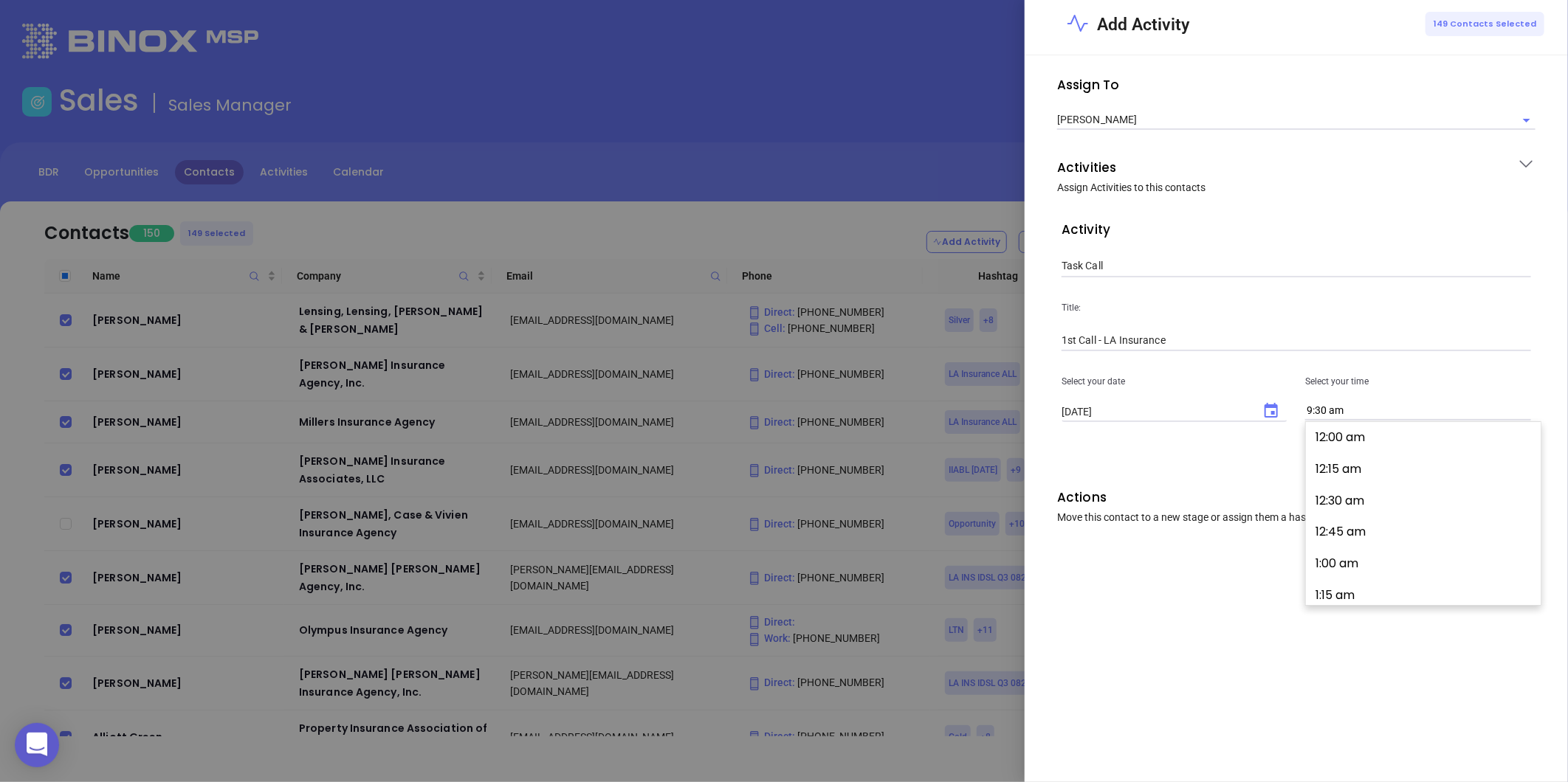
scroll to position [1174, 0]
click at [1350, 432] on button "9:15 am" at bounding box center [1426, 434] width 229 height 32
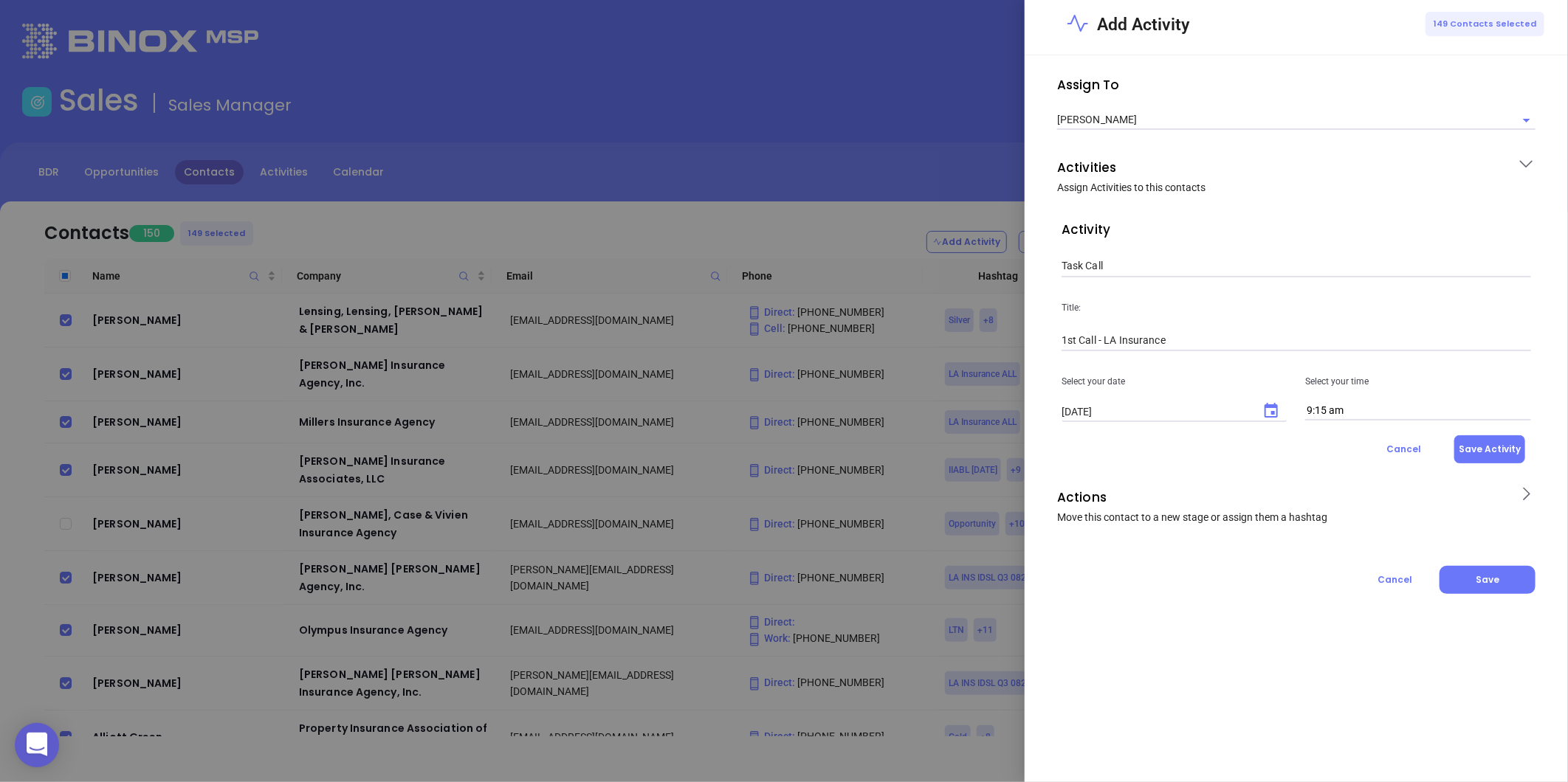
click at [1491, 446] on button "Save Activity" at bounding box center [1490, 449] width 71 height 28
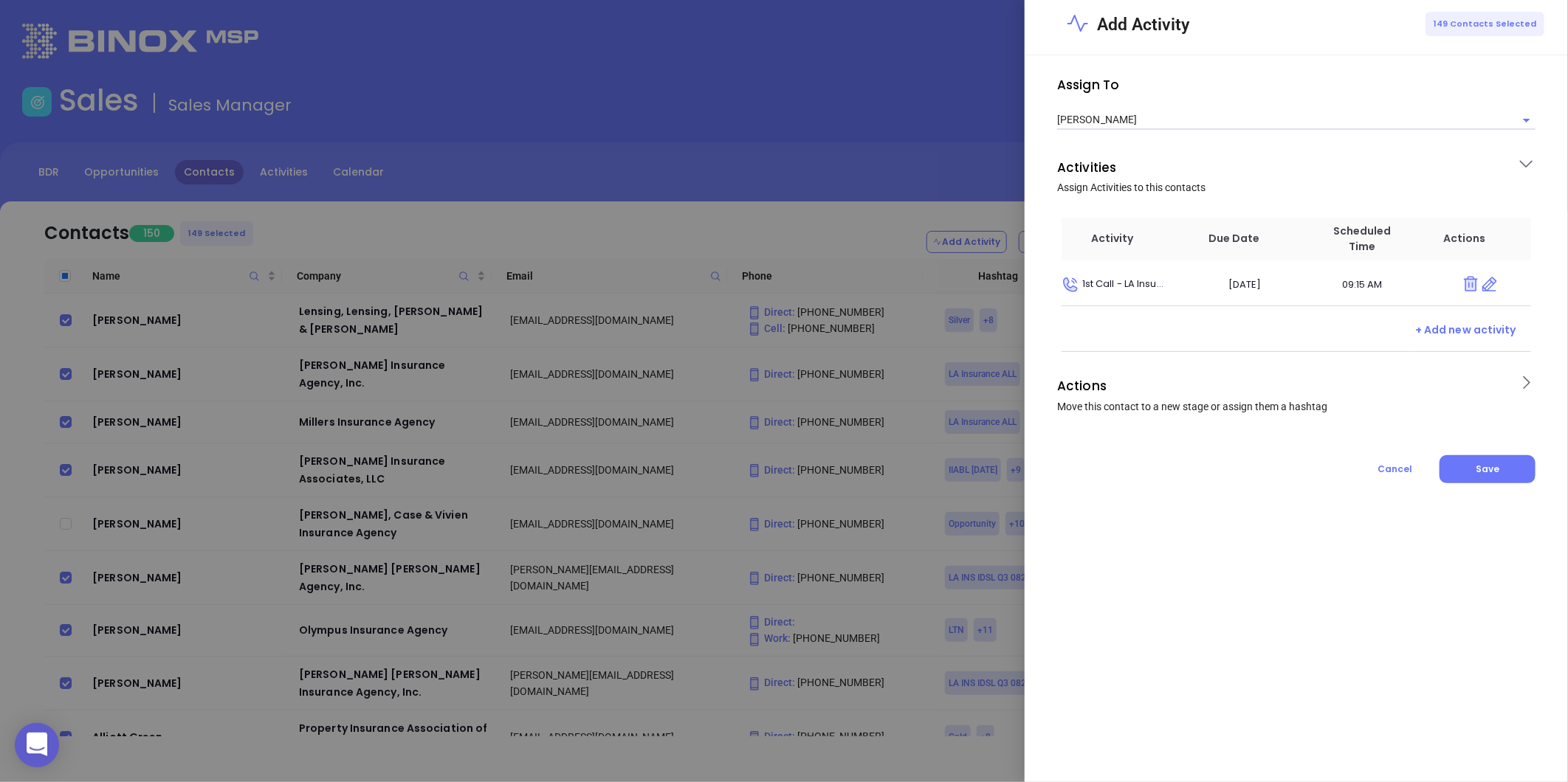
click at [1525, 377] on icon at bounding box center [1526, 383] width 19 height 19
click at [1119, 499] on input "text" at bounding box center [1284, 498] width 447 height 19
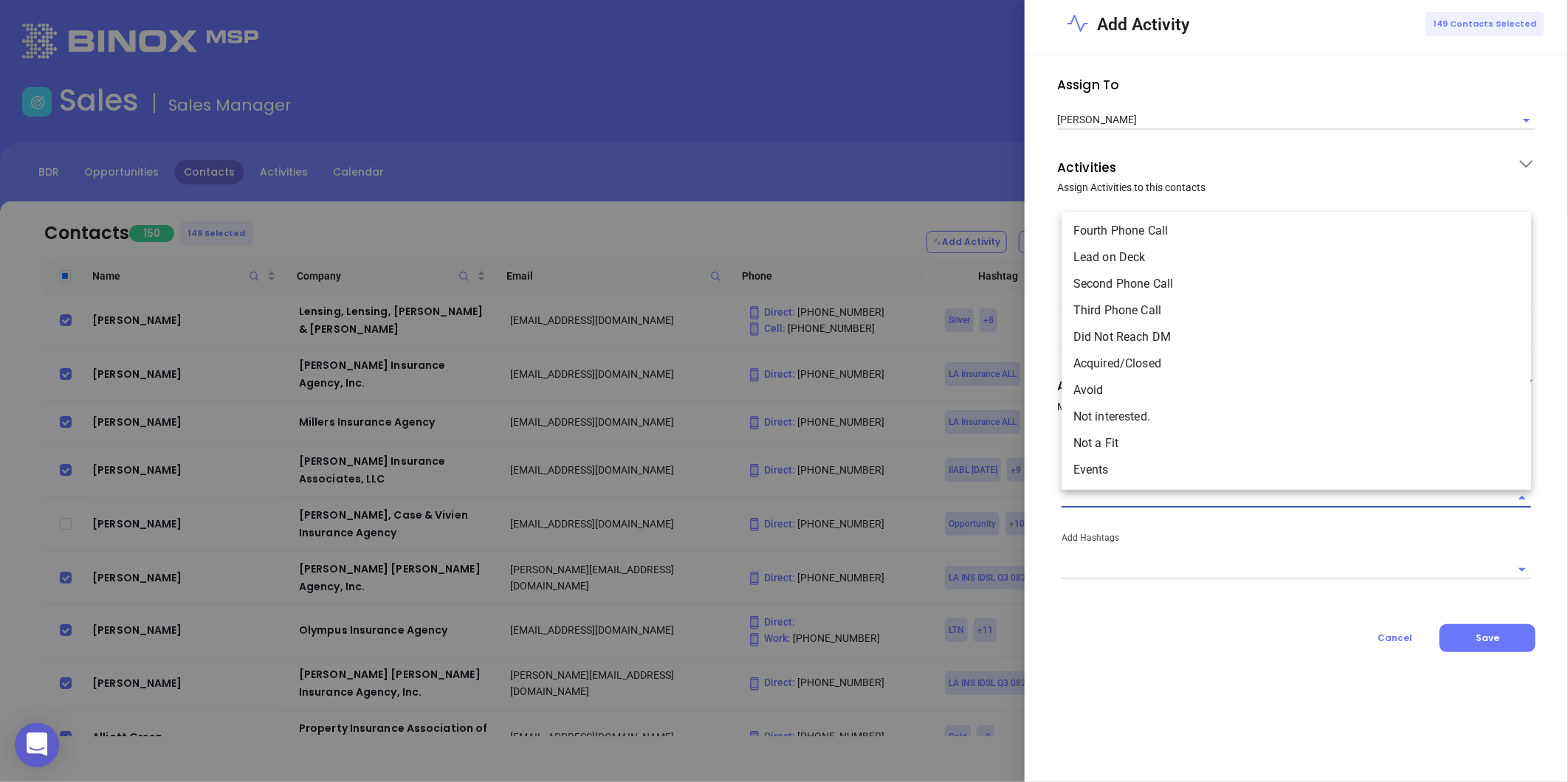
click at [1132, 249] on li "Lead on Deck" at bounding box center [1296, 257] width 469 height 26
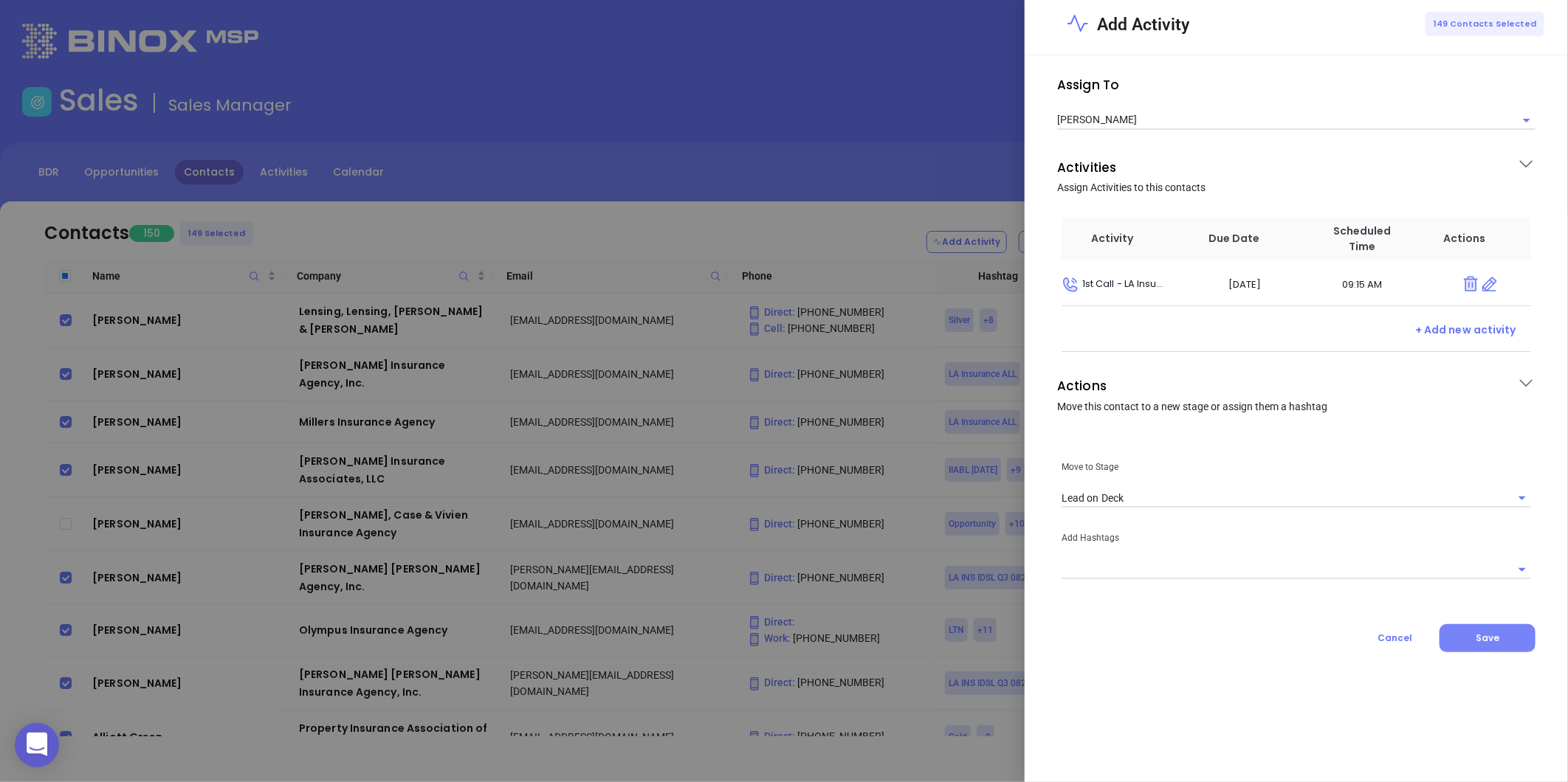
click at [1488, 640] on span "Save" at bounding box center [1487, 637] width 24 height 12
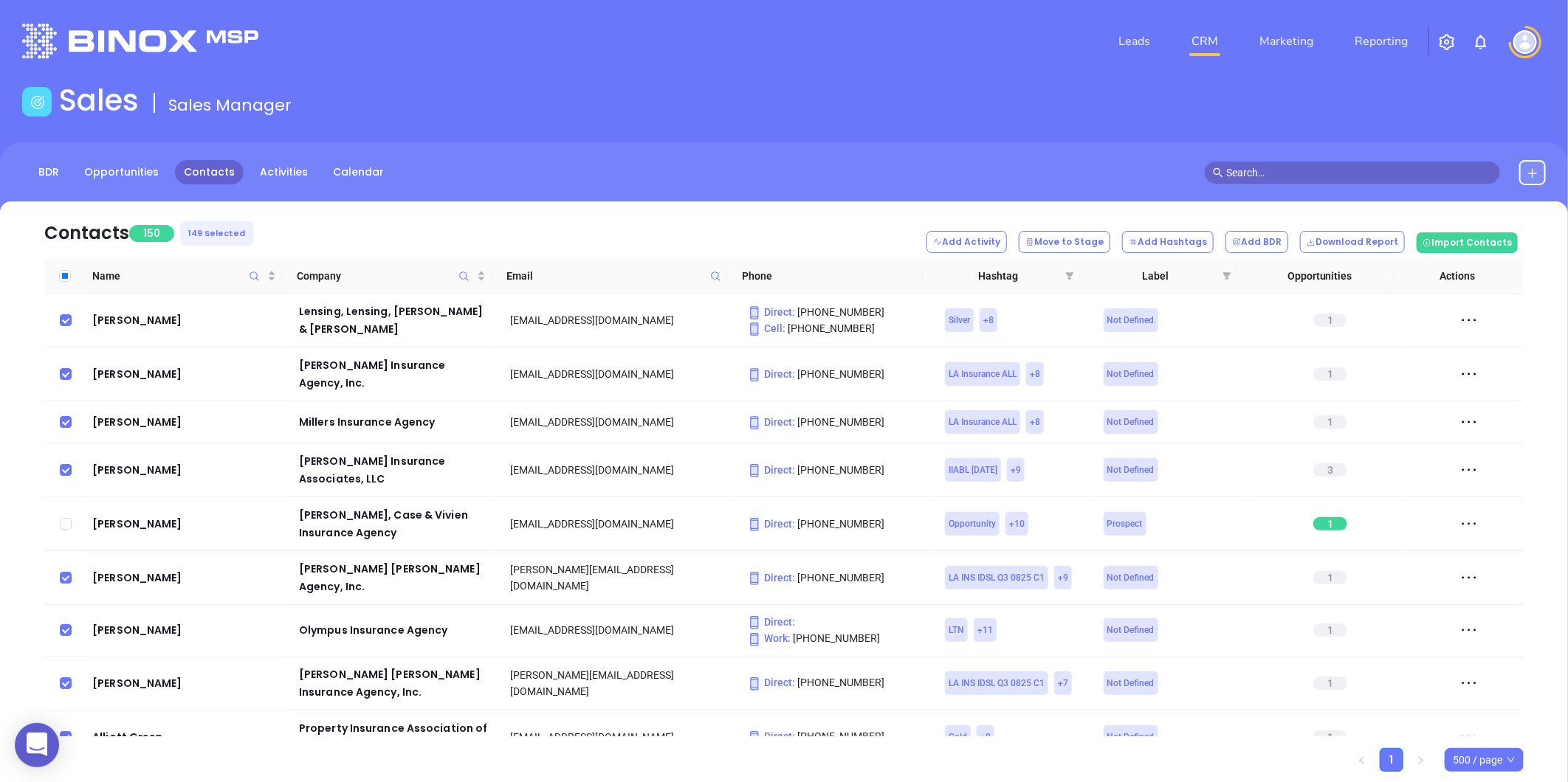
drag, startPoint x: 1067, startPoint y: 274, endPoint x: 1061, endPoint y: 288, distance: 15.2
click at [1067, 274] on icon "filter" at bounding box center [1070, 276] width 9 height 8
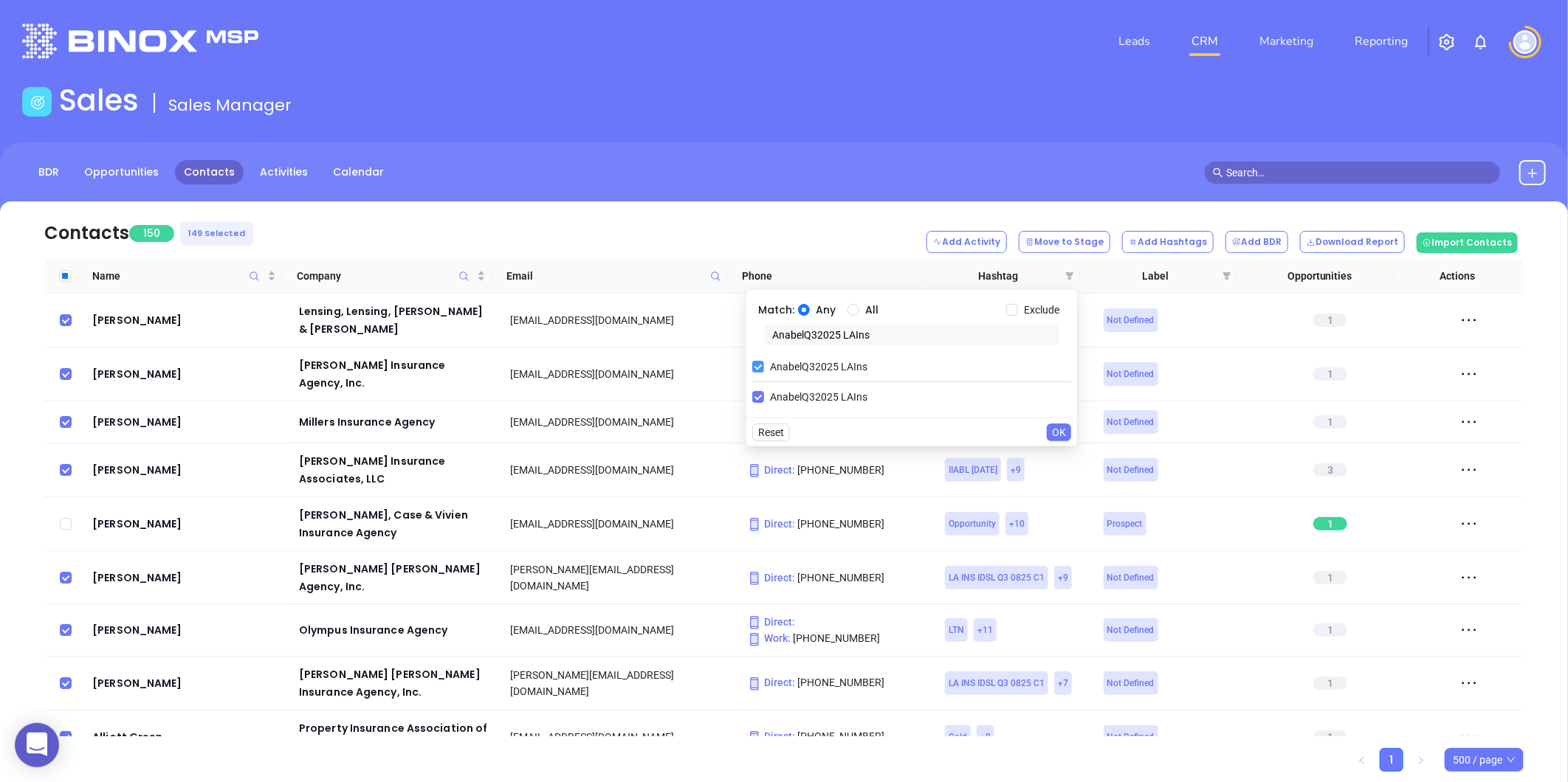
drag, startPoint x: 880, startPoint y: 341, endPoint x: 770, endPoint y: 356, distance: 111.0
click at [770, 356] on div "Match: Any All Exclude AnabelQ32025 LAIns AnabelQ32025 LAIns AnabelQ32025 LAIns" at bounding box center [912, 354] width 331 height 128
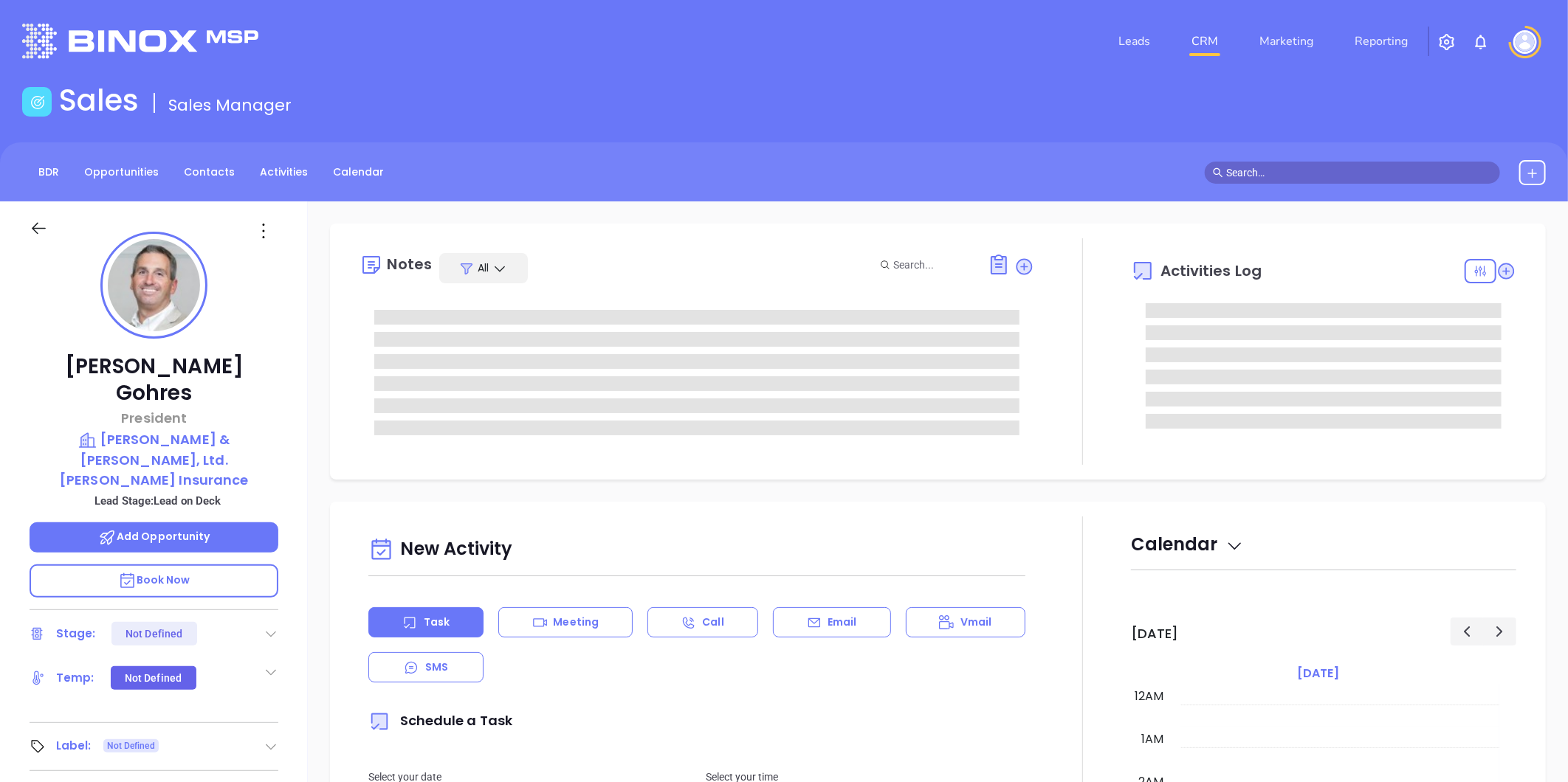
type input "[DATE]"
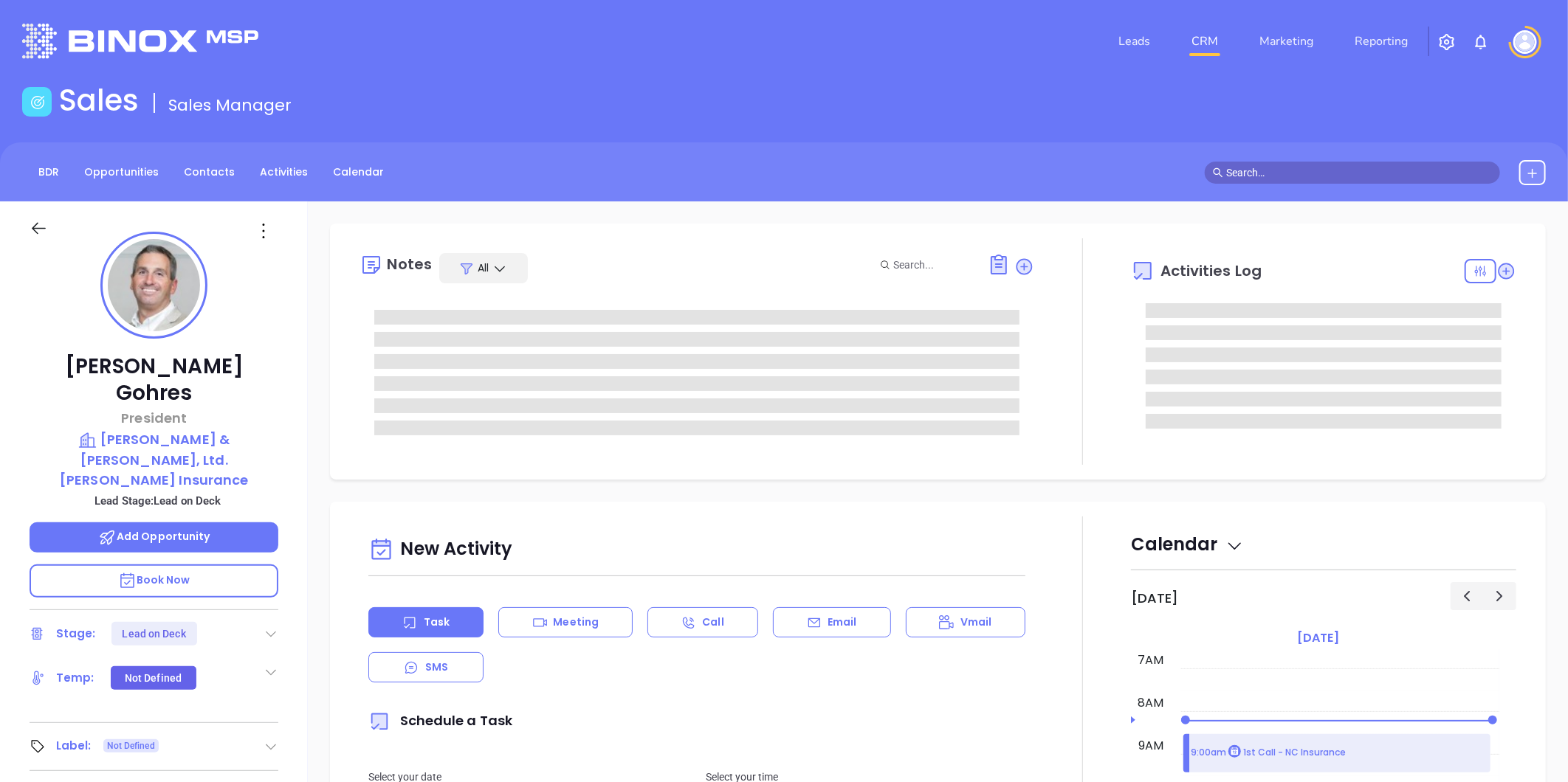
type input "[PERSON_NAME]"
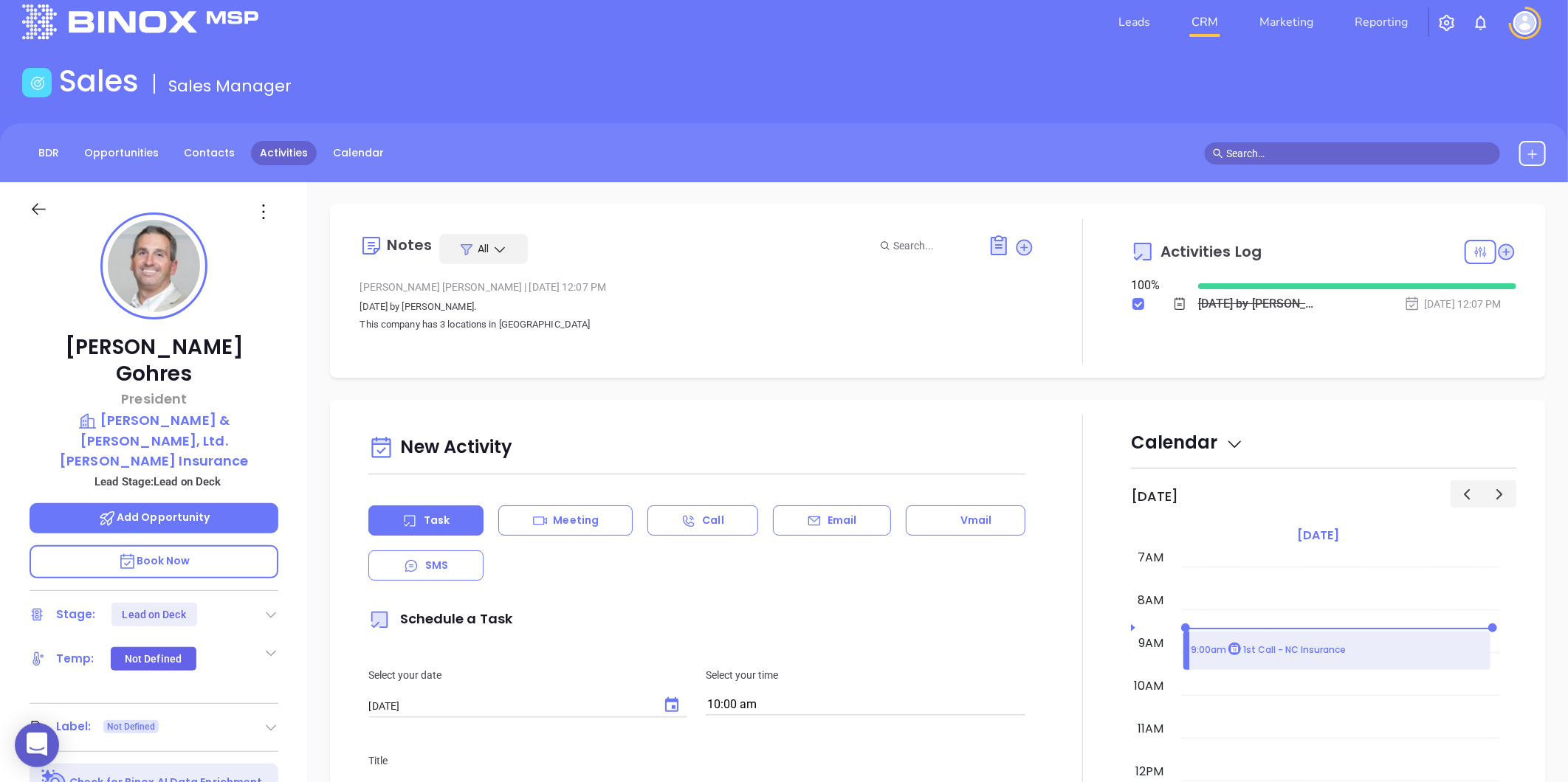
scroll to position [0, 0]
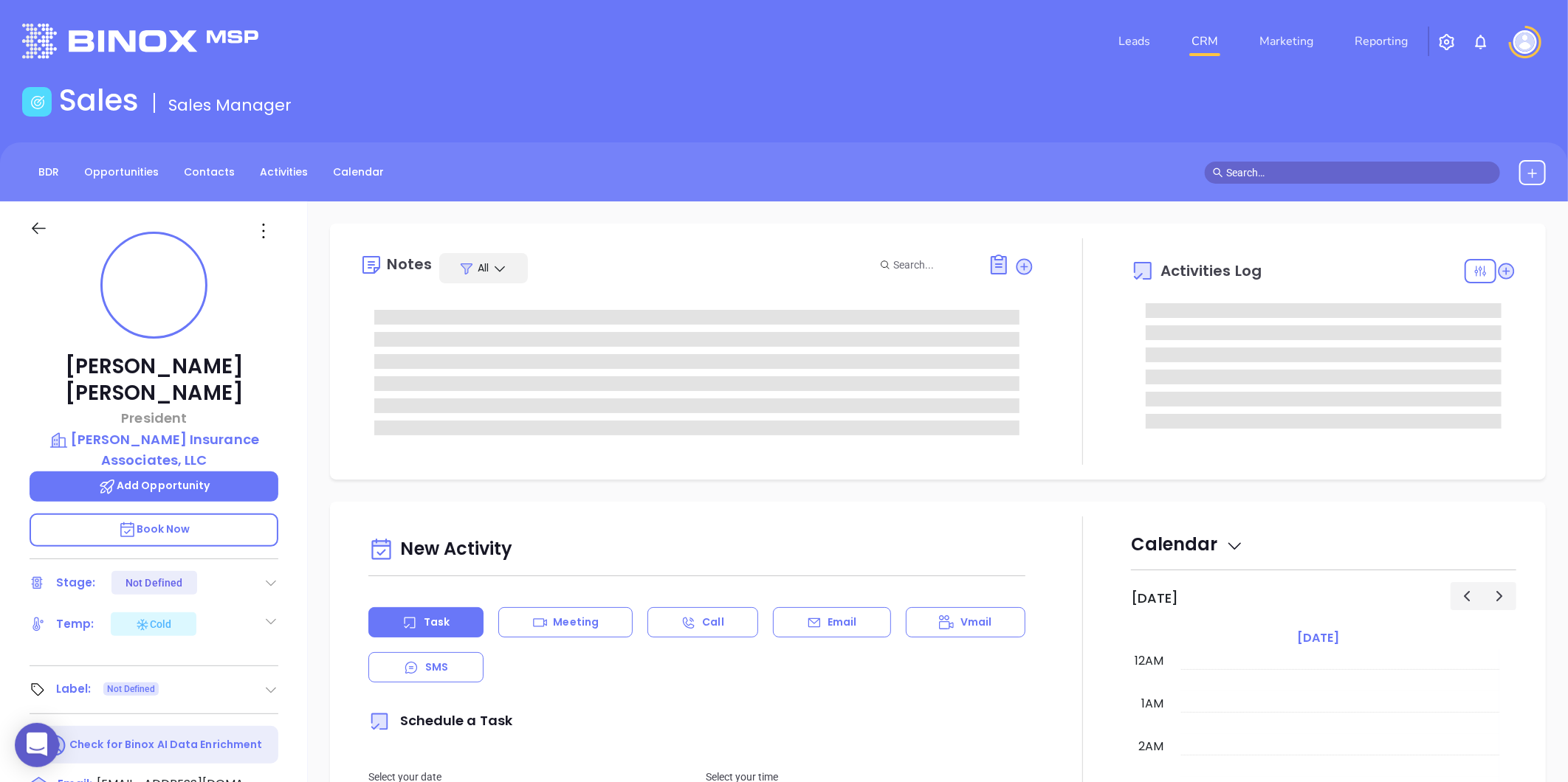
type input "[DATE]"
type input "[PERSON_NAME]"
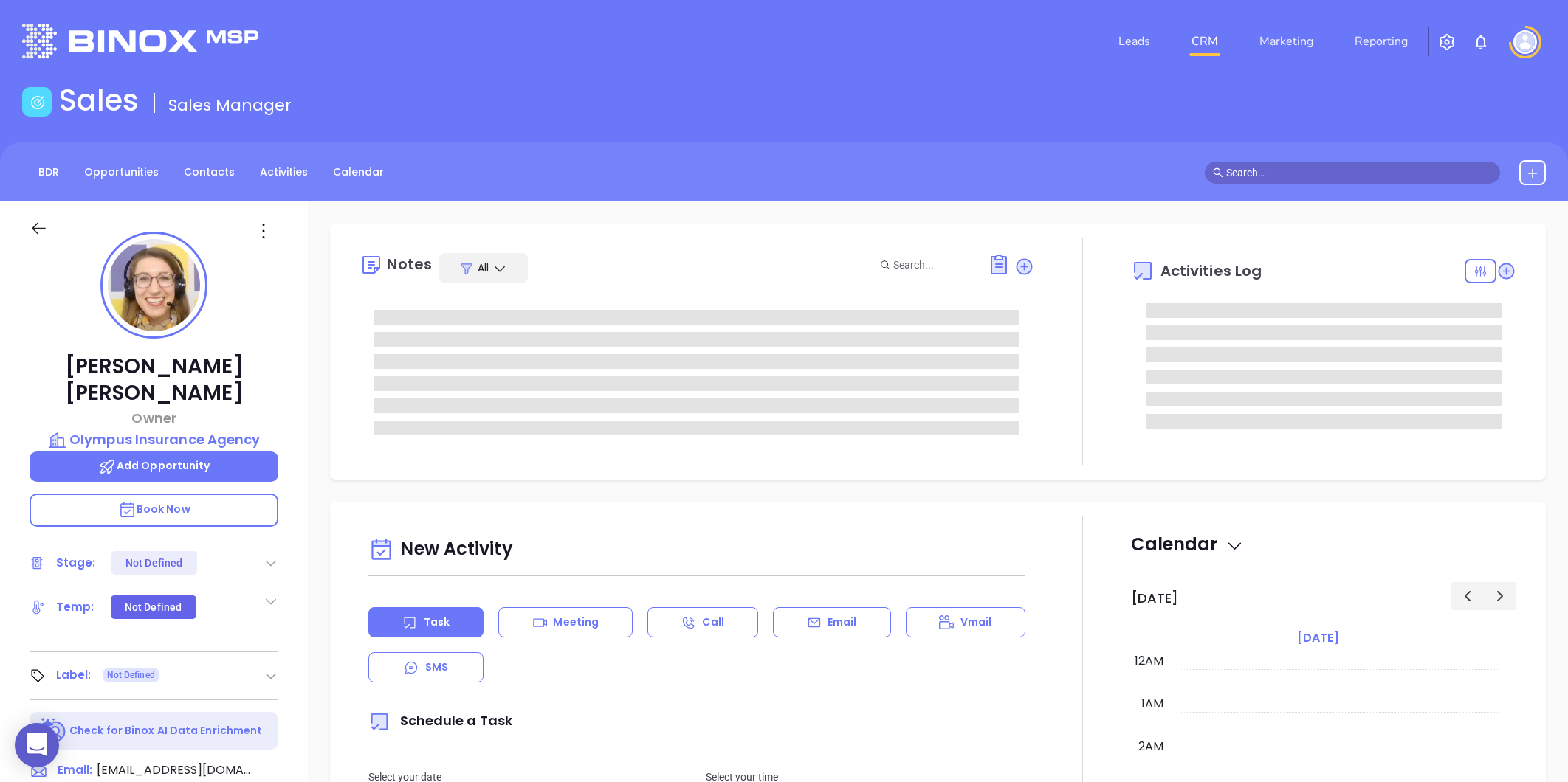
type input "[DATE]"
type input "[PERSON_NAME]"
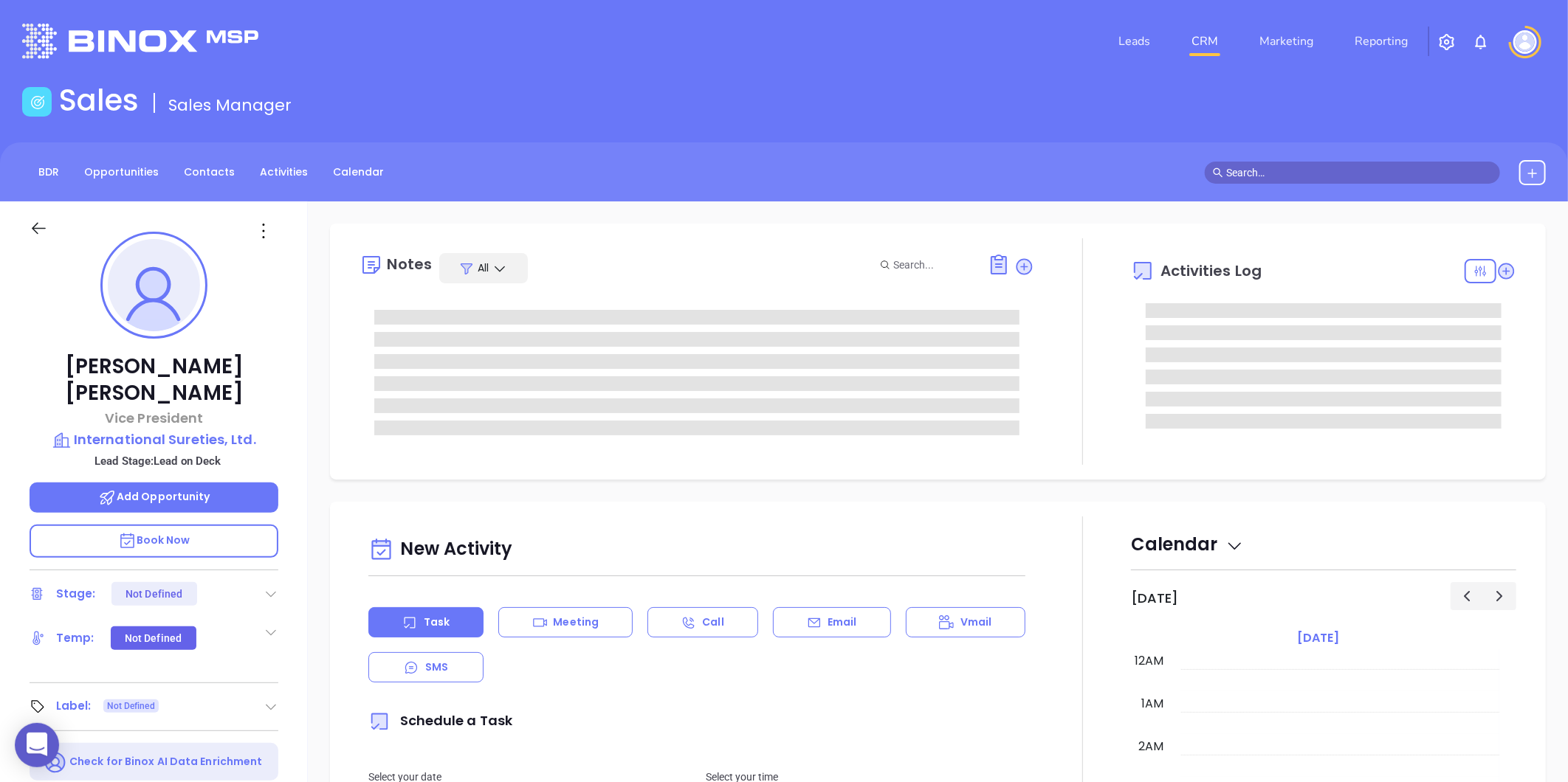
type input "[DATE]"
type input "[PERSON_NAME]"
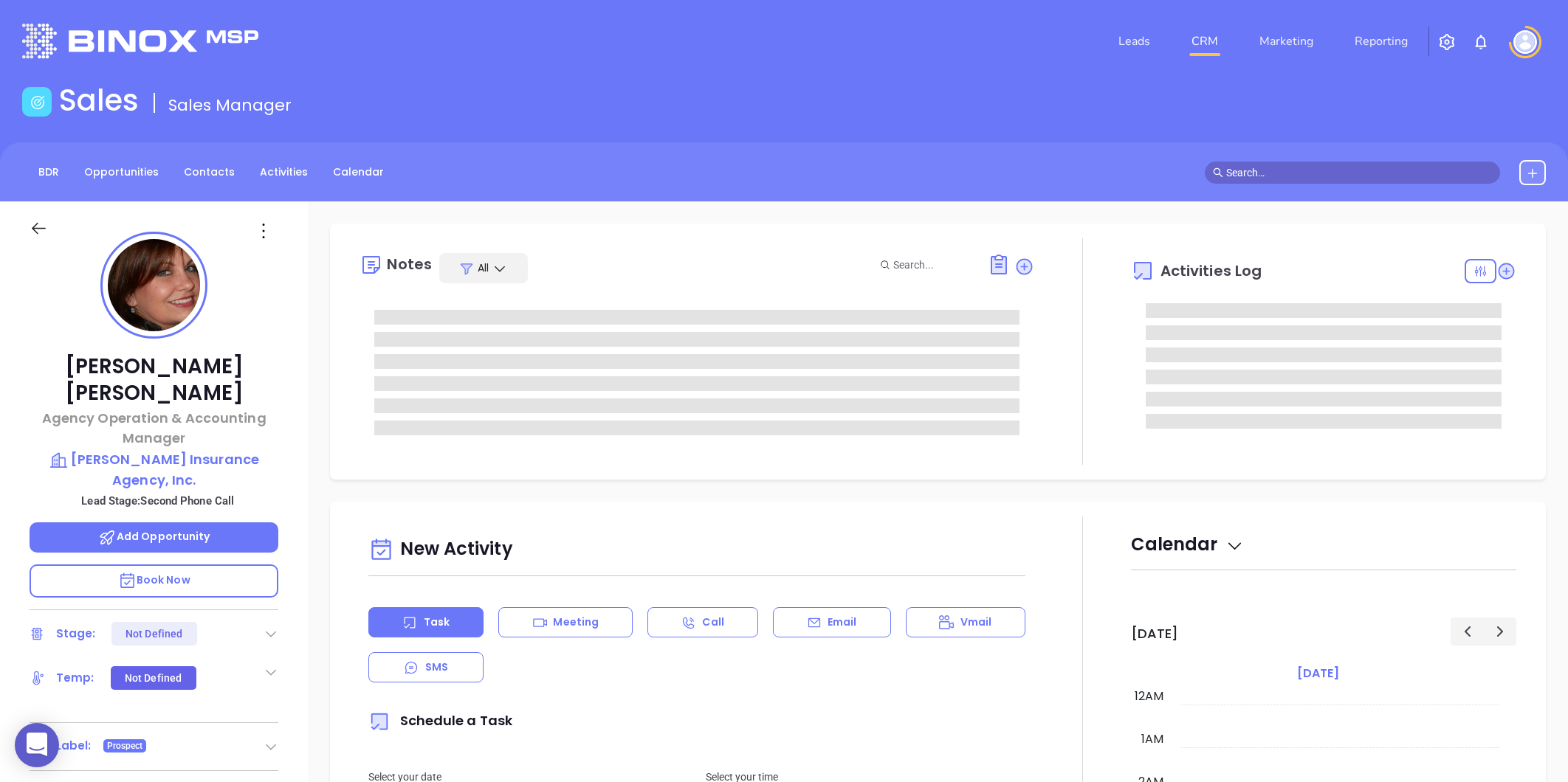
type input "[PERSON_NAME]"
type input "[DATE]"
type input "[PERSON_NAME]"
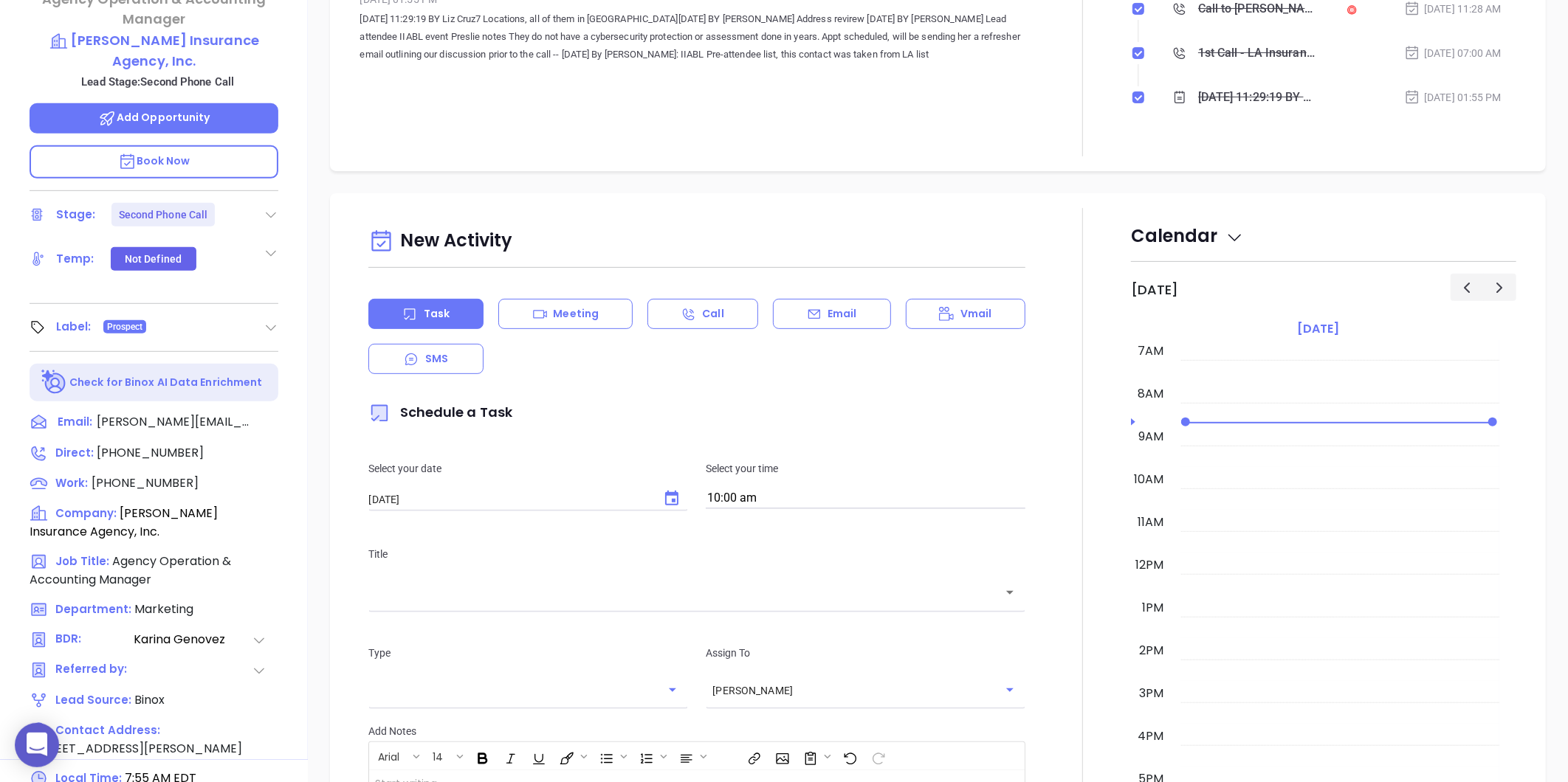
scroll to position [482, 0]
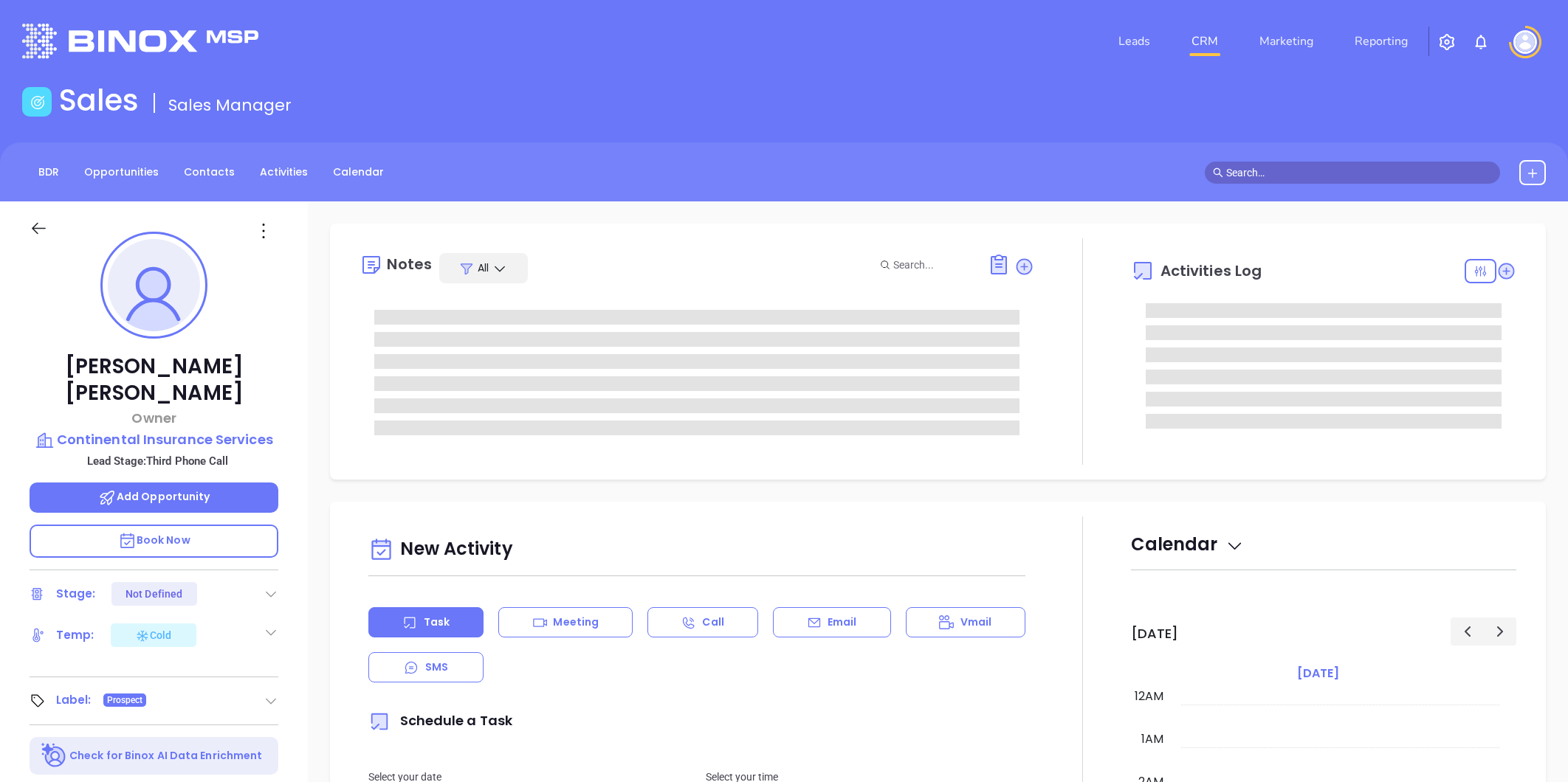
type input "10:00 am"
type input "[DATE]"
type input "[PERSON_NAME]"
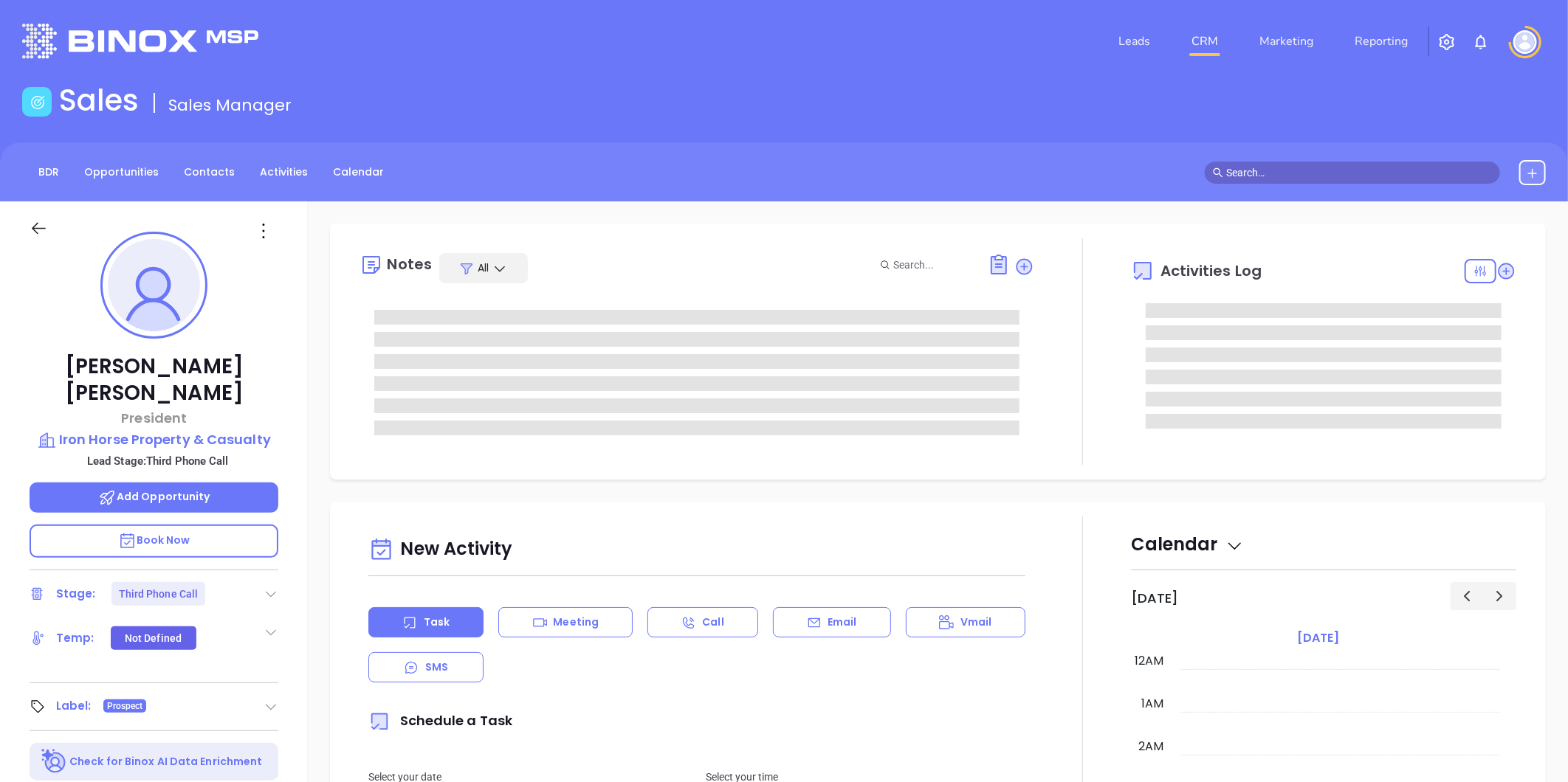
scroll to position [301, 0]
type input "[PERSON_NAME]"
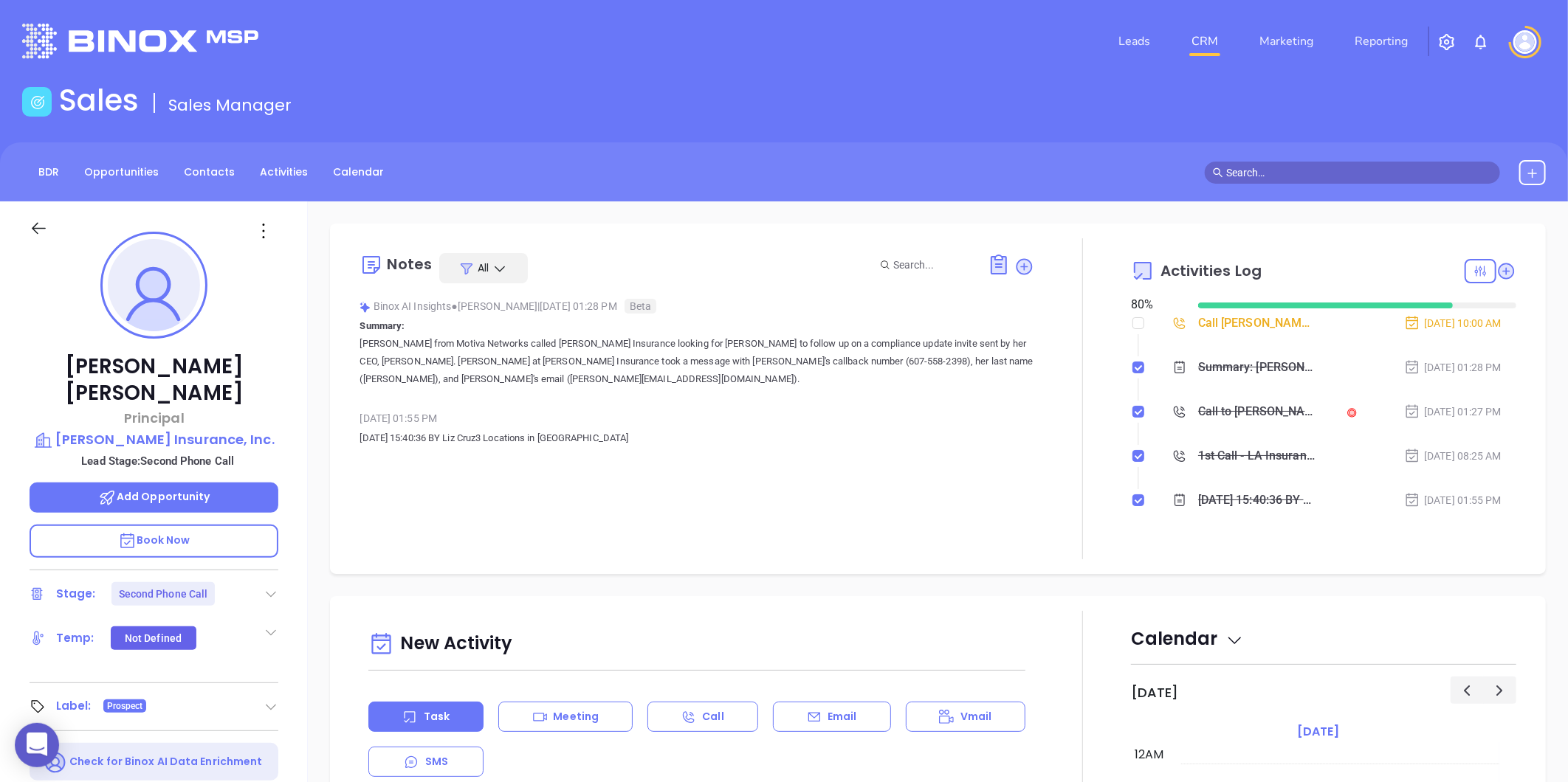
scroll to position [301, 0]
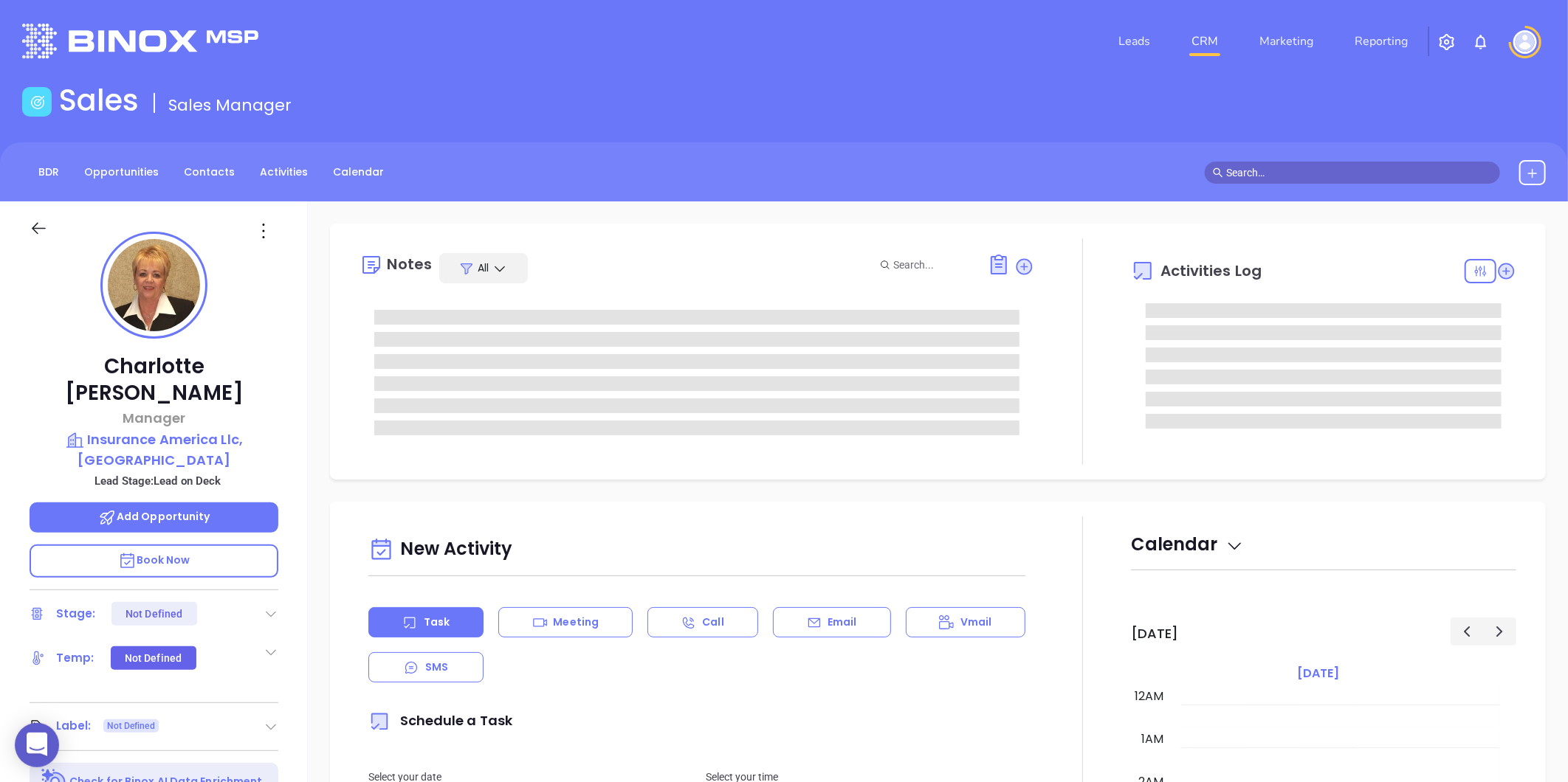
type input "[DATE]"
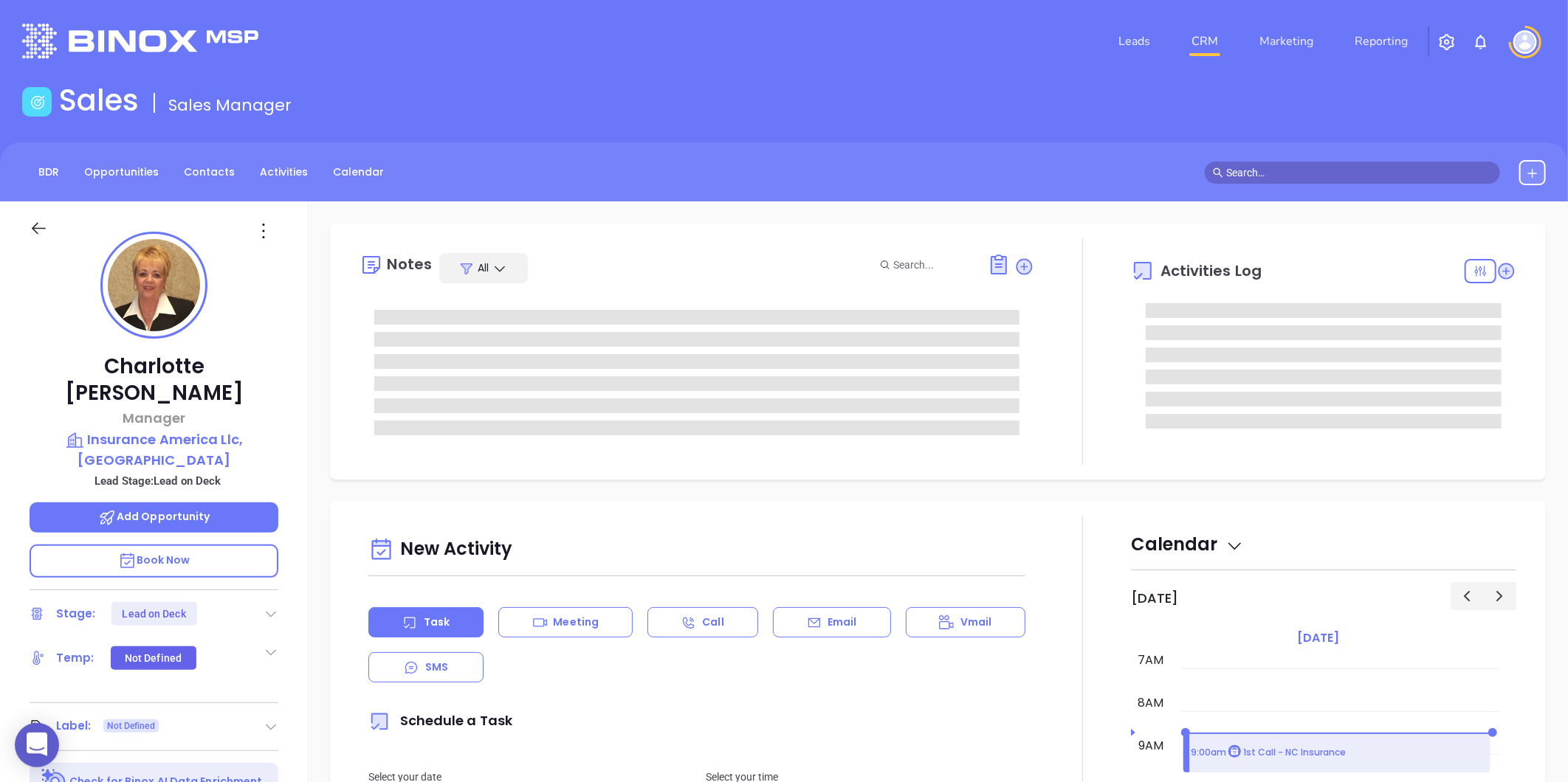
type input "[PERSON_NAME]"
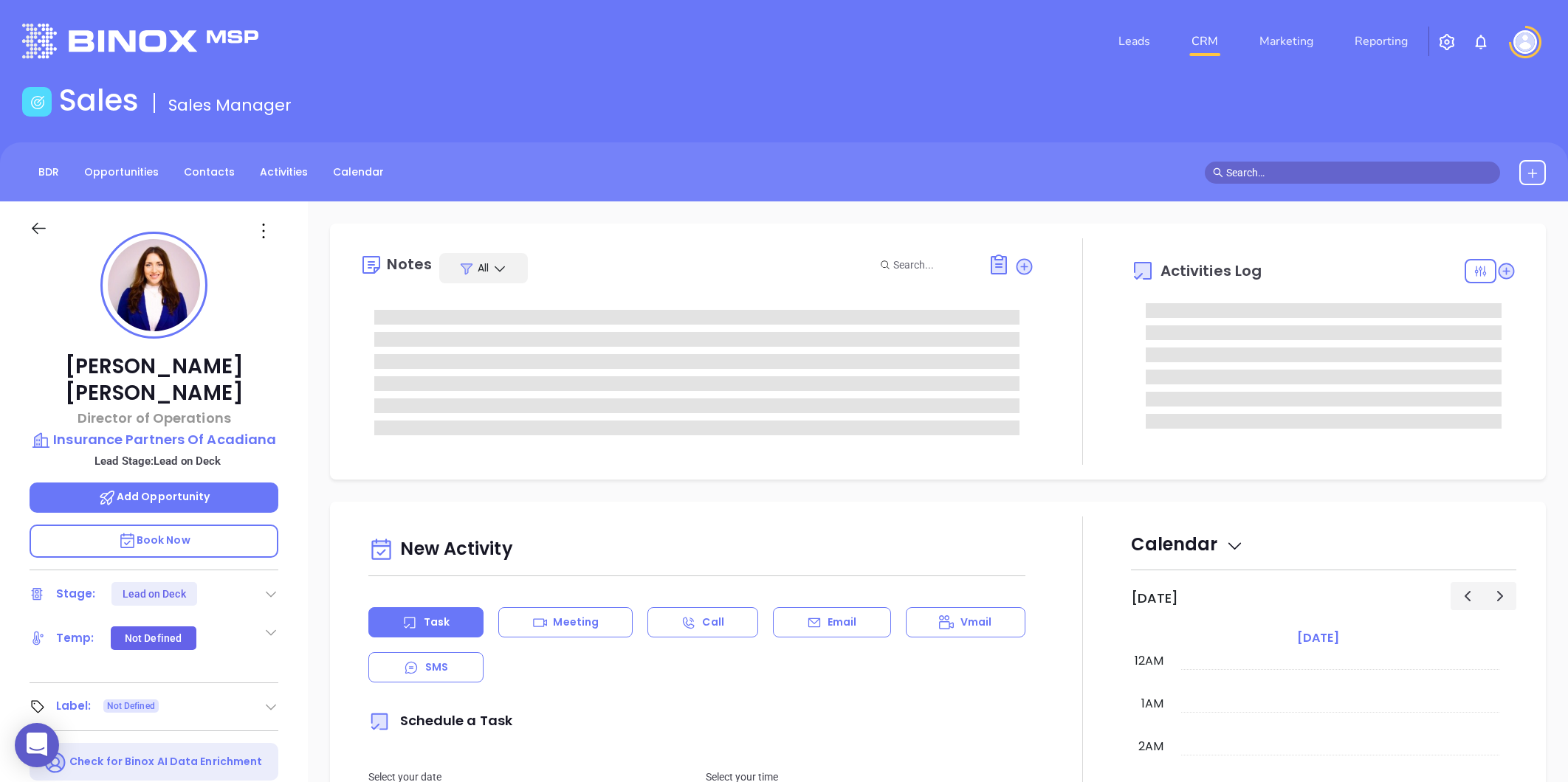
type input "[PERSON_NAME]"
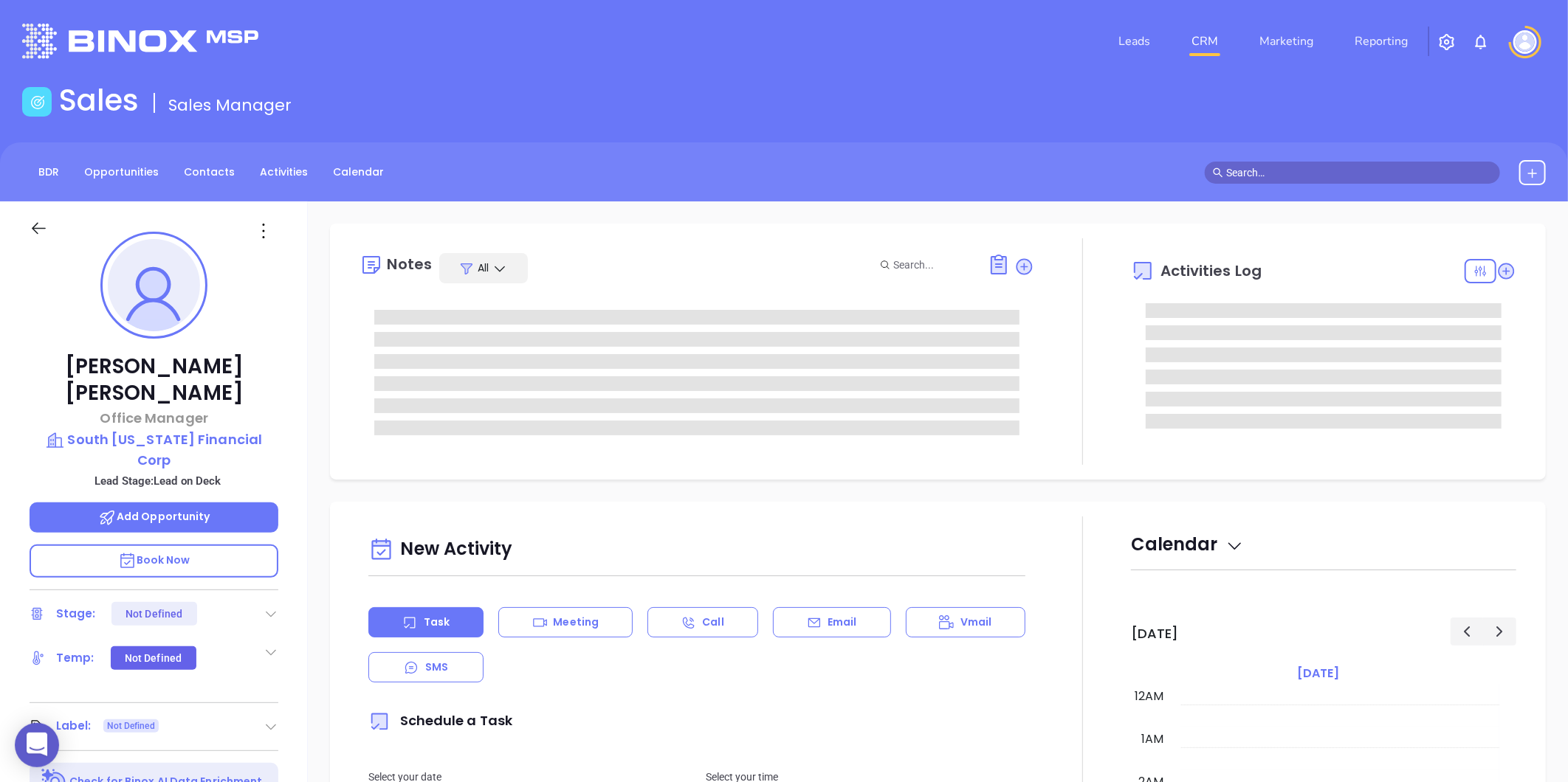
type input "[DATE]"
type input "[PERSON_NAME]"
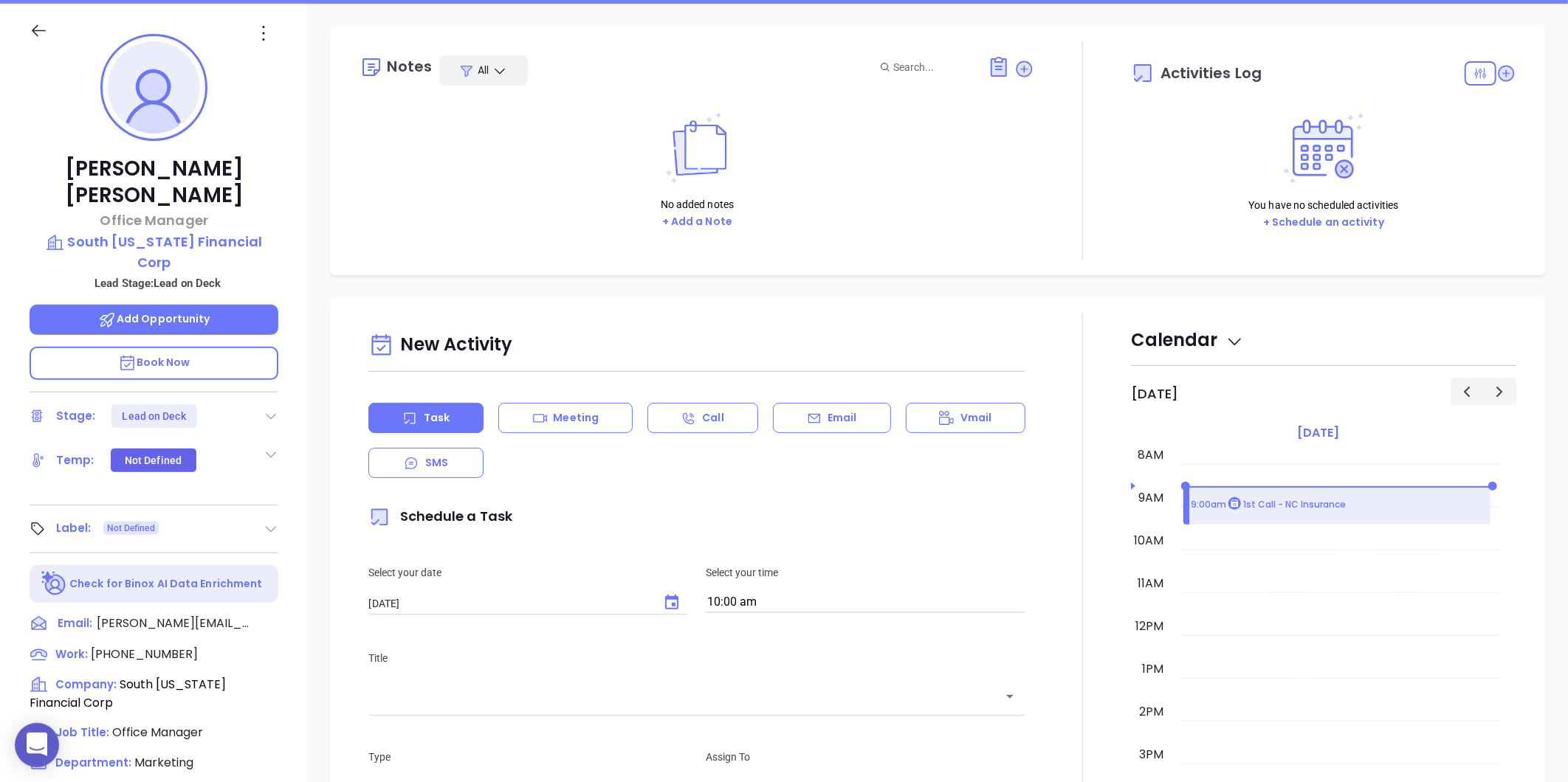
scroll to position [452, 0]
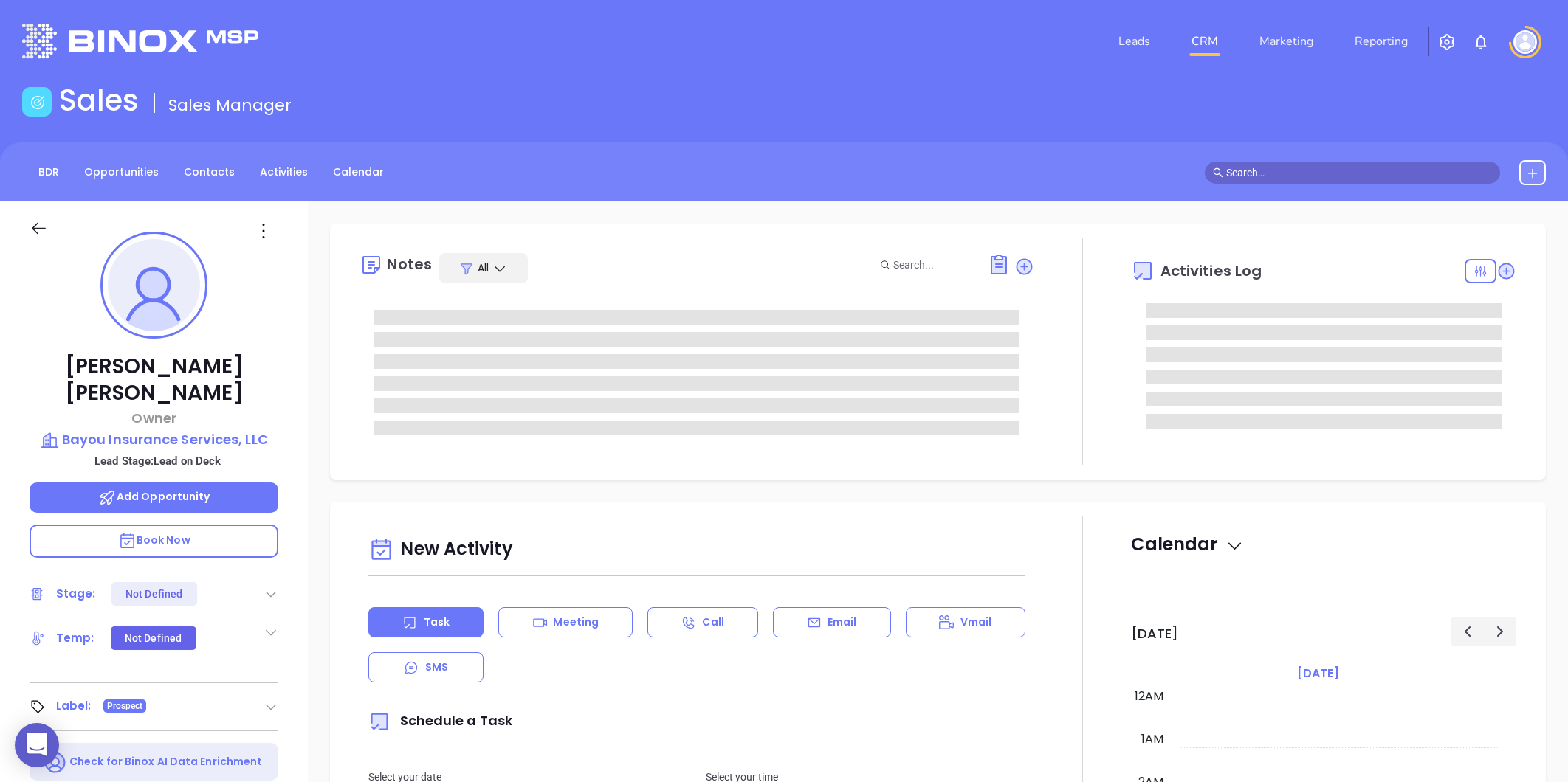
type input "[DATE]"
type input "[PERSON_NAME]"
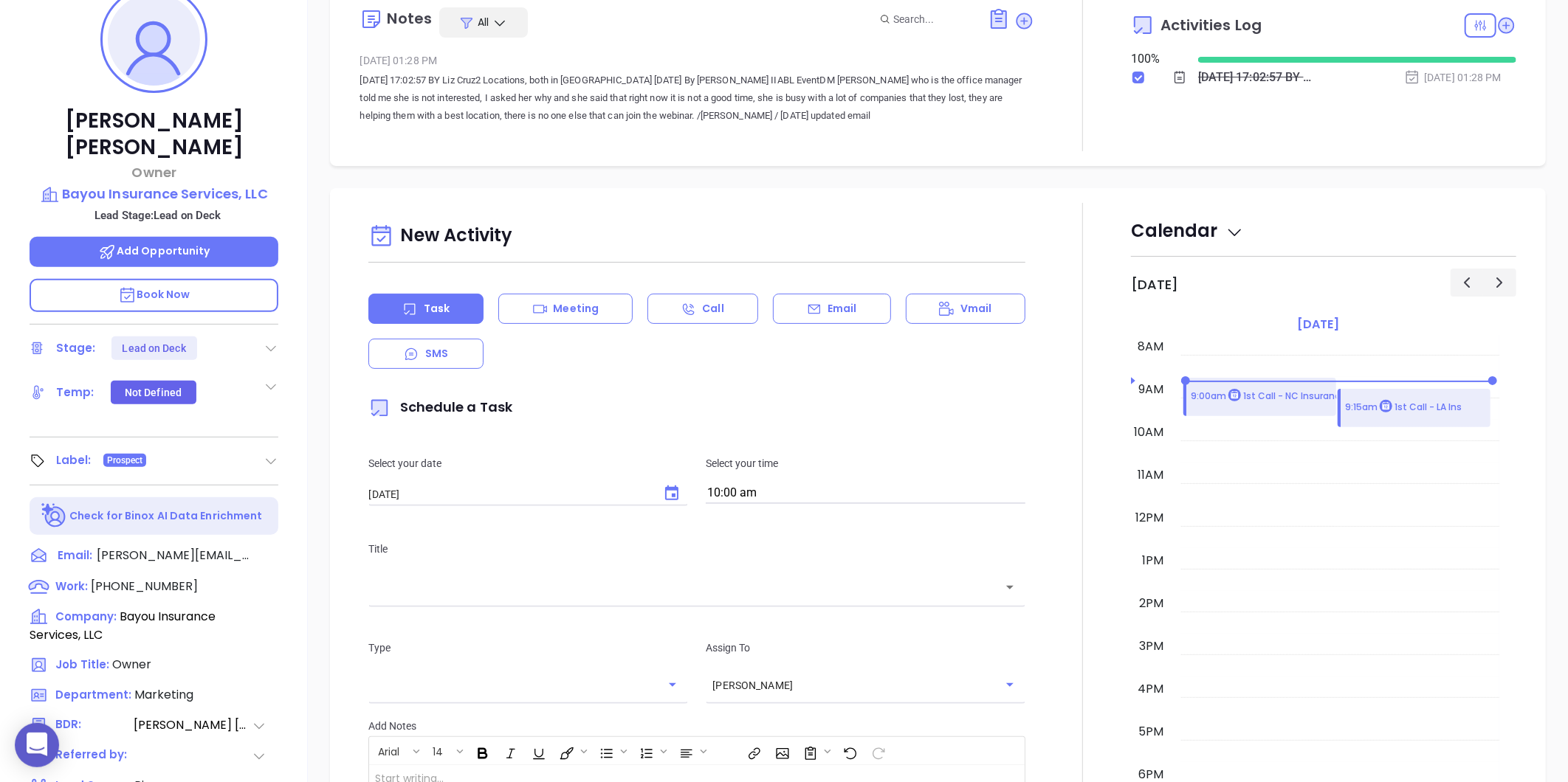
scroll to position [452, 0]
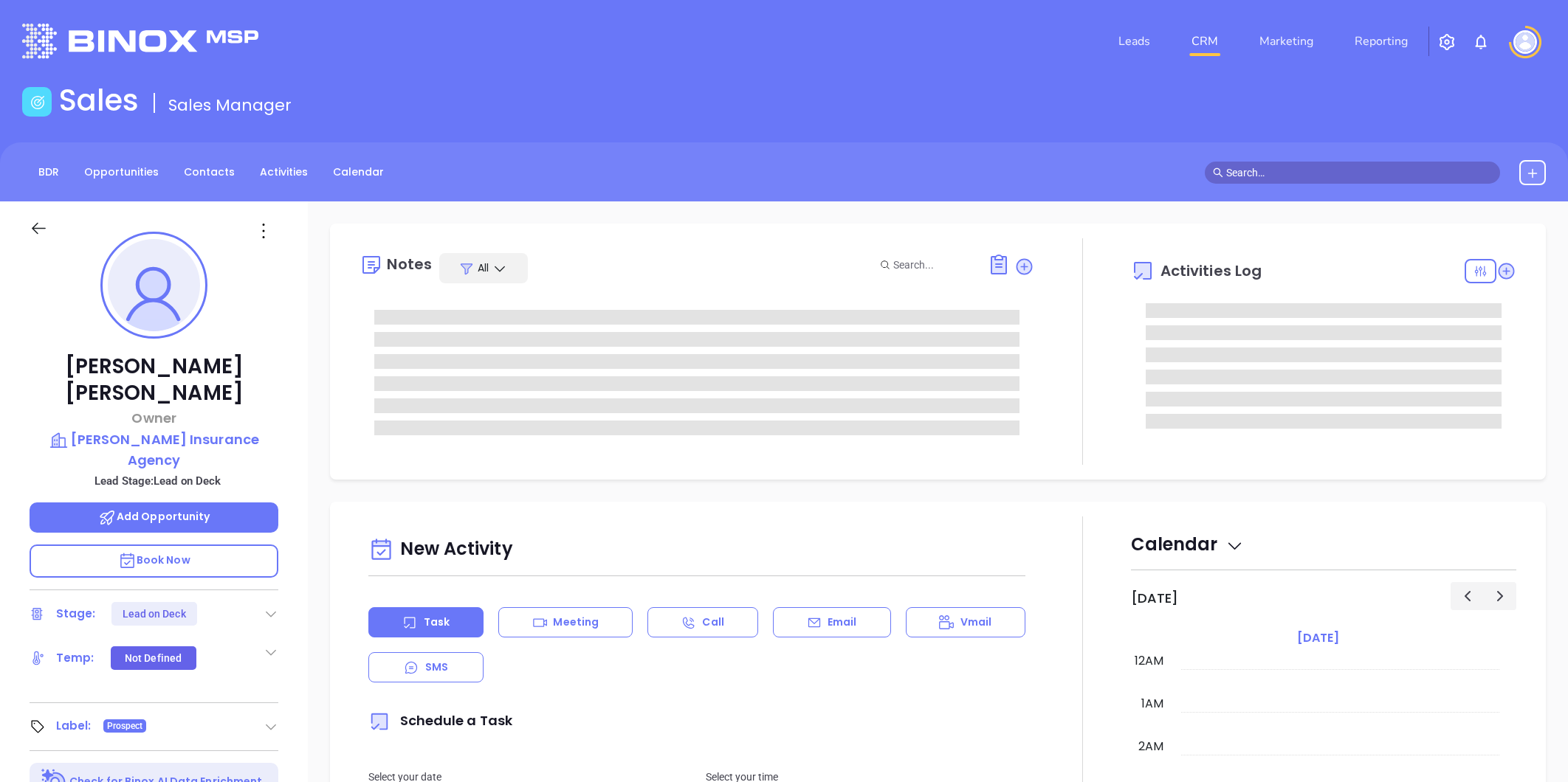
type input "[PERSON_NAME]"
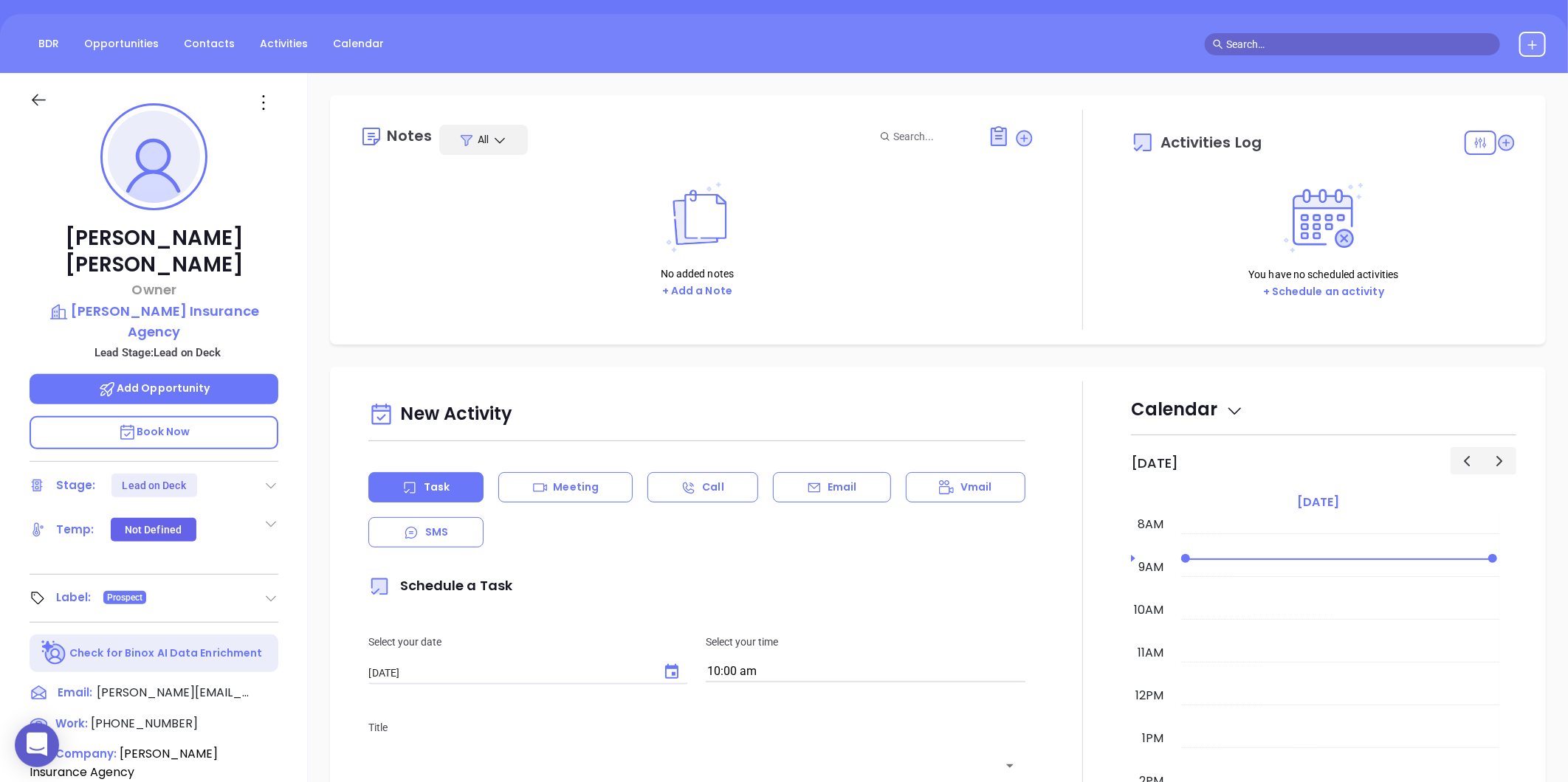
scroll to position [409, 0]
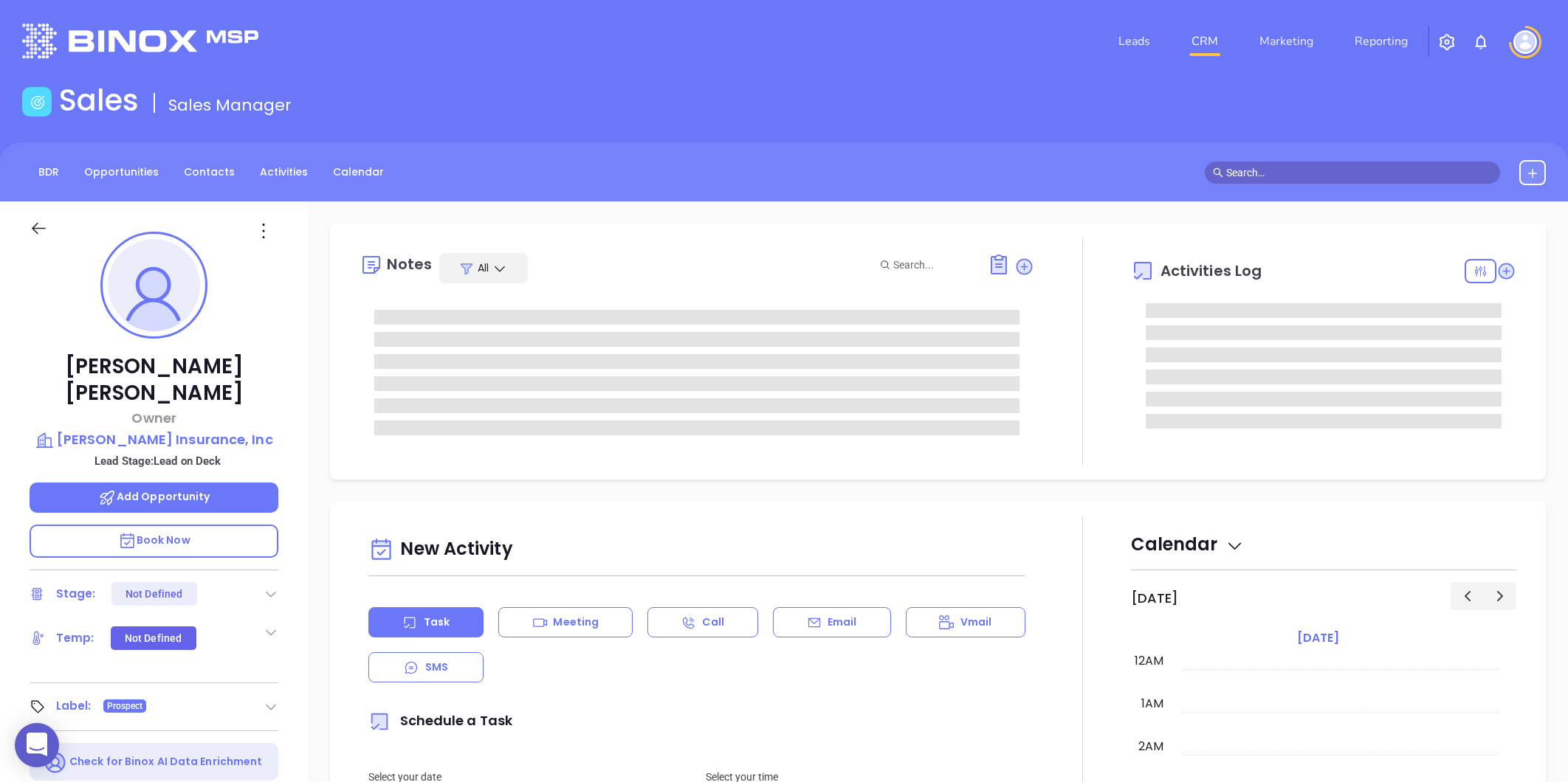
type input "[PERSON_NAME]"
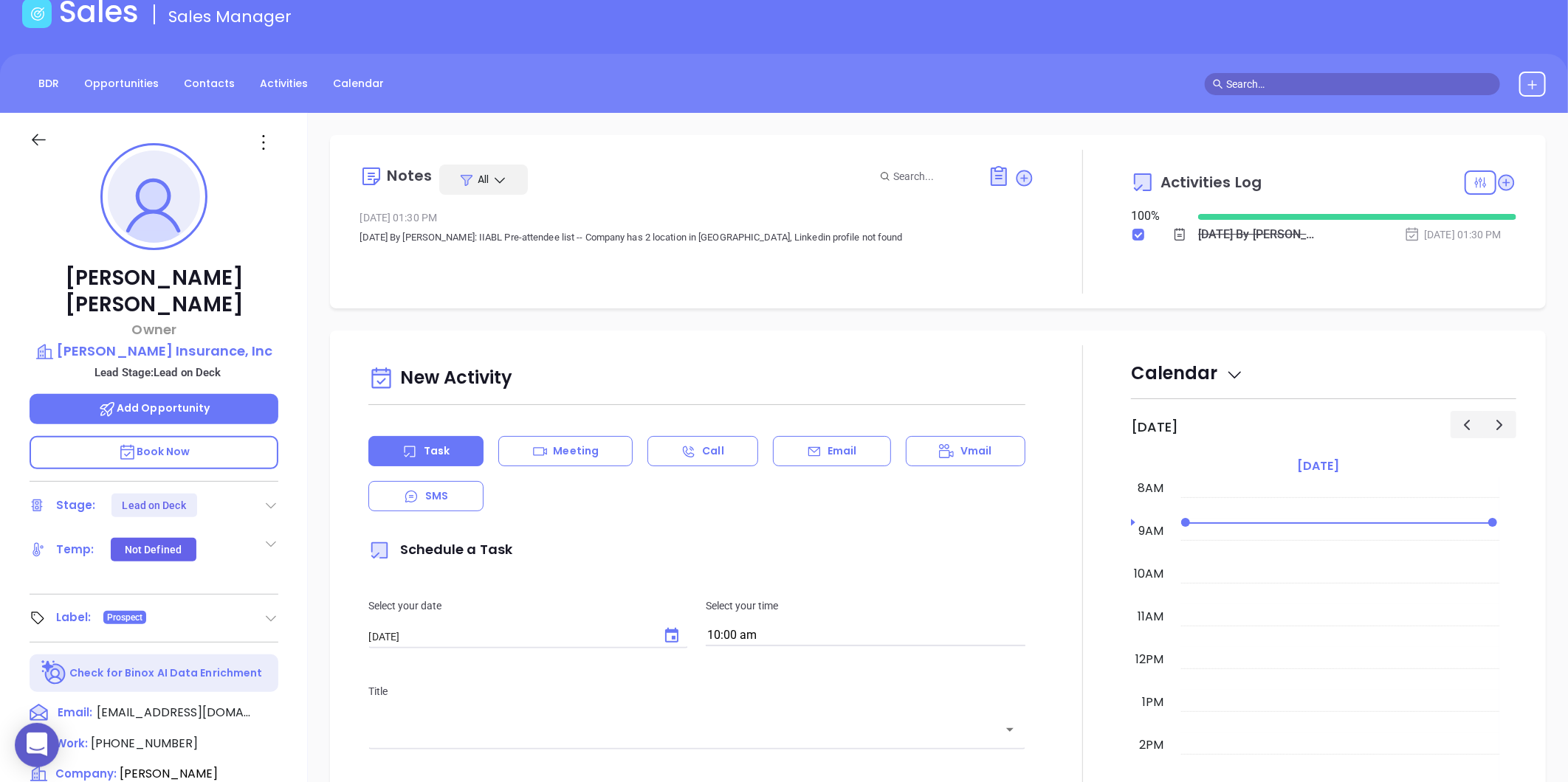
scroll to position [409, 0]
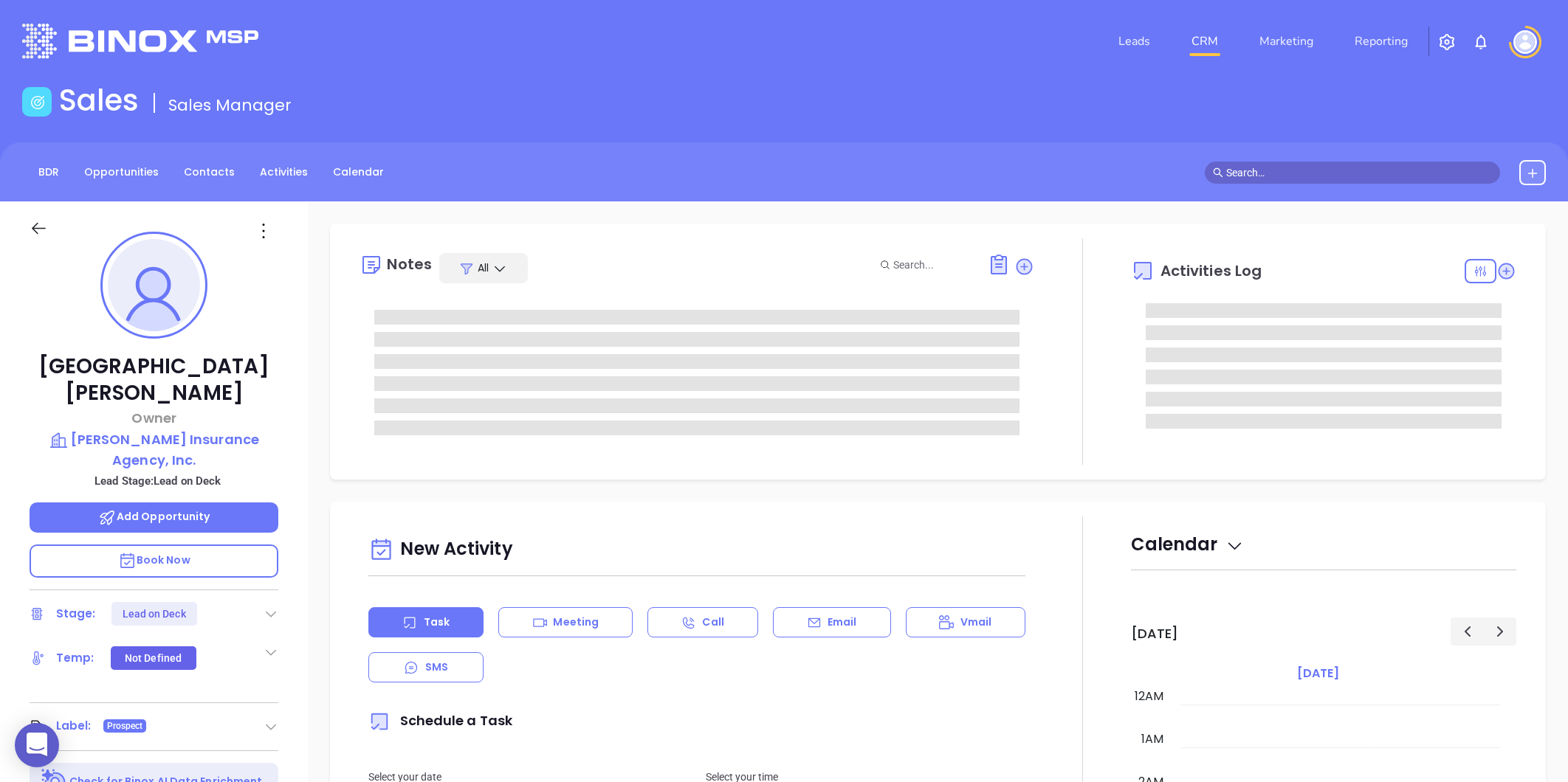
type input "[PERSON_NAME]"
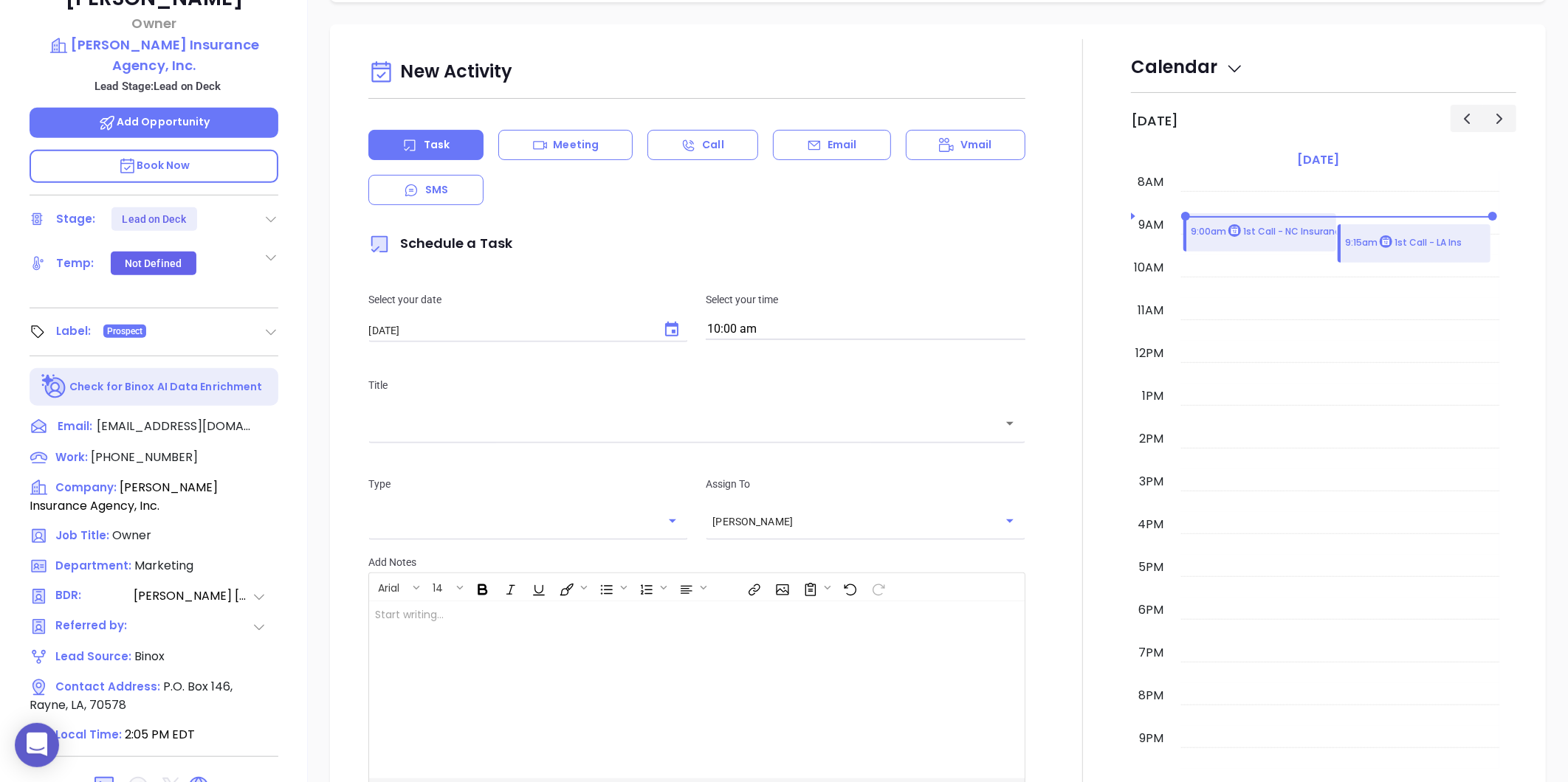
scroll to position [409, 0]
